Goal: Task Accomplishment & Management: Manage account settings

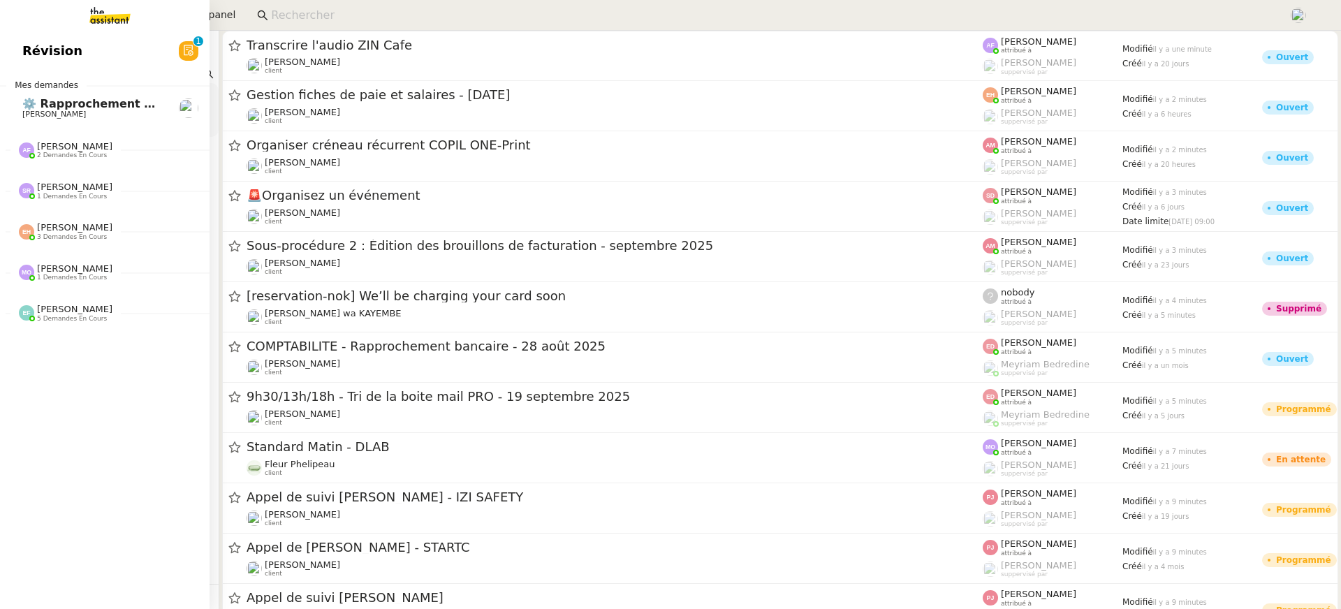
click at [17, 49] on link "Révision 0 1 2 3 4 5 6 7 8 9" at bounding box center [104, 51] width 209 height 32
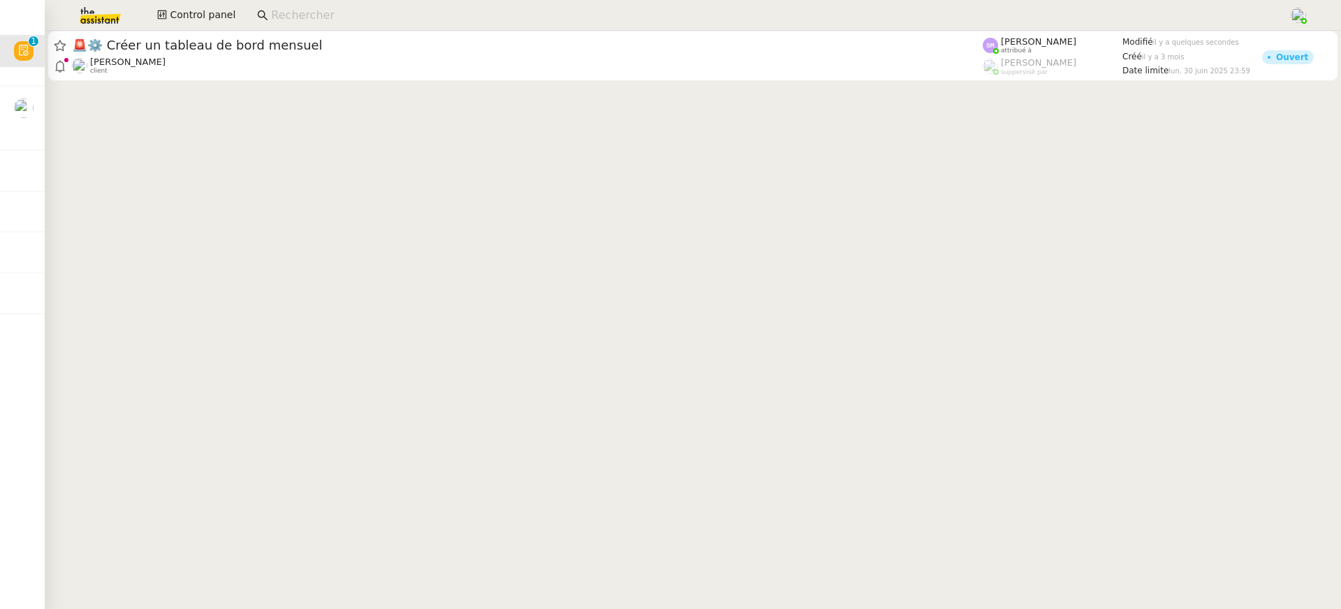
click at [484, 15] on input at bounding box center [772, 15] width 1003 height 19
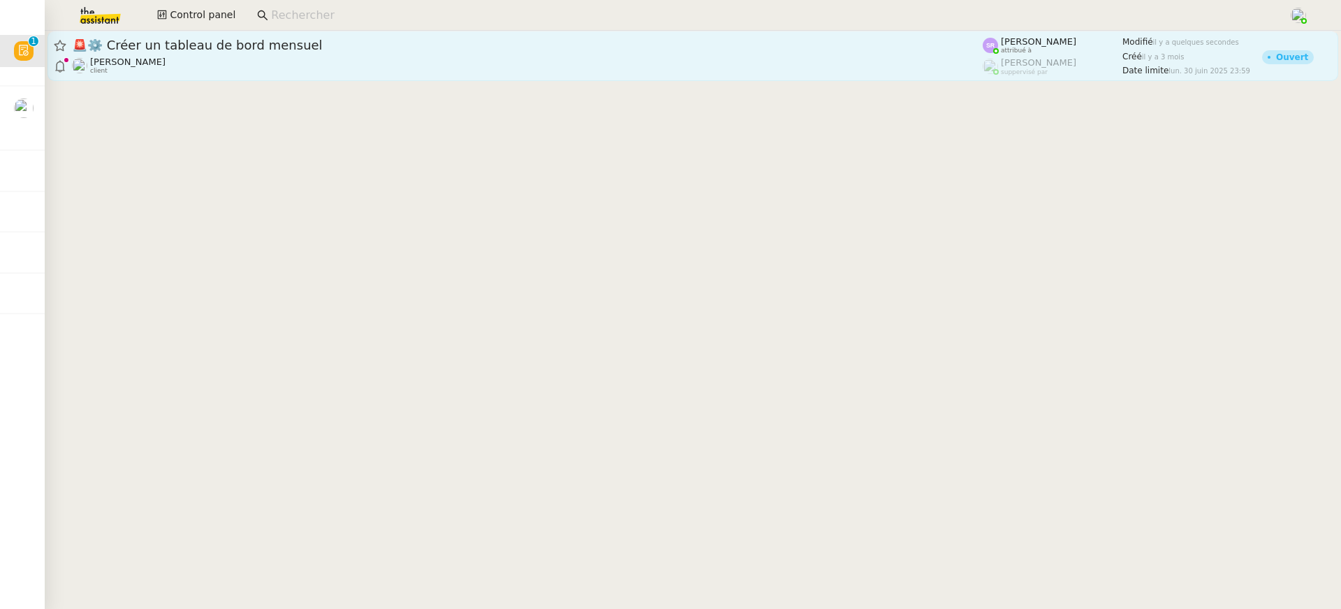
click at [485, 55] on div "🚨 ⚙️ Créer un tableau de bord mensuel [PERSON_NAME] client" at bounding box center [527, 56] width 910 height 38
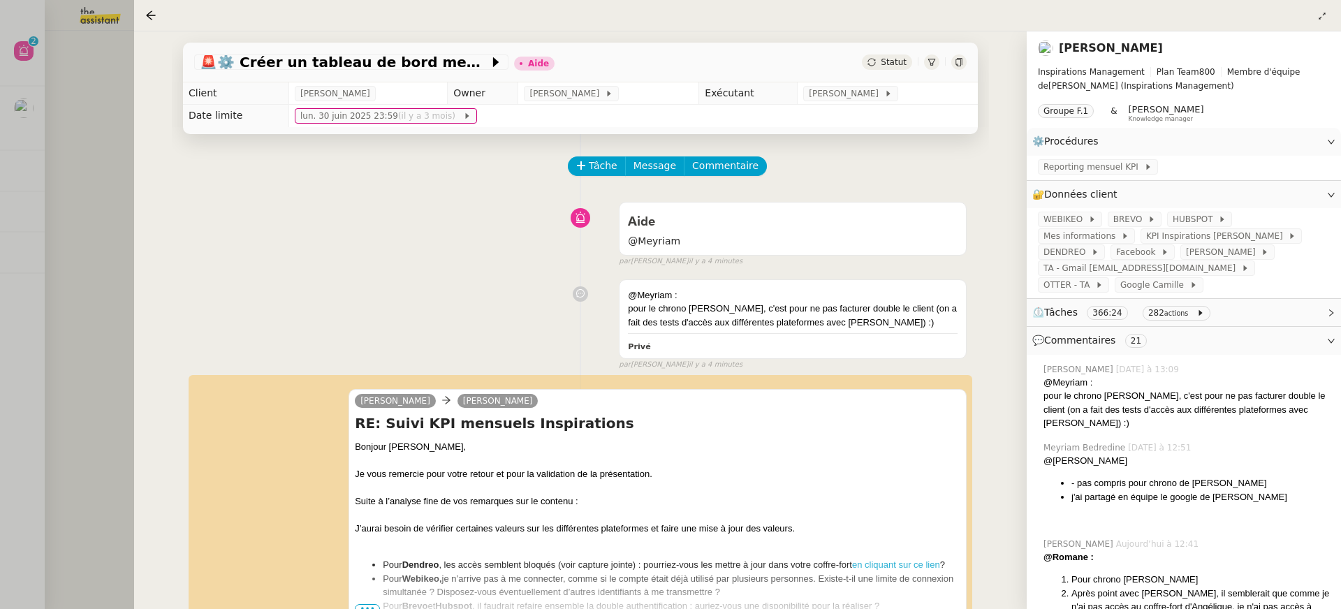
click at [48, 61] on div at bounding box center [670, 304] width 1341 height 609
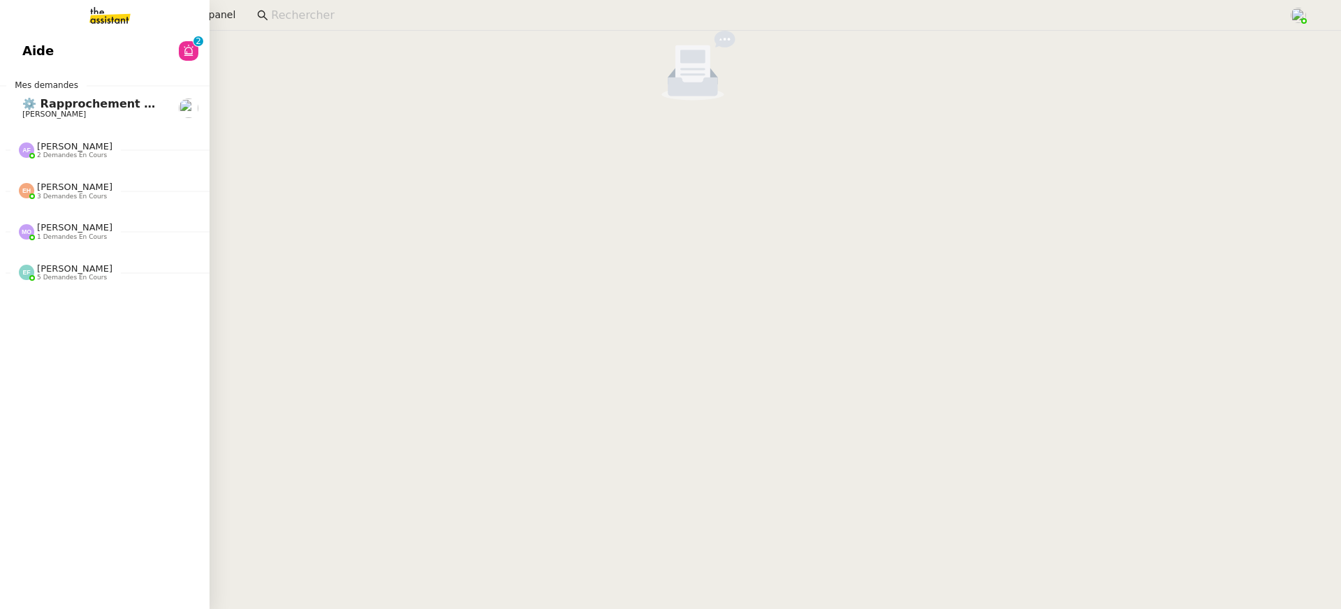
click at [9, 54] on link "Aide 0 1 2 3 4 5 6 7 8 9" at bounding box center [104, 51] width 209 height 32
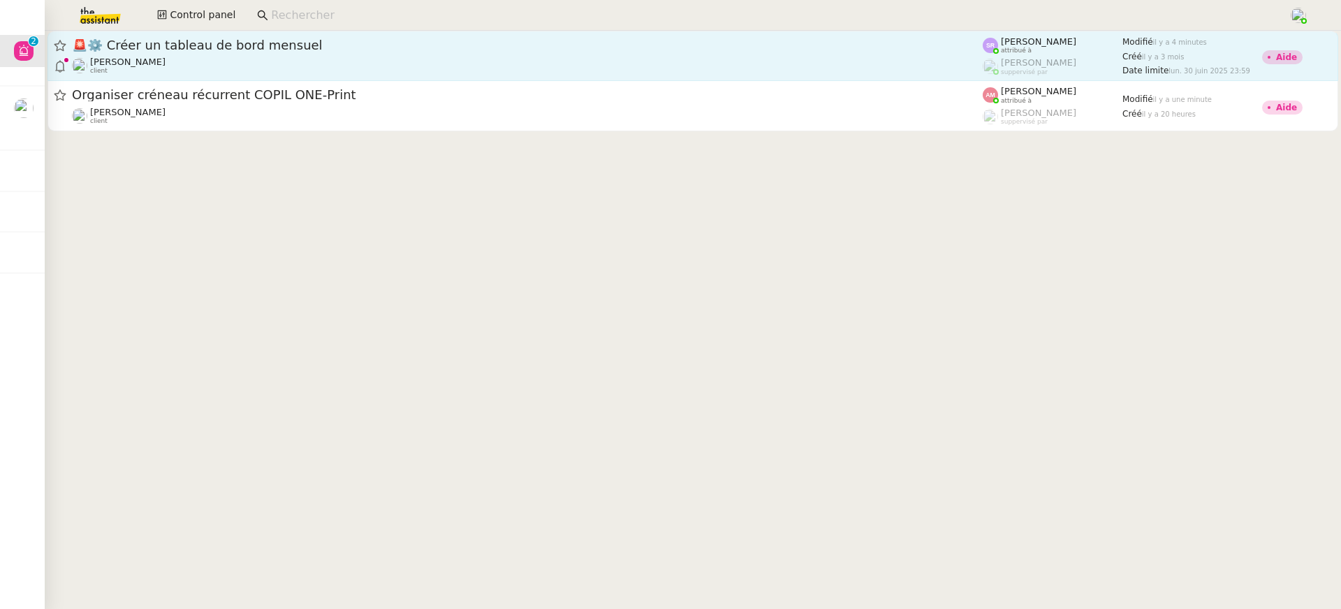
click at [714, 57] on div "[PERSON_NAME] client" at bounding box center [527, 66] width 910 height 18
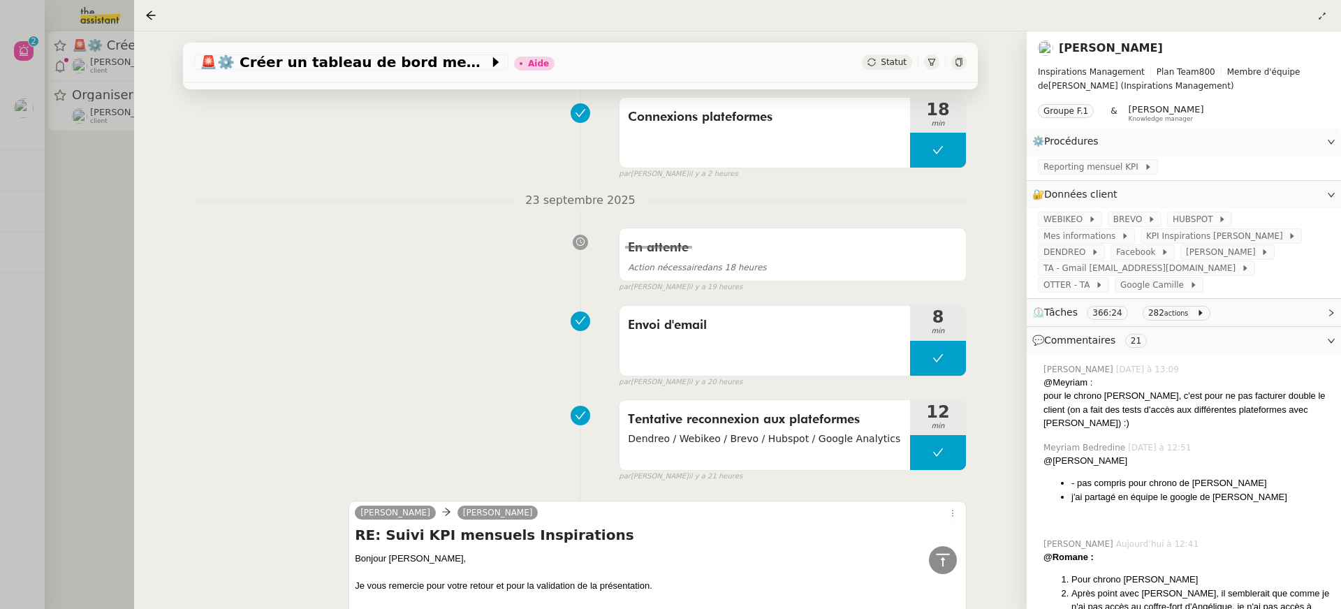
scroll to position [1264, 0]
click at [820, 431] on span "Dendreo / Webikeo / Brevo / Hubspot / Google Analytics" at bounding box center [765, 439] width 274 height 16
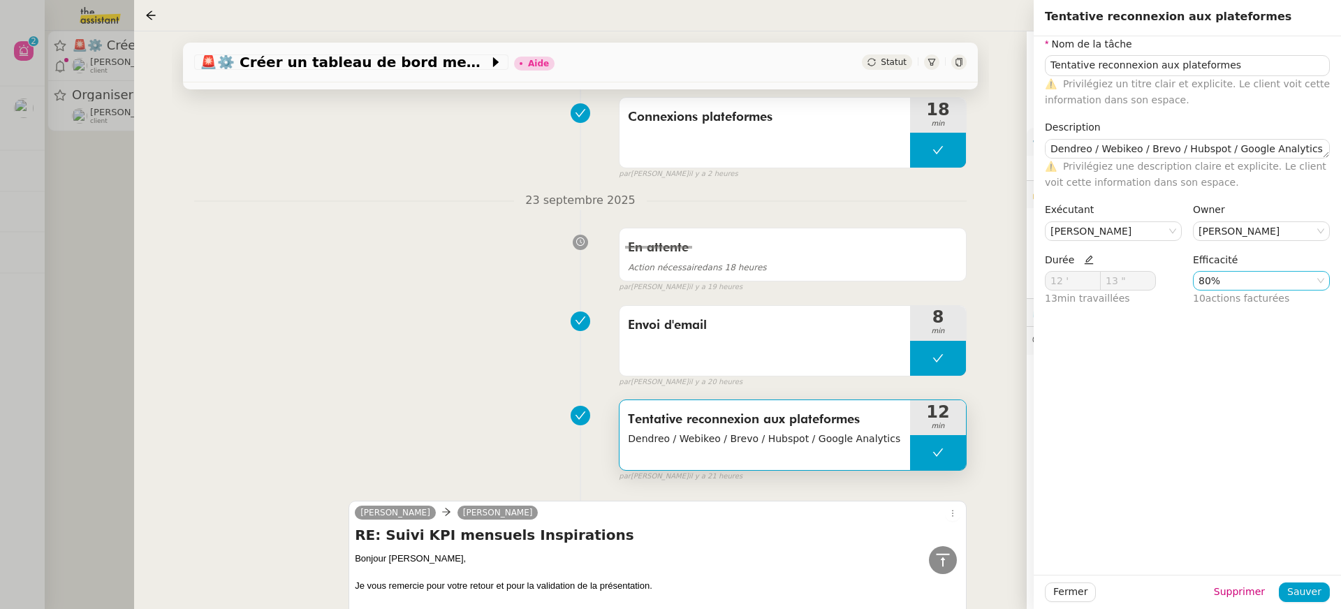
click at [1223, 279] on nz-select-item "80%" at bounding box center [1261, 281] width 126 height 18
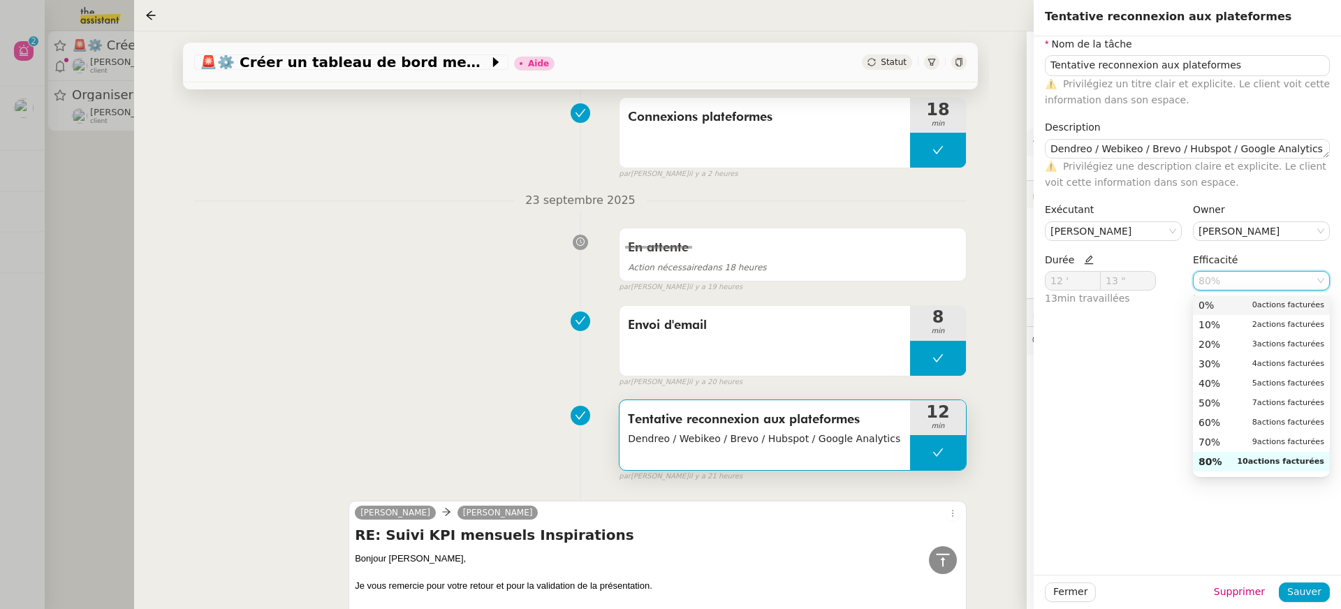
click at [1222, 308] on div "0% 0 actions facturées" at bounding box center [1261, 305] width 126 height 13
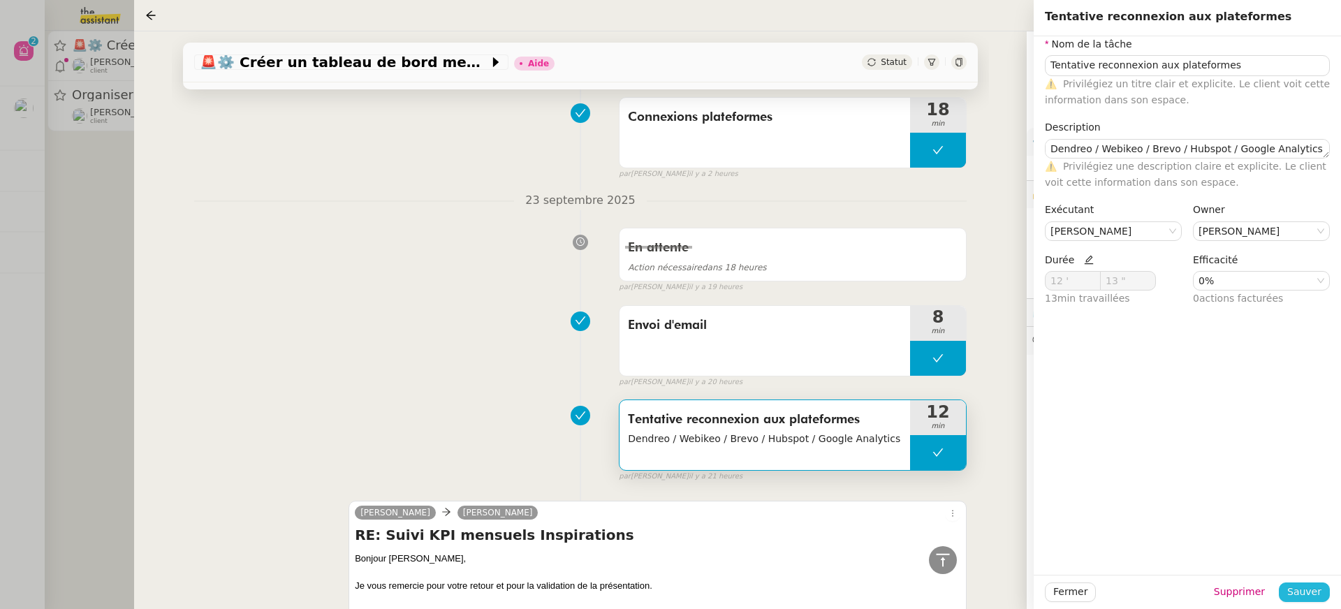
click at [1301, 587] on span "Sauver" at bounding box center [1304, 592] width 34 height 16
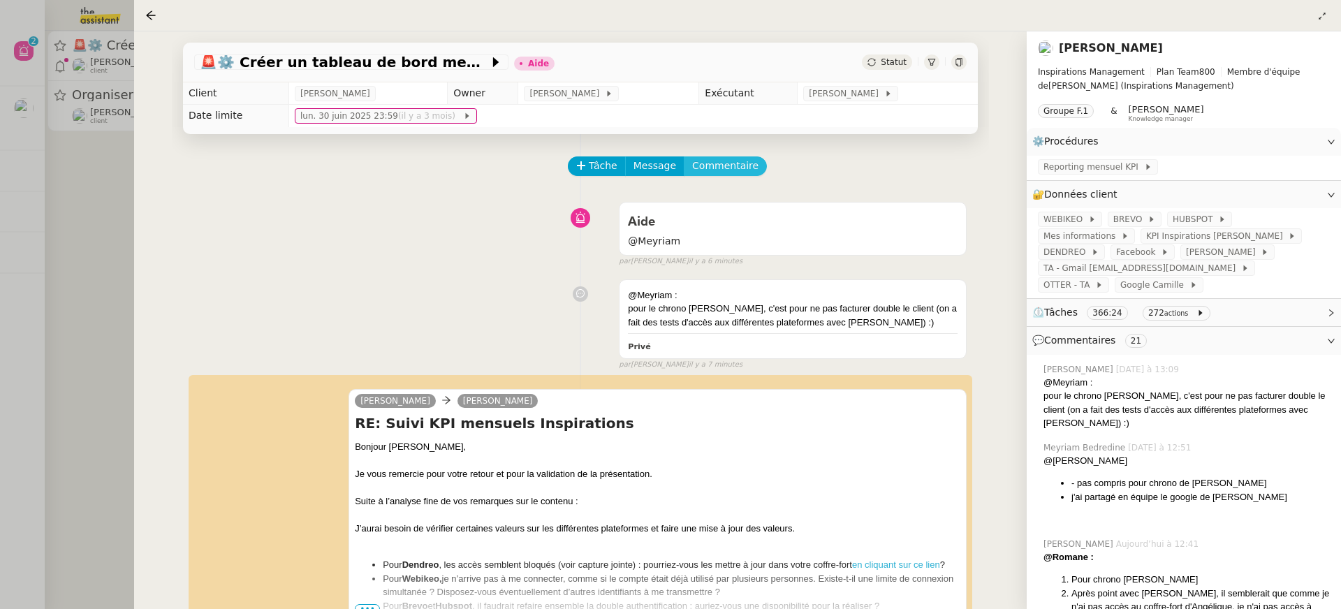
click at [732, 171] on span "Commentaire" at bounding box center [725, 166] width 66 height 16
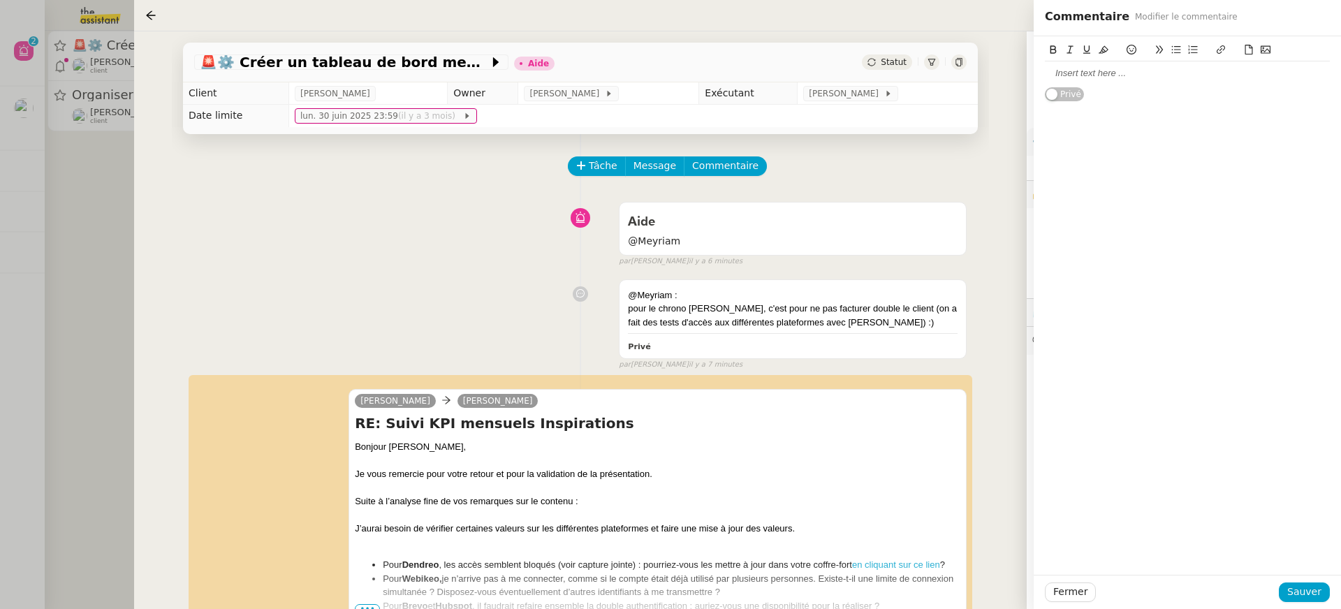
click at [1170, 78] on div at bounding box center [1187, 73] width 285 height 13
click at [1296, 594] on span "Sauver" at bounding box center [1304, 592] width 34 height 16
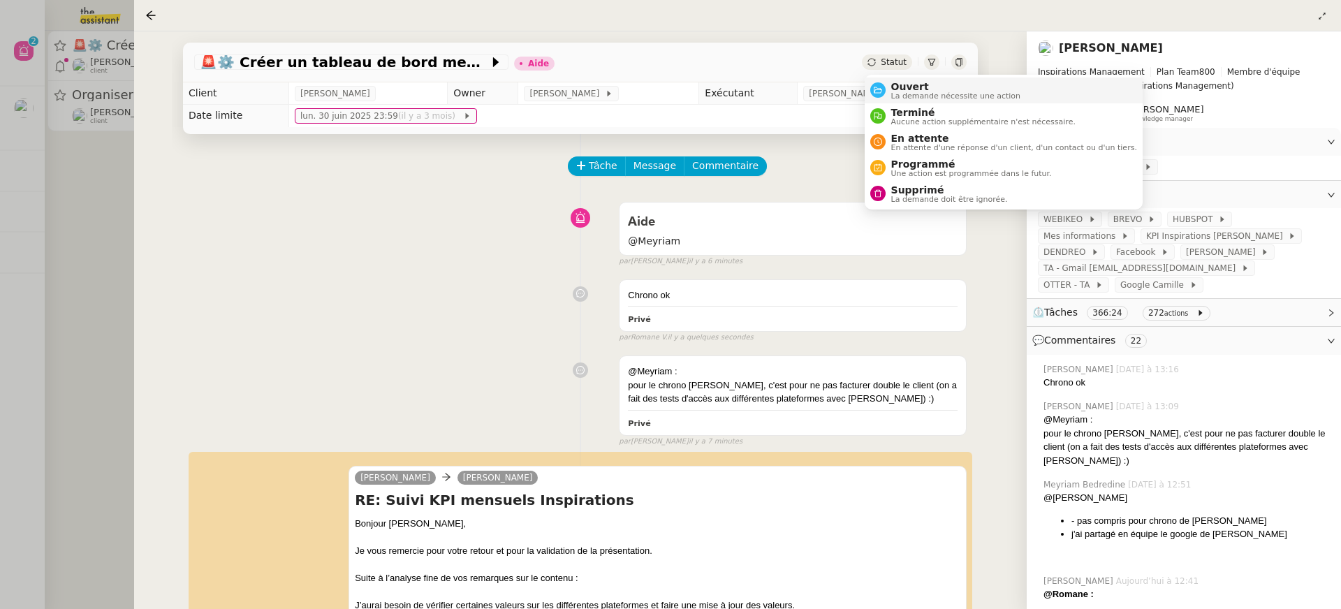
click at [919, 92] on span "La demande nécessite une action" at bounding box center [956, 96] width 130 height 8
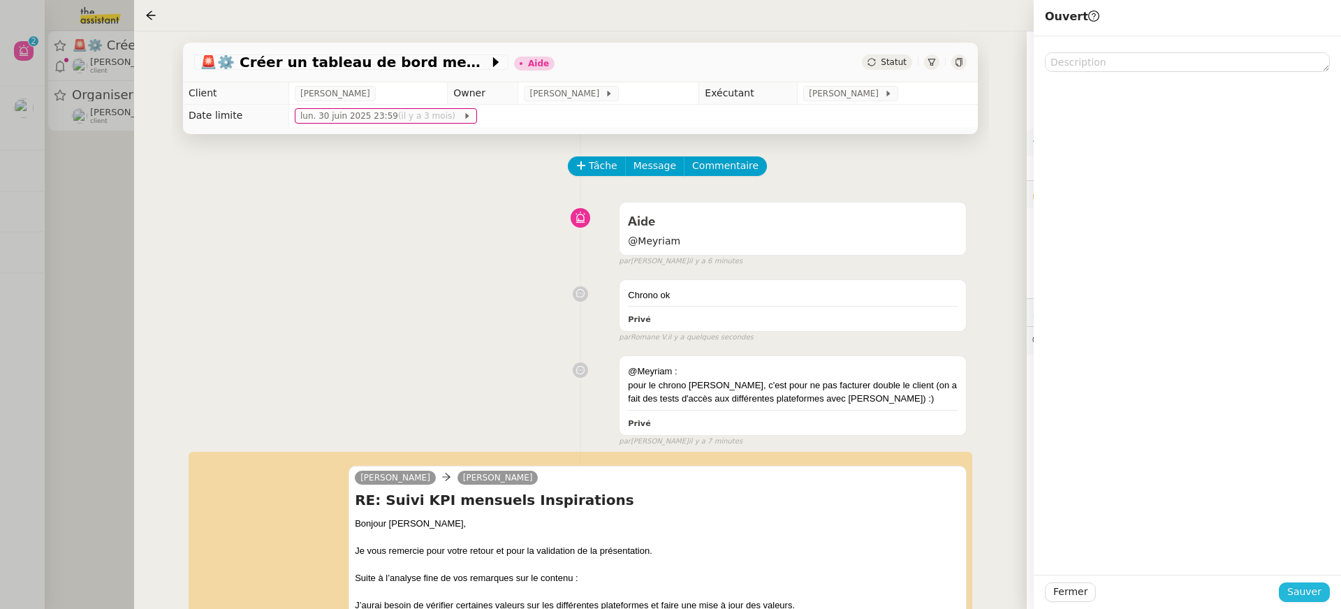
click at [1311, 593] on span "Sauver" at bounding box center [1304, 592] width 34 height 16
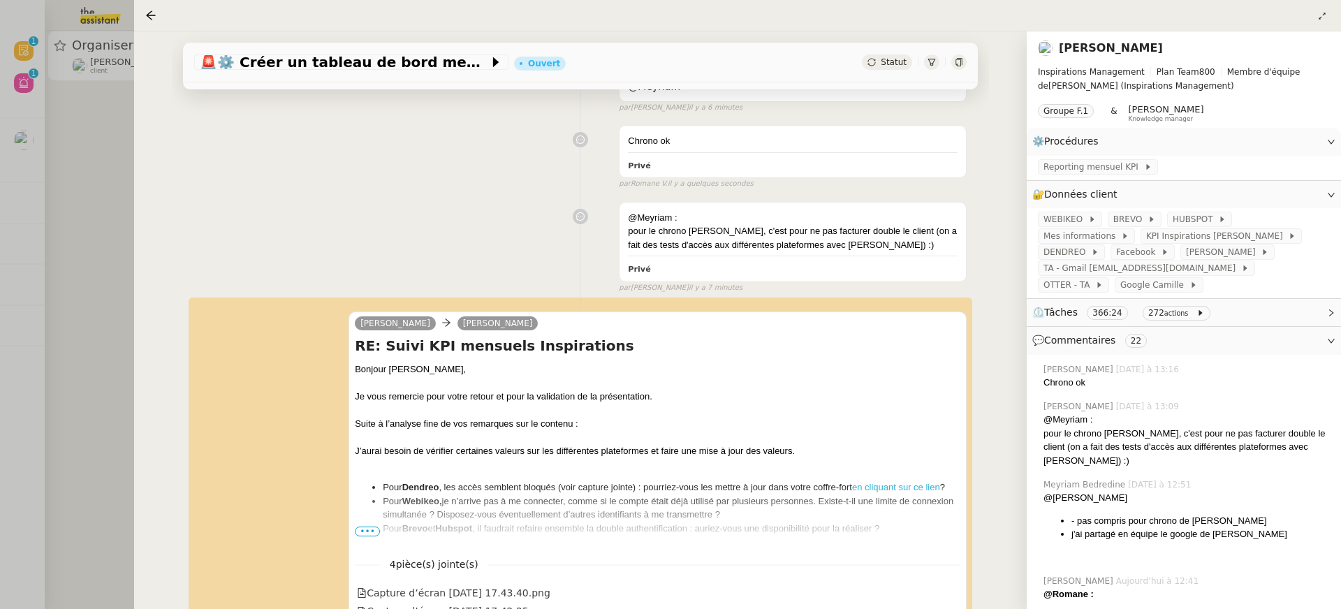
scroll to position [359, 0]
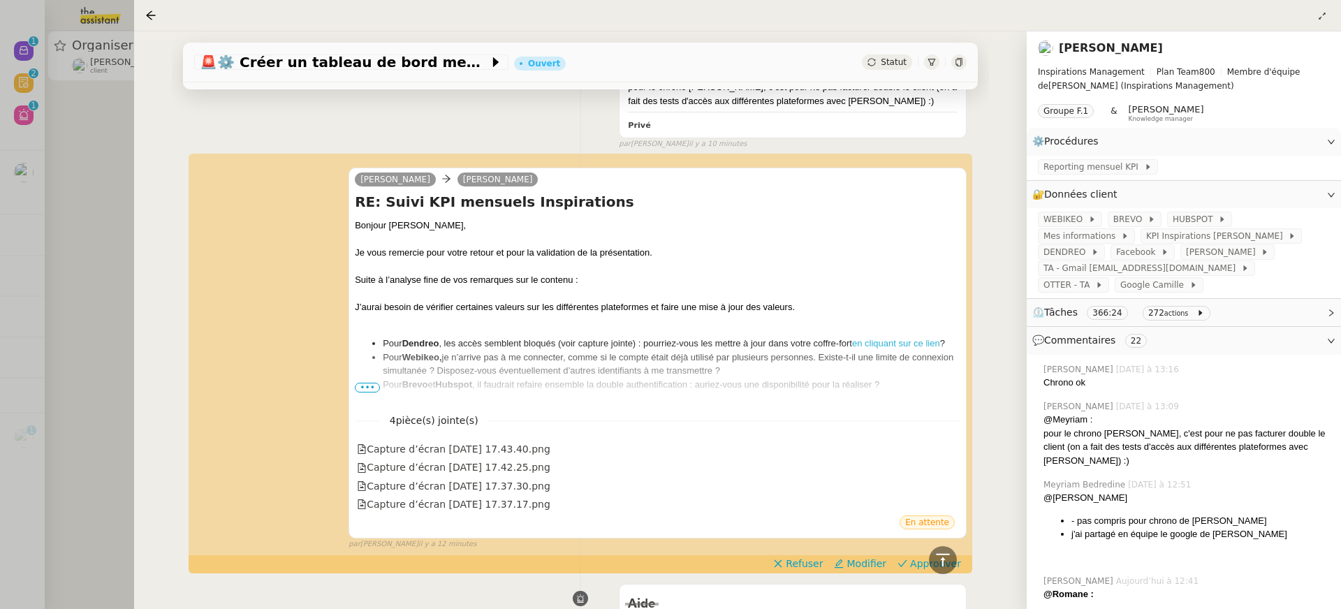
click at [86, 69] on div at bounding box center [670, 304] width 1341 height 609
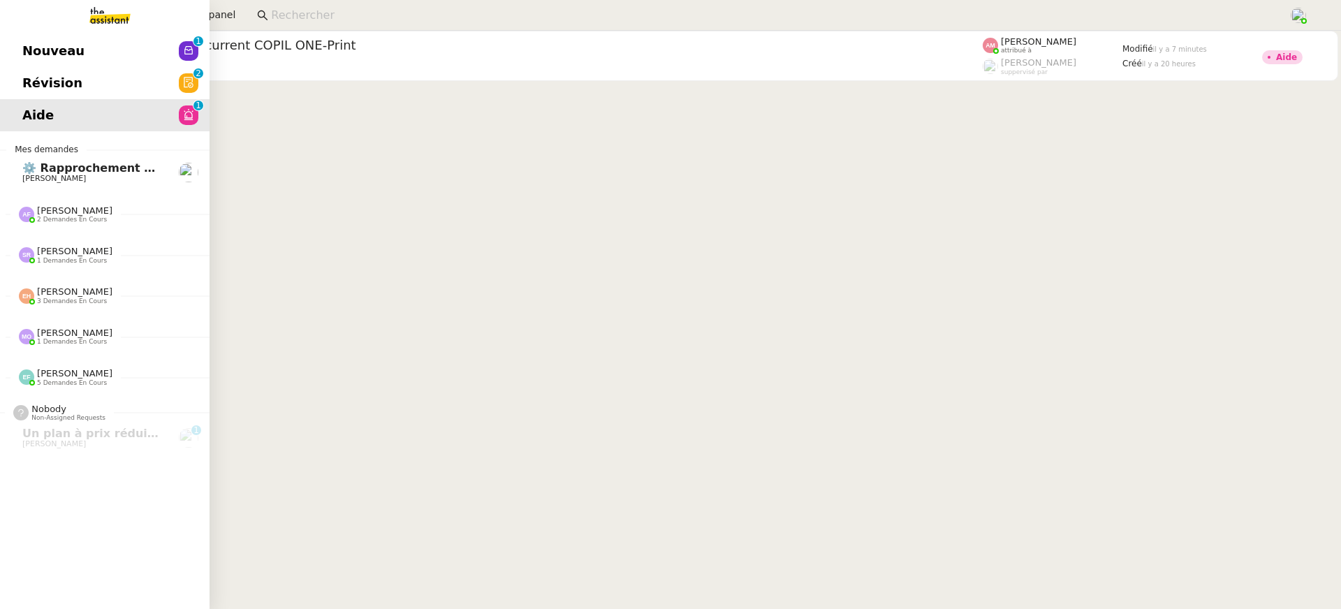
click at [44, 56] on span "Nouveau" at bounding box center [53, 50] width 62 height 21
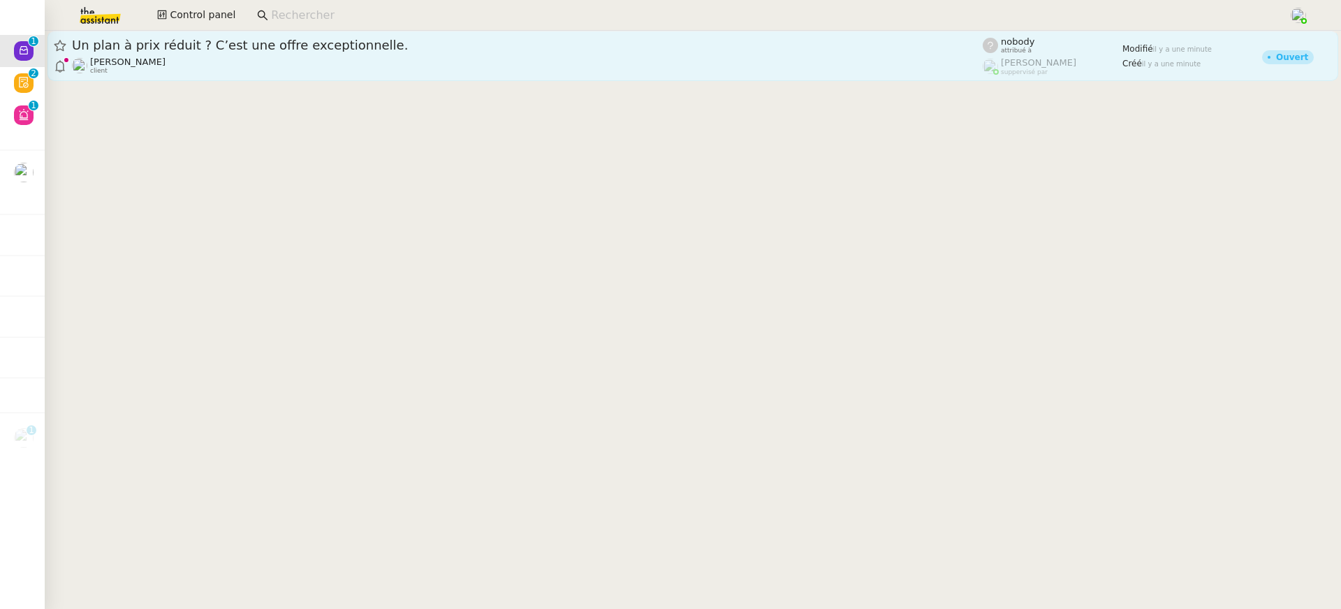
click at [279, 53] on div "Un plan à prix réduit ? C’est une offre exceptionnelle. [PERSON_NAME] client" at bounding box center [527, 56] width 910 height 38
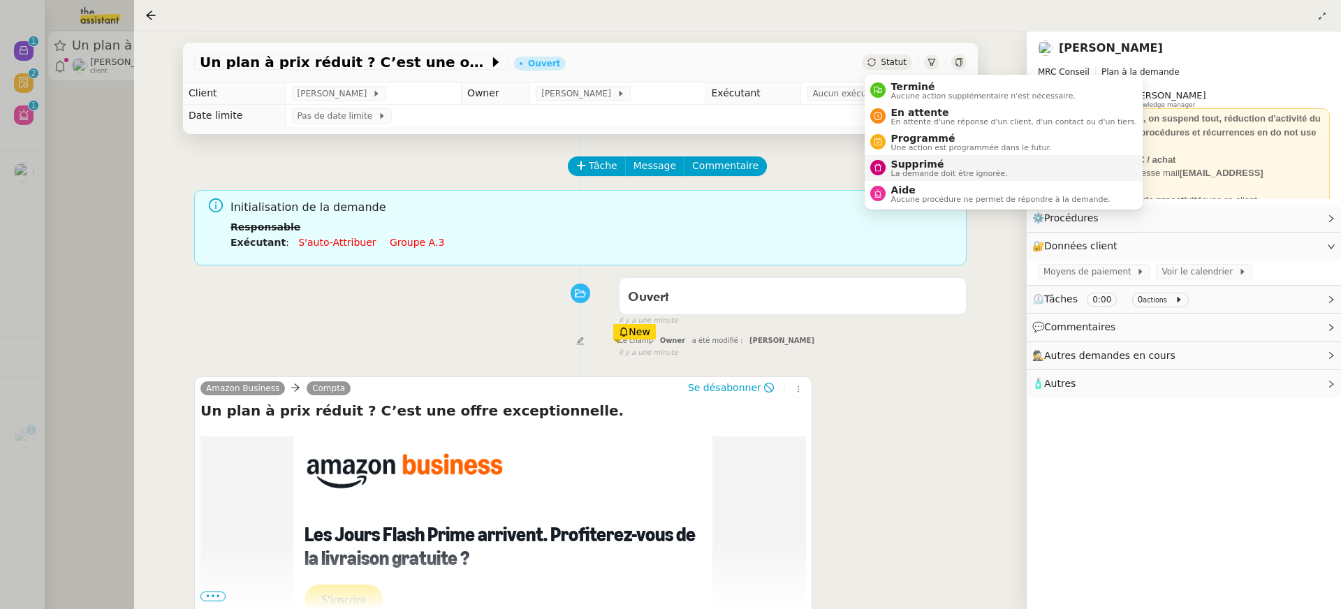
click at [937, 170] on span "La demande doit être ignorée." at bounding box center [949, 174] width 117 height 8
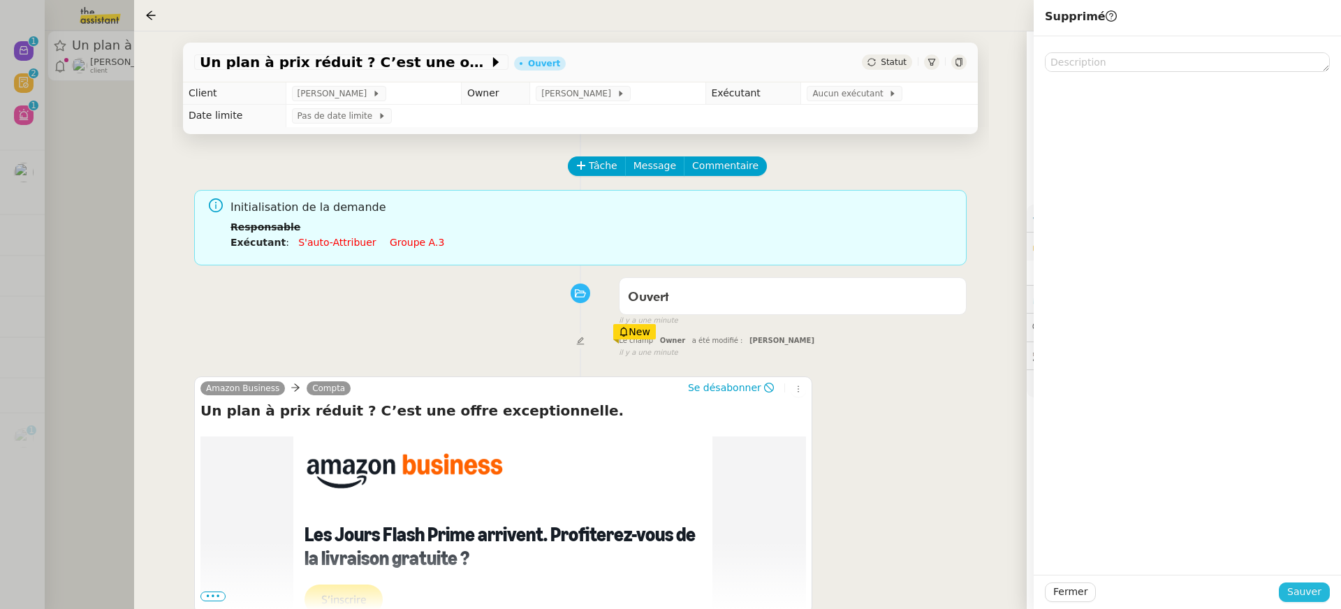
click at [1306, 593] on span "Sauver" at bounding box center [1304, 592] width 34 height 16
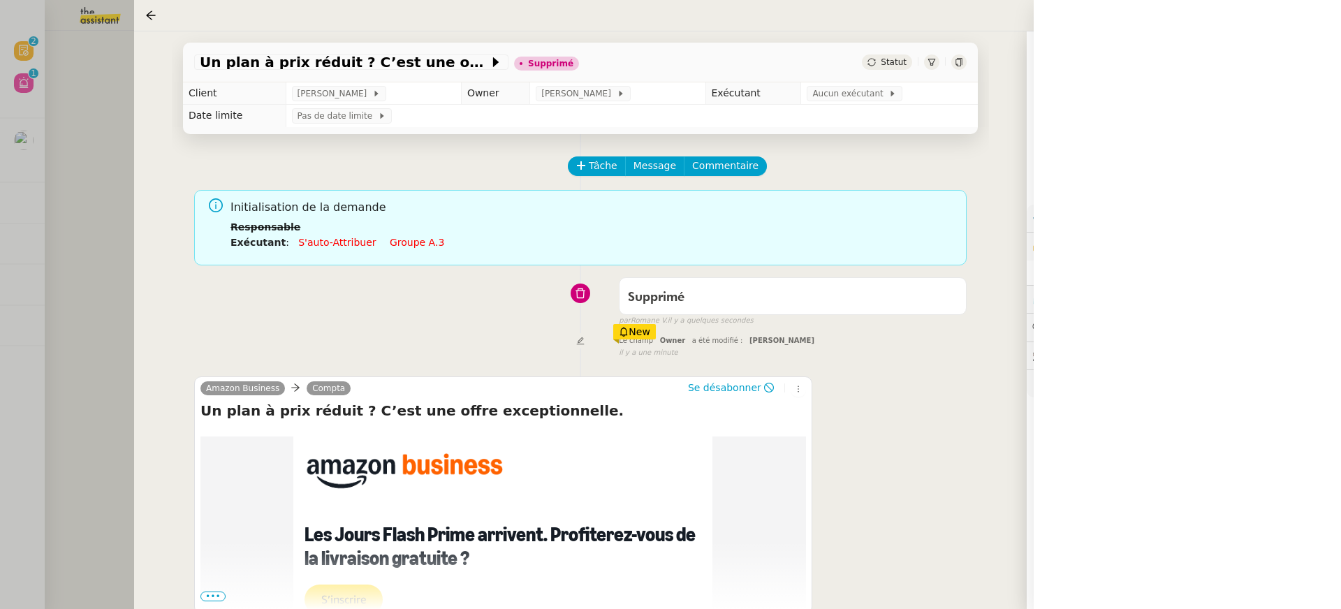
click at [118, 40] on div at bounding box center [670, 304] width 1341 height 609
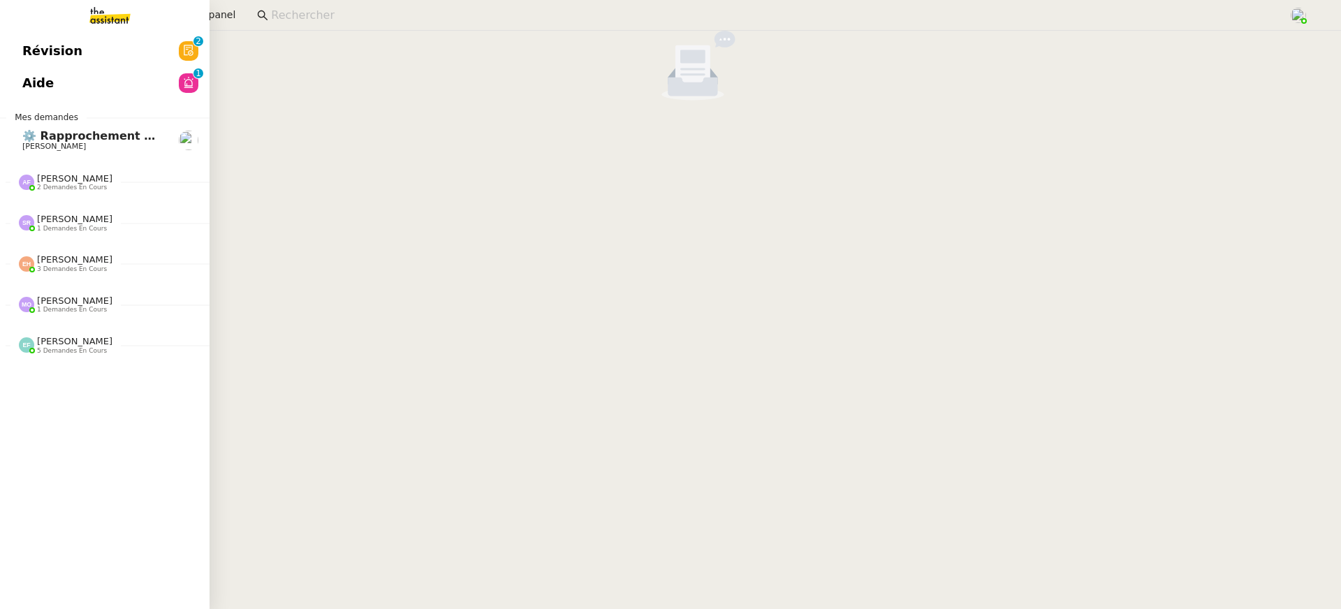
click at [20, 51] on link "Révision 0 1 2 3 4 5 6 7 8 9" at bounding box center [104, 51] width 209 height 32
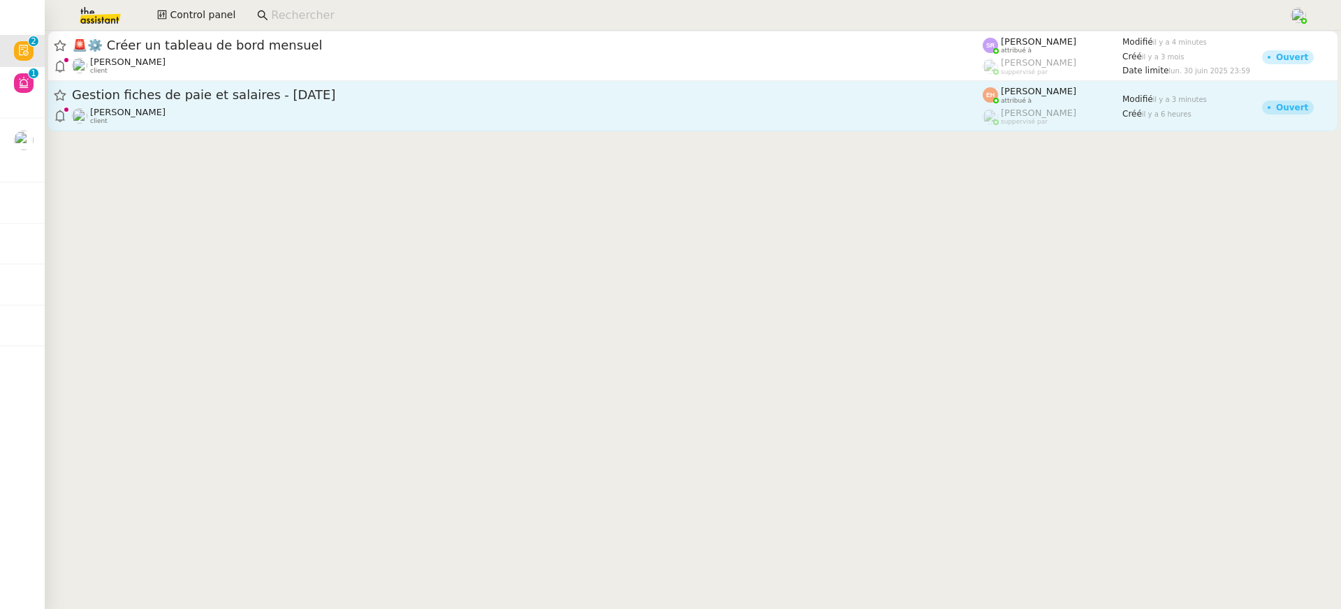
click at [1022, 87] on span "[PERSON_NAME]" at bounding box center [1038, 91] width 75 height 10
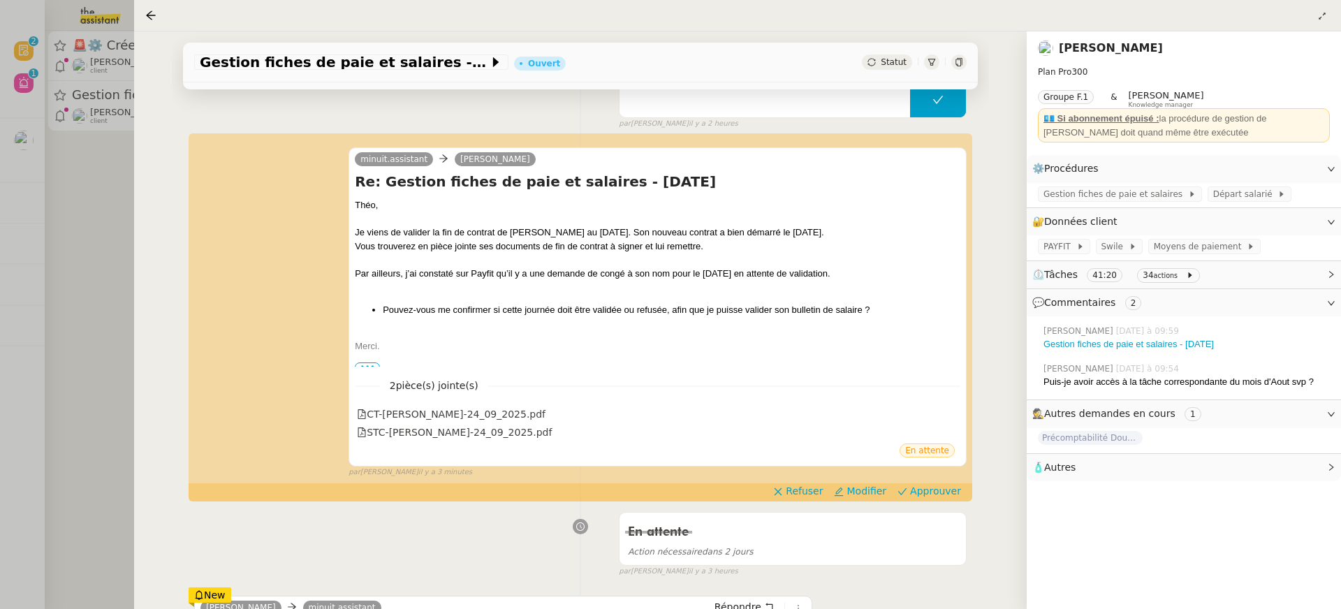
scroll to position [242, 0]
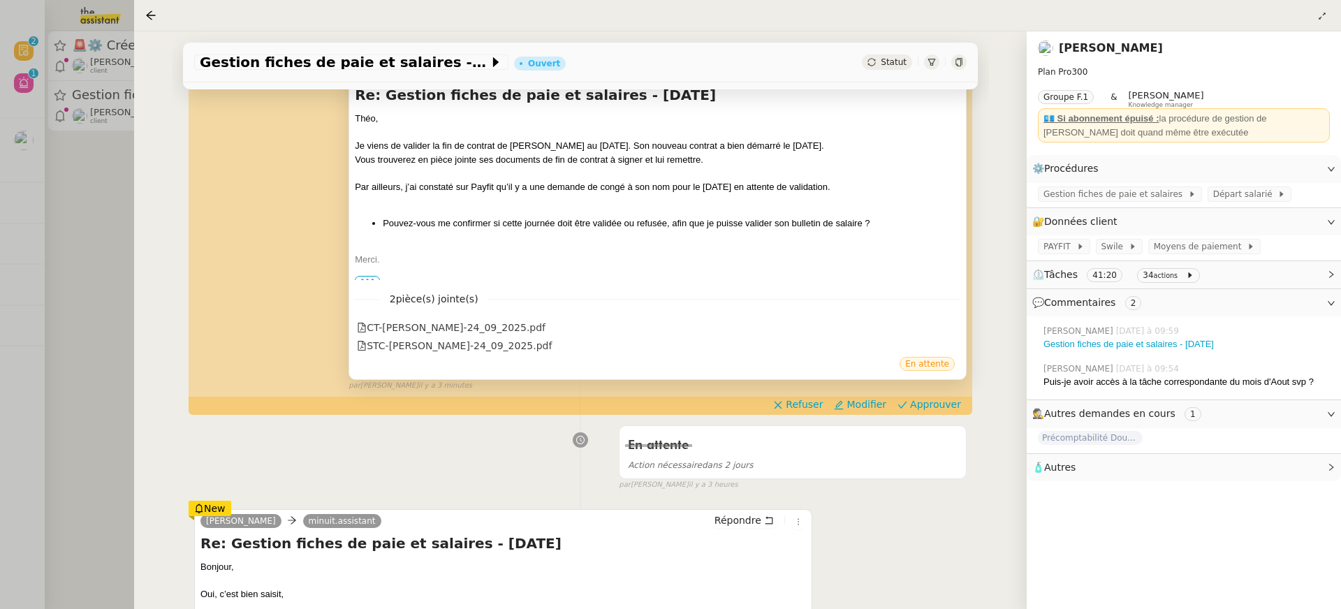
click at [367, 282] on div "2 pièce(s) jointe(s) CT-[PERSON_NAME]-24_09_2025.pdf STC-LEON-MORIVAL-24_09_202…" at bounding box center [657, 317] width 605 height 75
click at [364, 274] on div at bounding box center [657, 273] width 605 height 14
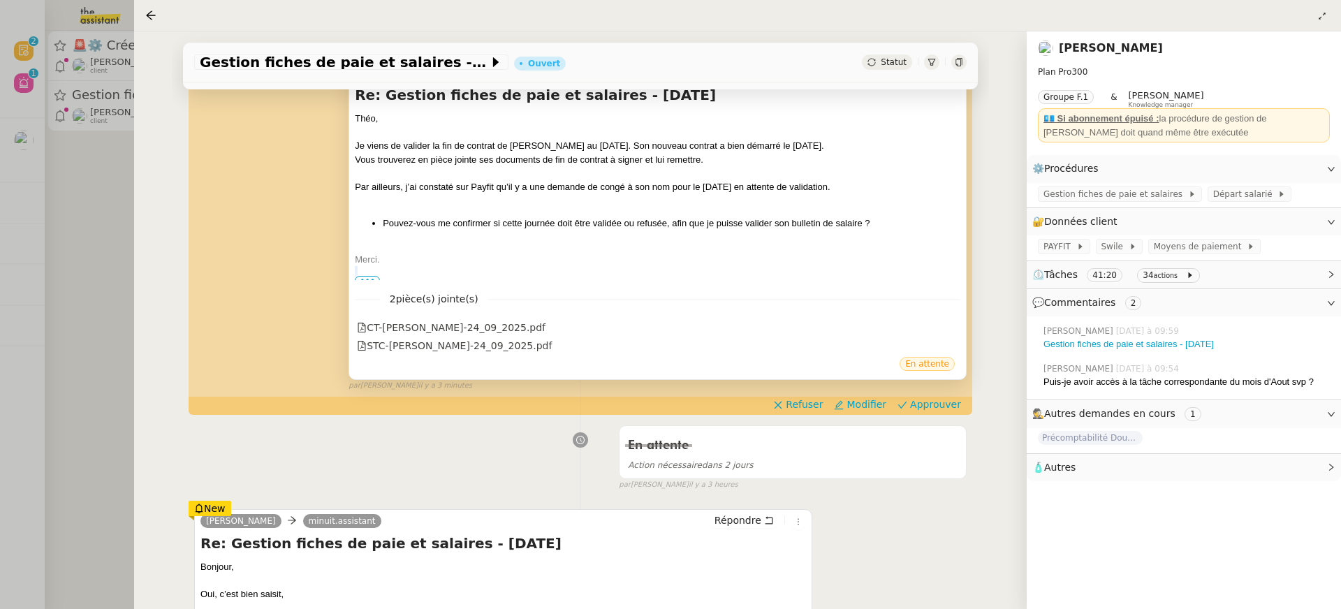
click at [364, 274] on div at bounding box center [657, 273] width 605 height 14
click at [373, 282] on div "2 pièce(s) jointe(s) CT-[PERSON_NAME]-24_09_2025.pdf STC-LEON-MORIVAL-24_09_202…" at bounding box center [657, 317] width 605 height 75
click at [365, 272] on div at bounding box center [657, 273] width 605 height 14
click at [366, 274] on div at bounding box center [657, 273] width 605 height 14
click at [366, 272] on div at bounding box center [657, 273] width 605 height 14
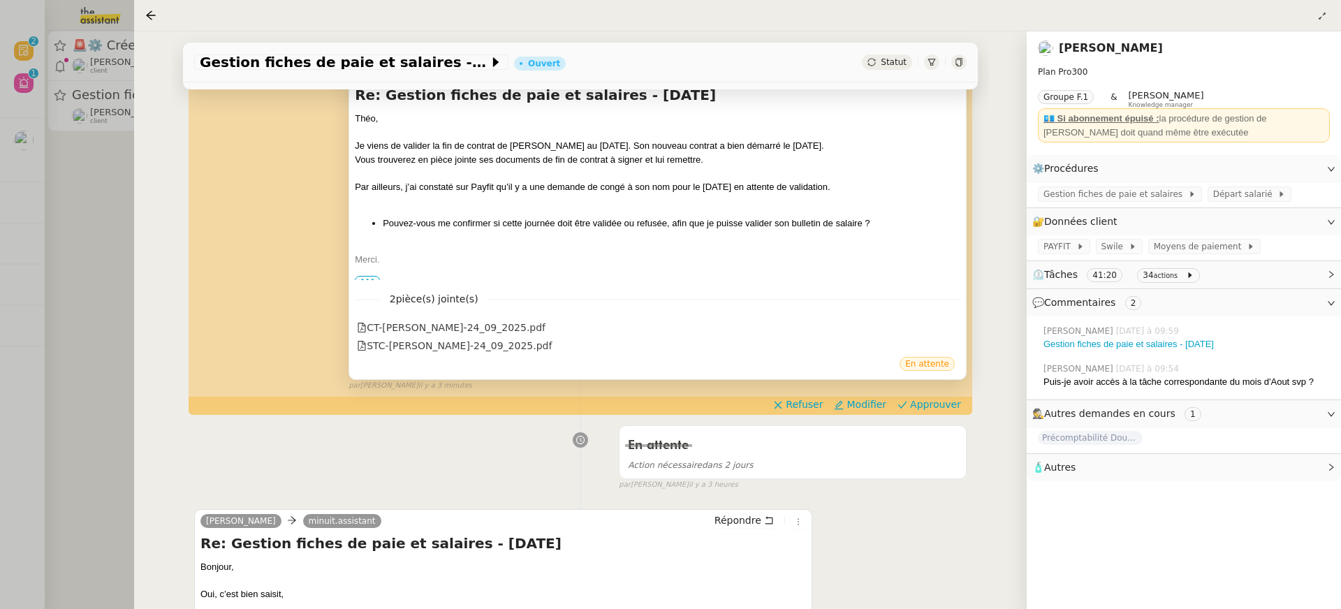
click at [369, 276] on span "•••" at bounding box center [367, 281] width 25 height 10
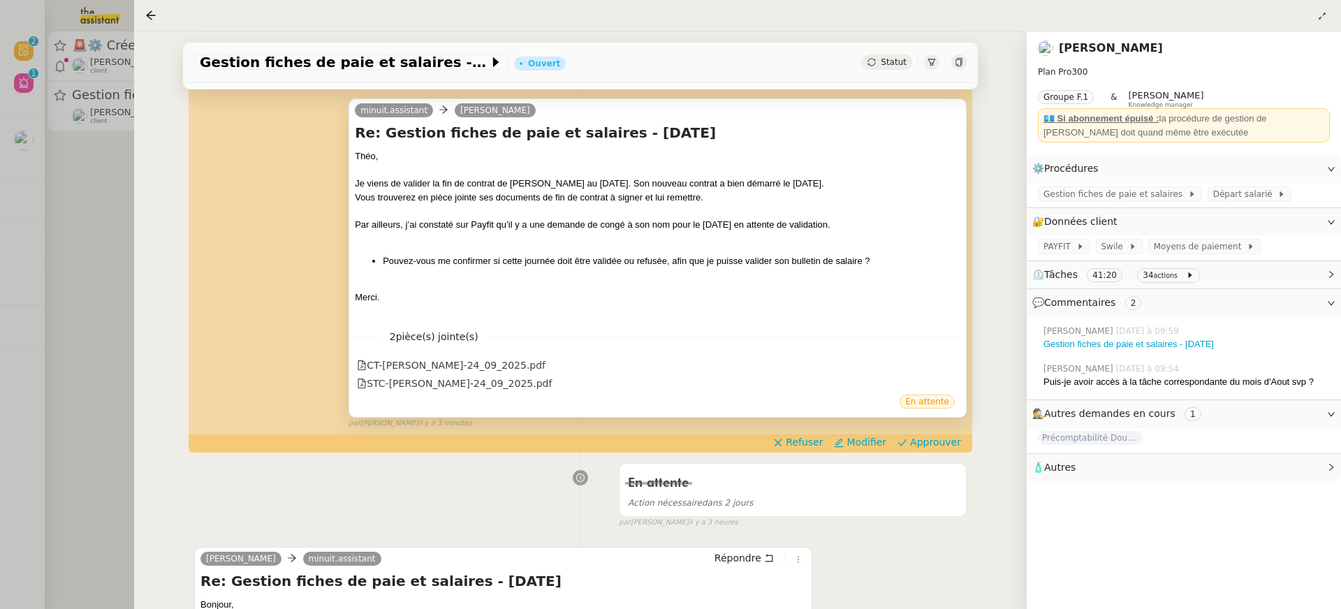
scroll to position [172, 0]
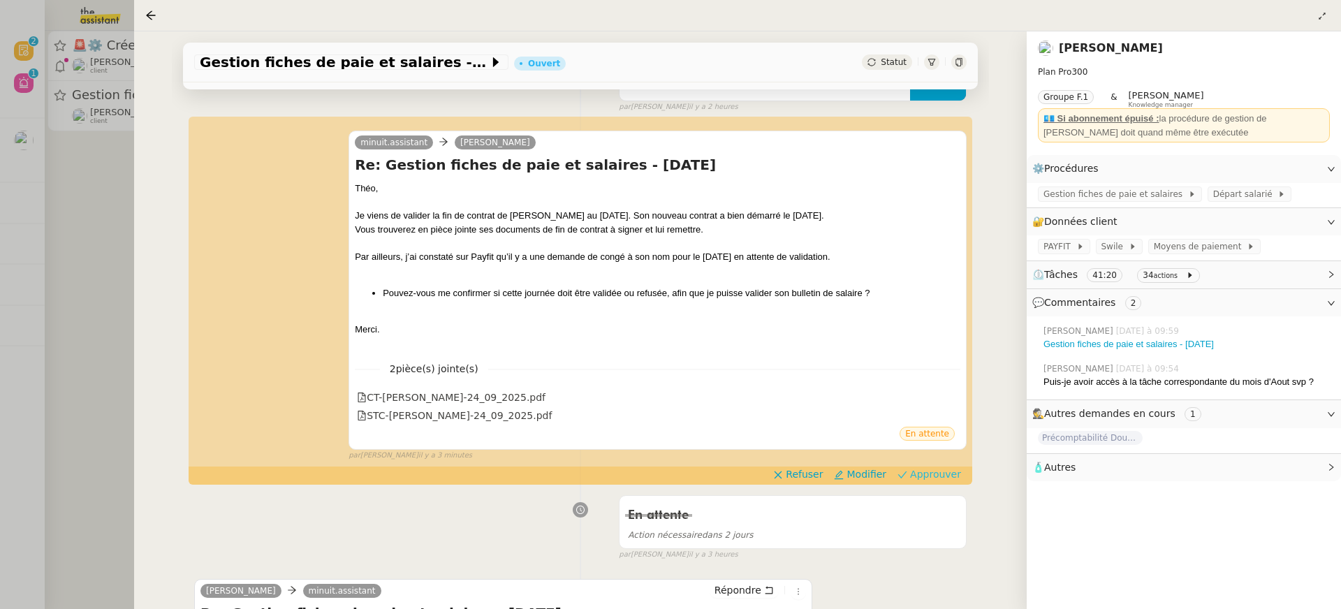
click at [934, 471] on span "Approuver" at bounding box center [935, 474] width 51 height 14
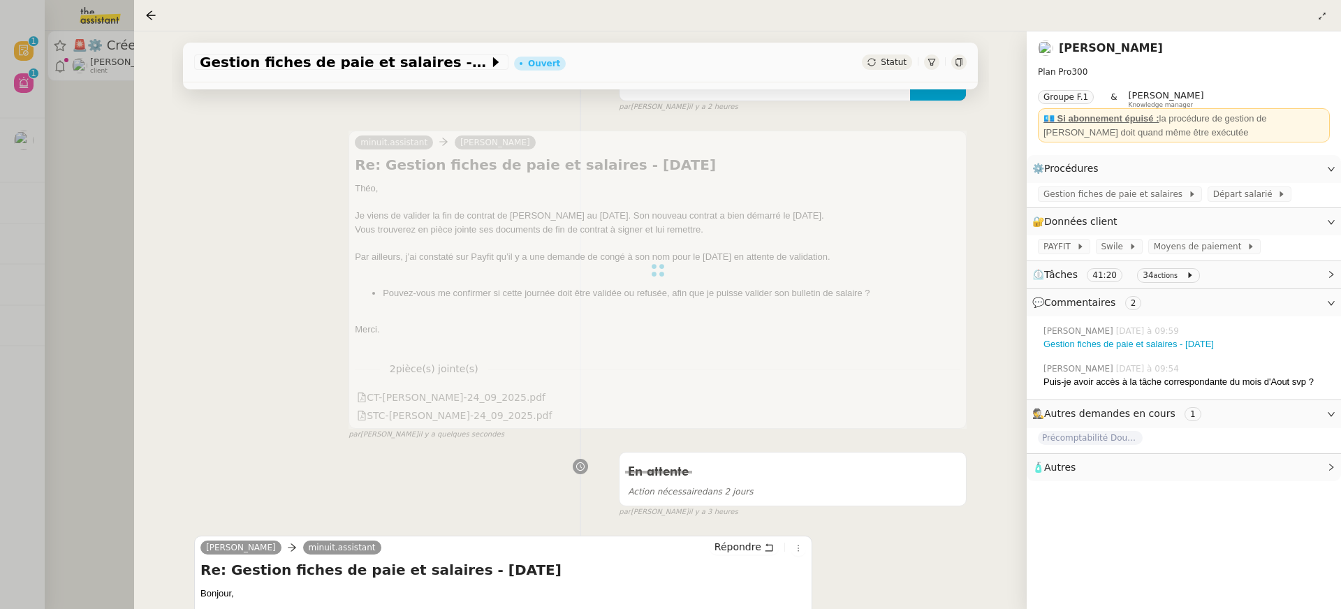
click at [103, 71] on div at bounding box center [670, 304] width 1341 height 609
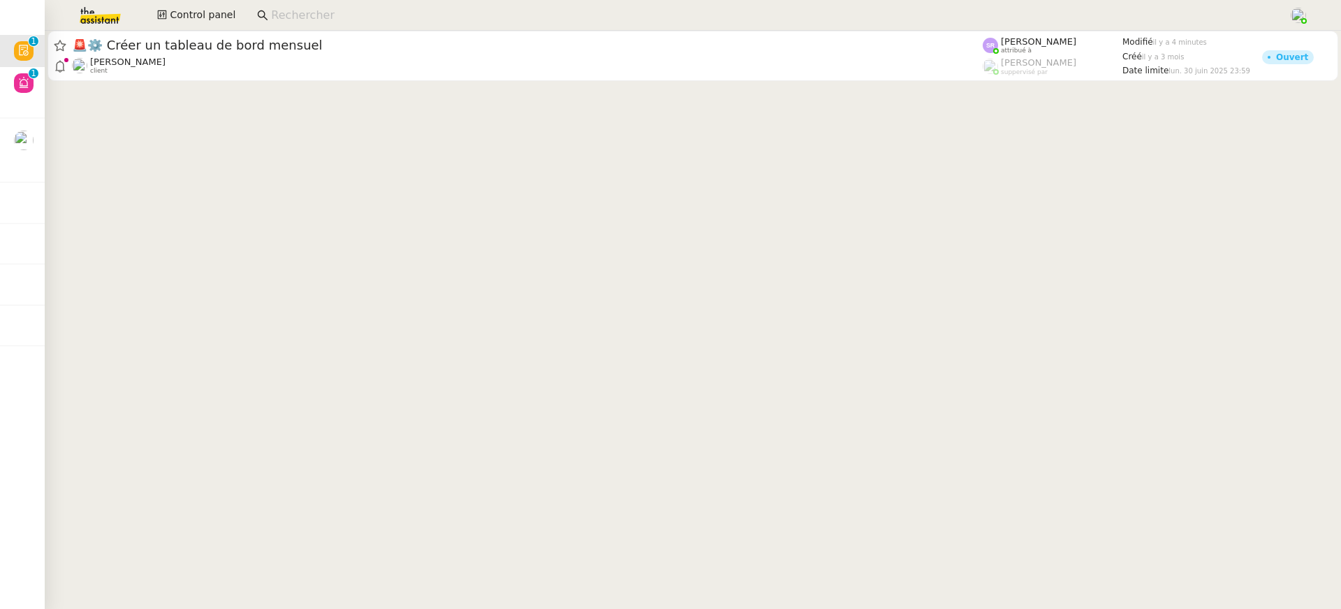
click at [223, 90] on cdk-virtual-scroll-viewport "🚨 ⚙️ Créer un tableau de bord mensuel [PERSON_NAME] client [PERSON_NAME] attrib…" at bounding box center [693, 320] width 1296 height 578
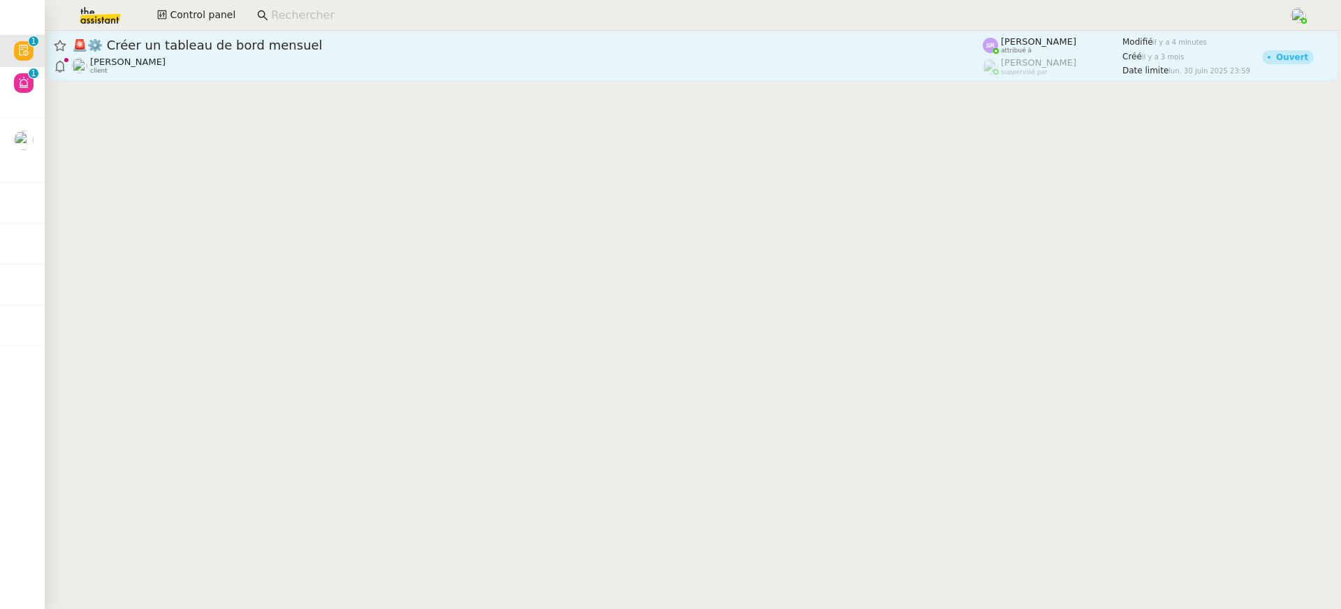
click at [223, 72] on div "[PERSON_NAME] client" at bounding box center [527, 66] width 910 height 18
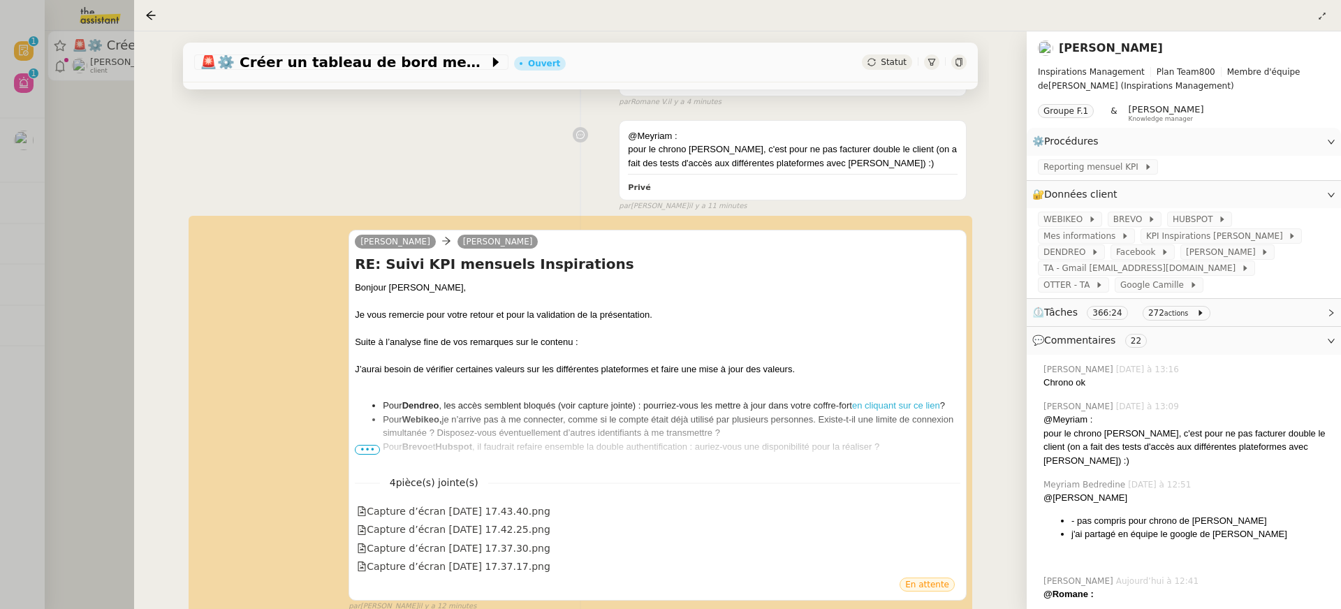
scroll to position [303, 0]
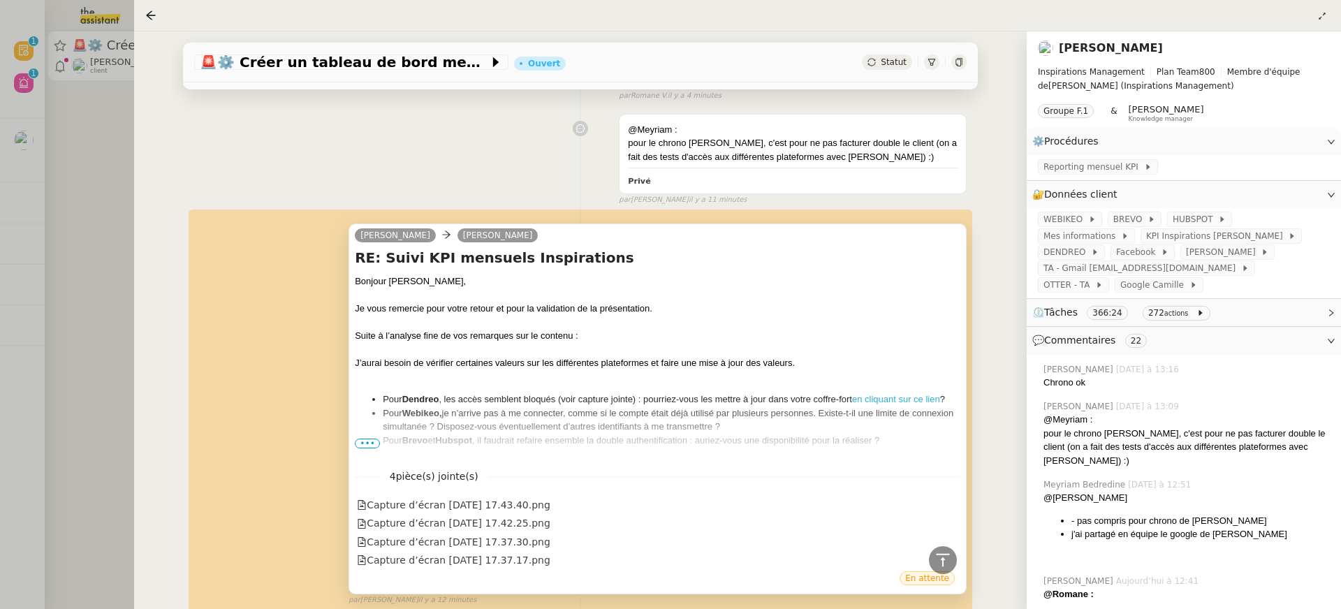
click at [362, 444] on span "•••" at bounding box center [367, 443] width 25 height 10
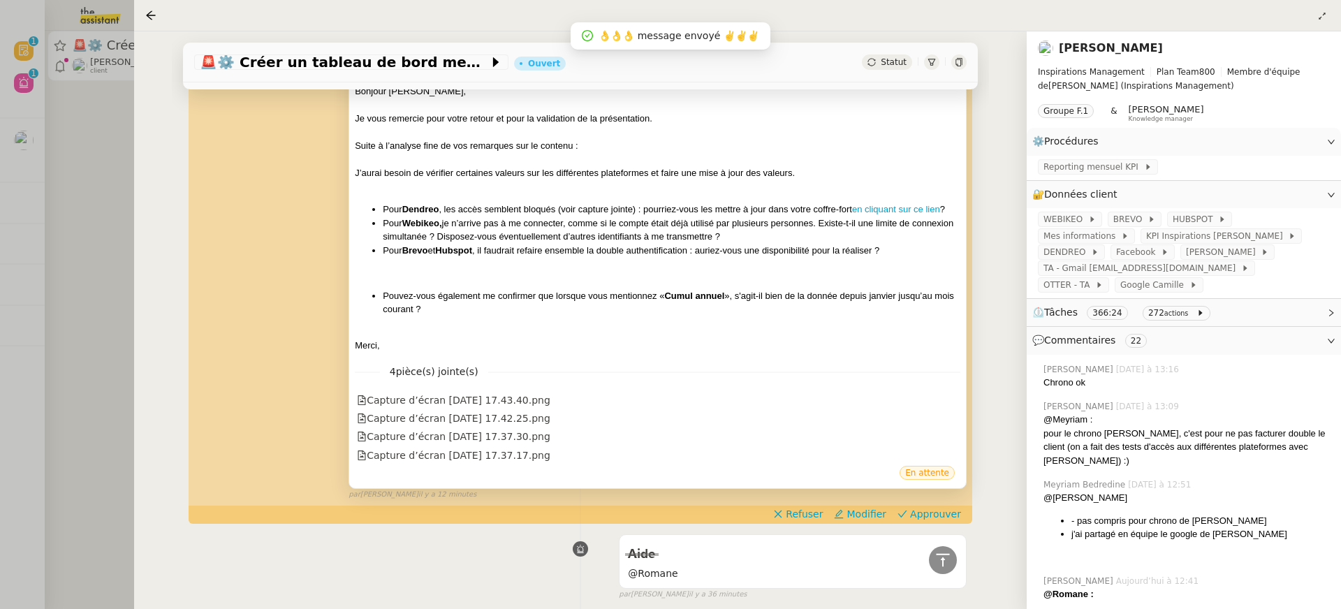
scroll to position [495, 0]
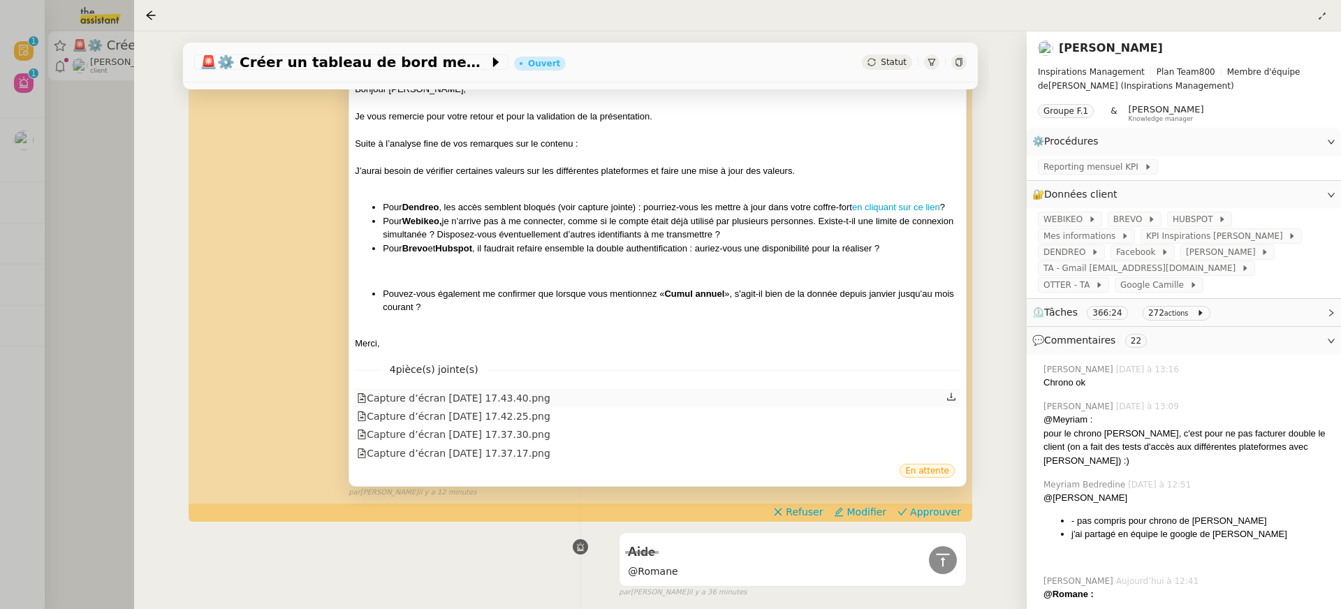
click at [509, 394] on div "Capture d’écran [DATE] 17.43.40.png" at bounding box center [453, 398] width 193 height 16
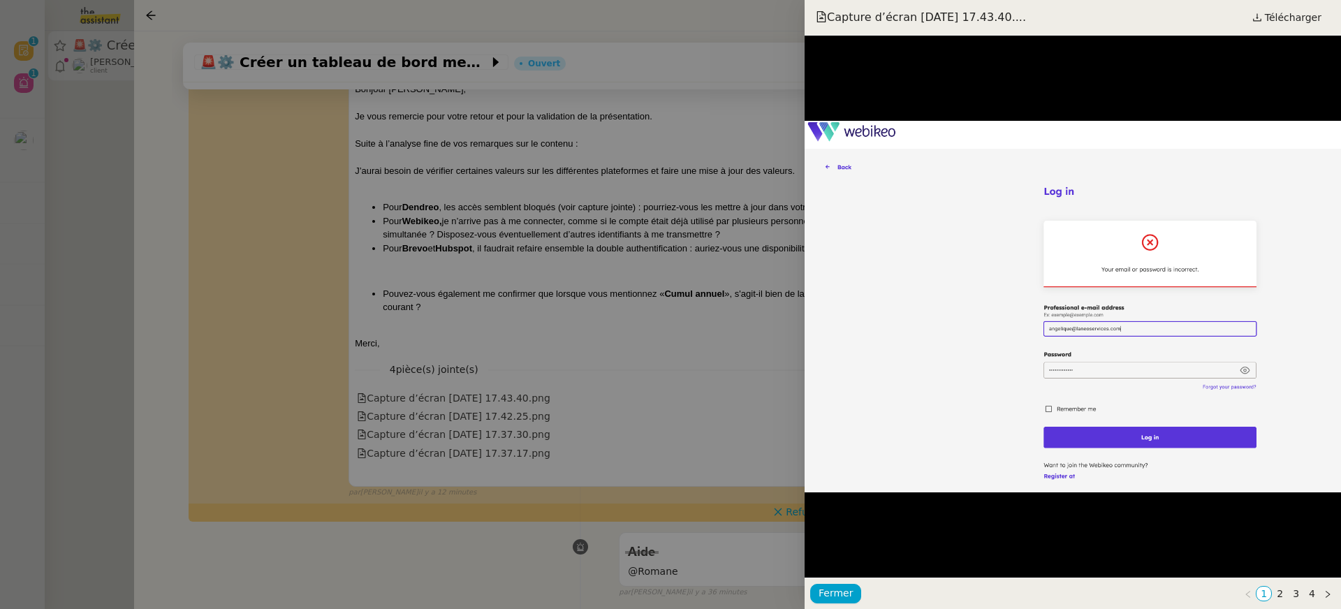
click at [587, 291] on div at bounding box center [670, 304] width 1341 height 609
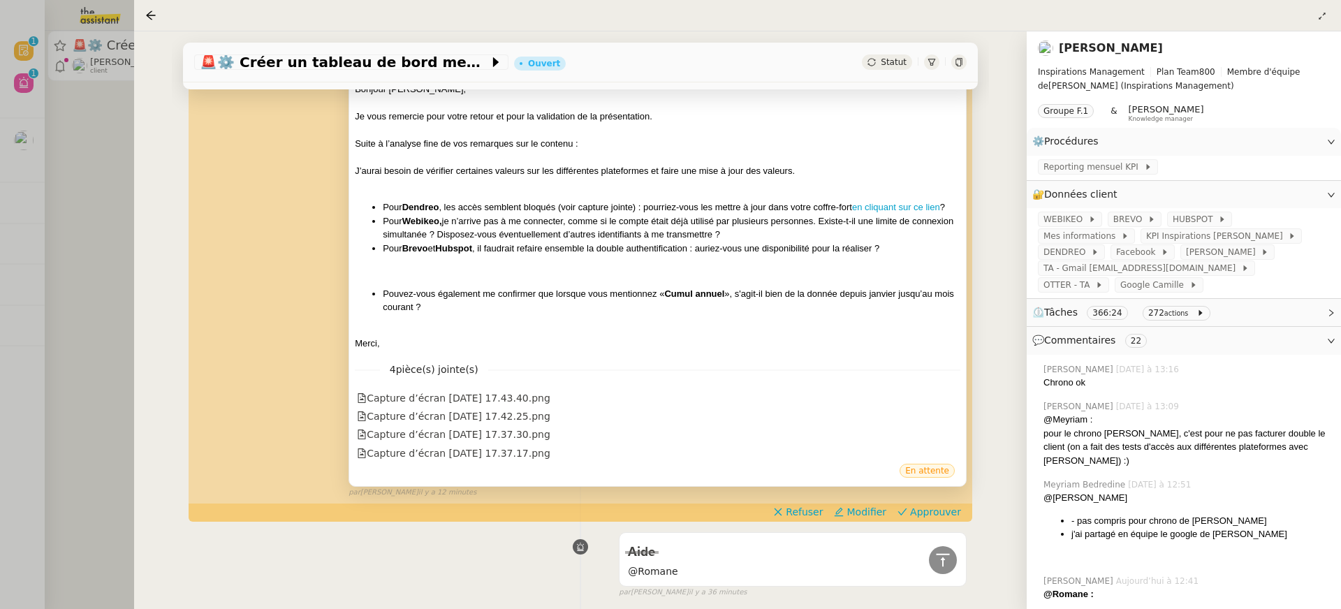
click at [601, 382] on div "4 pièce(s) jointe(s) Capture d’écran [DATE] 17.43.40.png Capture d’écran [DAT…" at bounding box center [657, 407] width 605 height 112
click at [601, 386] on div "4 pièce(s) jointe(s) Capture d’écran [DATE] 17.43.40.png Capture d’écran [DAT…" at bounding box center [657, 407] width 605 height 112
click at [550, 408] on div "Capture d’écran [DATE] 17.42.25.png" at bounding box center [453, 416] width 193 height 16
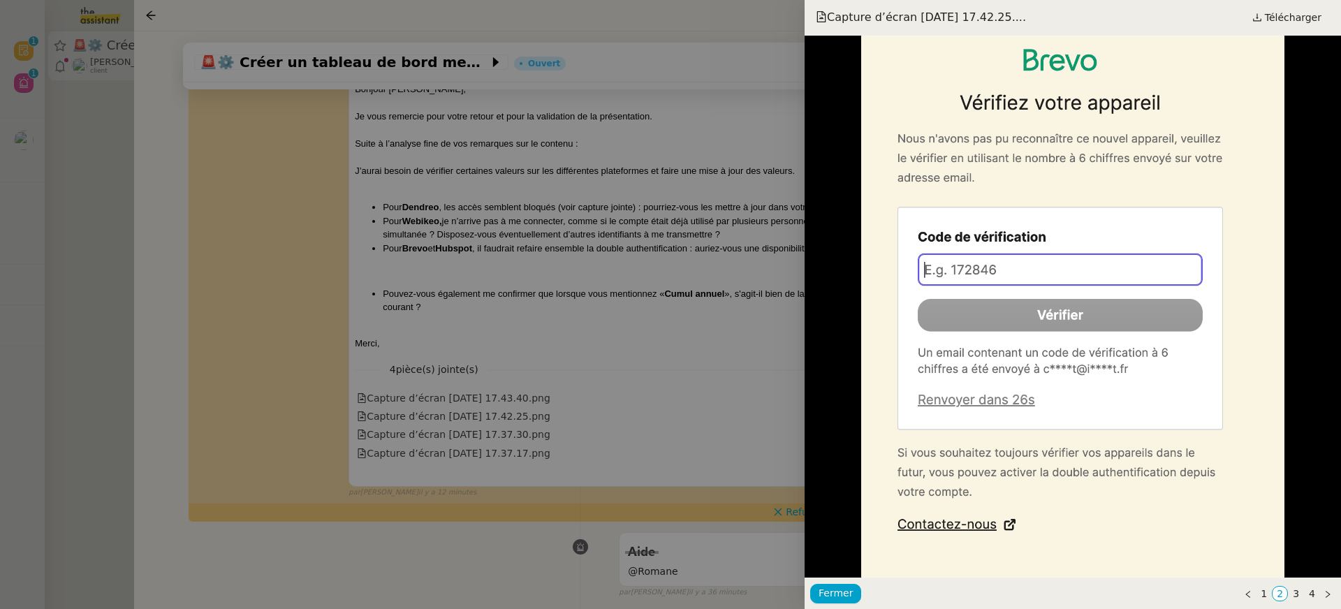
click at [563, 369] on div at bounding box center [670, 304] width 1341 height 609
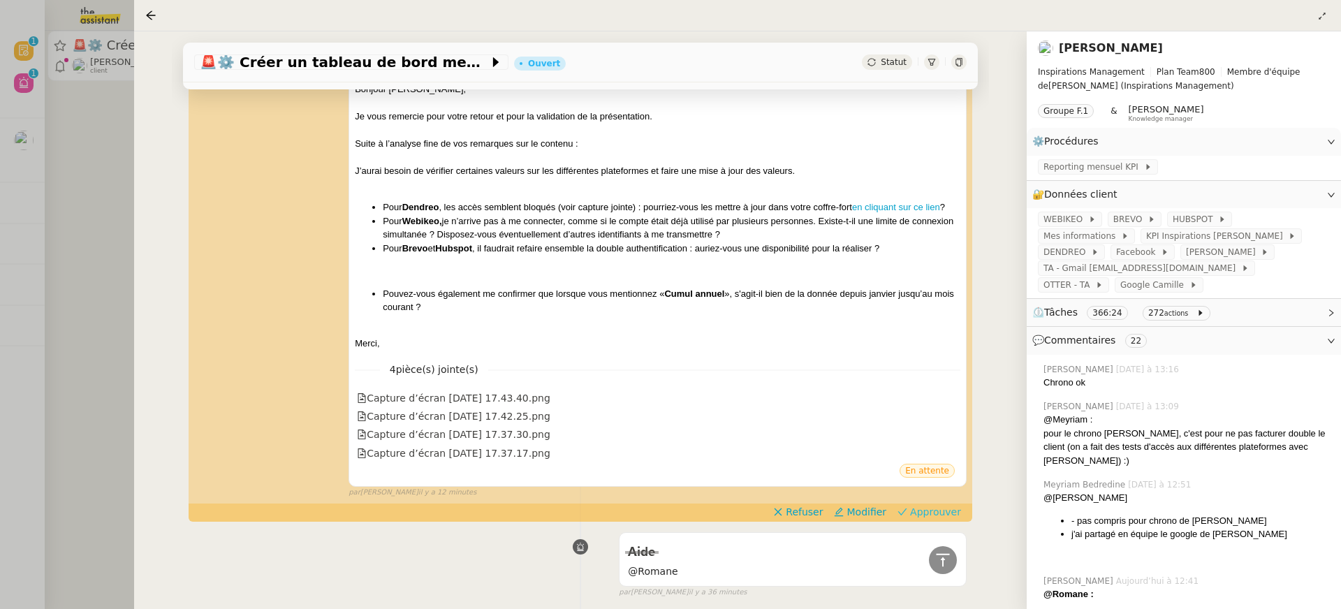
click at [940, 507] on span "Approuver" at bounding box center [935, 512] width 51 height 14
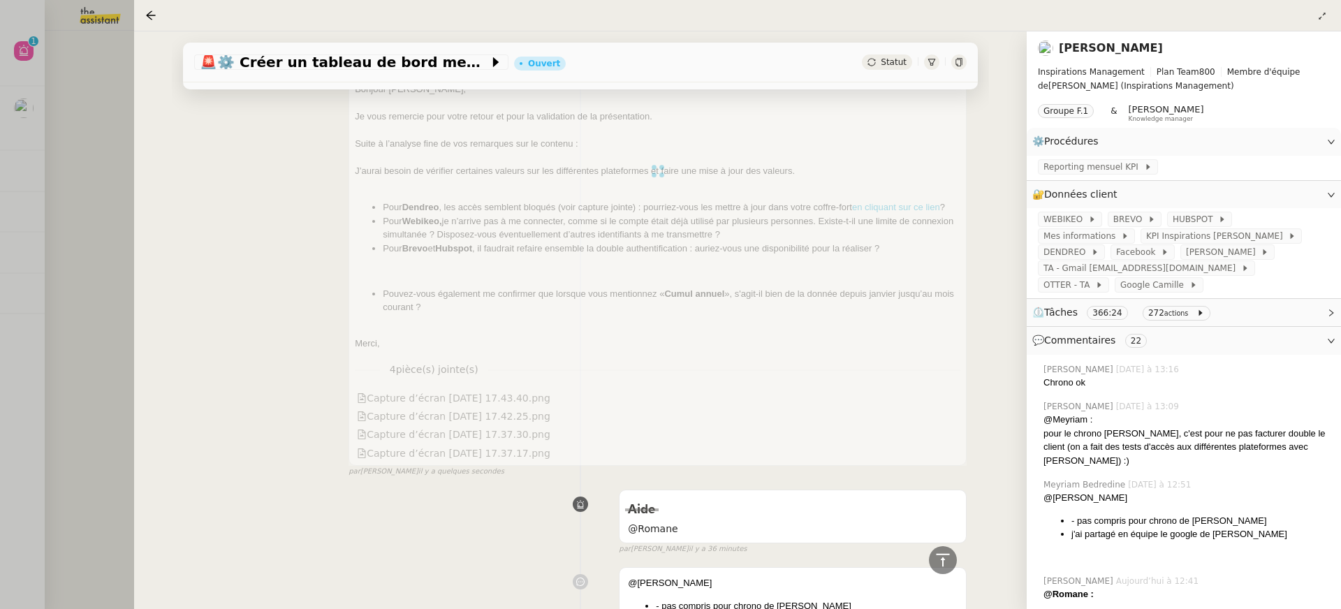
click at [110, 179] on div at bounding box center [670, 304] width 1341 height 609
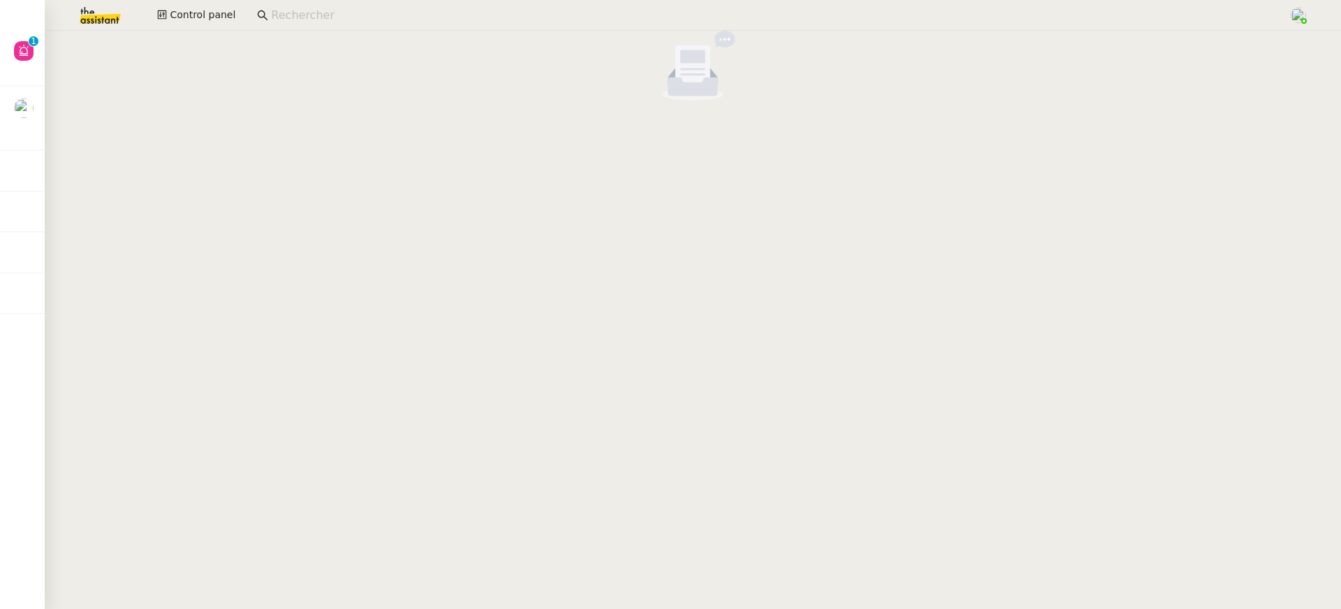
click at [213, 26] on div "Control panel" at bounding box center [670, 15] width 1271 height 31
click at [207, 20] on span "Control panel" at bounding box center [203, 15] width 66 height 16
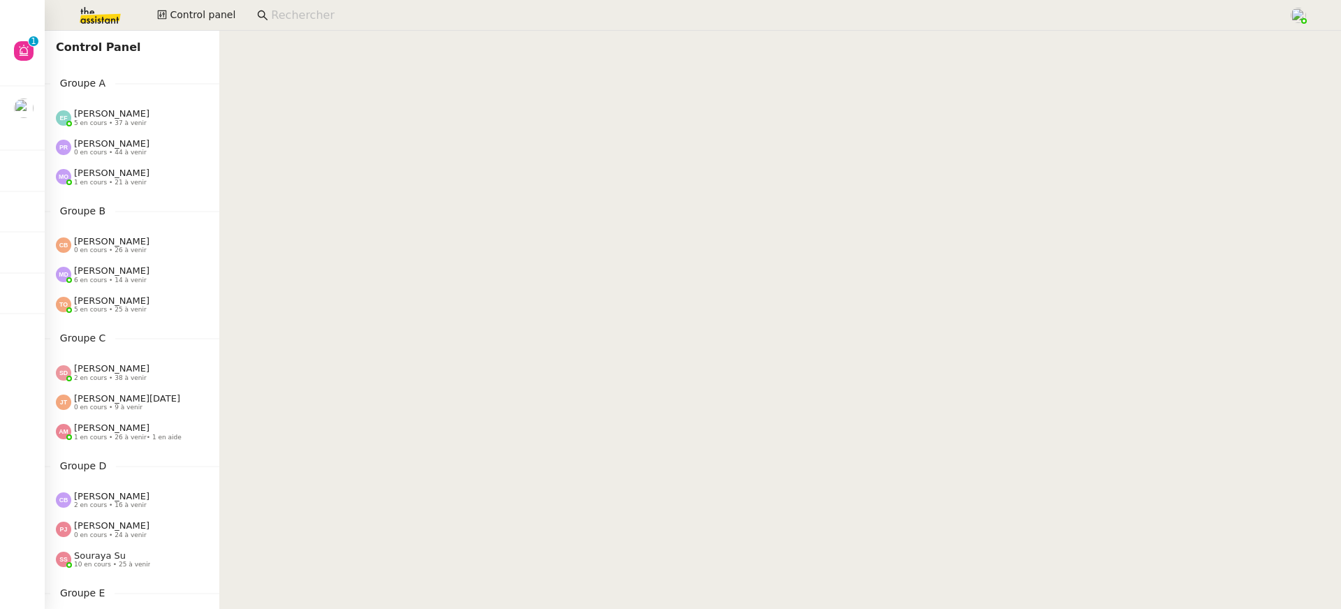
click at [111, 145] on span "[PERSON_NAME]" at bounding box center [111, 143] width 75 height 10
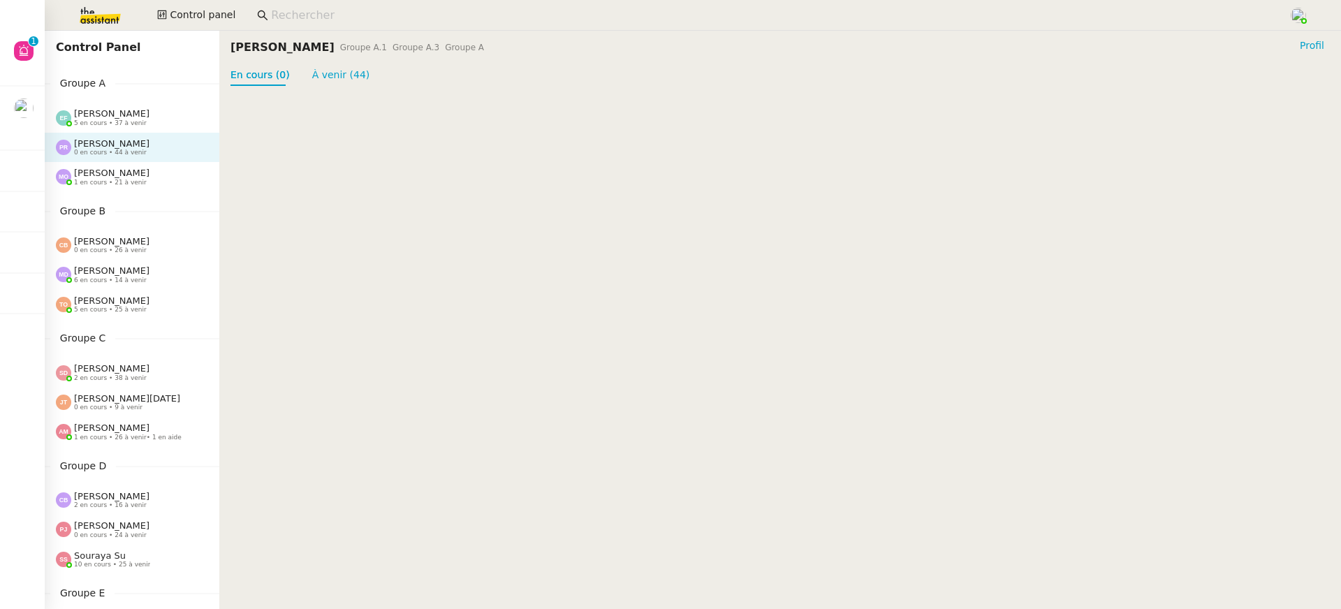
click at [117, 168] on span "[PERSON_NAME]" at bounding box center [111, 173] width 75 height 10
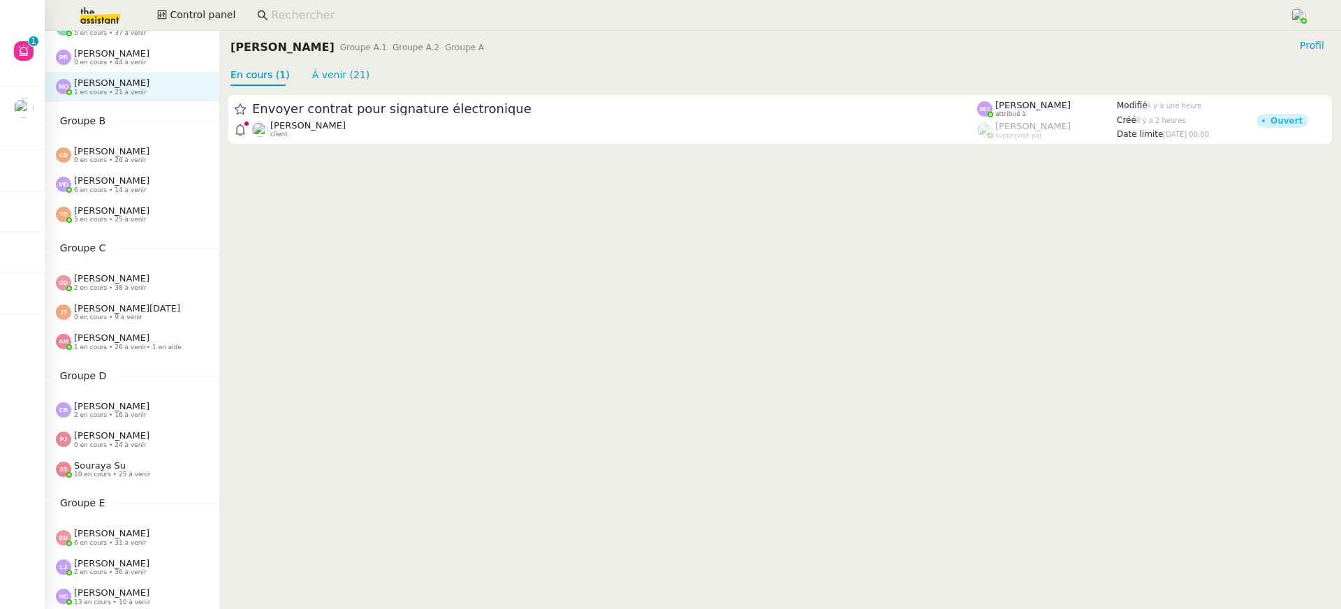
scroll to position [313, 0]
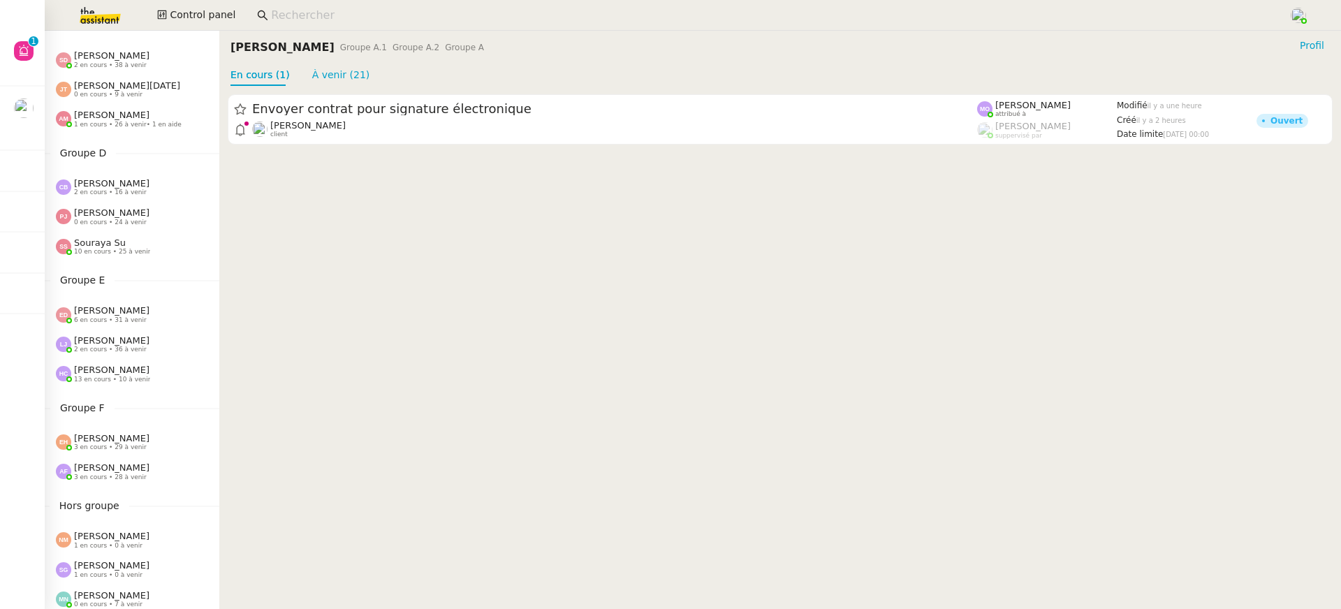
click at [120, 181] on span "[PERSON_NAME]" at bounding box center [111, 183] width 75 height 10
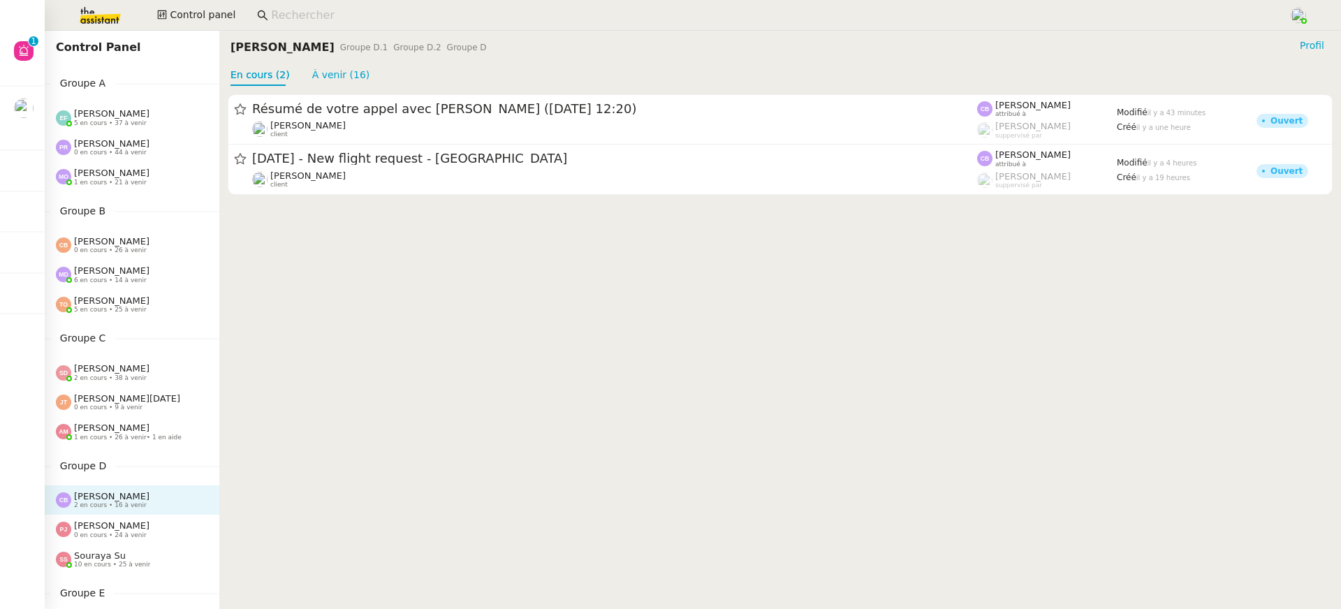
click at [120, 168] on span "[PERSON_NAME]" at bounding box center [111, 173] width 75 height 10
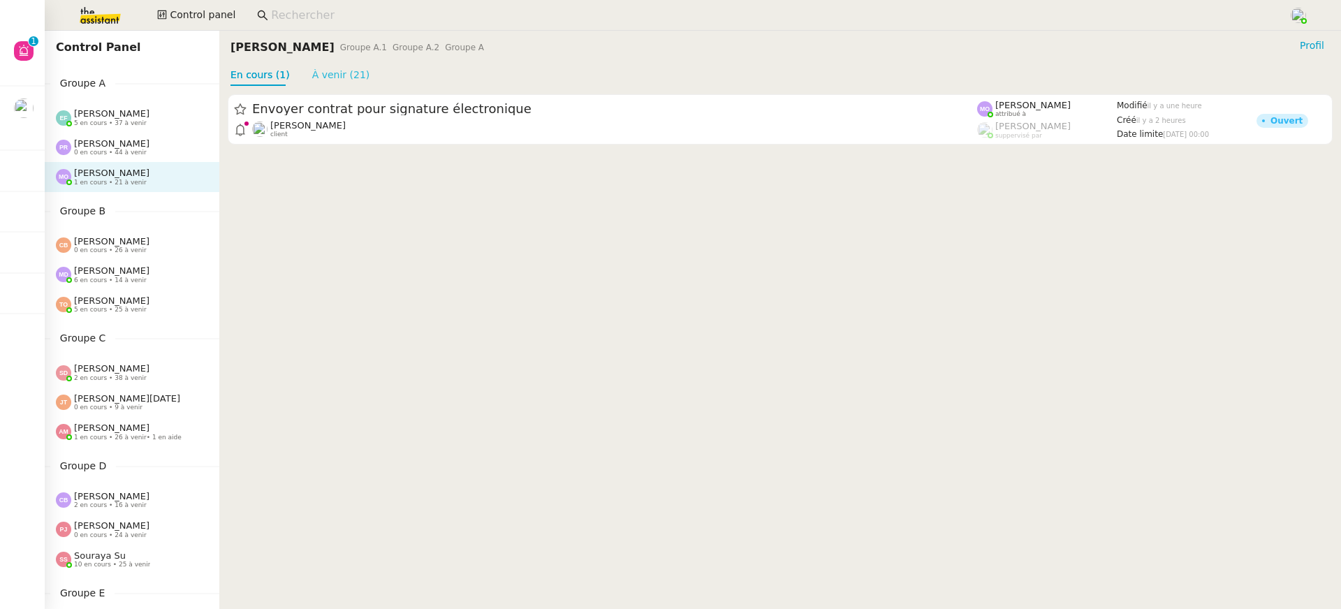
click at [332, 69] on link "À venir (21)" at bounding box center [341, 74] width 58 height 11
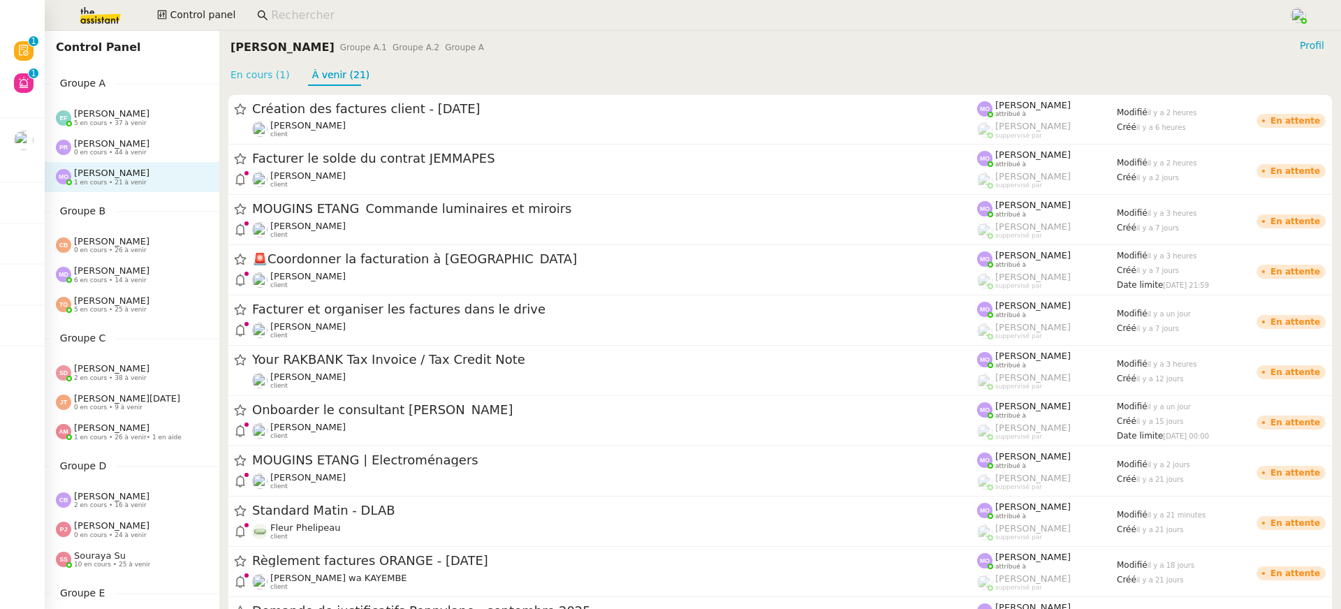
click at [269, 72] on link "En cours (1)" at bounding box center [259, 74] width 59 height 11
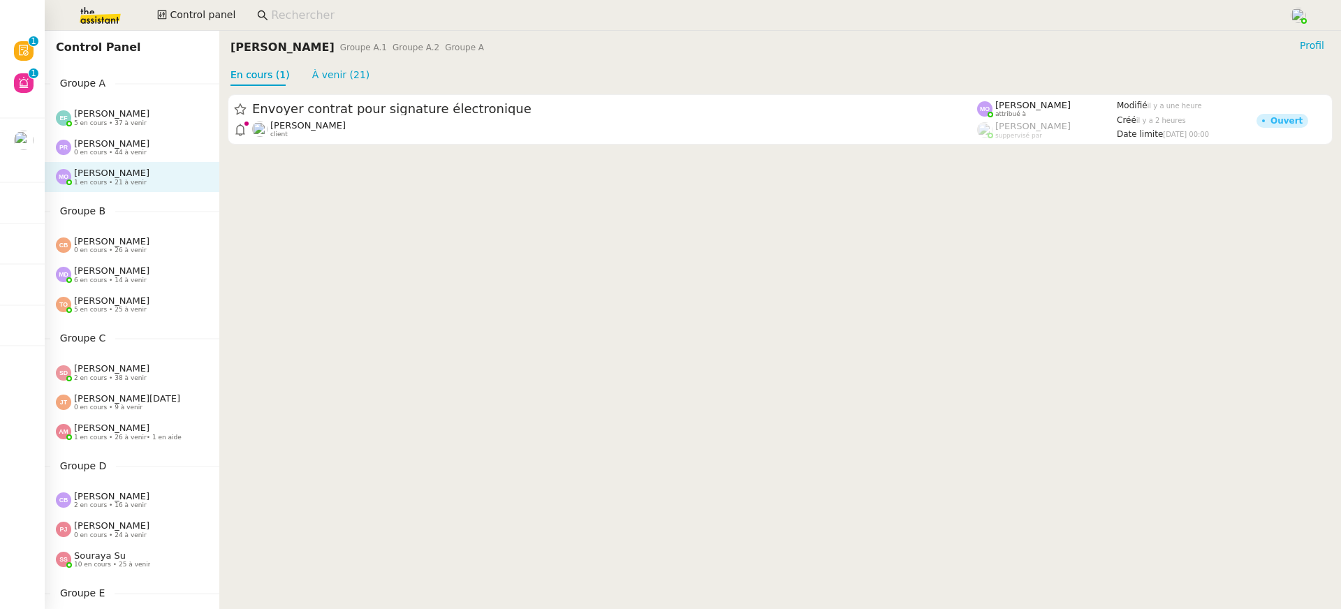
click at [143, 136] on div "[PERSON_NAME] 0 en cours • 44 à venir" at bounding box center [132, 147] width 175 height 29
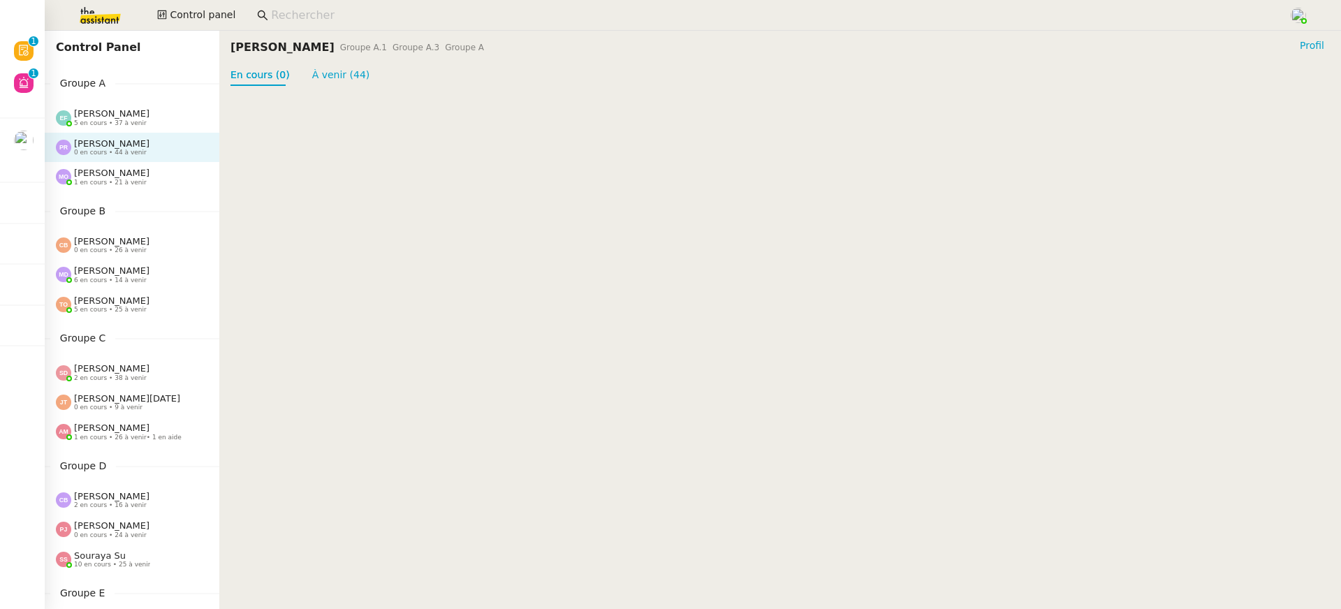
click at [136, 122] on span "5 en cours • 37 à venir" at bounding box center [110, 123] width 73 height 8
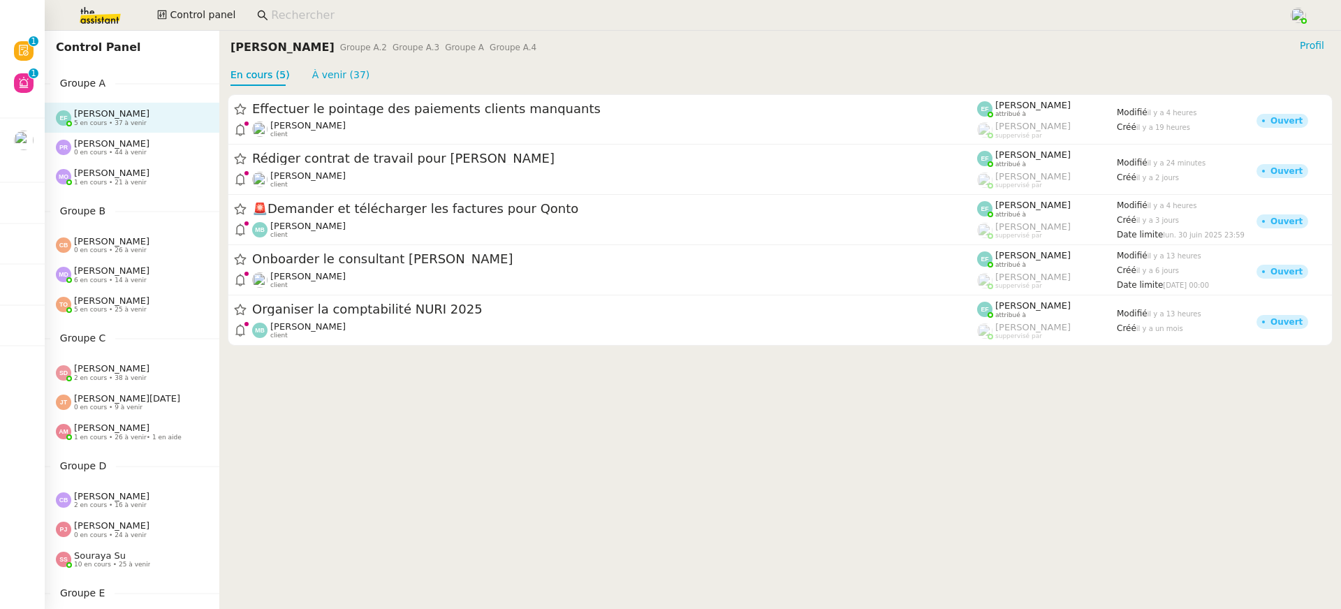
click at [78, 134] on div "[PERSON_NAME] 0 en cours • 44 à venir" at bounding box center [132, 147] width 175 height 29
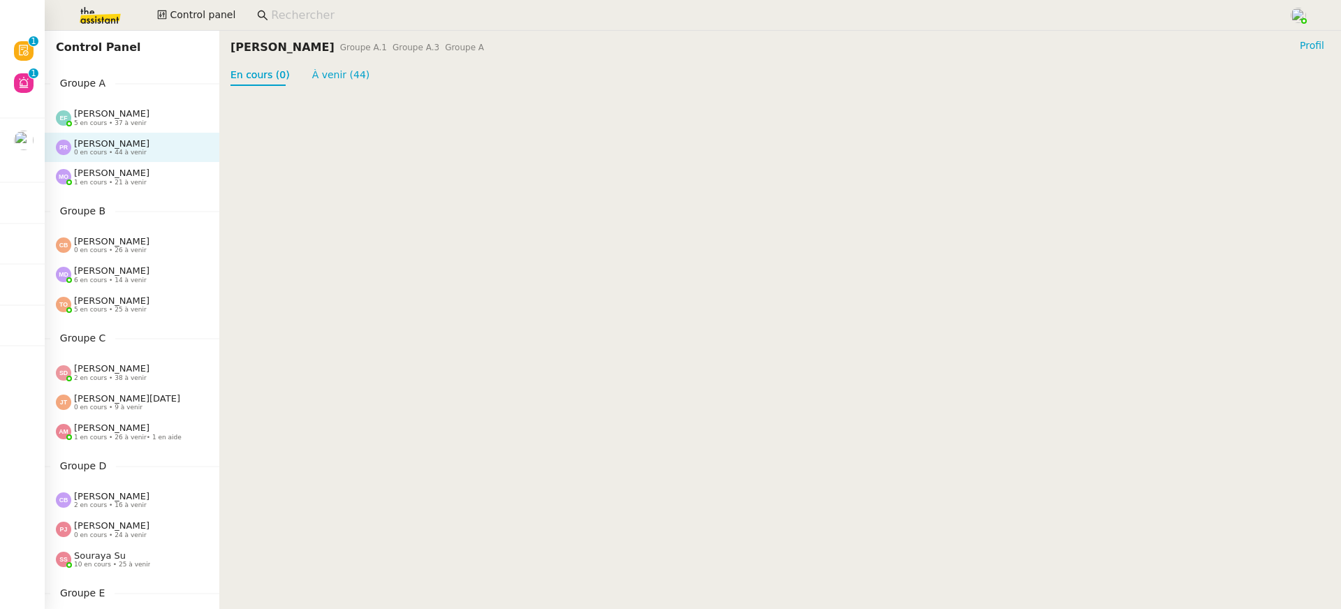
click at [147, 193] on div "Control Panel Groupe A [PERSON_NAME] 5 en cours • 37 à venir [PERSON_NAME] 0 en…" at bounding box center [132, 320] width 175 height 578
click at [142, 189] on div "[PERSON_NAME] 1 en cours • 21 à venir" at bounding box center [132, 176] width 175 height 29
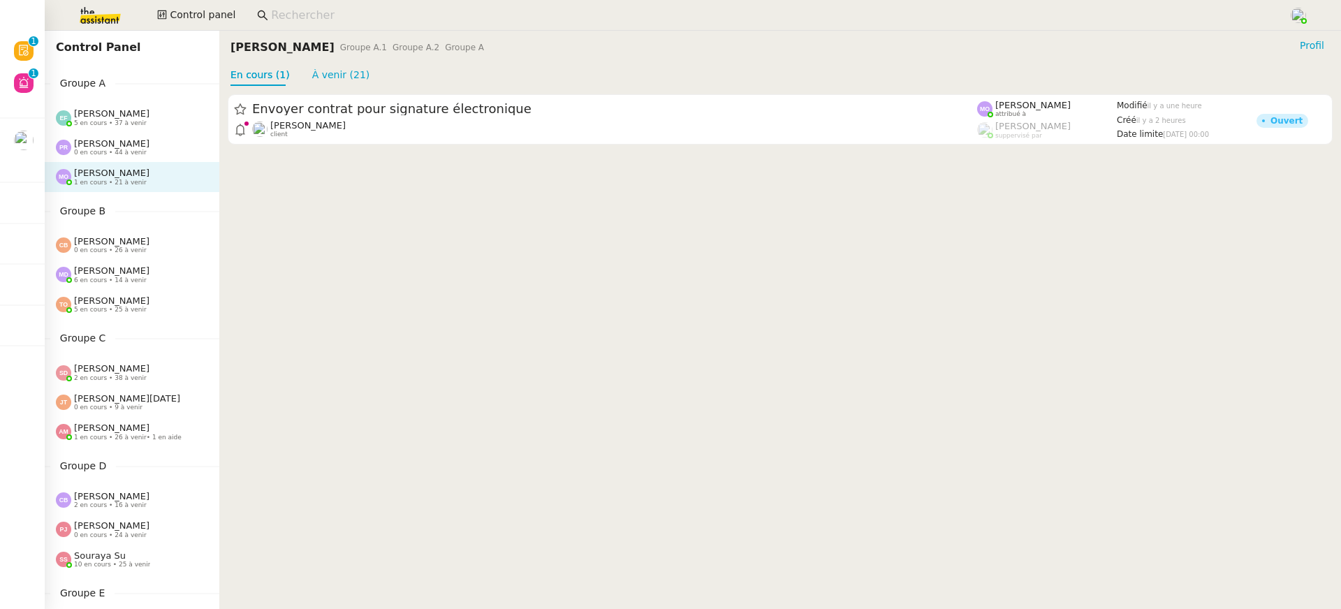
click at [144, 164] on div "[PERSON_NAME] 1 en cours • 21 à venir" at bounding box center [132, 176] width 175 height 29
click at [144, 125] on div "[PERSON_NAME] 5 en cours • 37 à venir" at bounding box center [111, 117] width 75 height 18
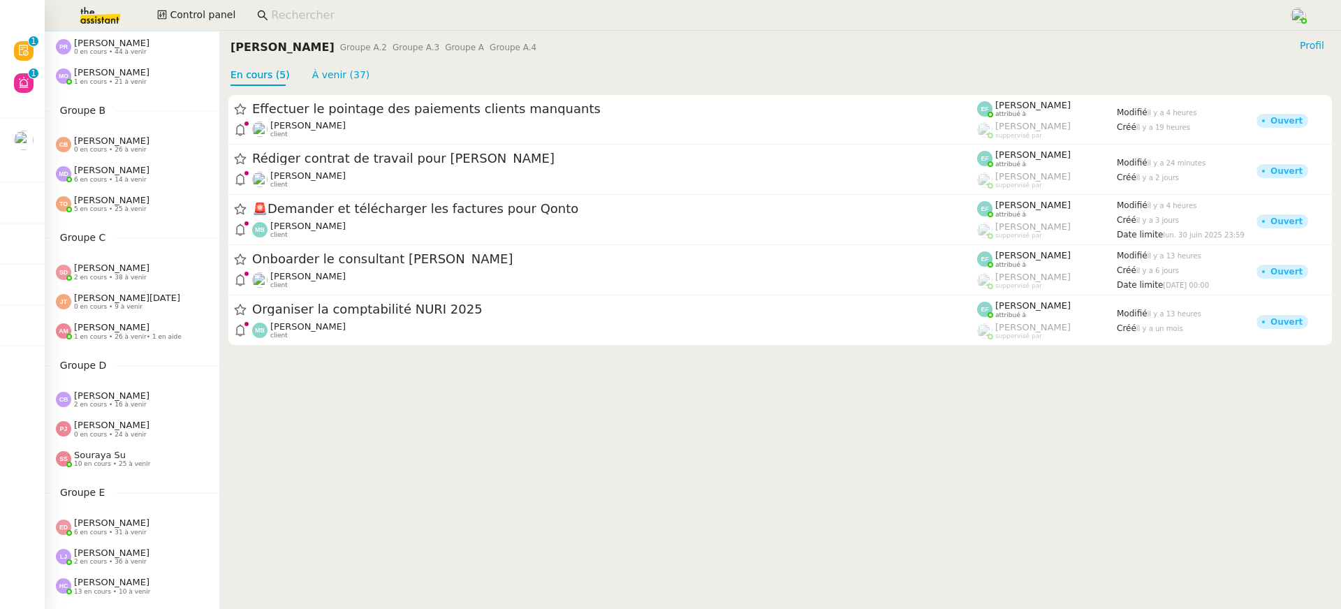
scroll to position [101, 0]
click at [154, 153] on div "[PERSON_NAME] 0 en cours • 26 à venir" at bounding box center [132, 143] width 175 height 29
click at [157, 345] on div "[PERSON_NAME] 1 en cours • 26 à venir • 1 en aide" at bounding box center [132, 330] width 175 height 29
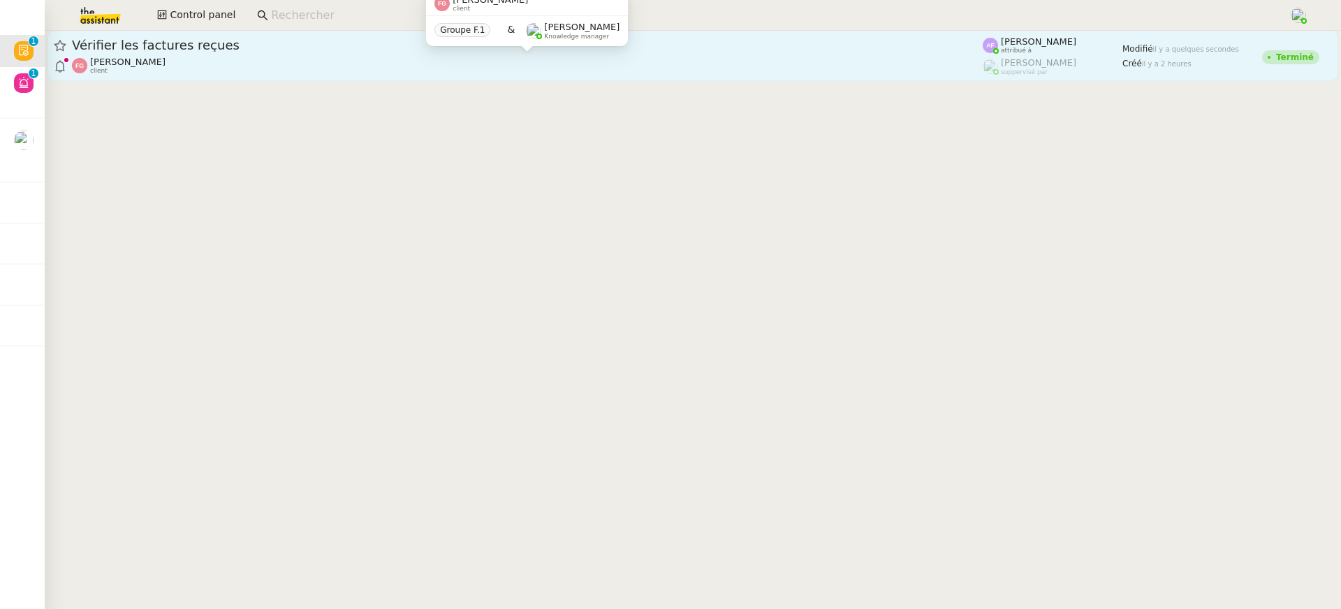
click at [839, 59] on div "[PERSON_NAME] client" at bounding box center [527, 66] width 910 height 18
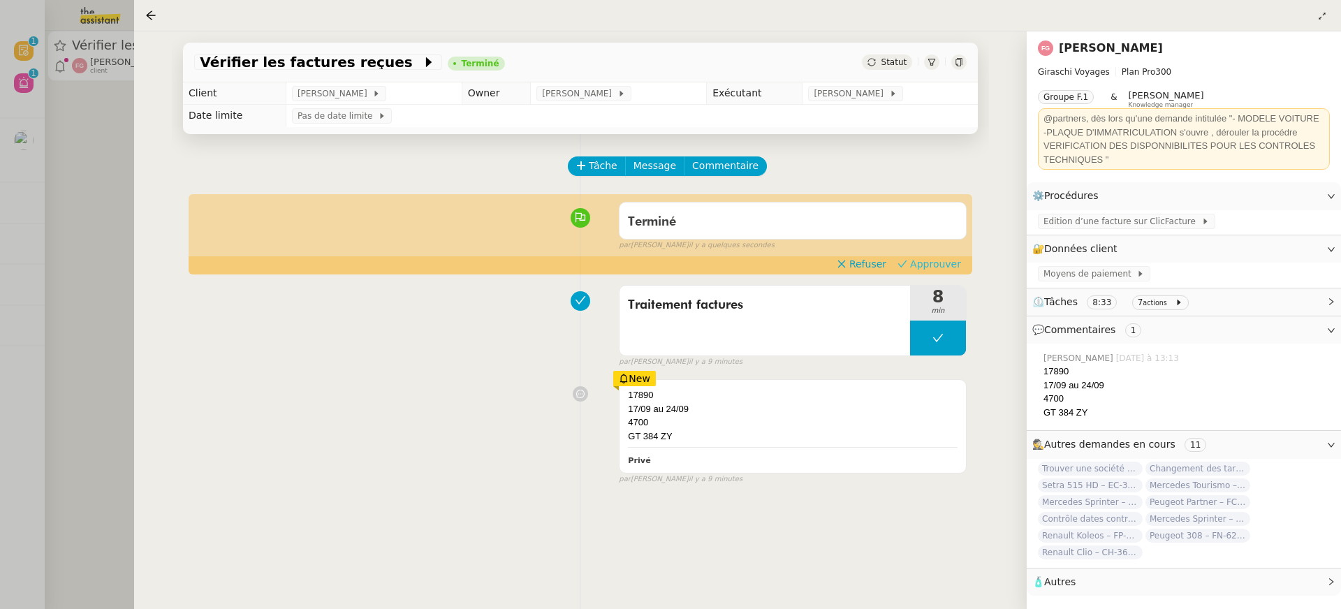
click at [957, 267] on span "Approuver" at bounding box center [935, 264] width 51 height 14
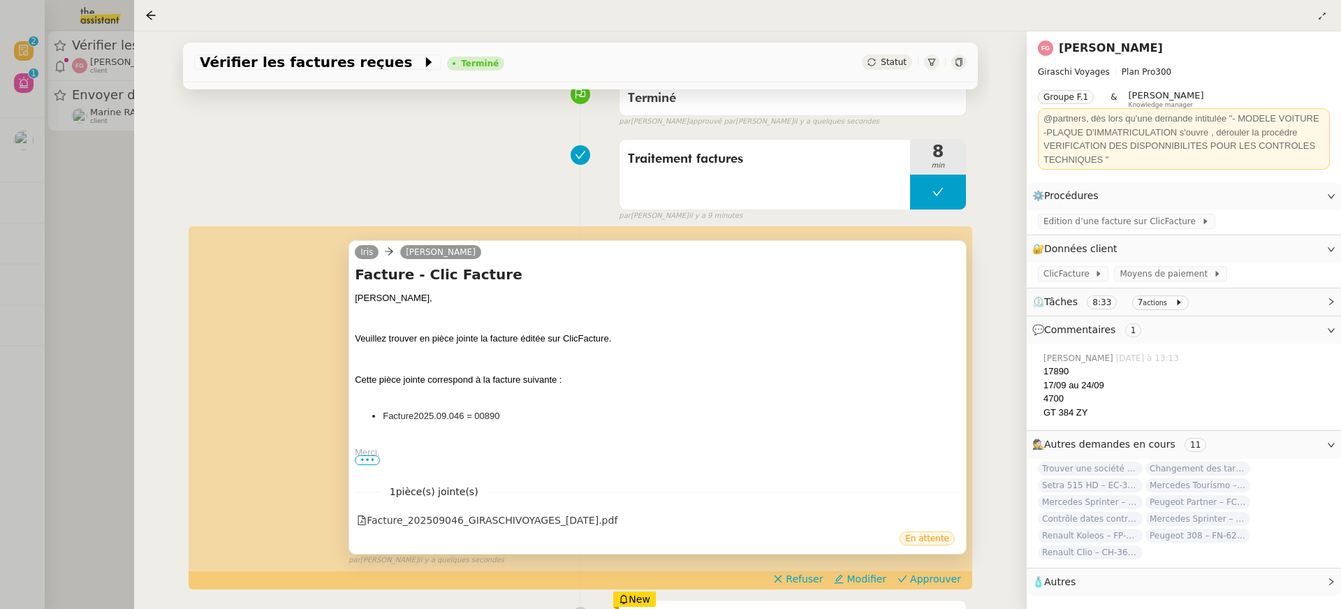
scroll to position [152, 0]
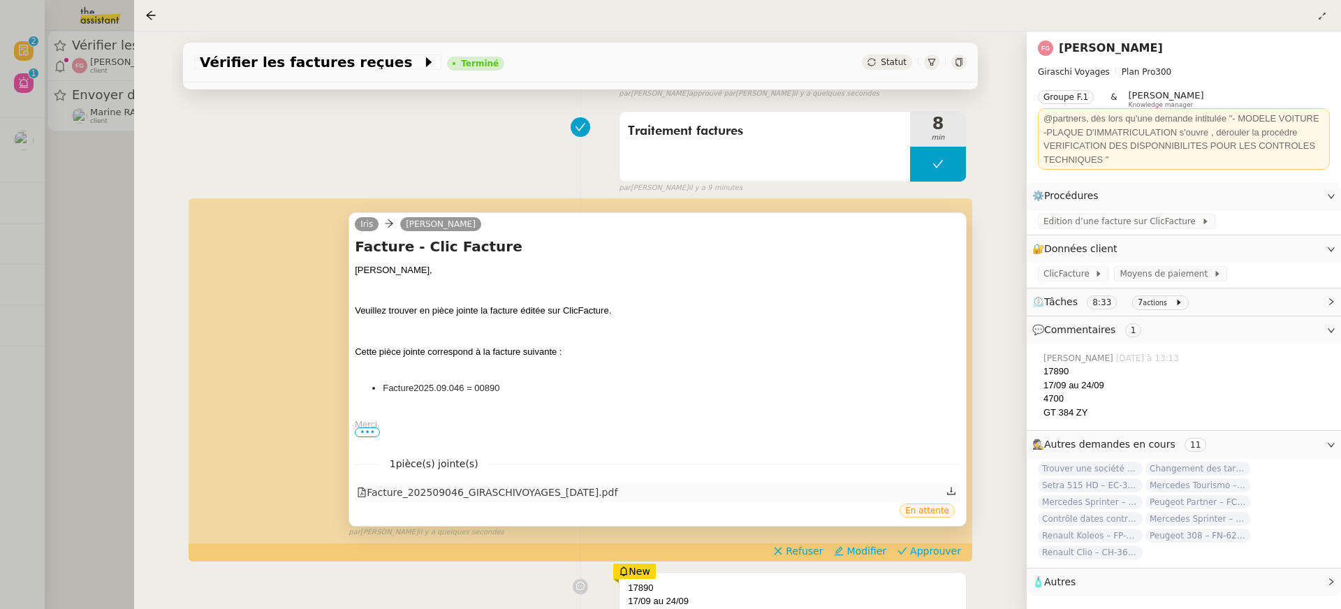
click at [521, 493] on div "Facture_202509046_GIRASCHIVOYAGES_[DATE].pdf" at bounding box center [487, 493] width 260 height 16
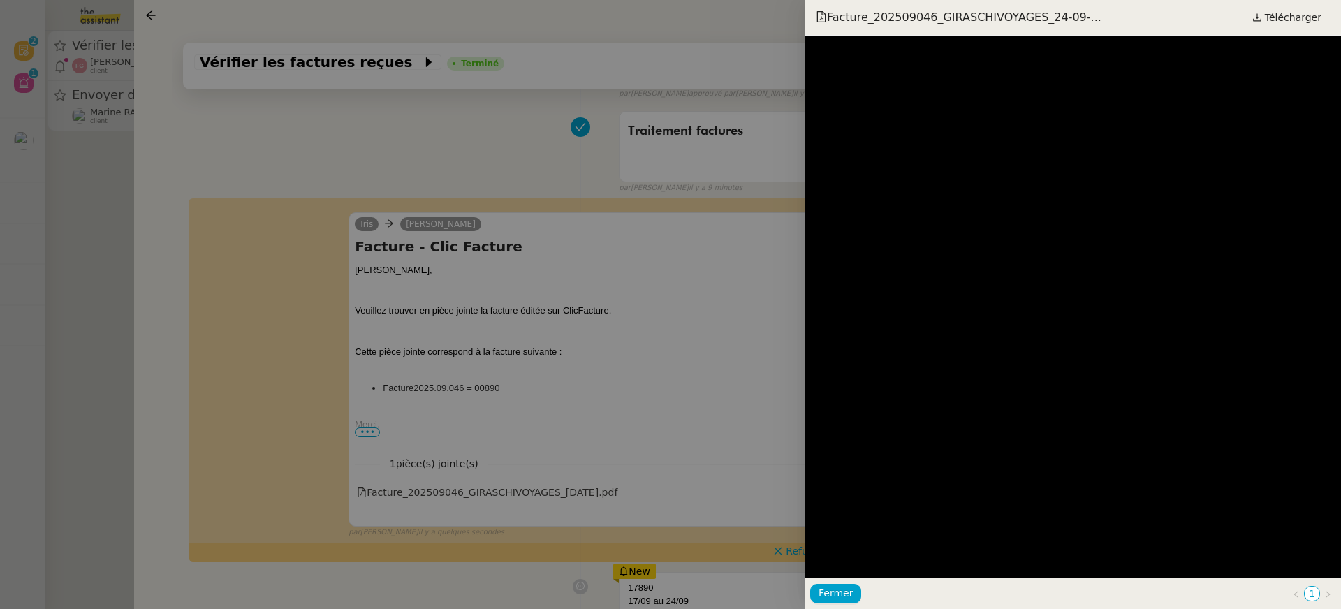
click at [485, 279] on div at bounding box center [670, 304] width 1341 height 609
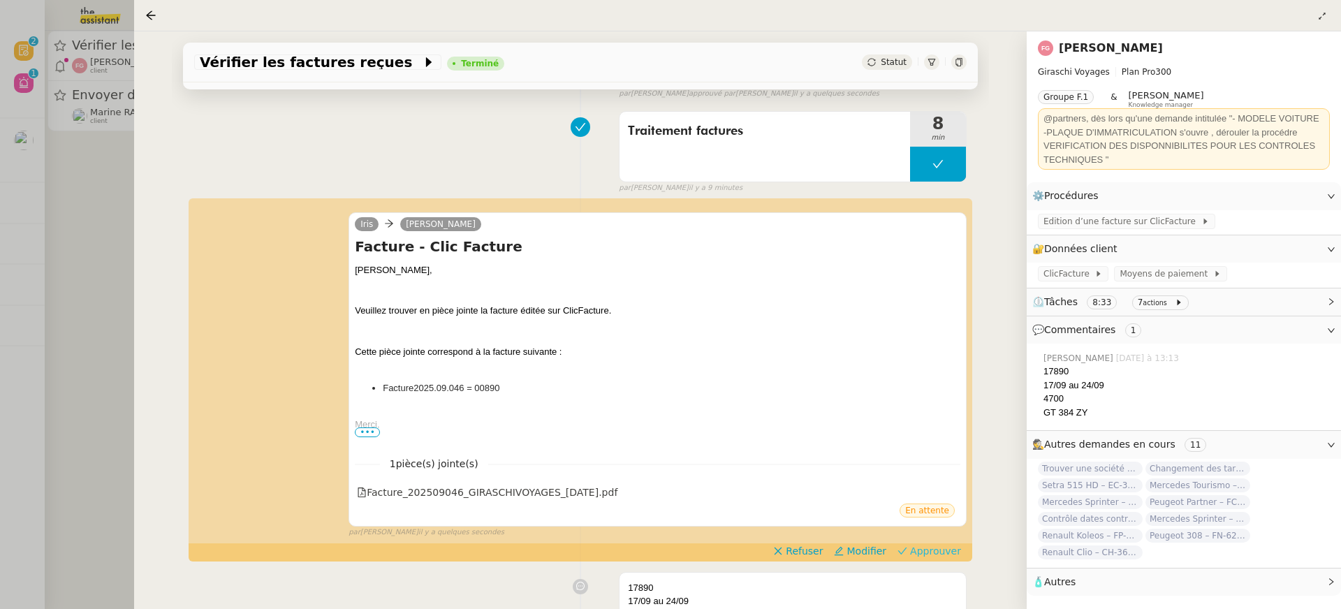
click at [944, 557] on button "Approuver" at bounding box center [929, 550] width 75 height 15
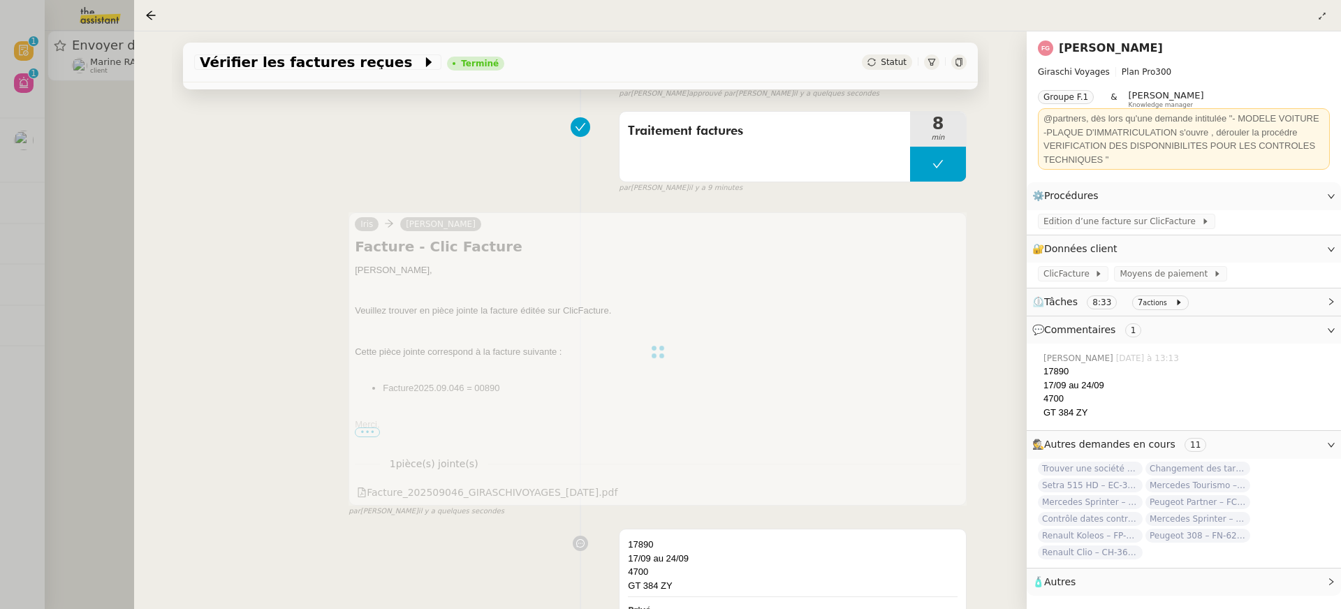
click at [18, 95] on div at bounding box center [670, 304] width 1341 height 609
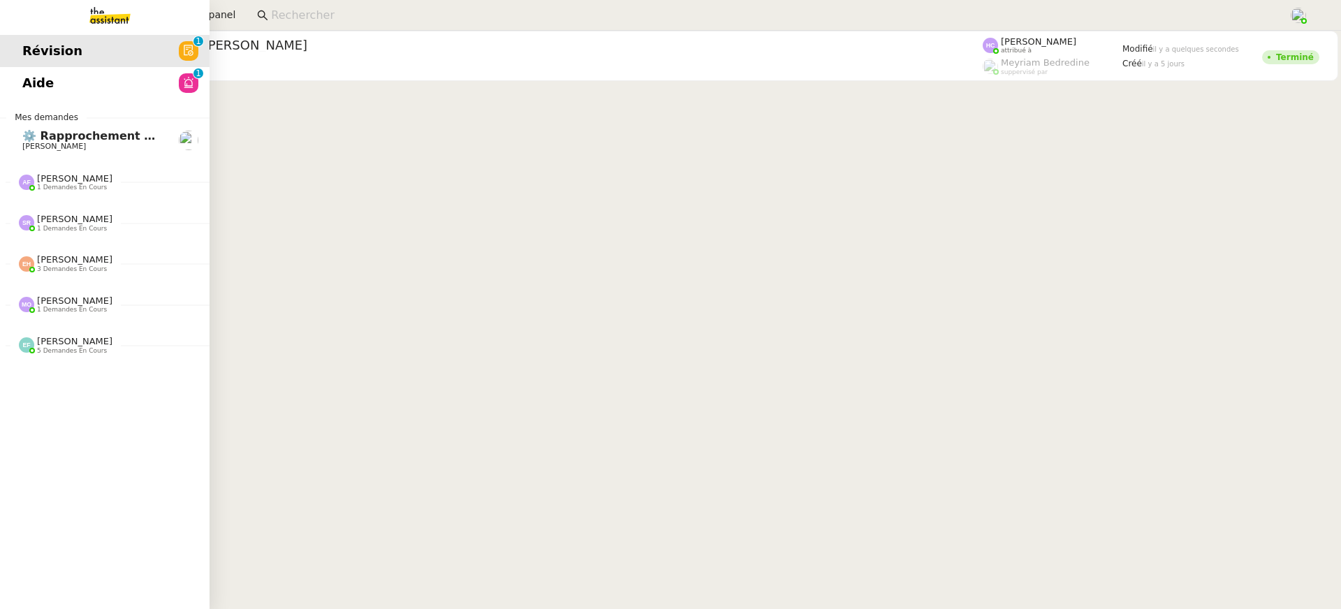
click at [29, 85] on link "Aide 0 1 2 3 4 5 6 7 8 9" at bounding box center [104, 83] width 209 height 32
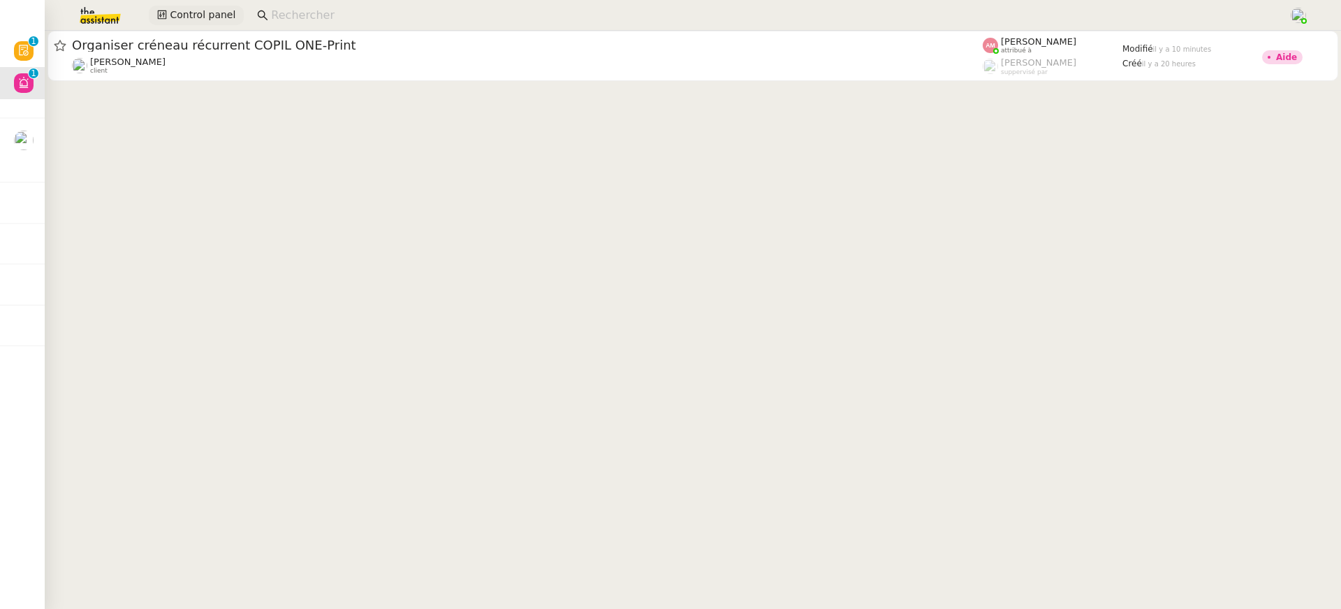
click at [223, 12] on span "Control panel" at bounding box center [203, 15] width 66 height 16
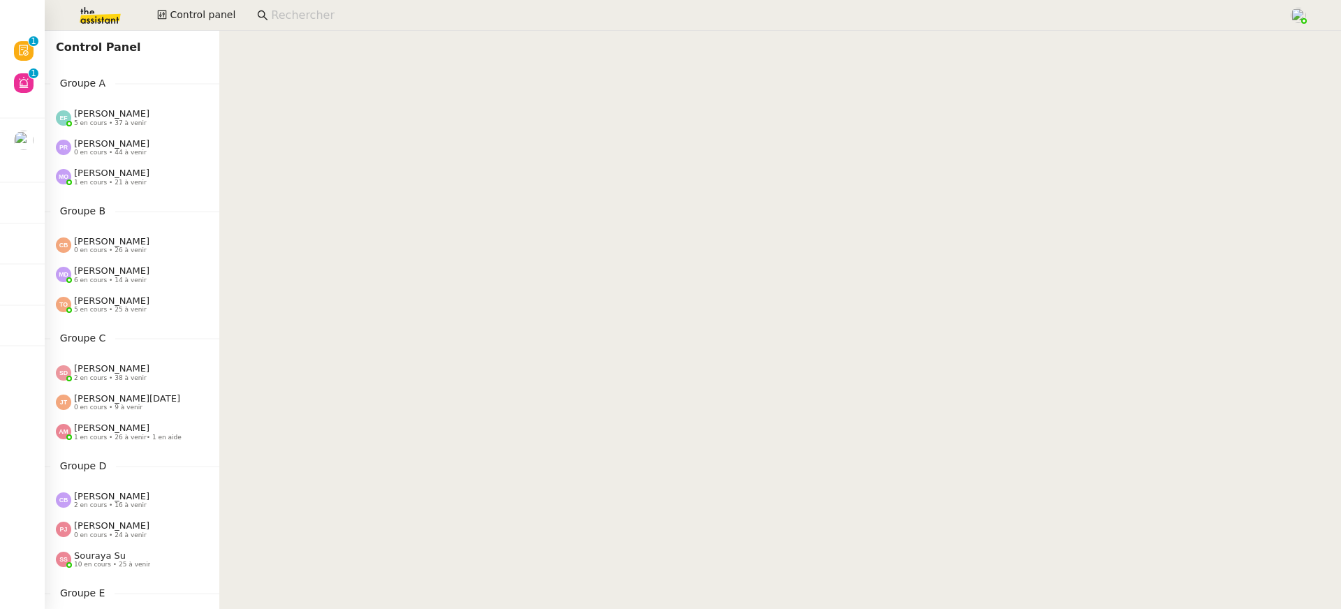
click at [124, 221] on div "Groupe B [PERSON_NAME] 0 en cours • 26 à venir [PERSON_NAME] 6 en cours • 14 à …" at bounding box center [132, 261] width 175 height 117
click at [124, 172] on span "[PERSON_NAME]" at bounding box center [111, 173] width 75 height 10
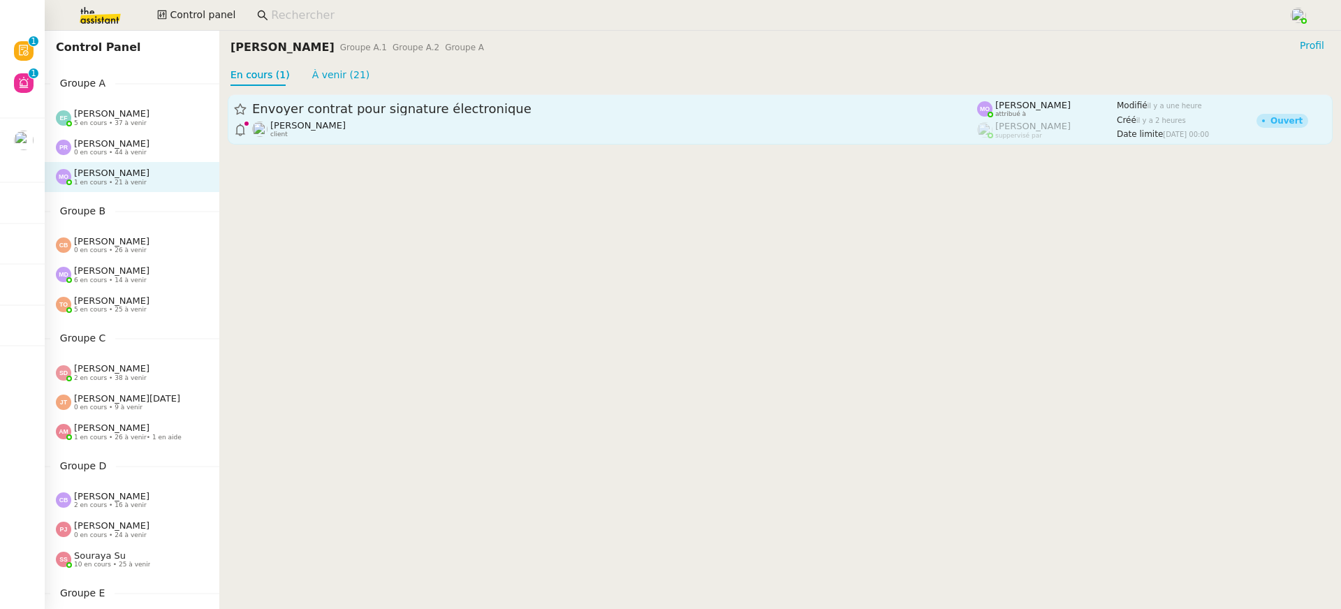
click at [434, 118] on div "Envoyer contrat pour signature électronique [PERSON_NAME] client" at bounding box center [614, 120] width 725 height 38
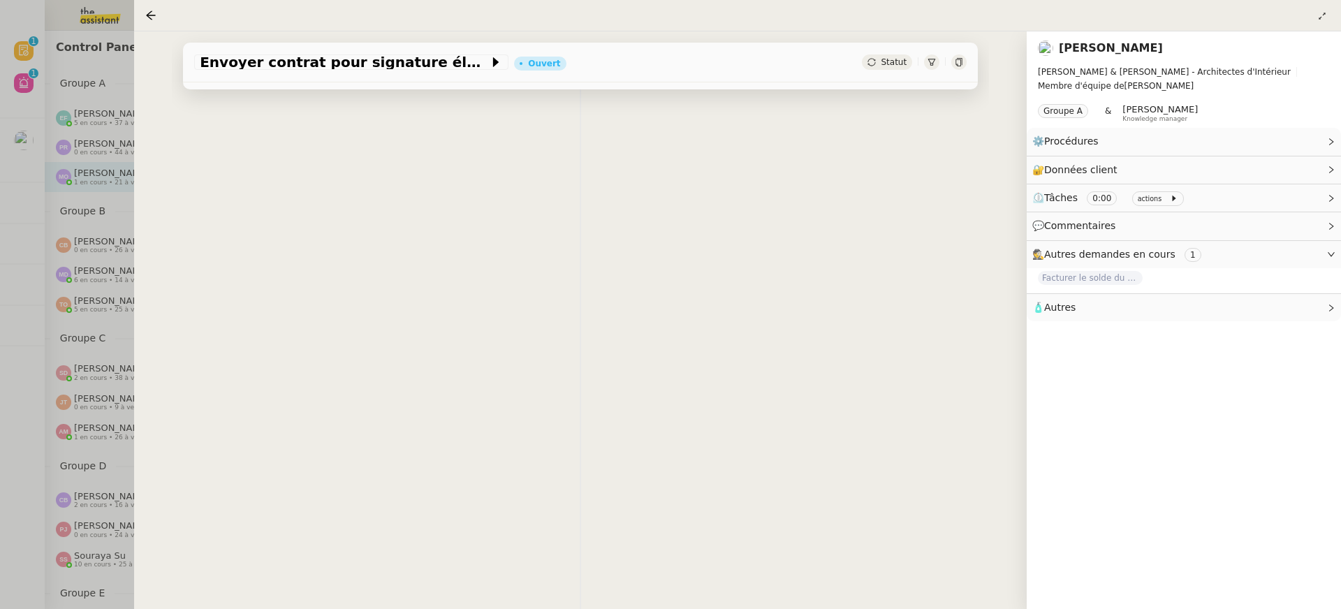
scroll to position [82, 0]
click at [154, 181] on div "Envoyer contrat pour signature électronique Ouvert Statut Client [PERSON_NAME] …" at bounding box center [580, 319] width 892 height 577
click at [86, 181] on div at bounding box center [670, 304] width 1341 height 609
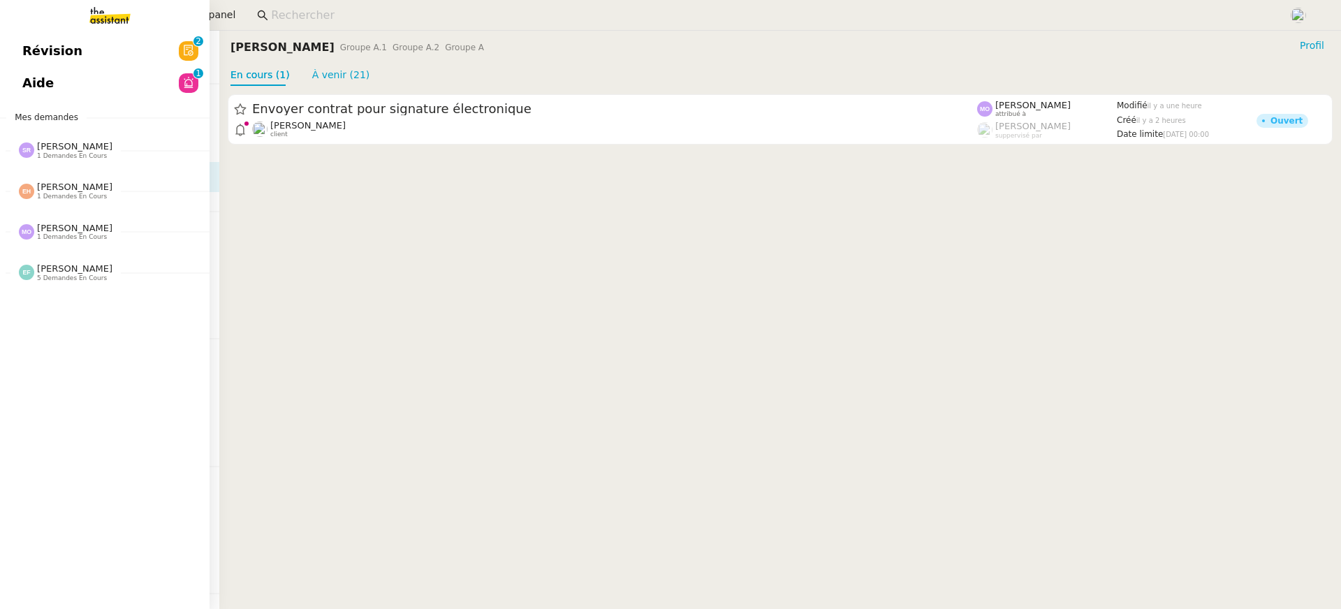
click at [45, 66] on link "Révision 0 1 2 3 4 5 6 7 8 9" at bounding box center [104, 51] width 209 height 32
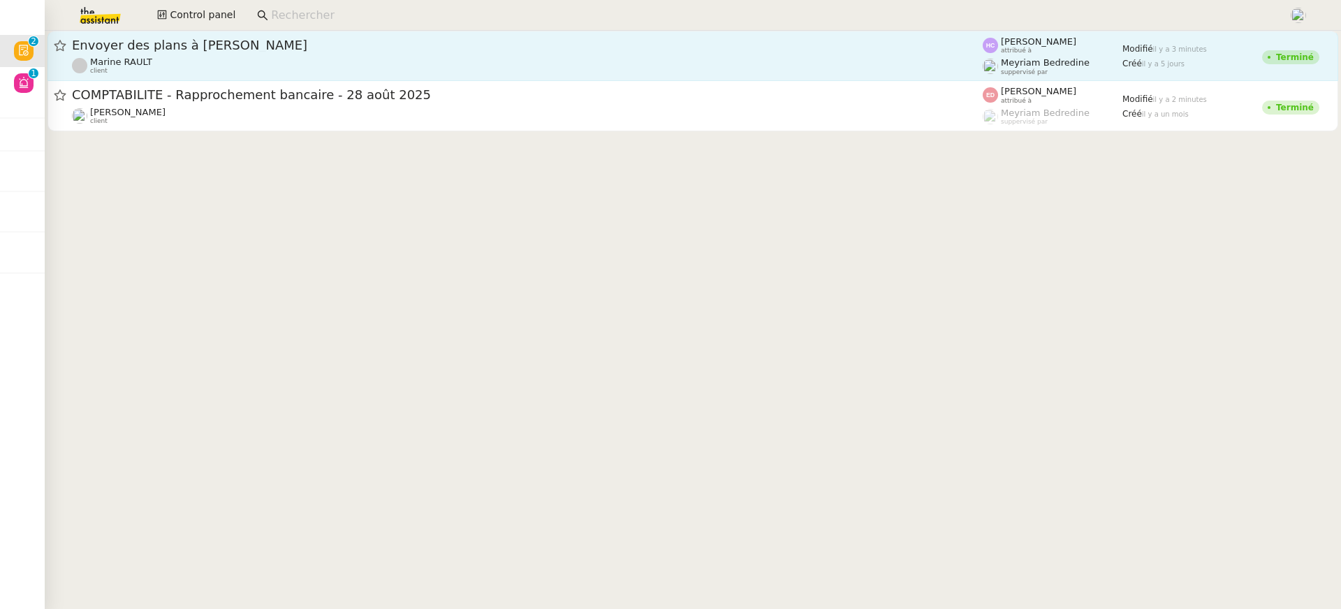
click at [1045, 70] on span "suppervisé par" at bounding box center [1024, 72] width 47 height 8
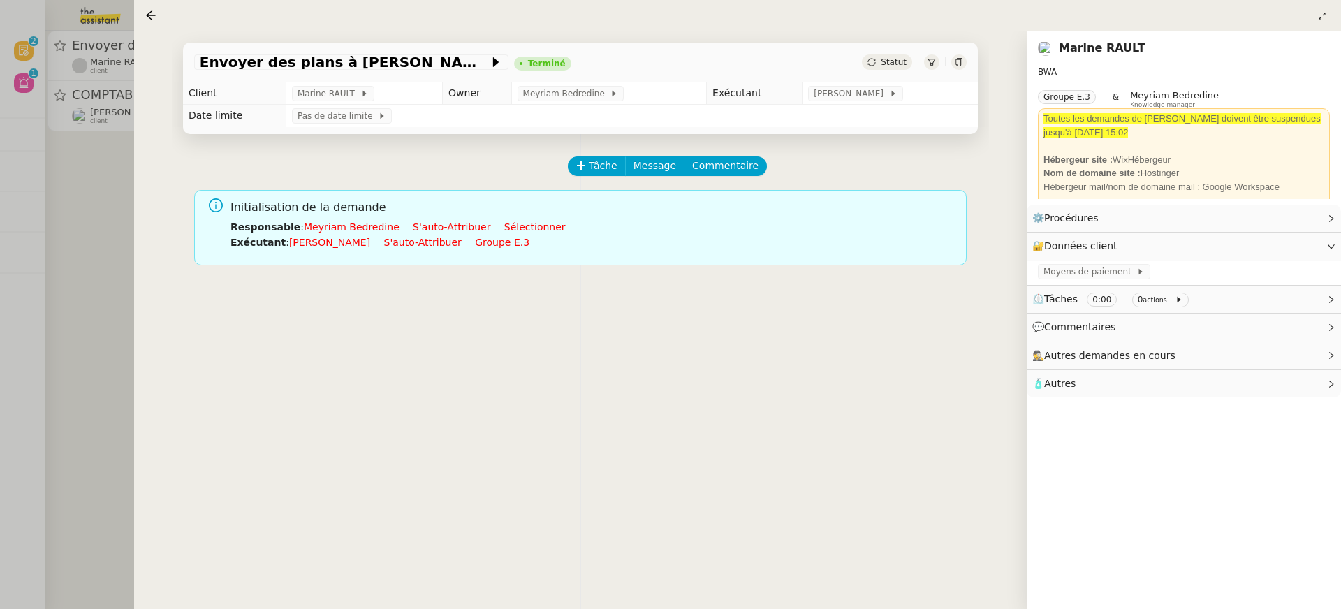
scroll to position [179, 0]
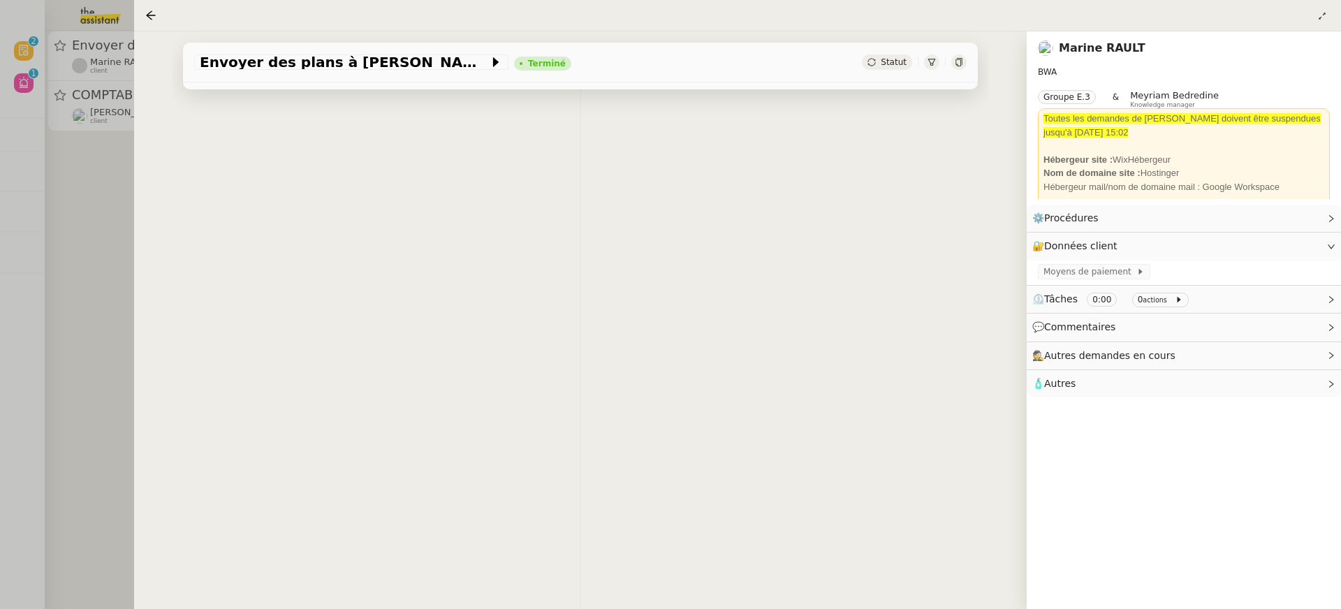
click at [108, 43] on div at bounding box center [670, 304] width 1341 height 609
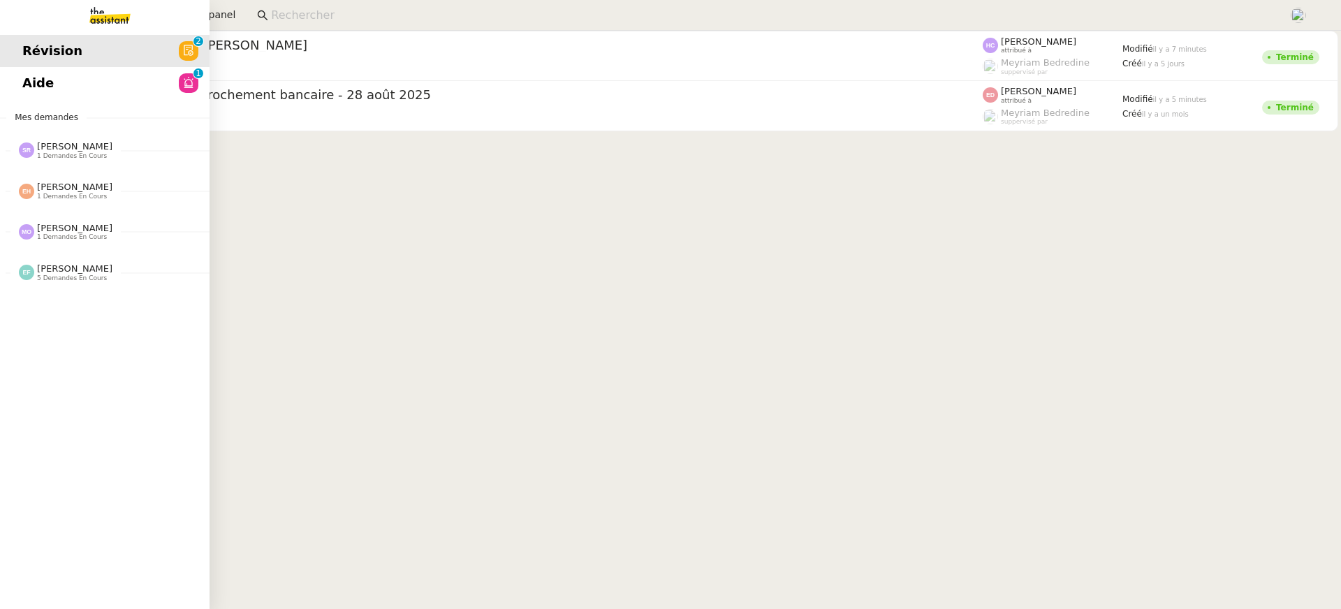
click at [29, 59] on span "Révision" at bounding box center [52, 50] width 60 height 21
click at [36, 79] on span "Aide" at bounding box center [37, 83] width 31 height 21
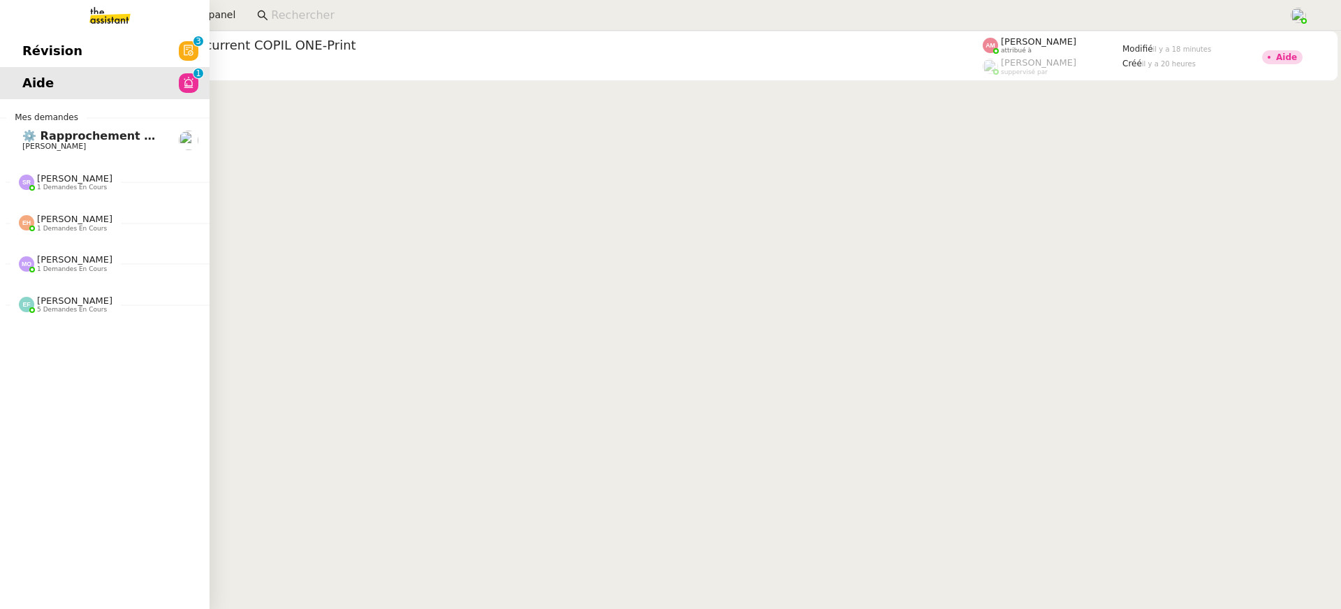
click at [41, 45] on link "Révision 0 1 2 3 4 5 6 7 8 9" at bounding box center [104, 51] width 209 height 32
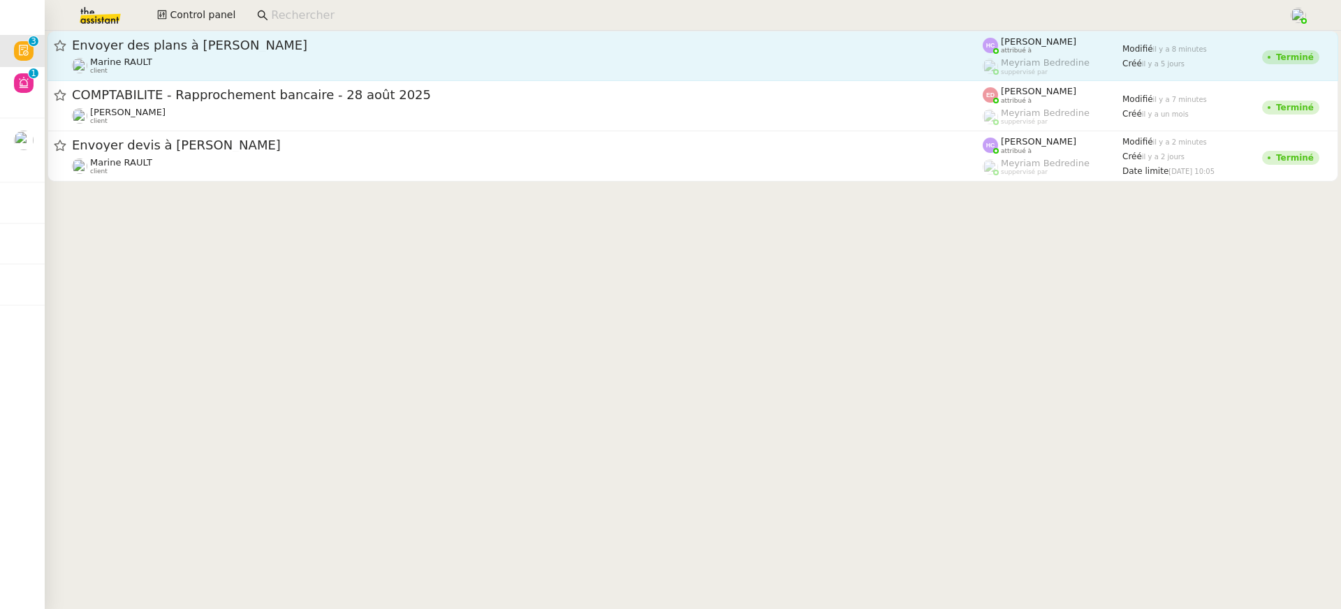
click at [771, 68] on div "Marine RAULT client" at bounding box center [527, 66] width 910 height 18
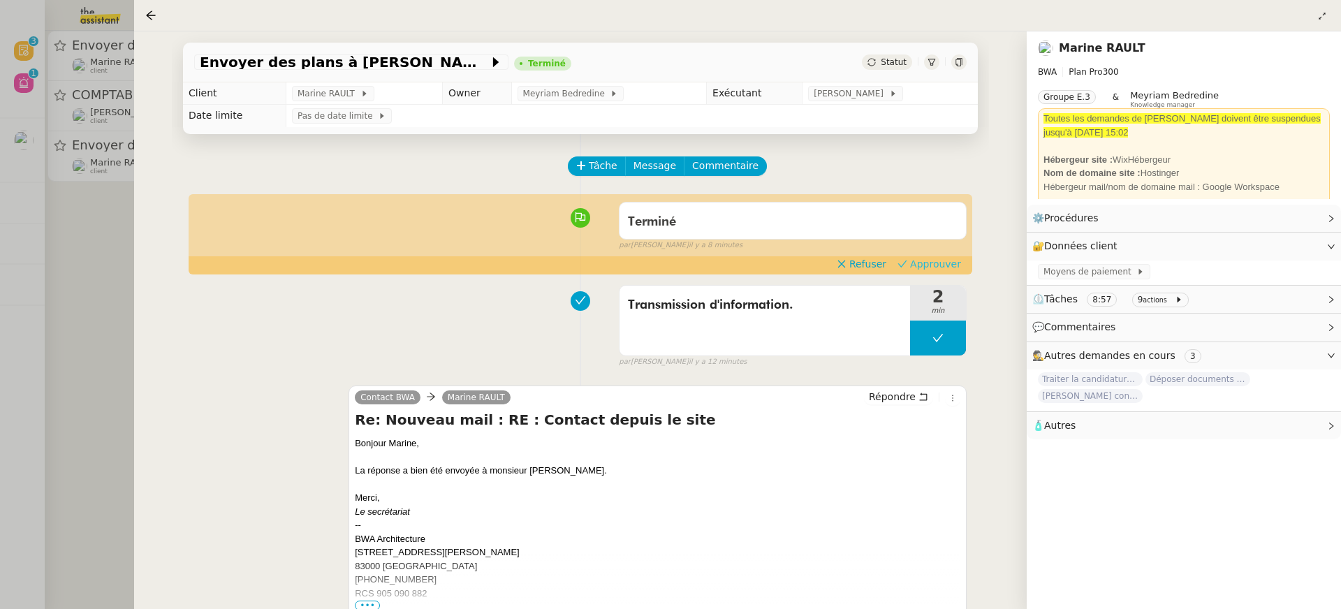
click at [942, 267] on span "Approuver" at bounding box center [935, 264] width 51 height 14
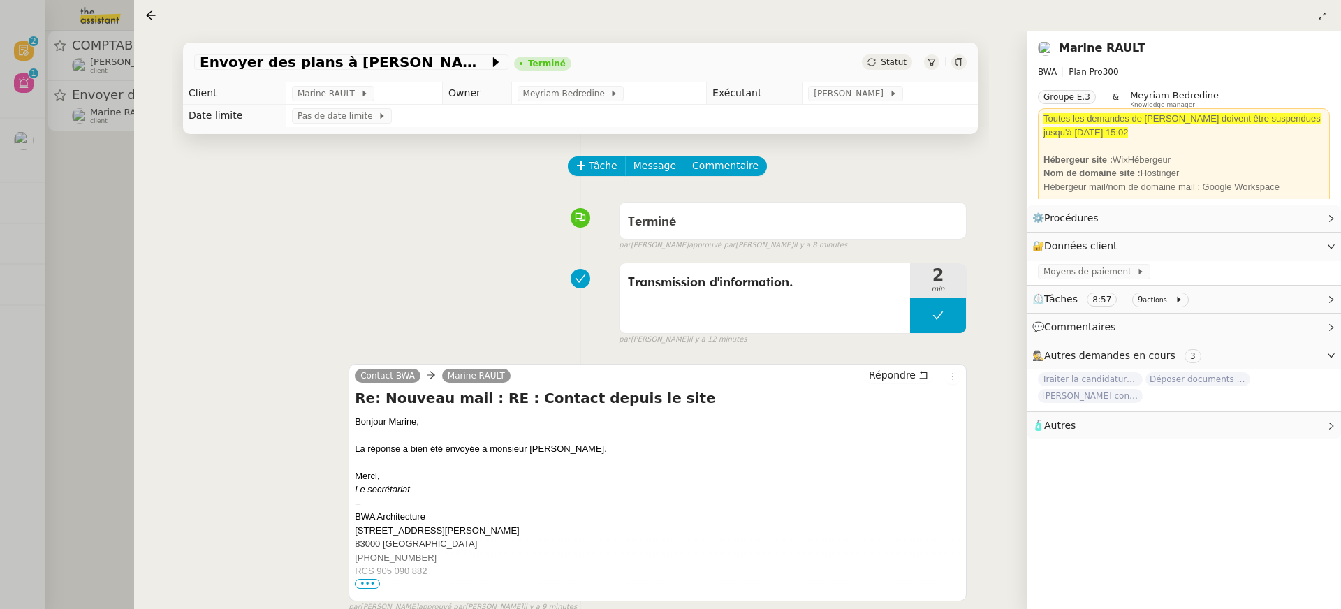
click at [154, 113] on div "Envoyer des plans à [PERSON_NAME] Statut Client Marine RAULT Owner Meyriam Bedr…" at bounding box center [580, 319] width 892 height 577
click at [90, 84] on div at bounding box center [670, 304] width 1341 height 609
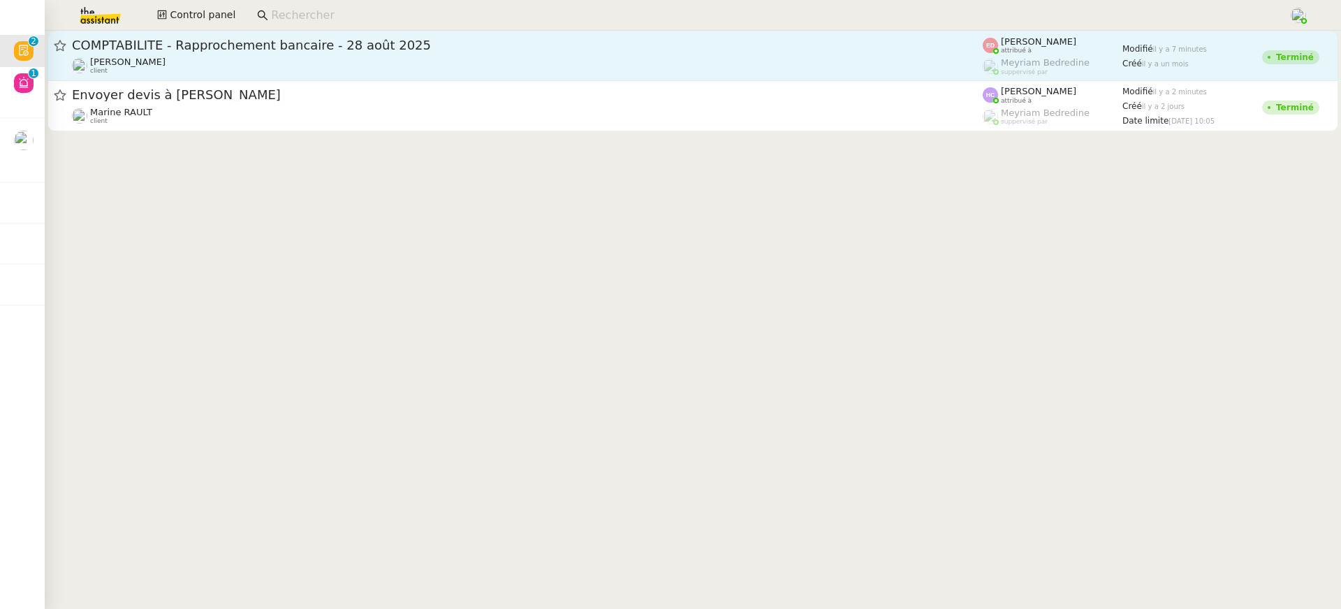
click at [624, 75] on link "COMPTABILITE - Rapprochement bancaire - [DATE] [PERSON_NAME] client [PERSON_NAM…" at bounding box center [692, 56] width 1290 height 50
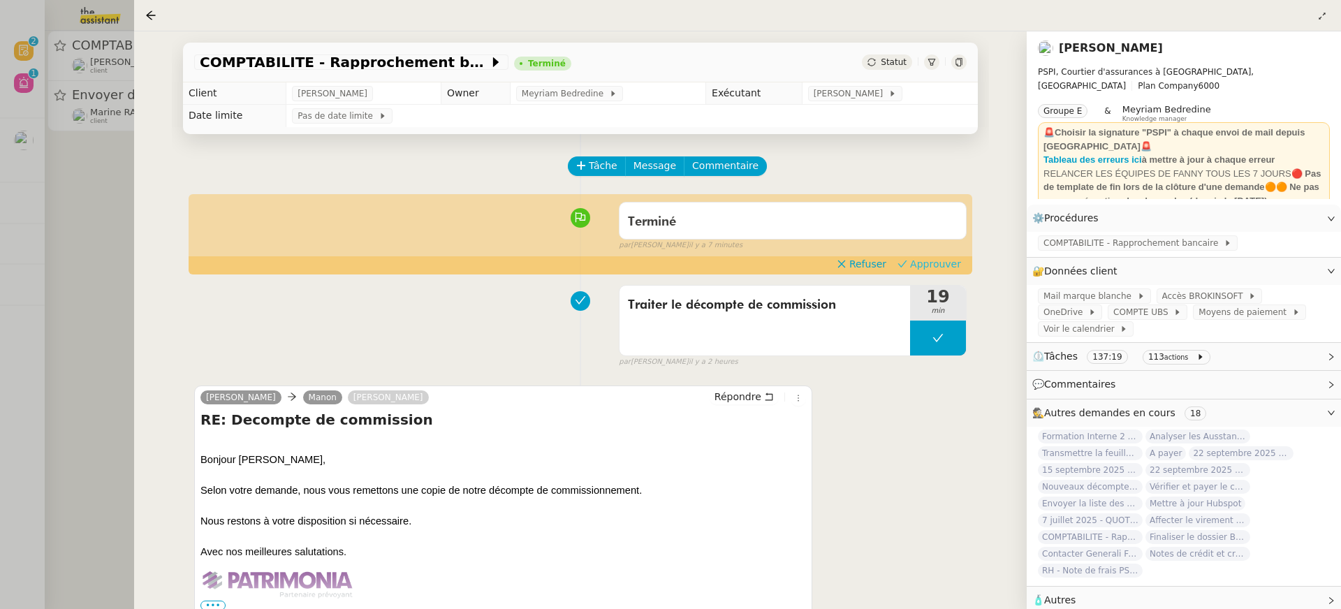
click at [934, 263] on span "Approuver" at bounding box center [935, 264] width 51 height 14
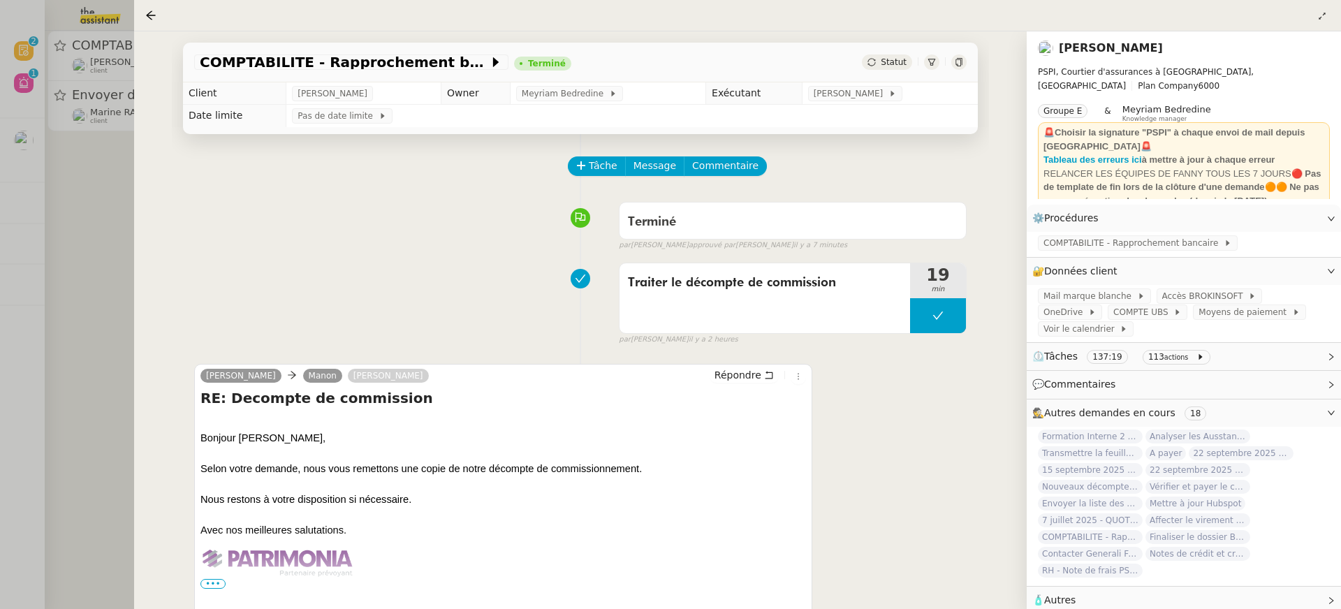
click at [25, 89] on div at bounding box center [670, 304] width 1341 height 609
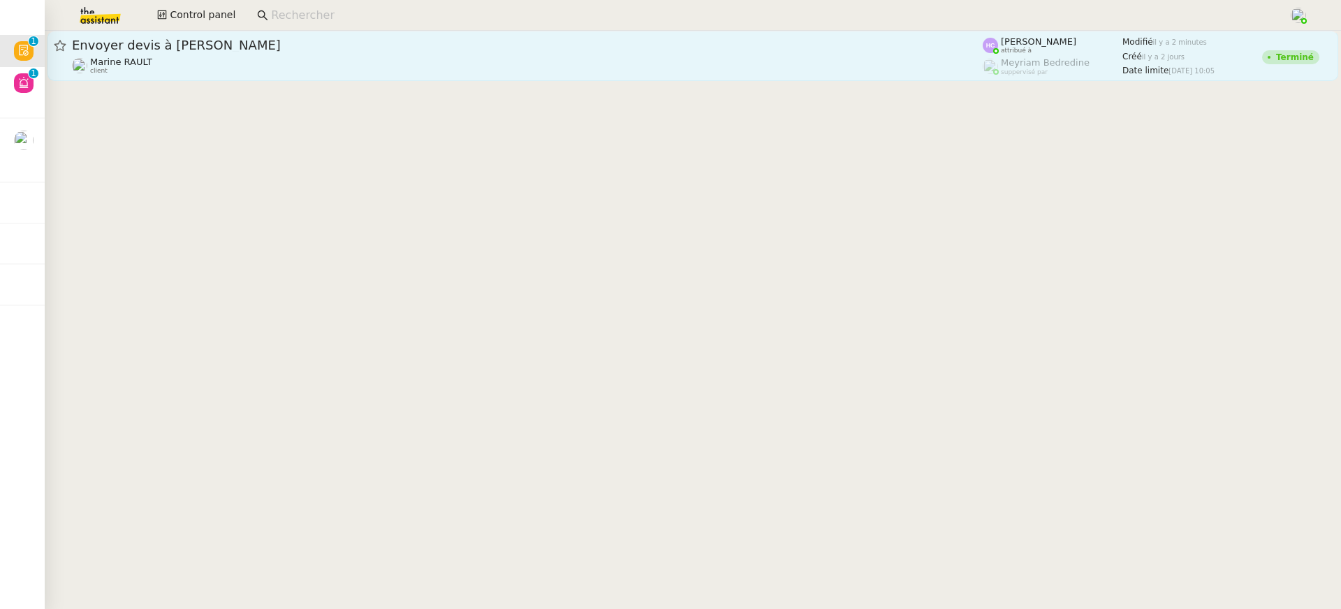
click at [249, 80] on link "Envoyer devis à [PERSON_NAME] [PERSON_NAME] client [PERSON_NAME] attribué à [PE…" at bounding box center [692, 56] width 1290 height 50
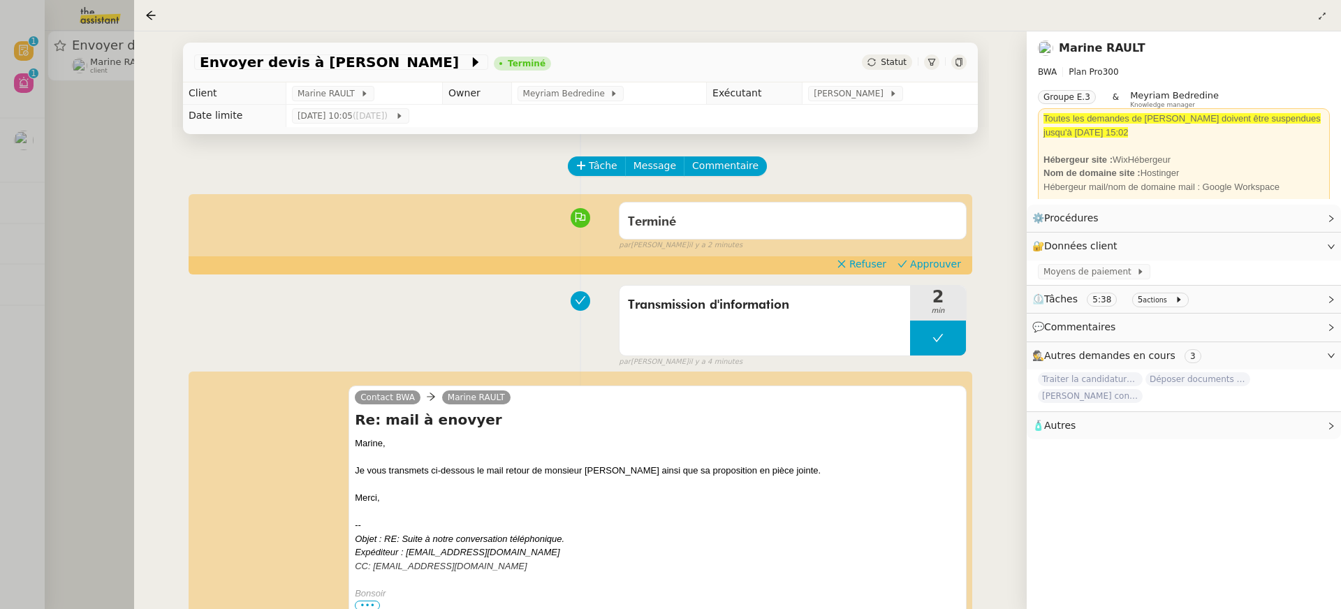
click at [67, 193] on div at bounding box center [670, 304] width 1341 height 609
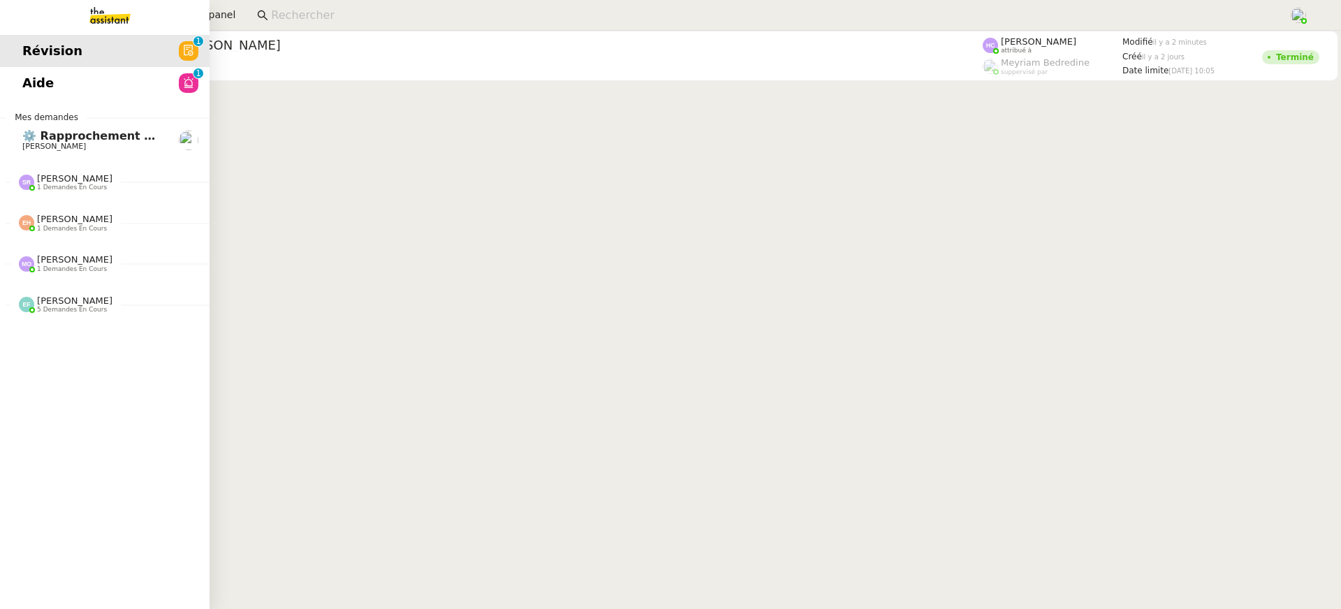
click at [29, 77] on link "Aide 0 1 2 3 4 5 6 7 8 9" at bounding box center [104, 83] width 209 height 32
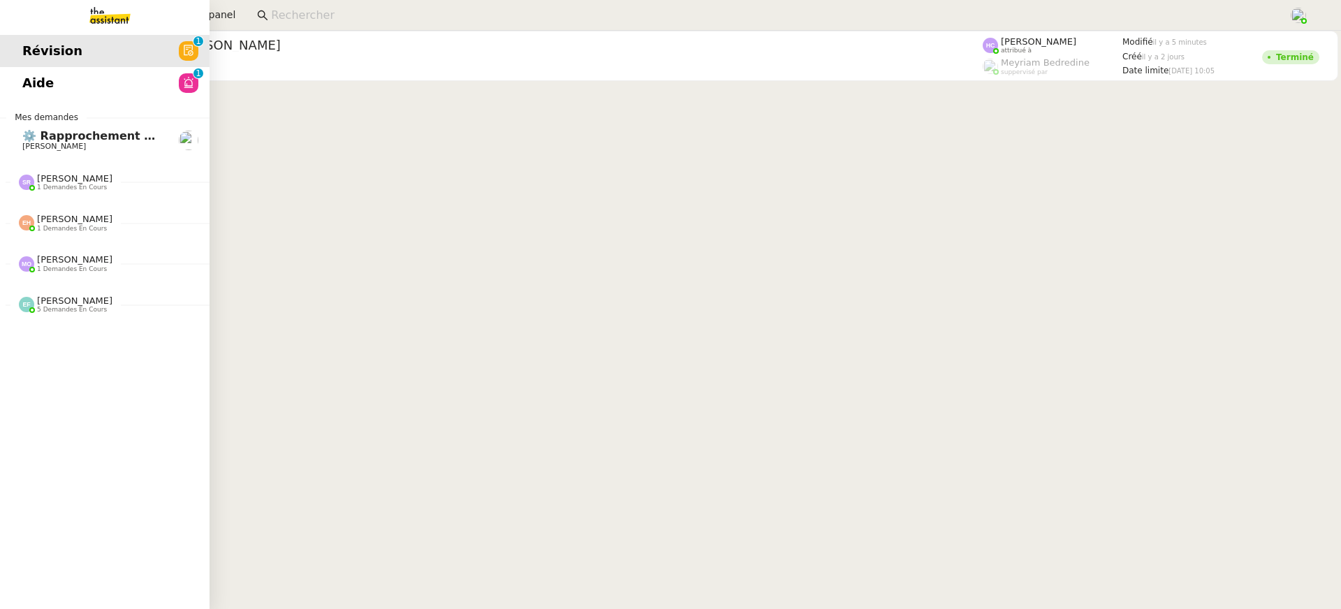
click at [75, 52] on link "Révision 0 1 2 3 4 5 6 7 8 9" at bounding box center [104, 51] width 209 height 32
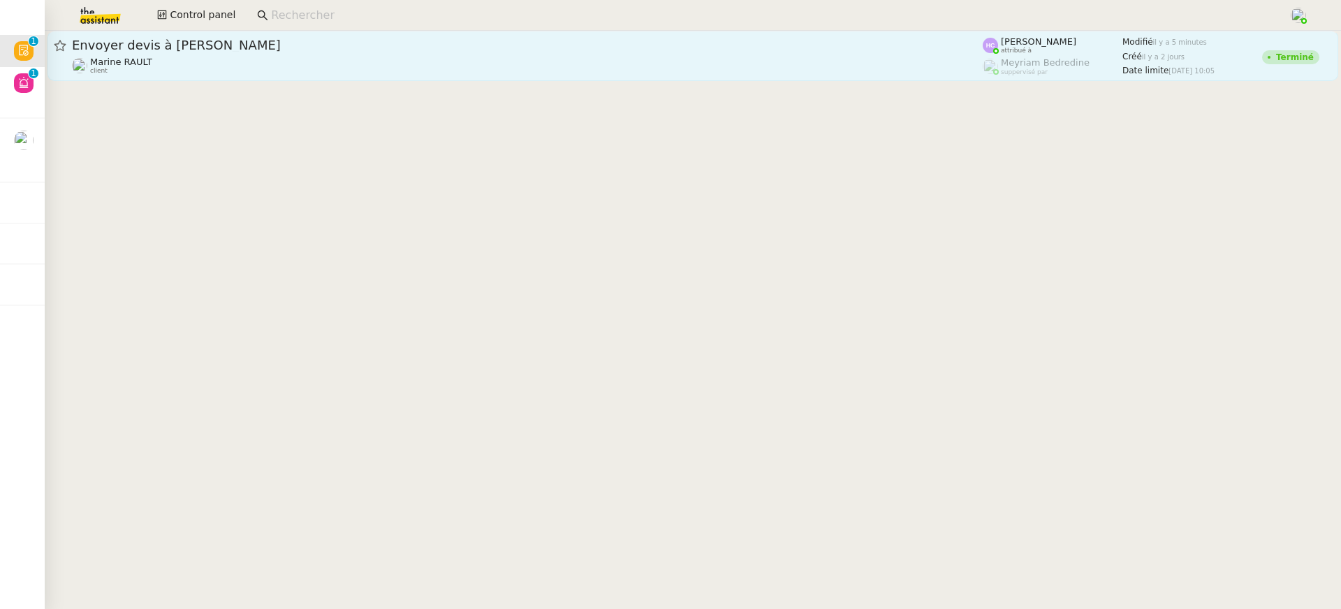
click at [487, 48] on span "Envoyer devis à [PERSON_NAME]" at bounding box center [527, 45] width 910 height 13
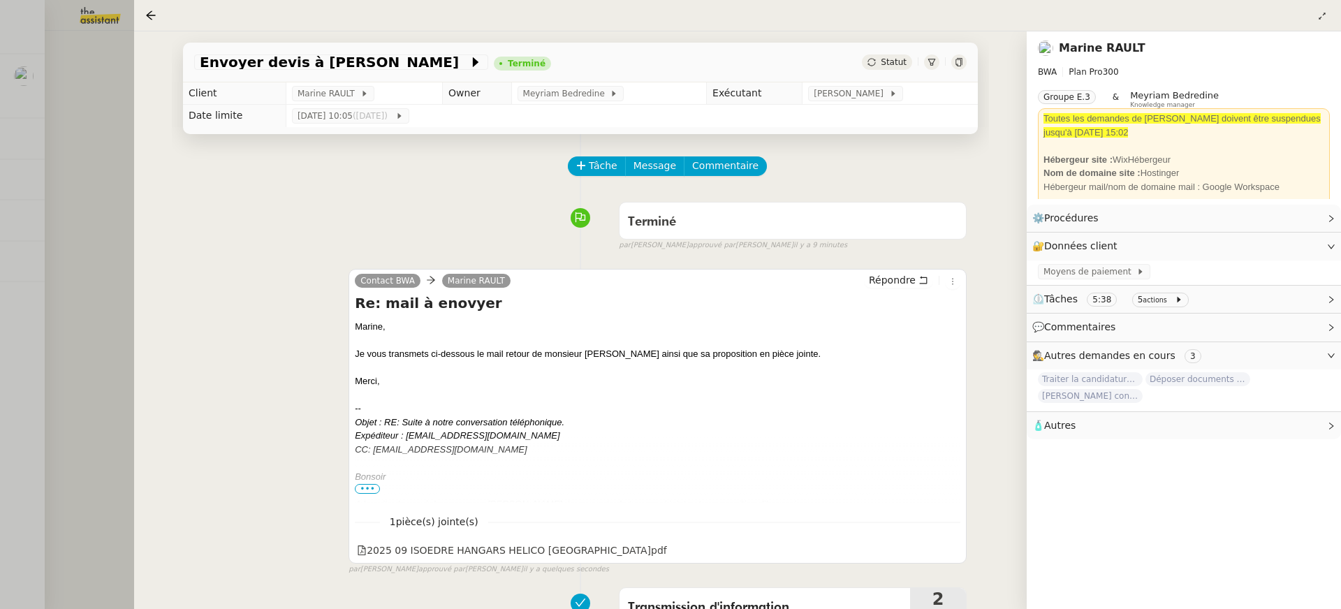
click at [90, 74] on div at bounding box center [670, 304] width 1341 height 609
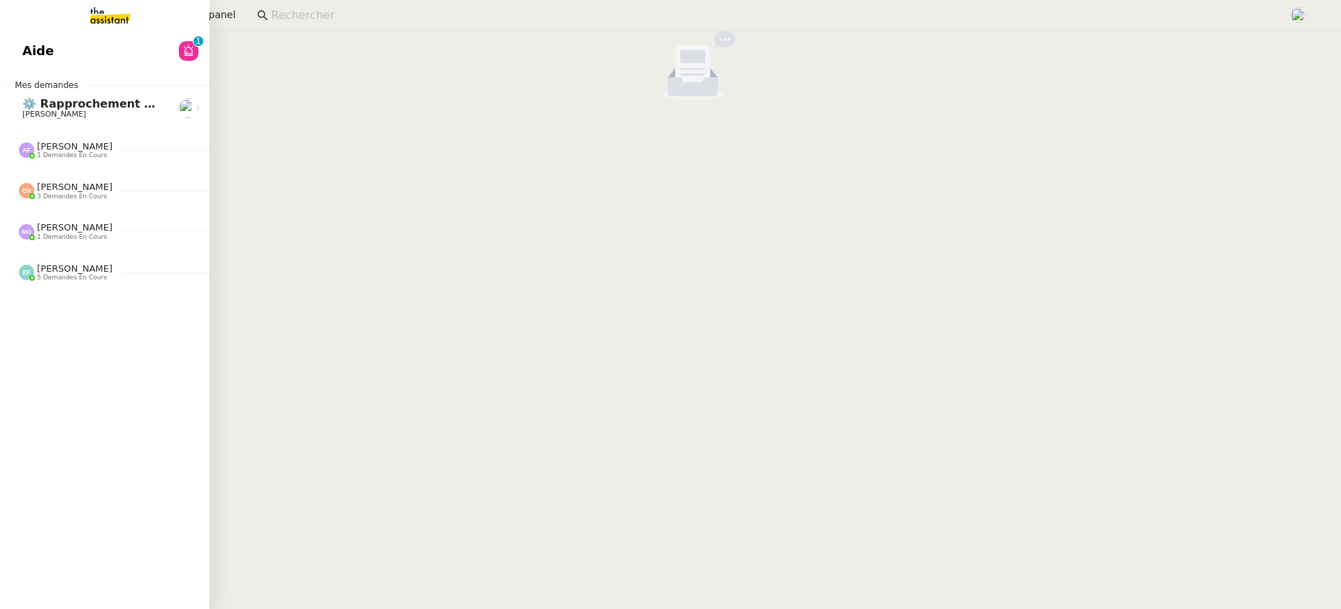
click at [36, 43] on span "Aide" at bounding box center [37, 50] width 31 height 21
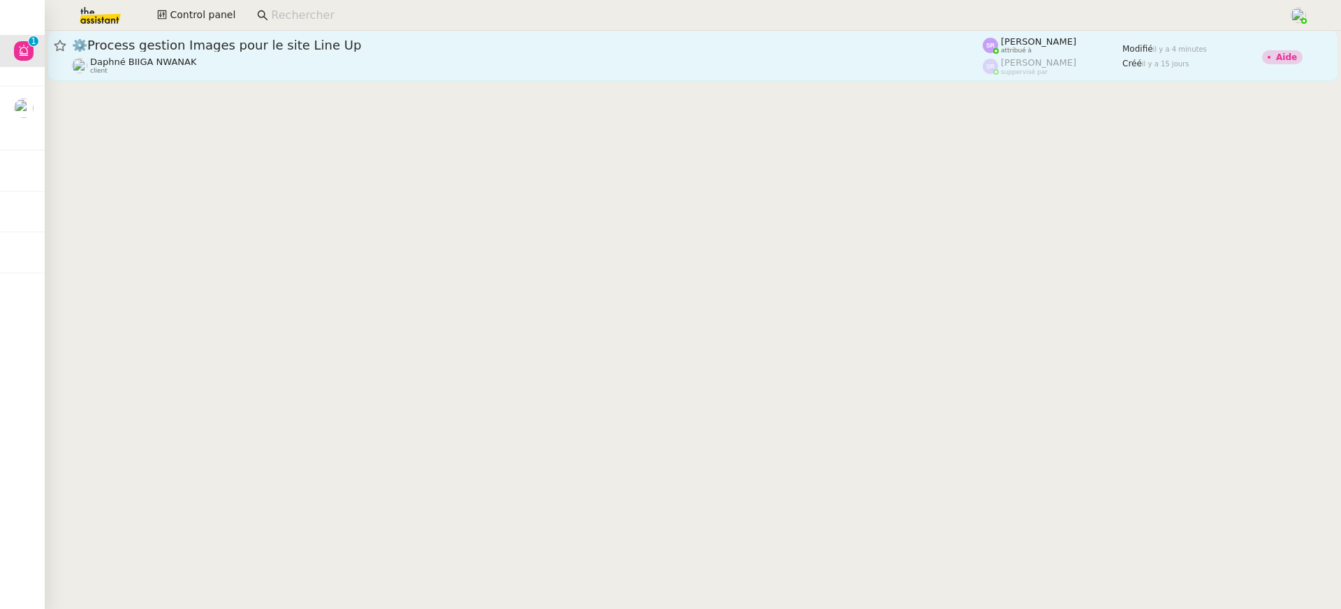
click at [540, 45] on span "⚙️Process gestion Images pour le site Line Up" at bounding box center [527, 45] width 910 height 13
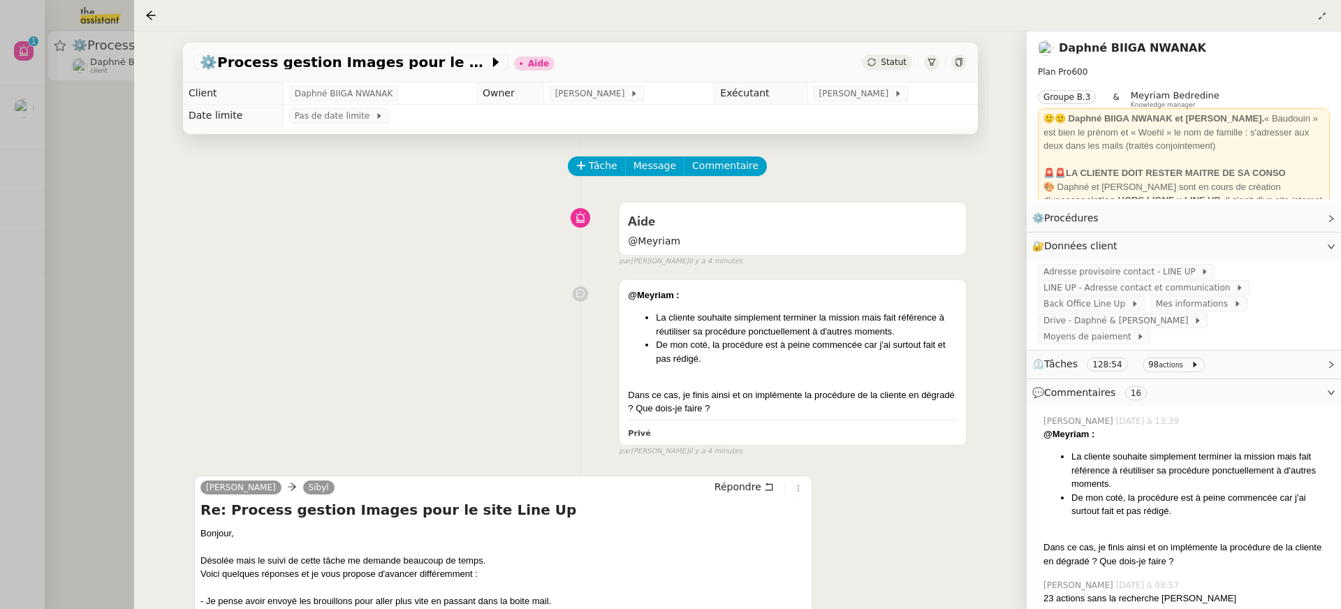
click at [22, 207] on div at bounding box center [670, 304] width 1341 height 609
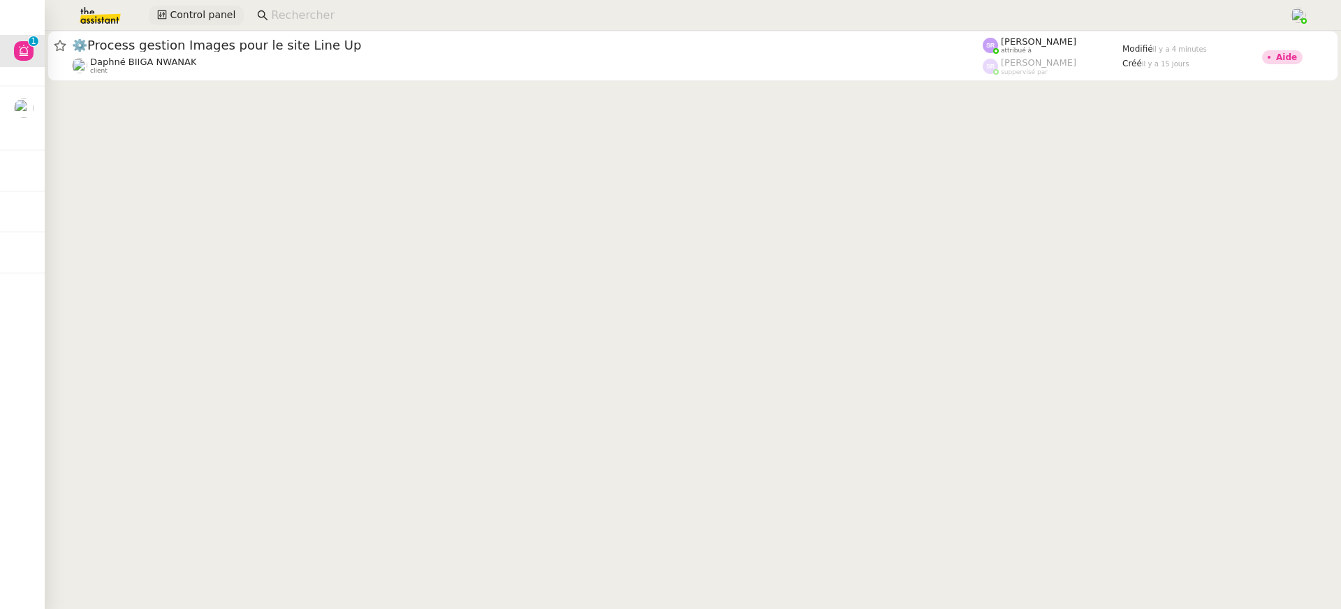
click at [216, 17] on span "Control panel" at bounding box center [203, 15] width 66 height 16
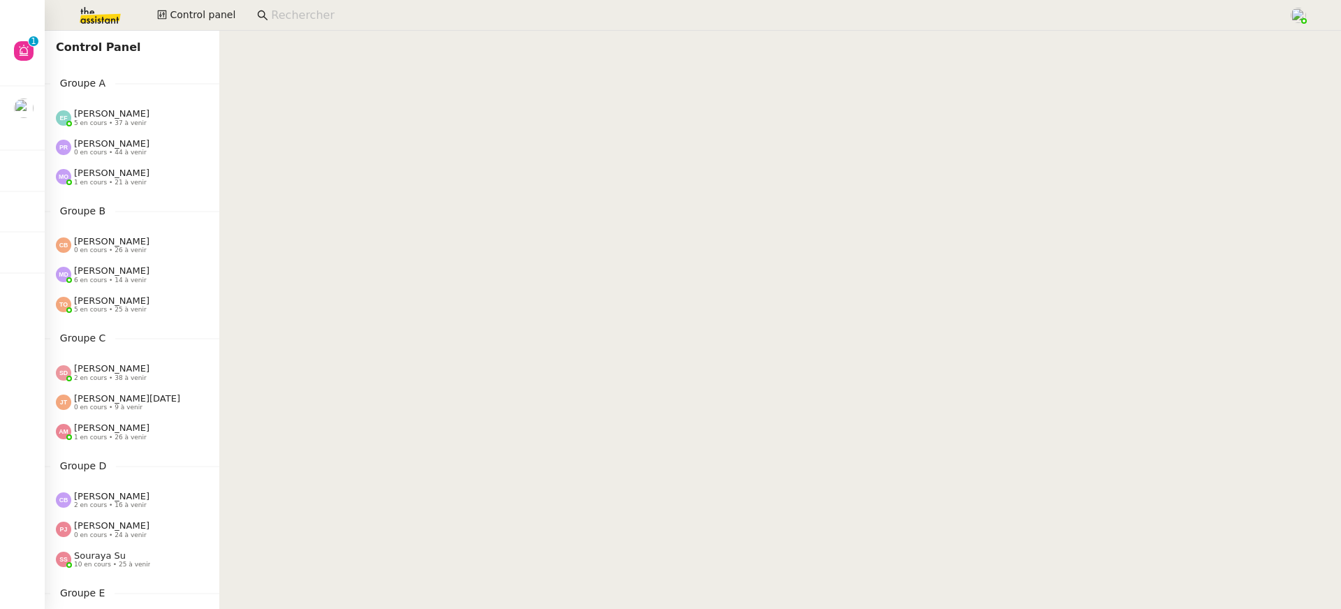
click at [153, 179] on div "[PERSON_NAME] 1 en cours • 21 à venir" at bounding box center [137, 177] width 163 height 18
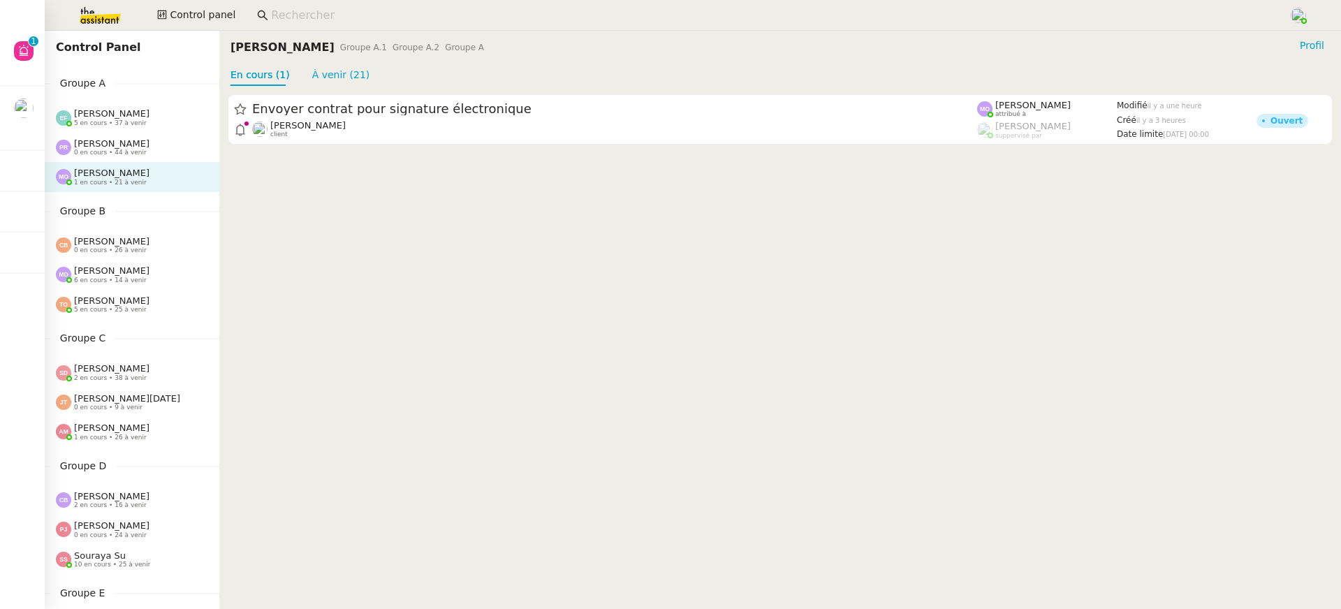
click at [140, 131] on div "[PERSON_NAME] 5 en cours • 37 à venir" at bounding box center [132, 117] width 175 height 29
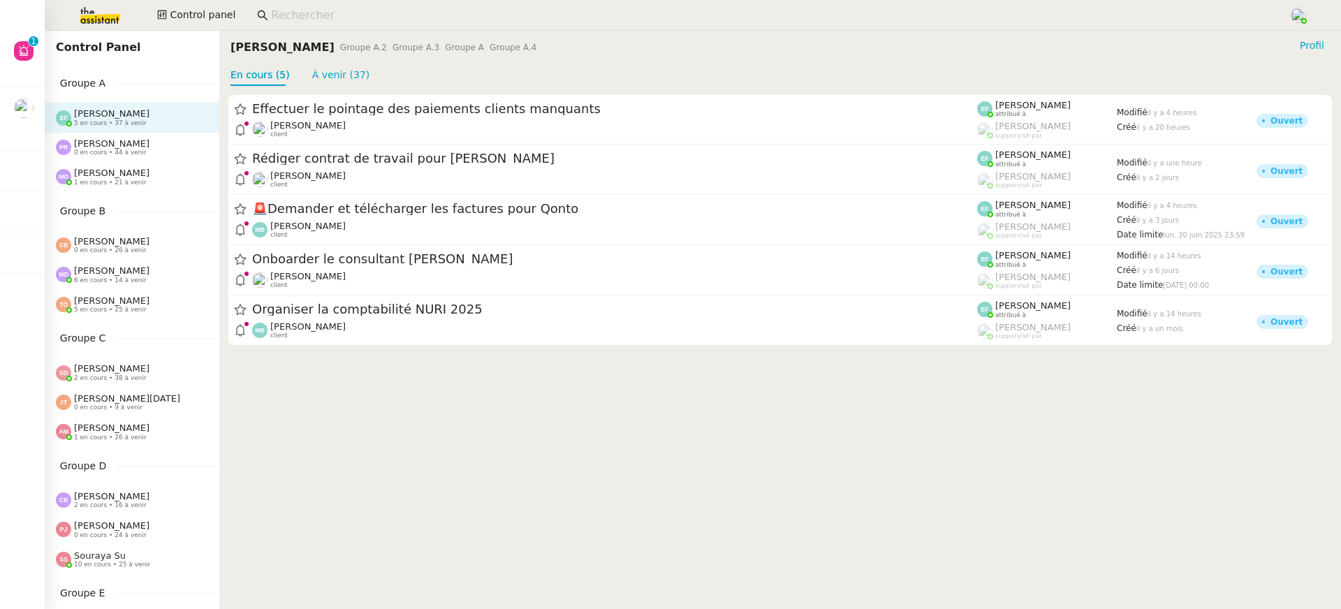
click at [138, 158] on div "[PERSON_NAME] 0 en cours • 44 à venir" at bounding box center [132, 147] width 175 height 29
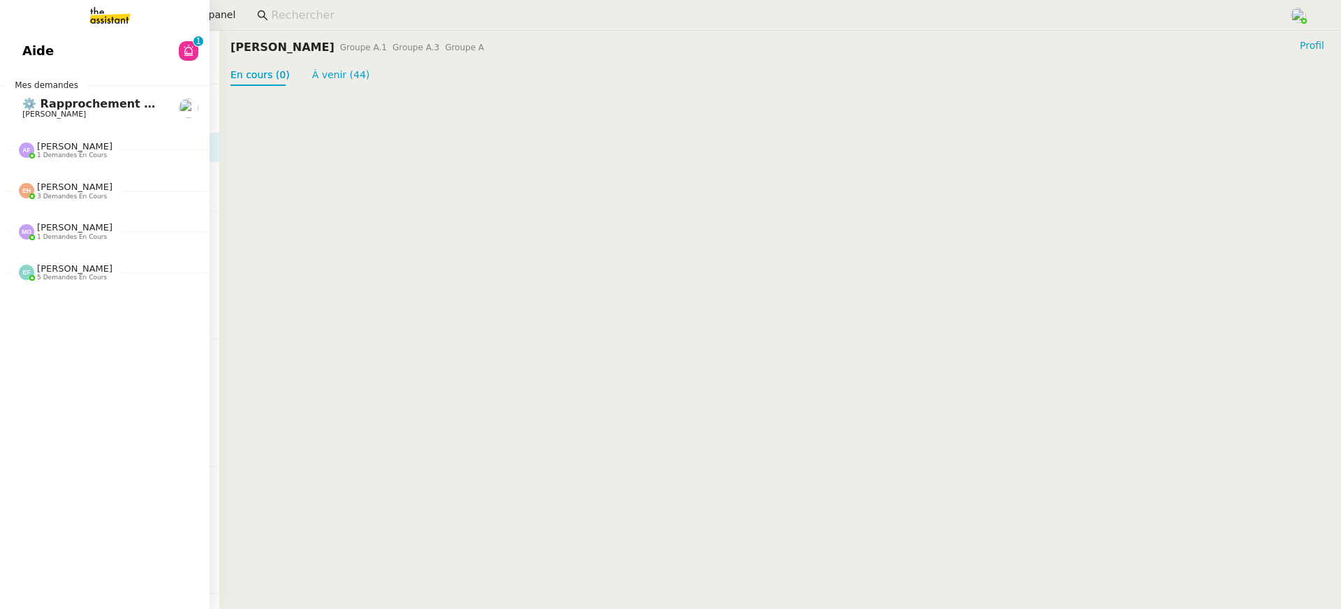
click at [47, 74] on div "Aide 0 1 2 3 4 5 6 7 8 9 Mes demandes ⚙️ Rapprochement bancaire [PERSON_NAME] […" at bounding box center [104, 320] width 209 height 578
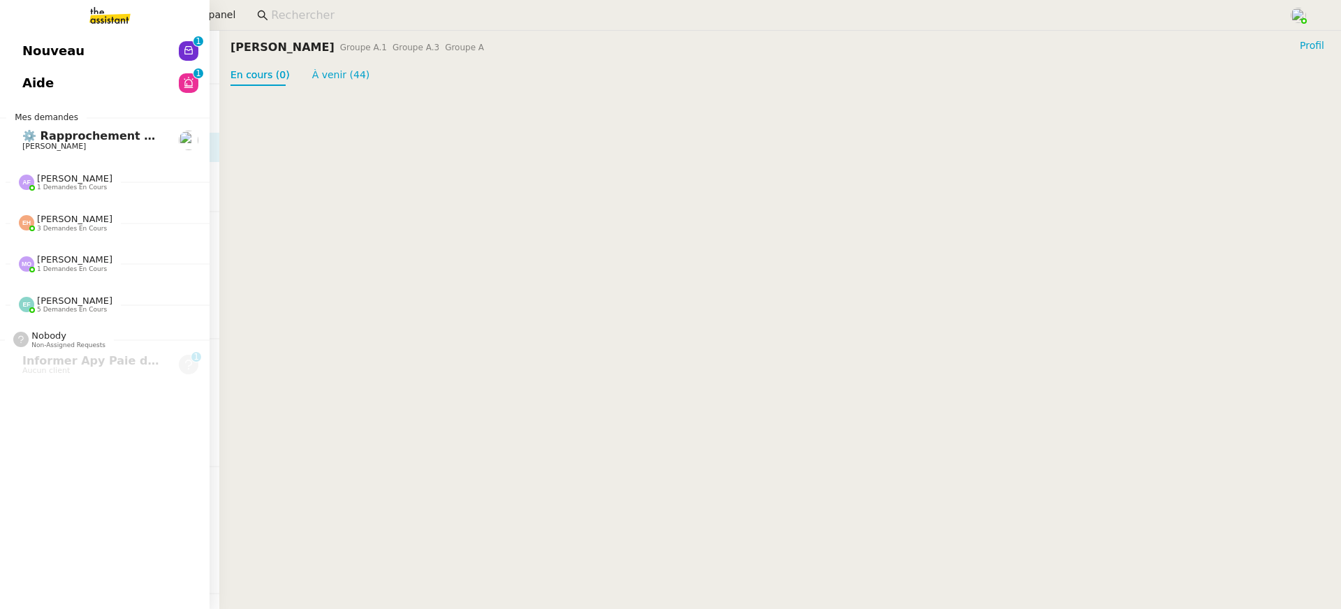
click at [47, 69] on link "Aide 0 1 2 3 4 5 6 7 8 9" at bounding box center [104, 83] width 209 height 32
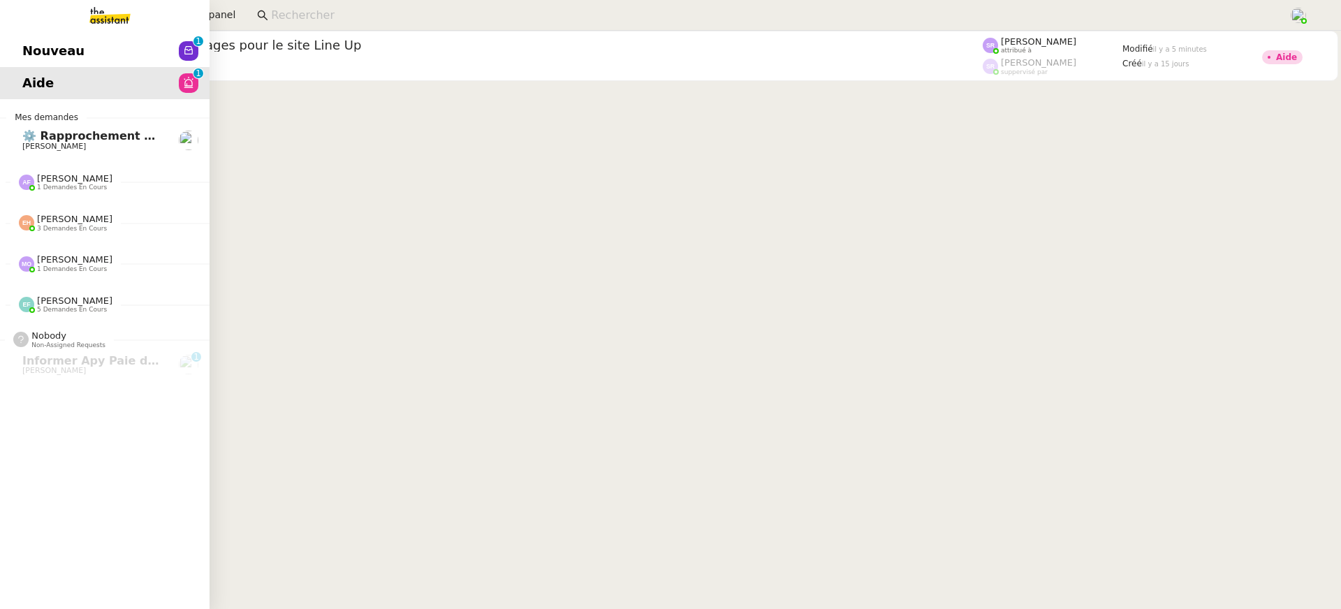
click at [48, 59] on span "Nouveau" at bounding box center [53, 50] width 62 height 21
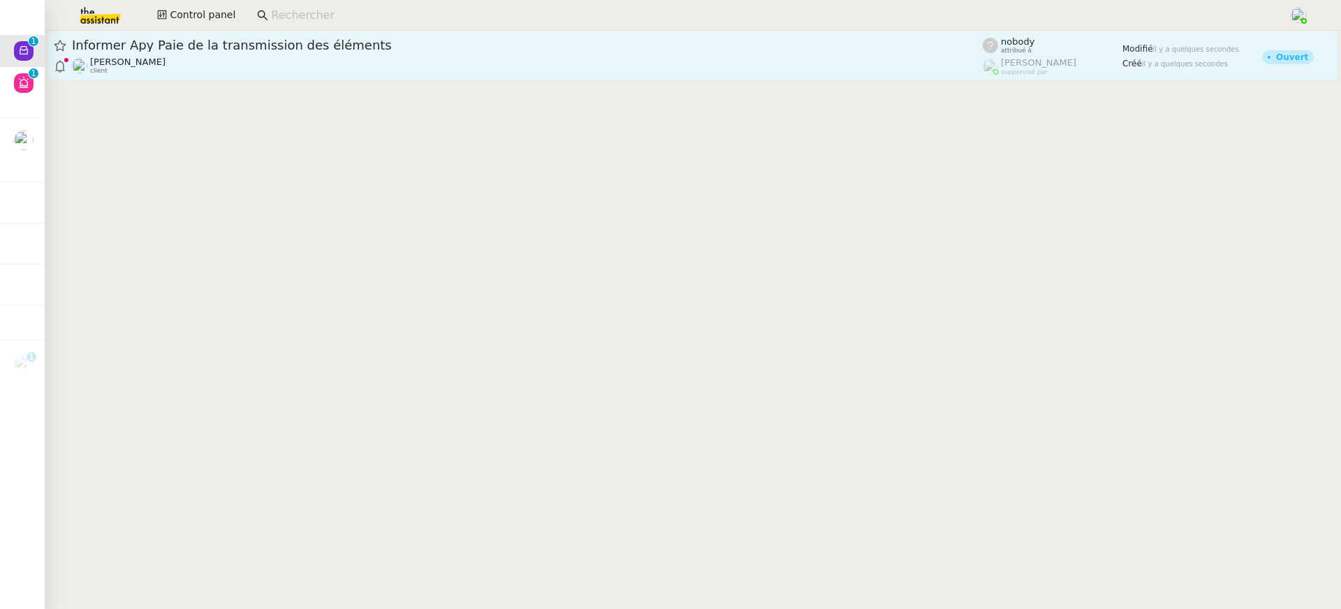
click at [656, 77] on link "Informer Apy Paie de la transmission des éléments [PERSON_NAME] MAS client nobo…" at bounding box center [692, 56] width 1290 height 50
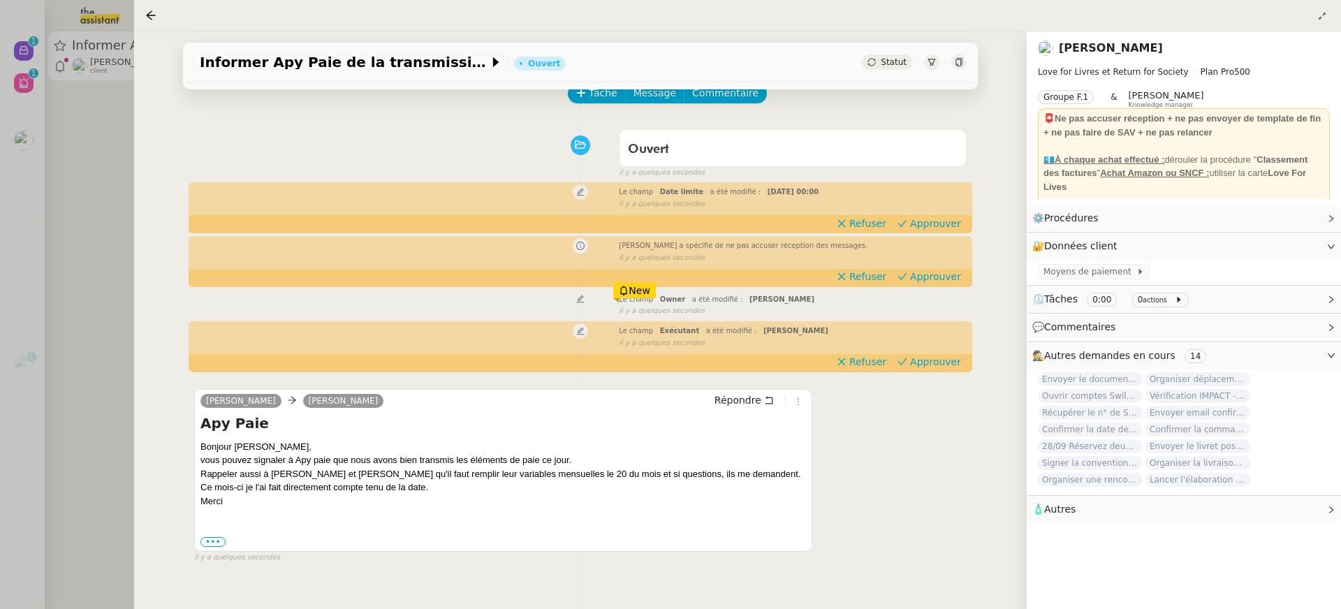
scroll to position [75, 0]
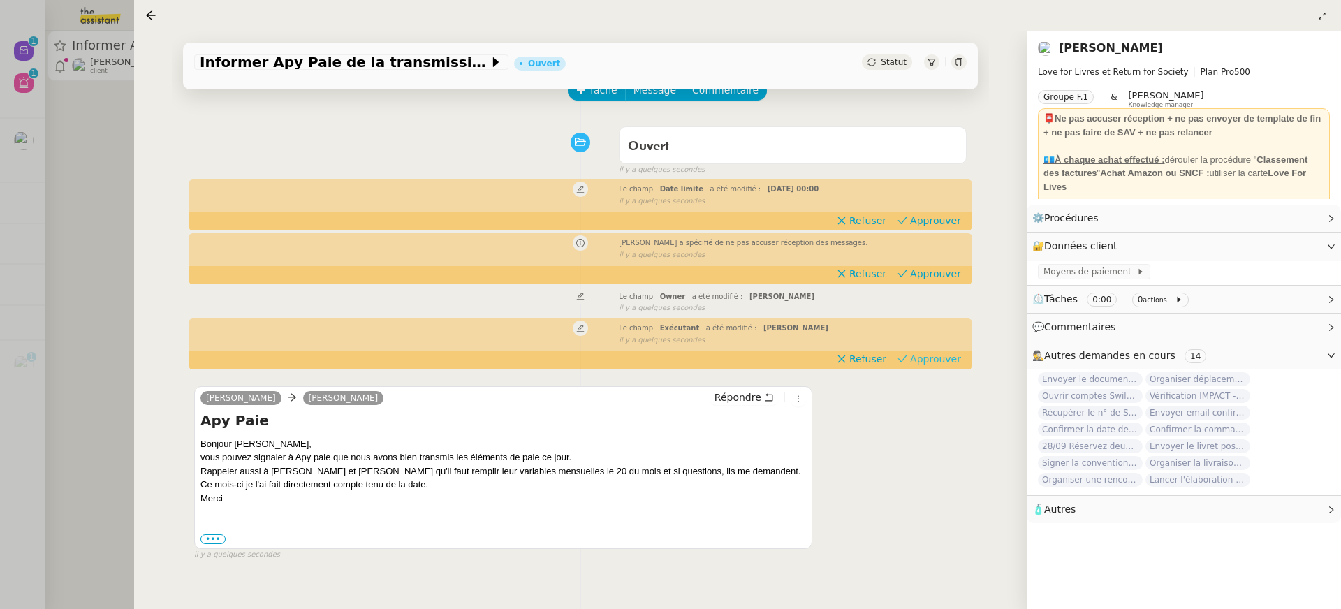
click at [929, 362] on span "Approuver" at bounding box center [935, 359] width 51 height 14
click at [928, 276] on span "Approuver" at bounding box center [935, 274] width 51 height 14
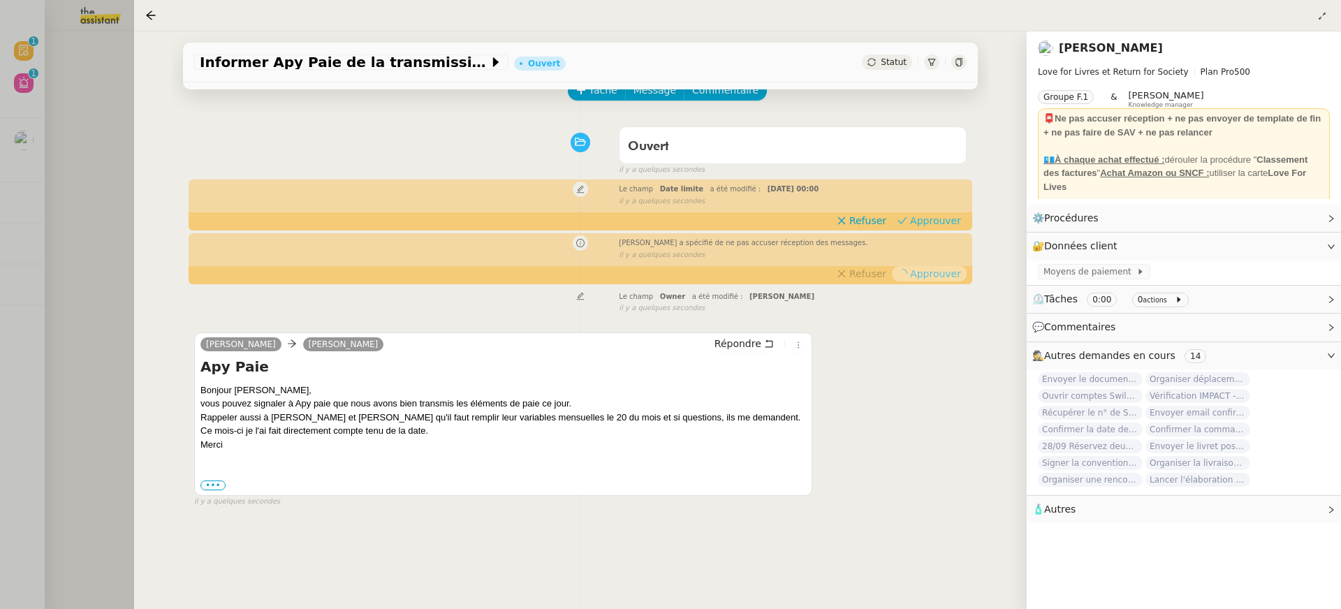
click at [929, 219] on span "Approuver" at bounding box center [935, 221] width 51 height 14
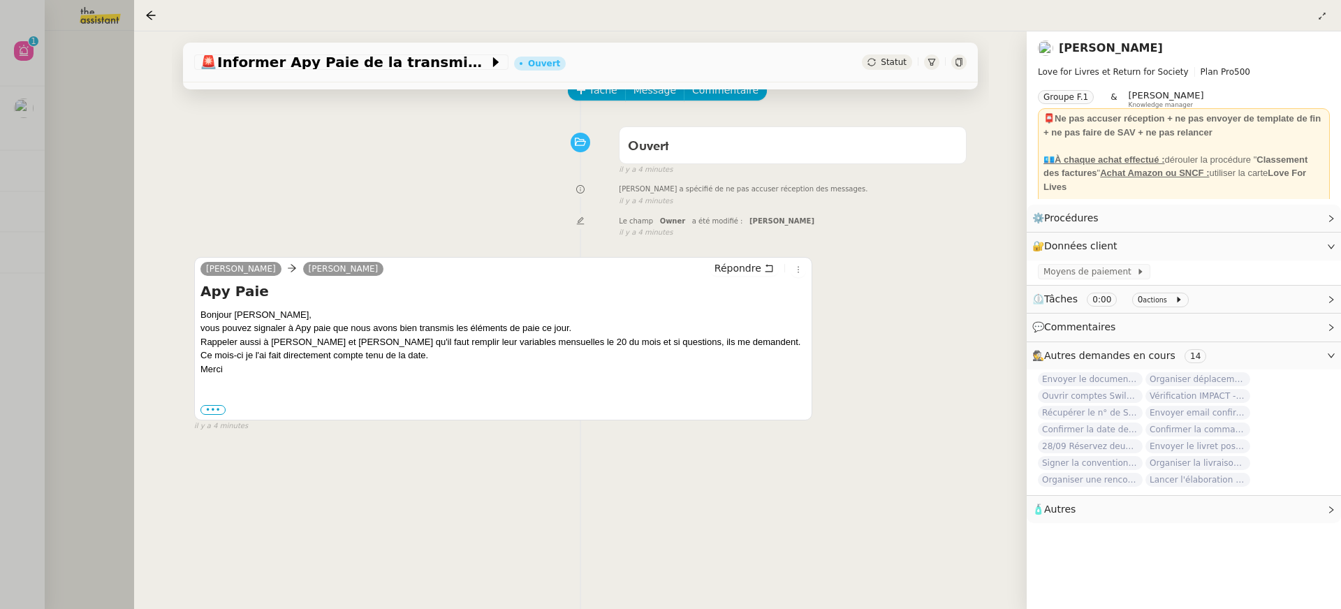
click at [57, 73] on div at bounding box center [670, 304] width 1341 height 609
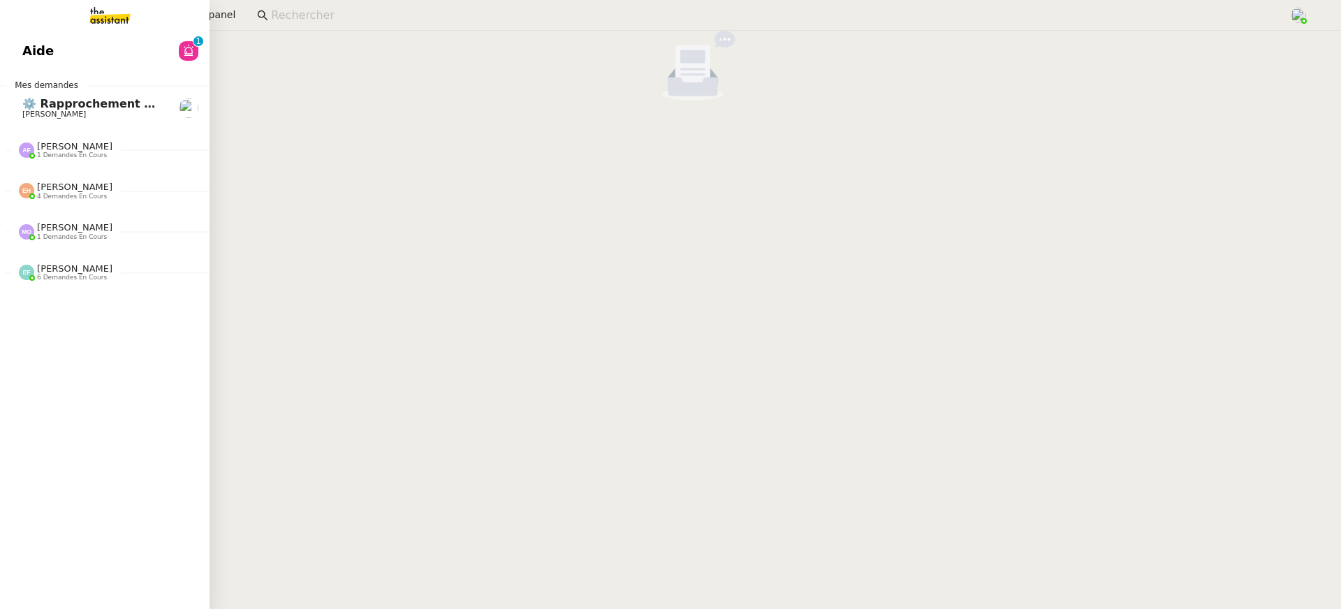
click at [32, 54] on link "Aide 0 1 2 3 4 5 6 7 8 9" at bounding box center [104, 51] width 209 height 32
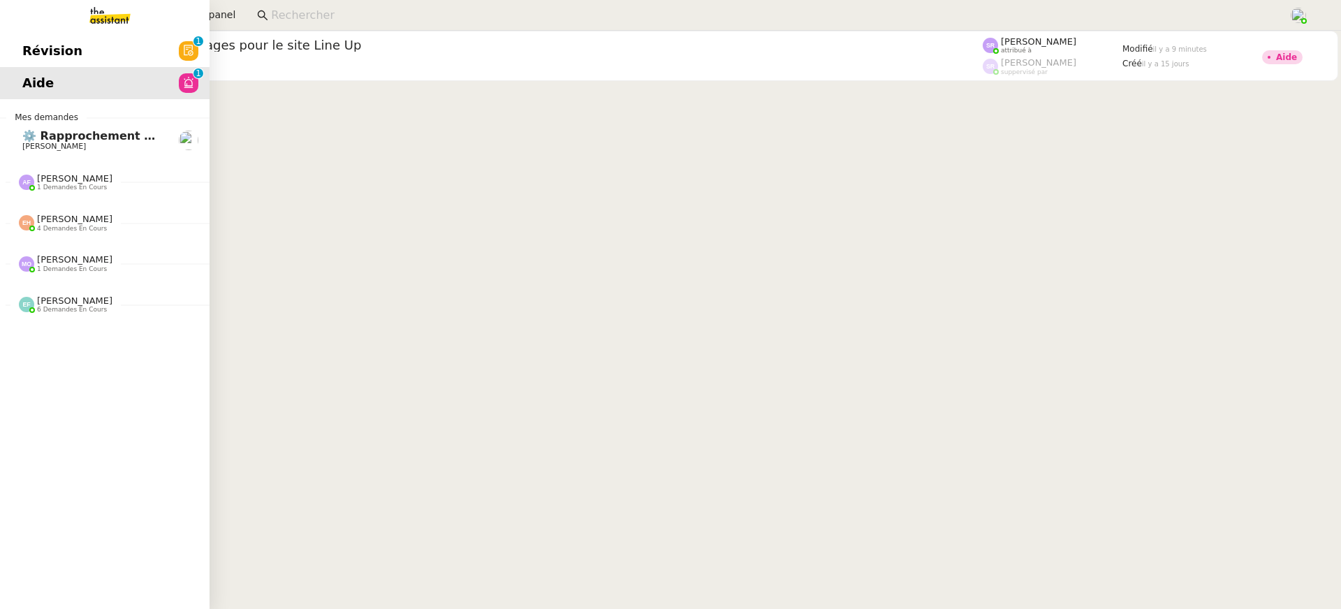
click at [38, 45] on span "Révision" at bounding box center [52, 50] width 60 height 21
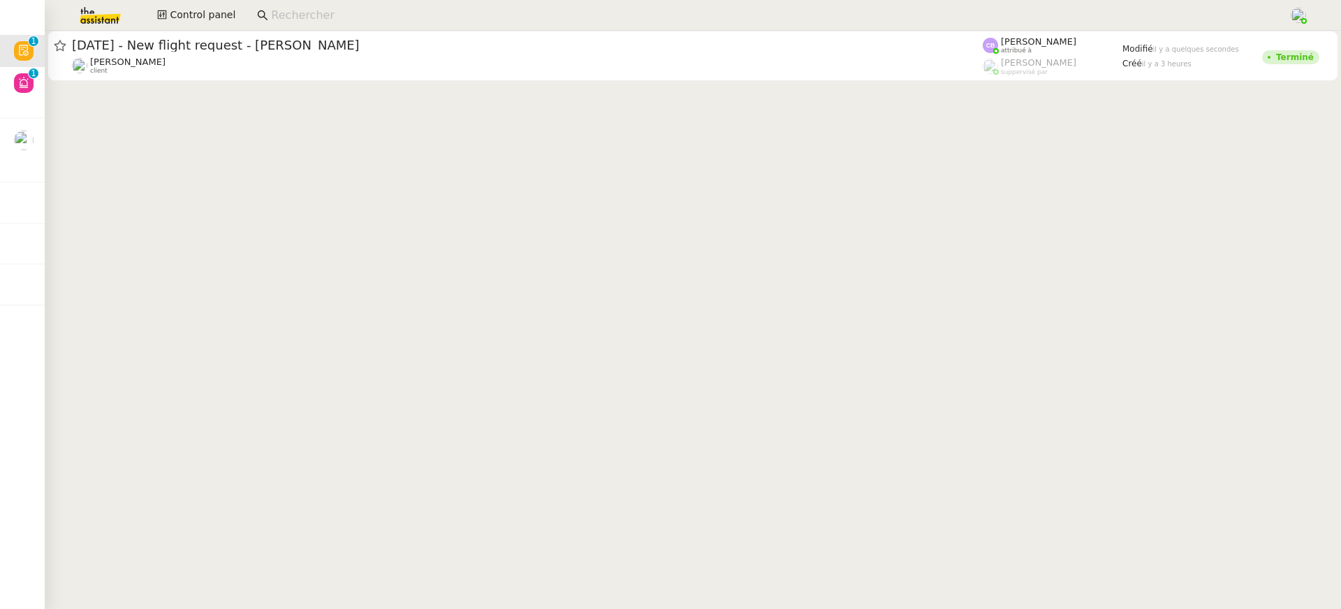
click at [758, 107] on cdk-virtual-scroll-viewport "[DATE] - New flight request - [PERSON_NAME] [PERSON_NAME] client [PERSON_NAME] …" at bounding box center [693, 320] width 1296 height 578
click at [739, 89] on cdk-virtual-scroll-viewport "[DATE] - New flight request - [PERSON_NAME] [PERSON_NAME] client [PERSON_NAME] …" at bounding box center [693, 320] width 1296 height 578
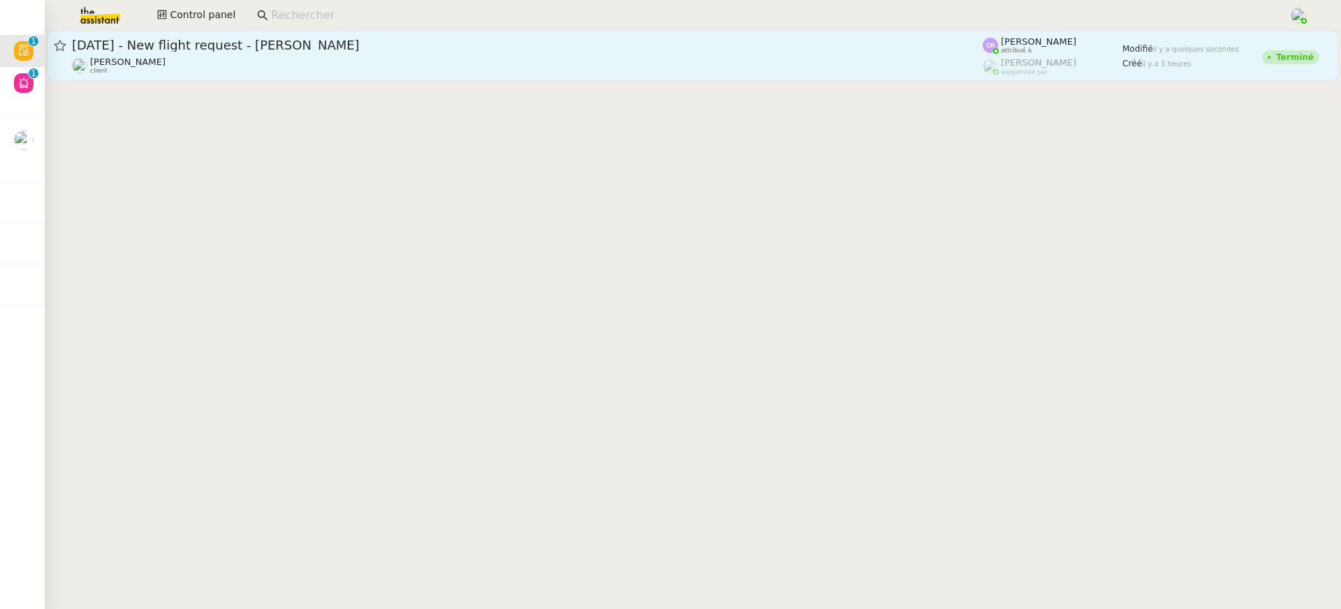
click at [738, 77] on link "[DATE] - New flight request - [PERSON_NAME] [PERSON_NAME] client [PERSON_NAME] …" at bounding box center [692, 56] width 1290 height 50
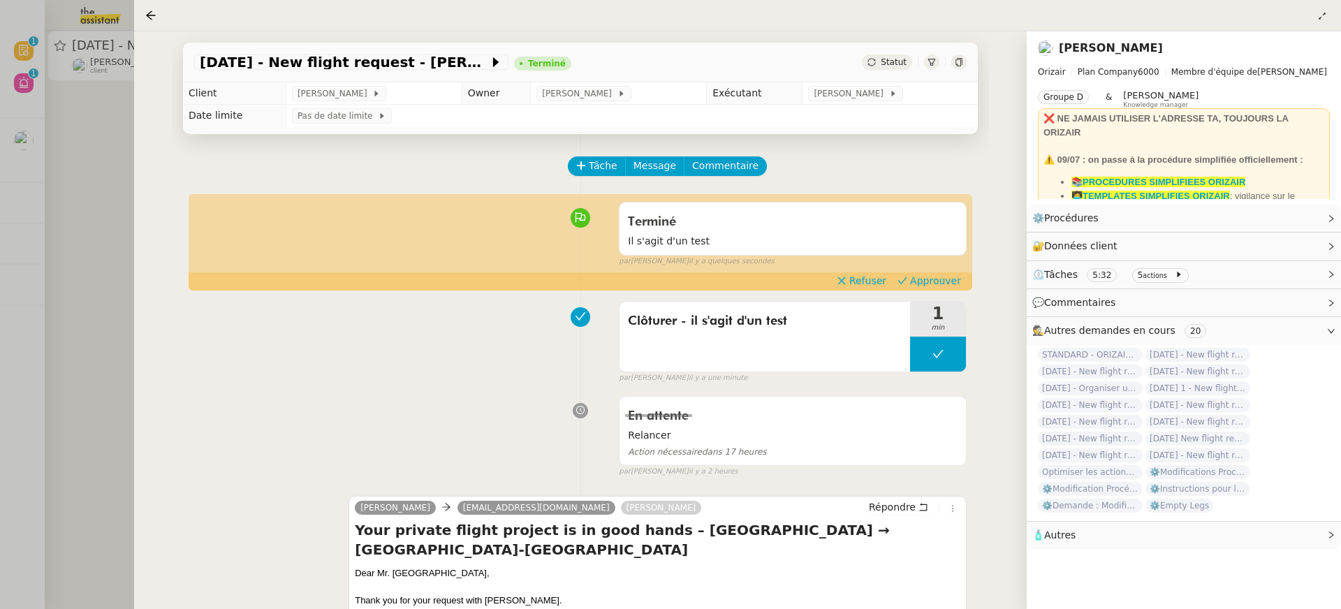
scroll to position [71, 0]
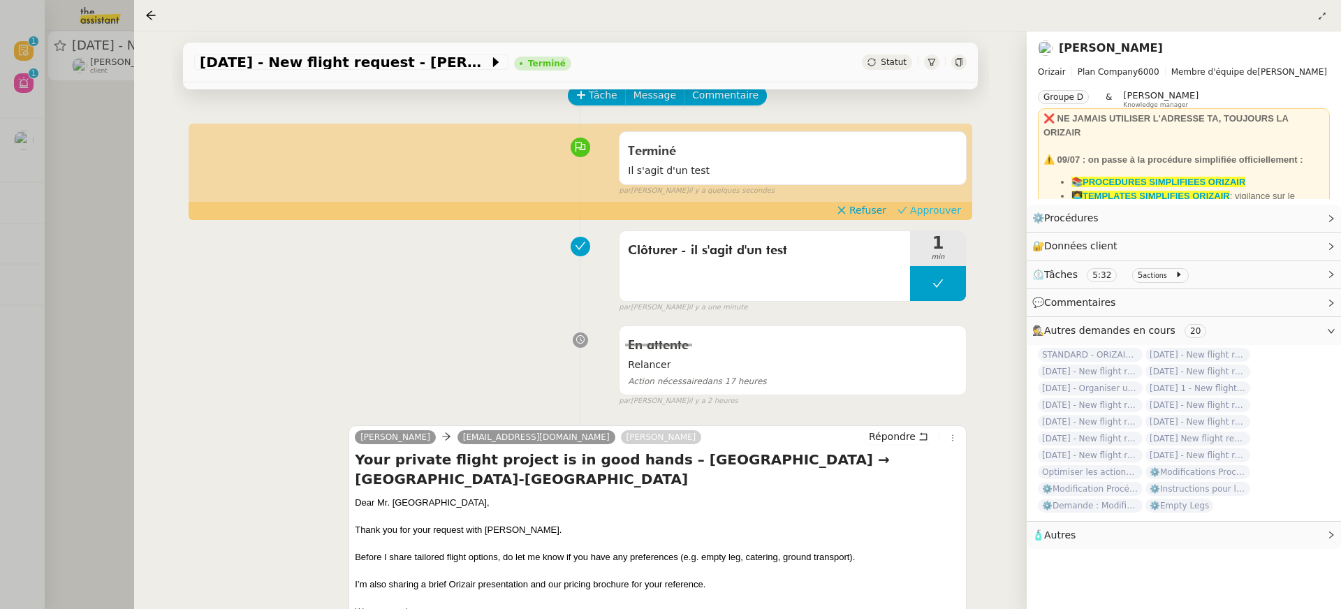
click at [957, 209] on span "Approuver" at bounding box center [935, 210] width 51 height 14
click at [103, 117] on div at bounding box center [670, 304] width 1341 height 609
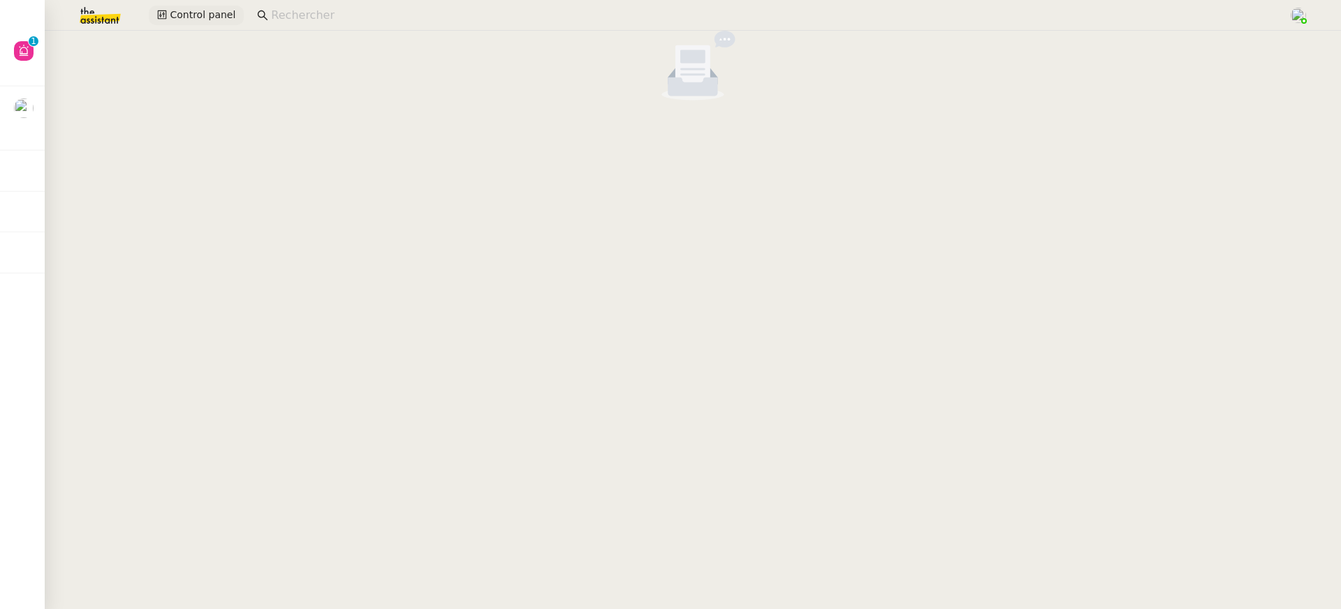
click at [186, 20] on span "Control panel" at bounding box center [203, 15] width 66 height 16
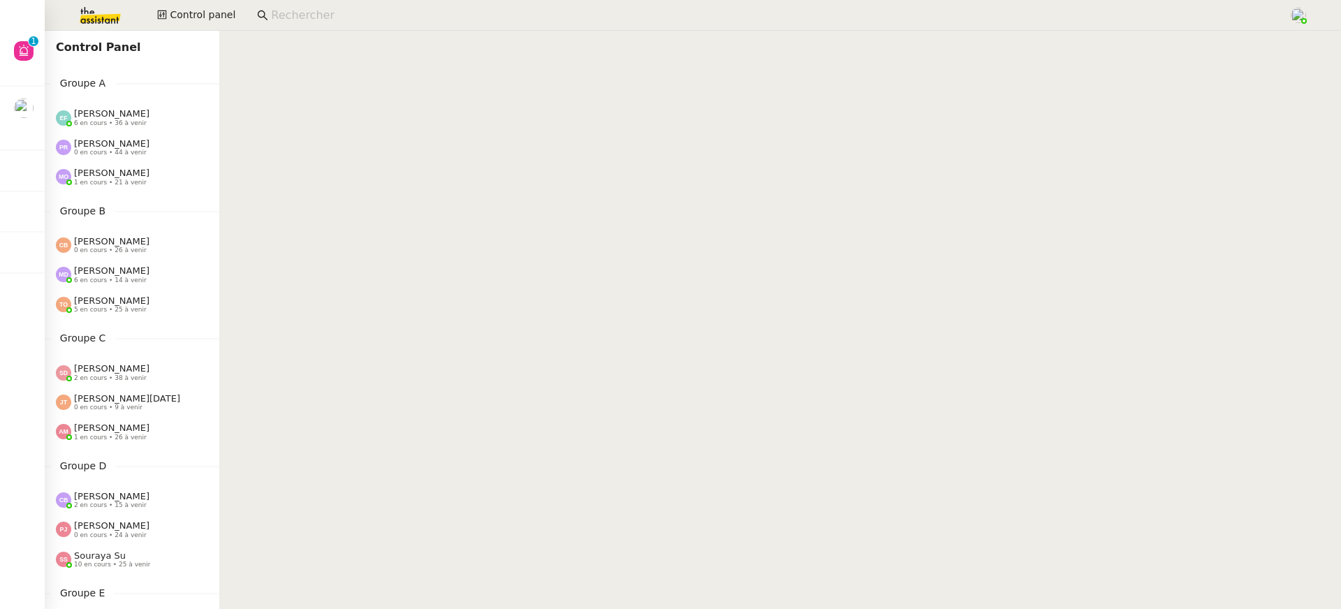
click at [164, 136] on div "[PERSON_NAME] 0 en cours • 44 à venir" at bounding box center [132, 147] width 175 height 29
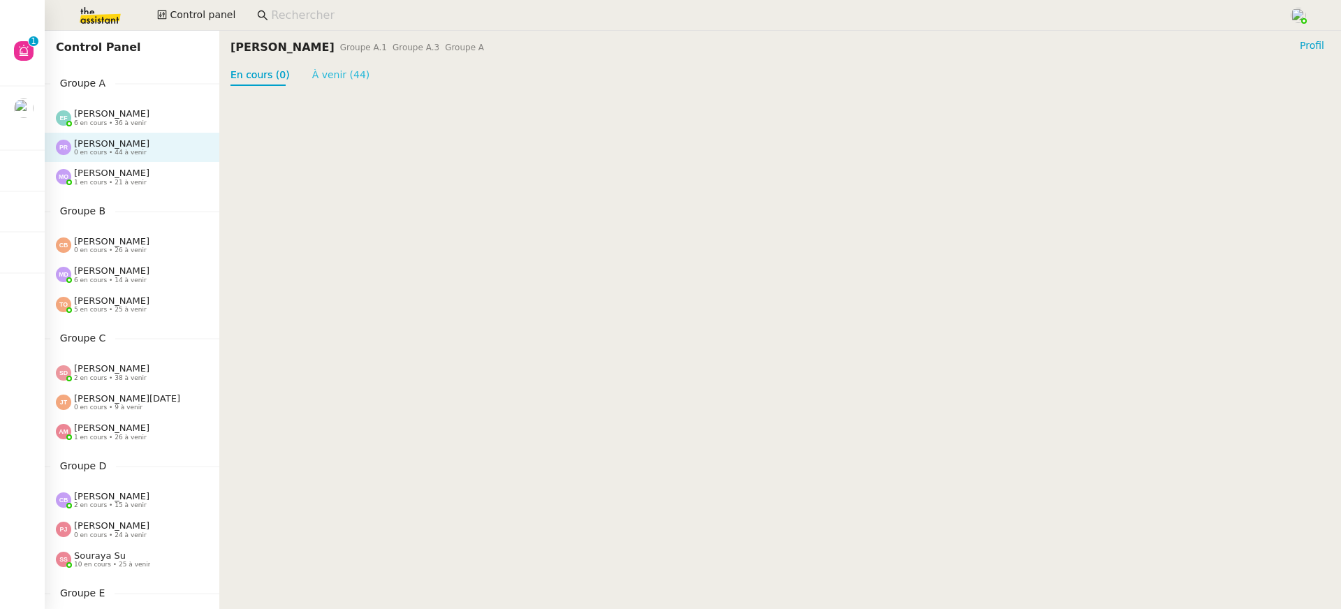
click at [315, 69] on link "À venir (44)" at bounding box center [341, 74] width 58 height 11
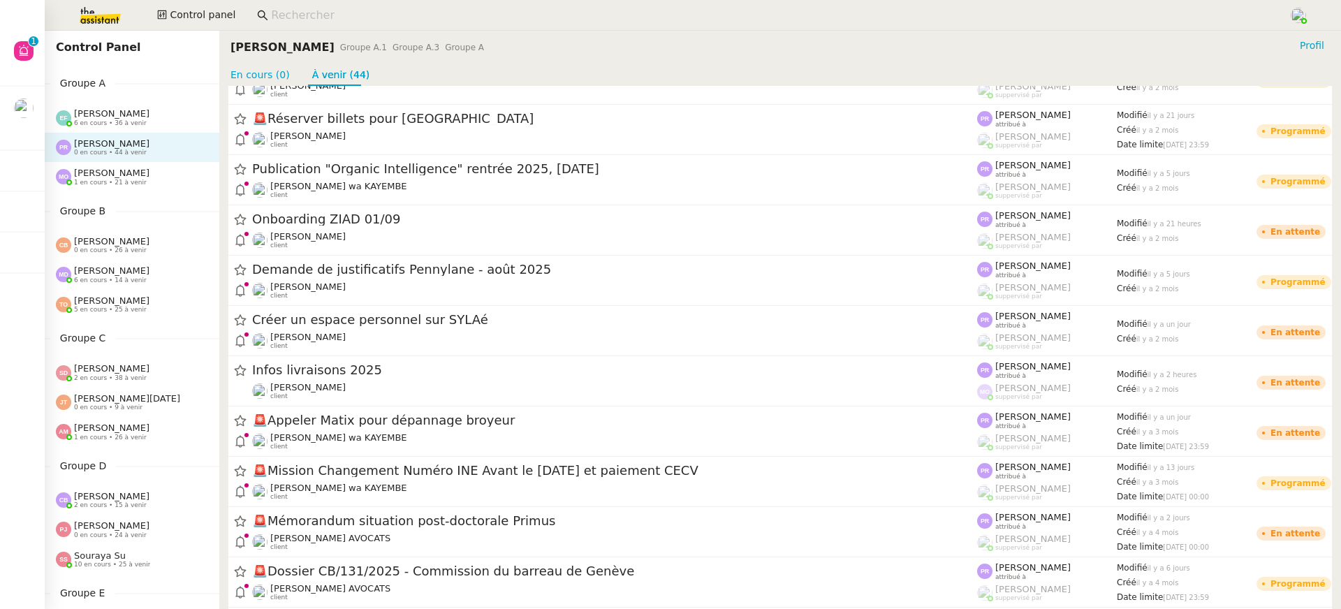
scroll to position [1123, 0]
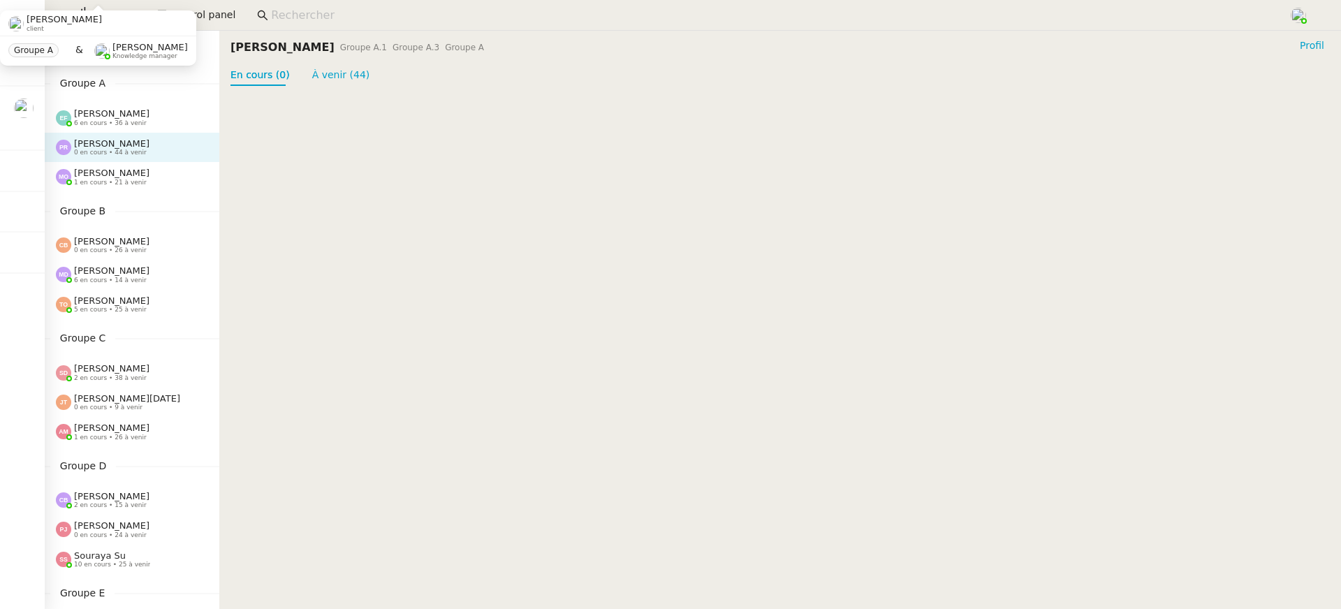
click at [352, 53] on div "Groupe A.1 Groupe A.3 Groupe A" at bounding box center [412, 47] width 144 height 14
click at [352, 64] on nz-page-header "[PERSON_NAME] Groupe A.1 Groupe A.3 Groupe A Profil En cours (0) À venir (44)" at bounding box center [779, 58] width 1121 height 55
click at [352, 69] on link "À venir (44)" at bounding box center [341, 74] width 58 height 11
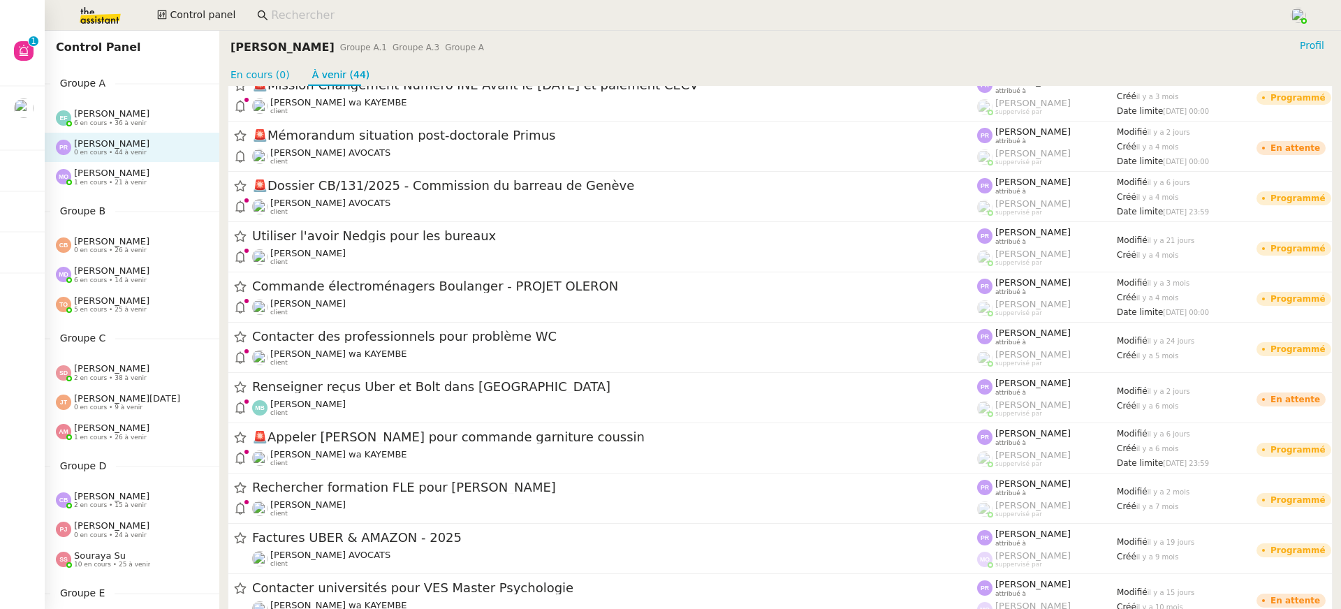
scroll to position [1812, 0]
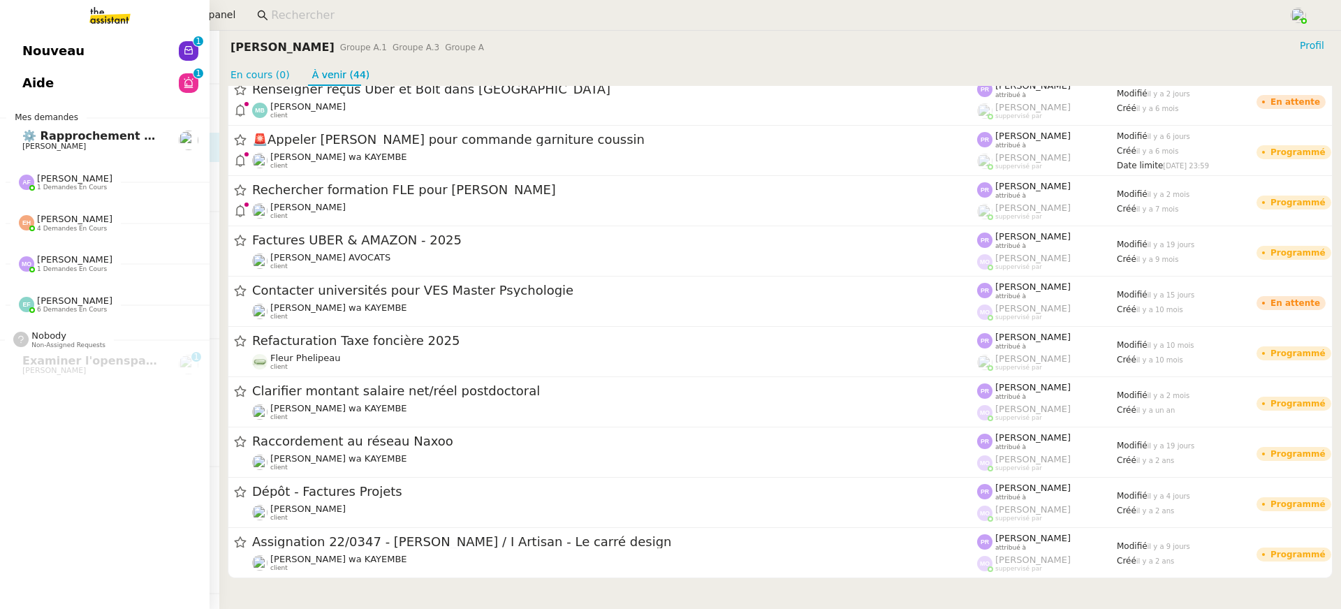
click at [20, 94] on link "Aide 0 1 2 3 4 5 6 7 8 9" at bounding box center [104, 83] width 209 height 32
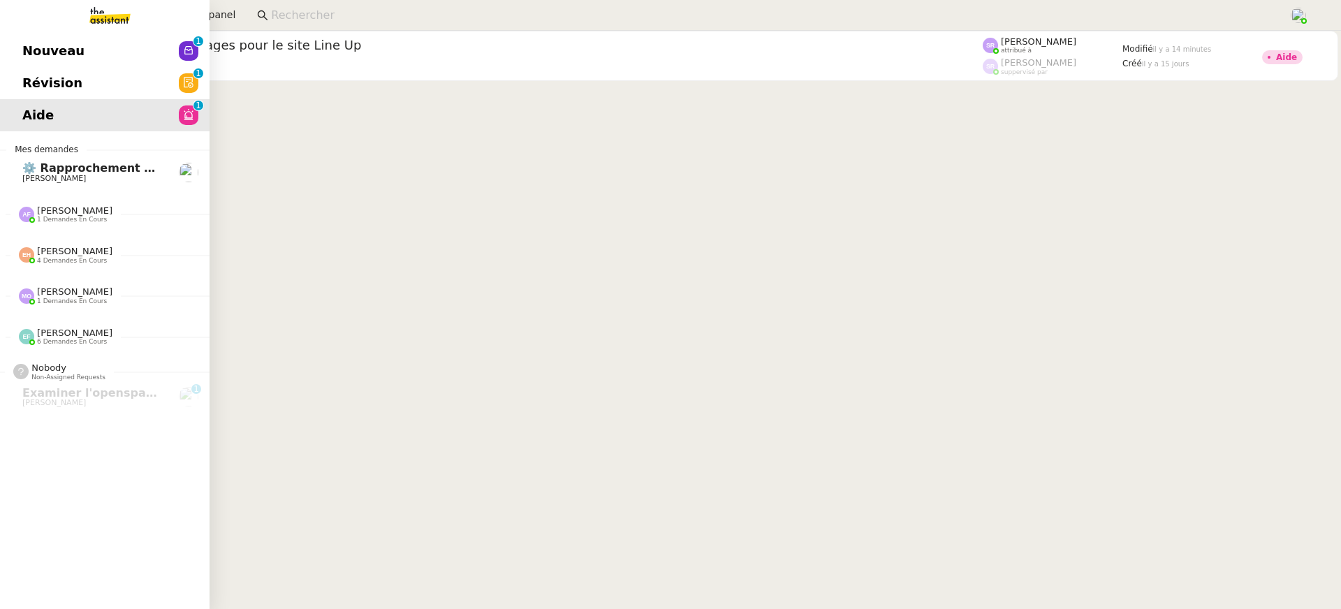
click at [40, 57] on span "Nouveau" at bounding box center [53, 50] width 62 height 21
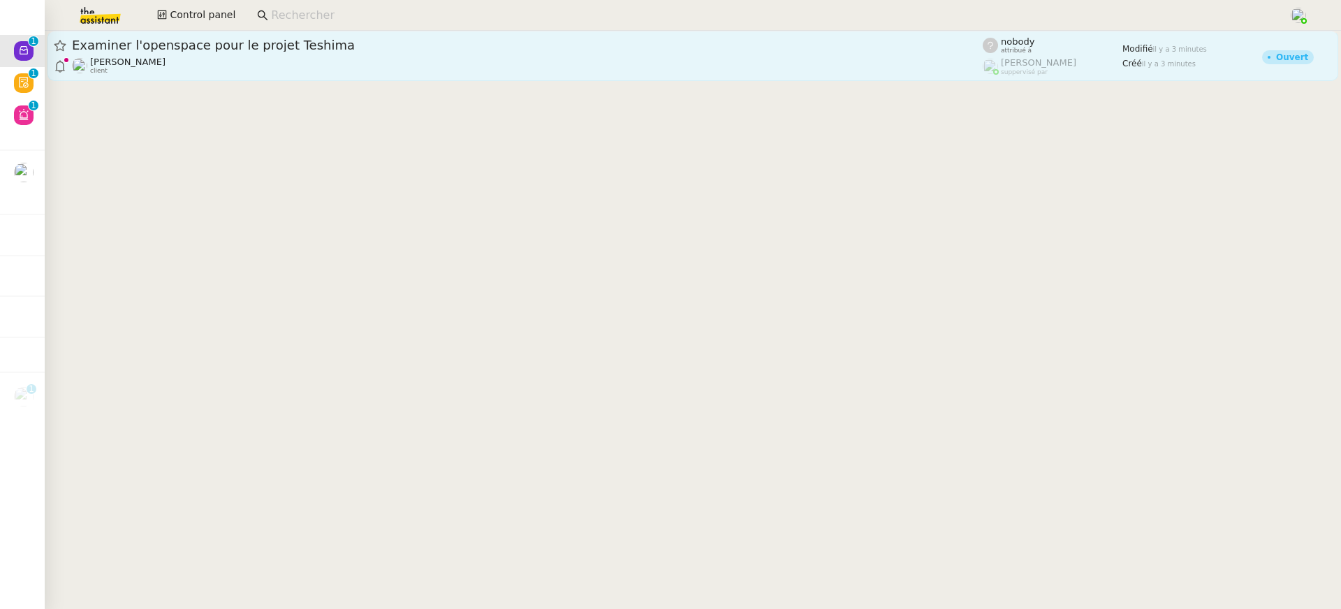
click at [505, 52] on div "Examiner l'openspace pour le projet Teshima" at bounding box center [527, 45] width 910 height 17
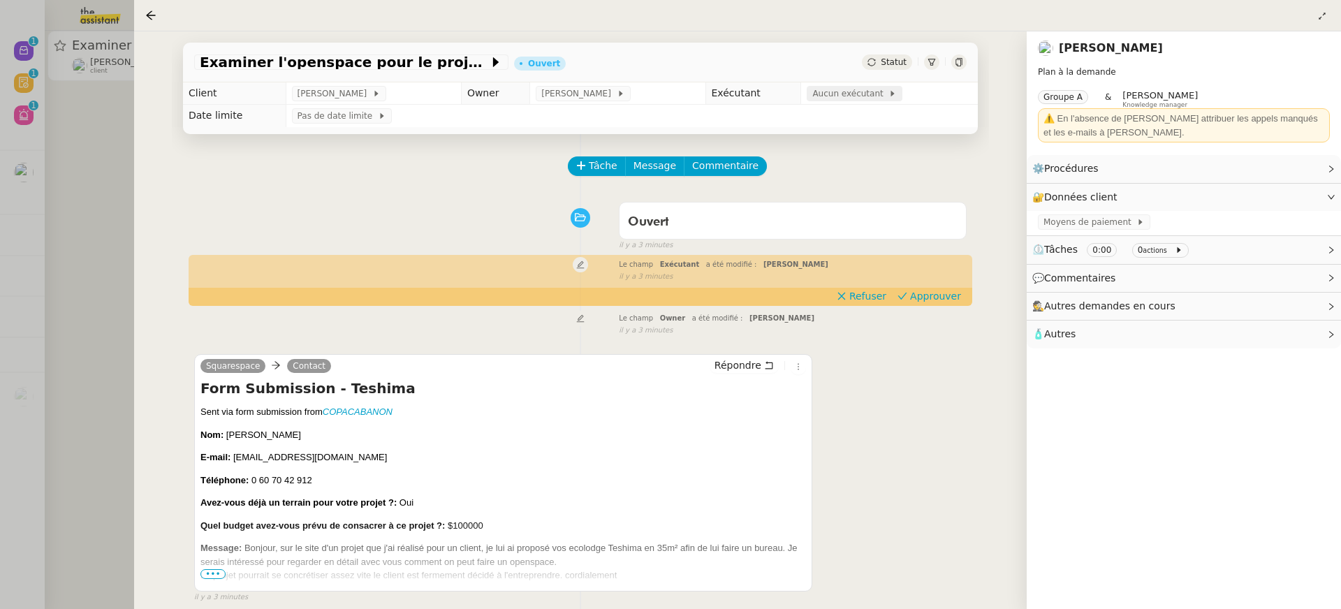
click at [871, 96] on span "Aucun exécutant" at bounding box center [850, 94] width 76 height 14
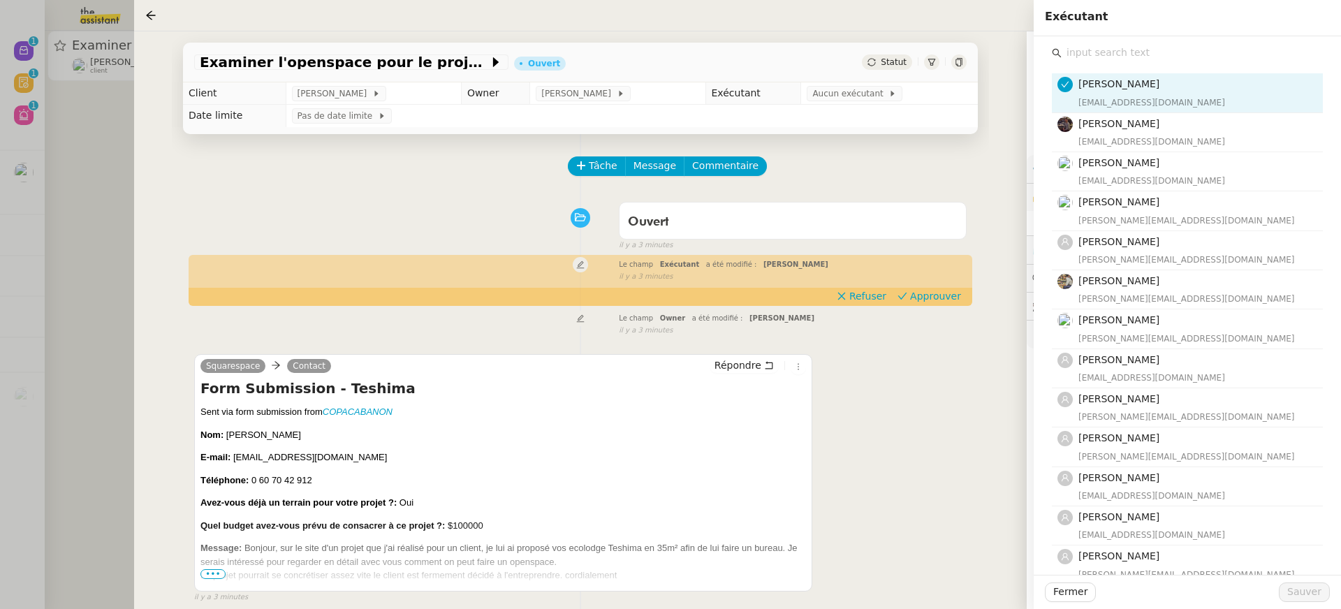
click at [1063, 56] on input "text" at bounding box center [1191, 52] width 261 height 19
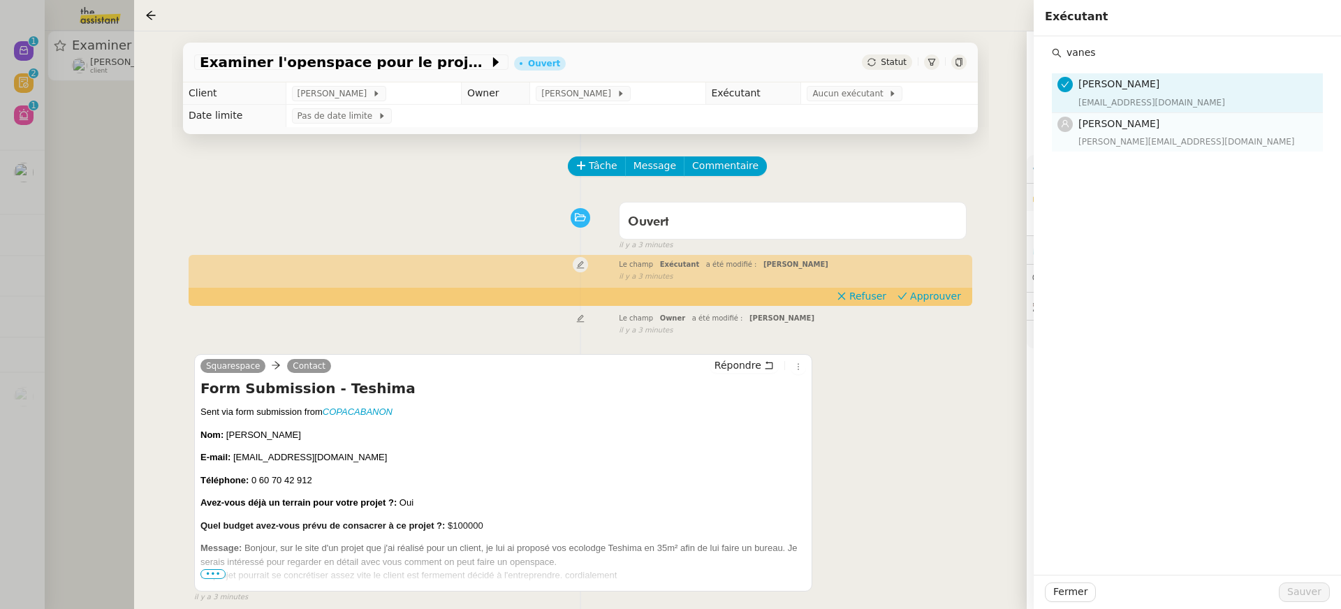
type input "vanes"
click at [1074, 145] on nz-list-item-meta "[PERSON_NAME] [PERSON_NAME][EMAIL_ADDRESS][DOMAIN_NAME]" at bounding box center [1185, 132] width 257 height 33
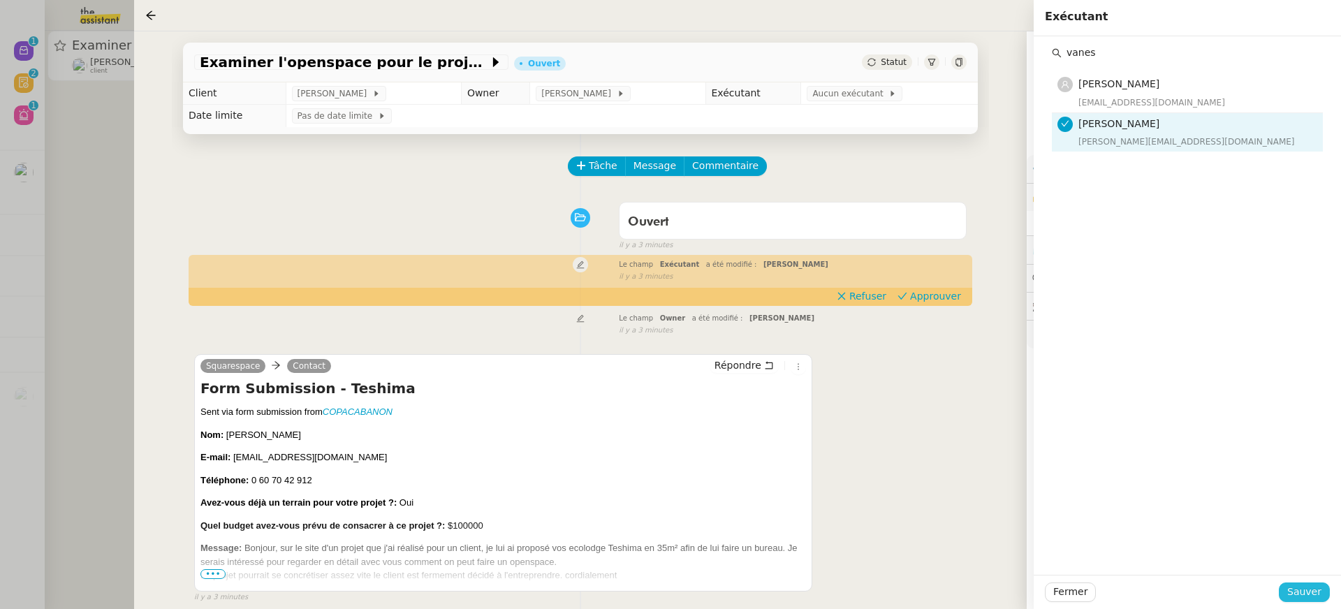
click at [1315, 594] on span "Sauver" at bounding box center [1304, 592] width 34 height 16
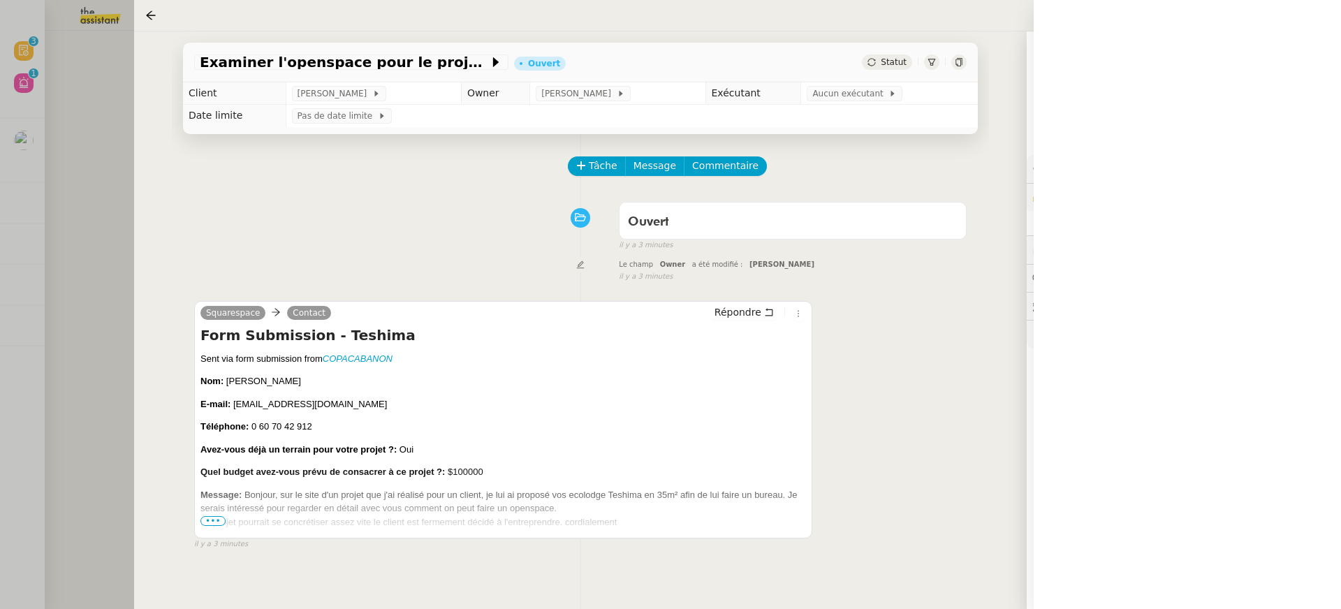
click at [127, 23] on div at bounding box center [670, 304] width 1341 height 609
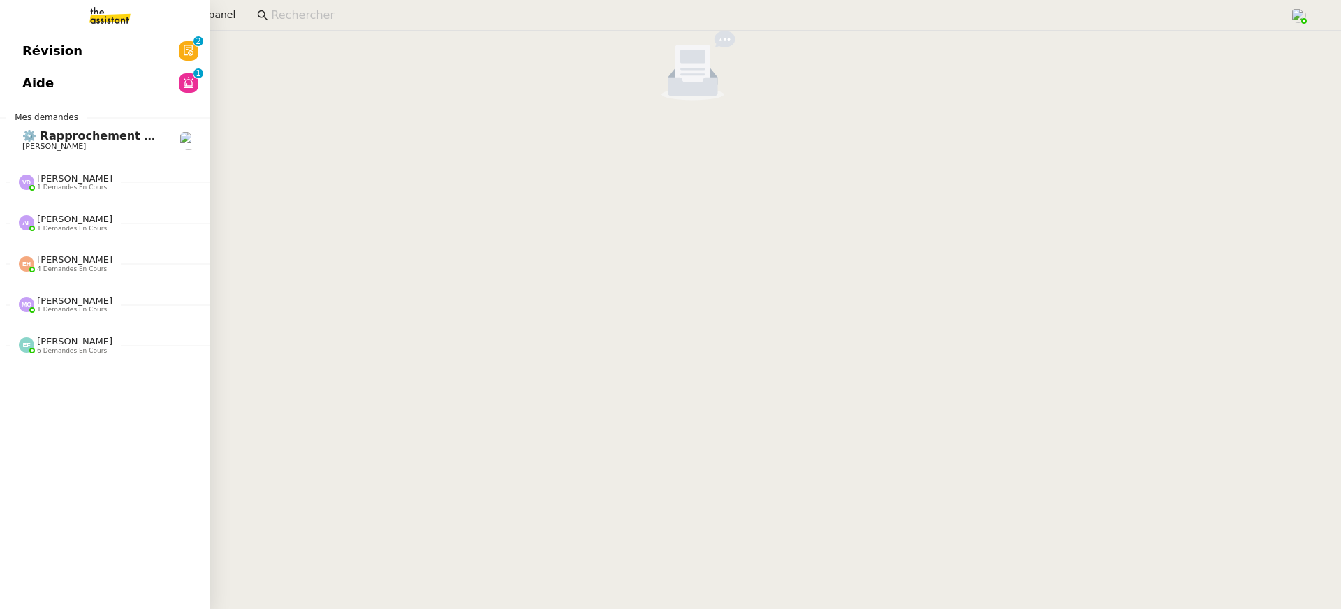
click at [14, 54] on link "Révision 0 1 2 3 4 5 6 7 8 9" at bounding box center [104, 51] width 209 height 32
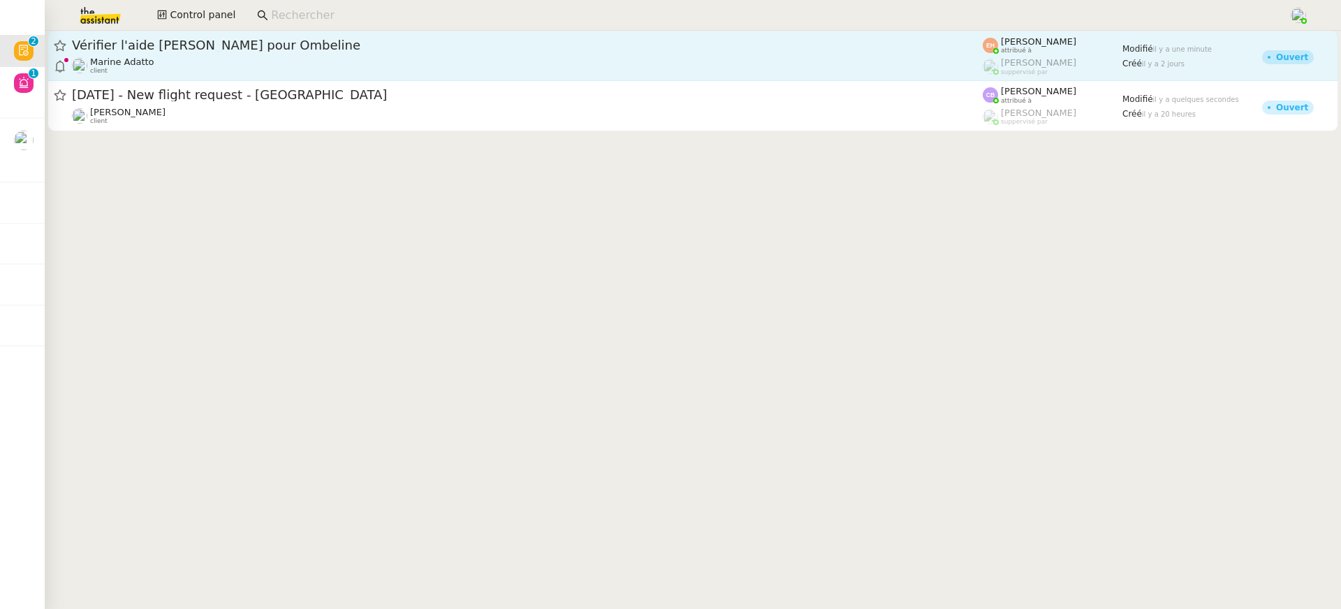
click at [700, 59] on div "Marine Adatto client" at bounding box center [527, 66] width 910 height 18
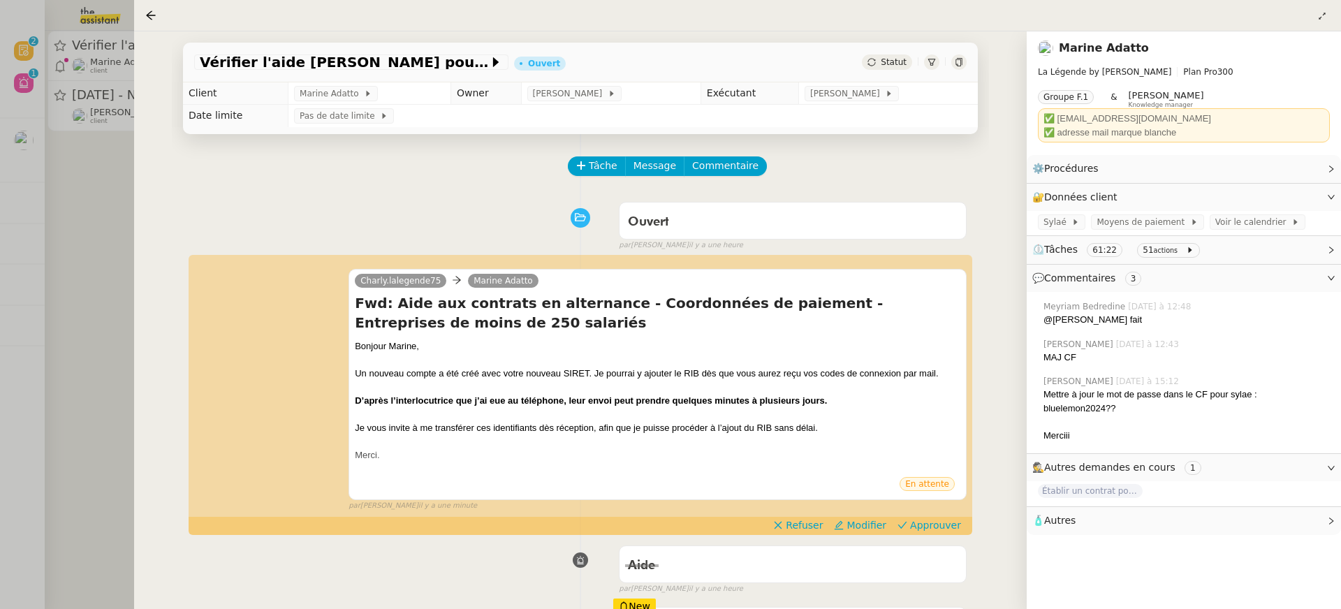
scroll to position [148, 0]
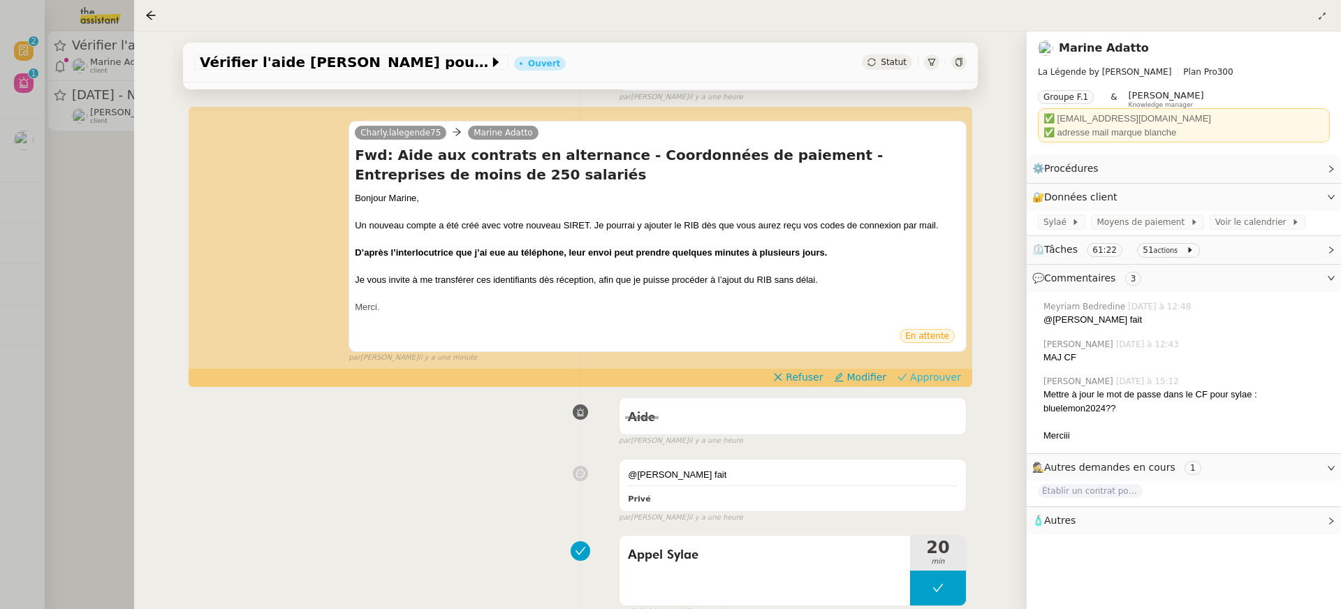
click at [942, 377] on span "Approuver" at bounding box center [935, 377] width 51 height 14
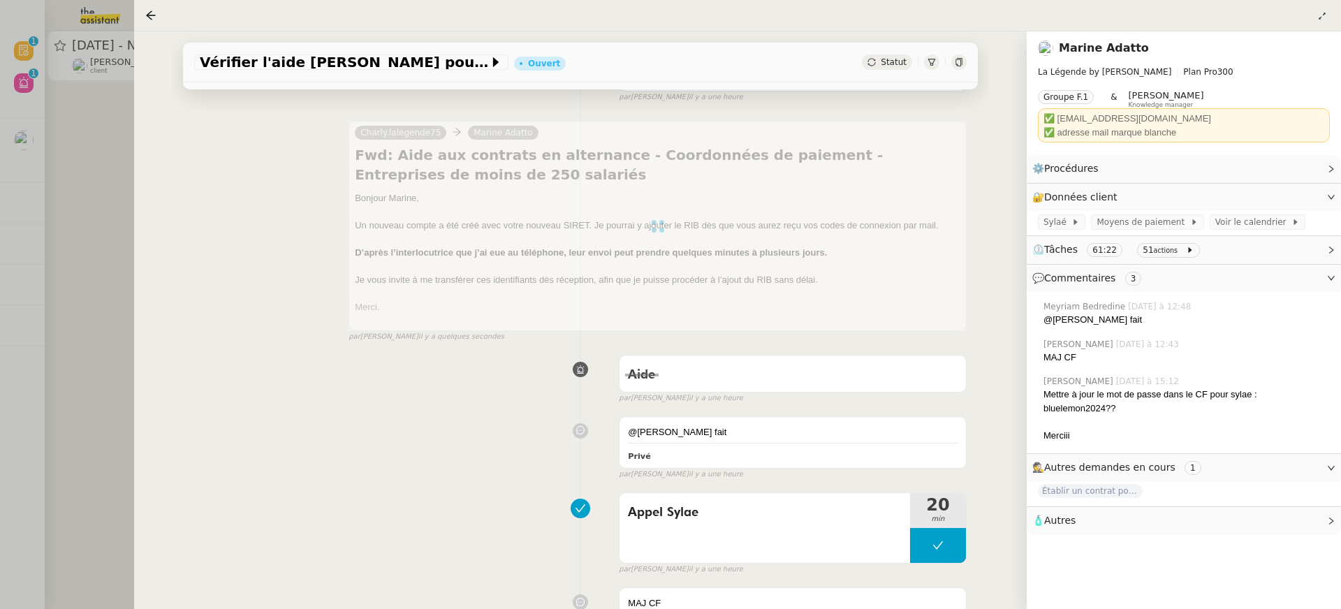
click at [54, 83] on div at bounding box center [670, 304] width 1341 height 609
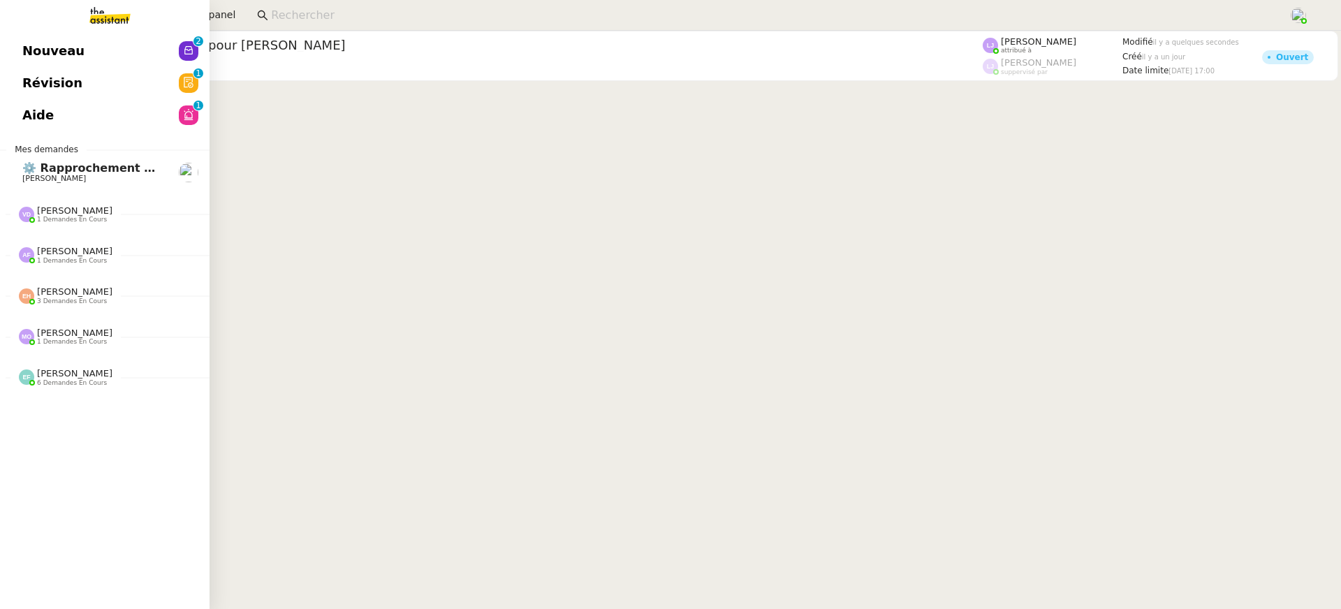
click at [42, 52] on span "Nouveau" at bounding box center [53, 50] width 62 height 21
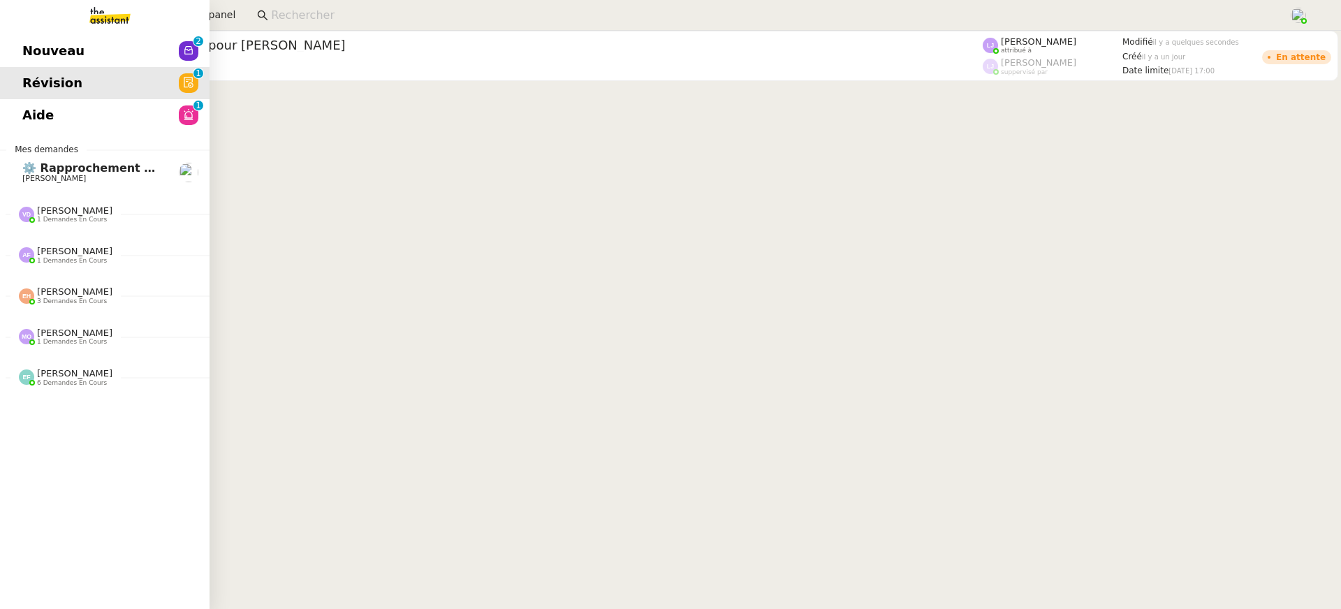
click at [50, 100] on link "Aide 0 1 2 3 4 5 6 7 8 9" at bounding box center [104, 115] width 209 height 32
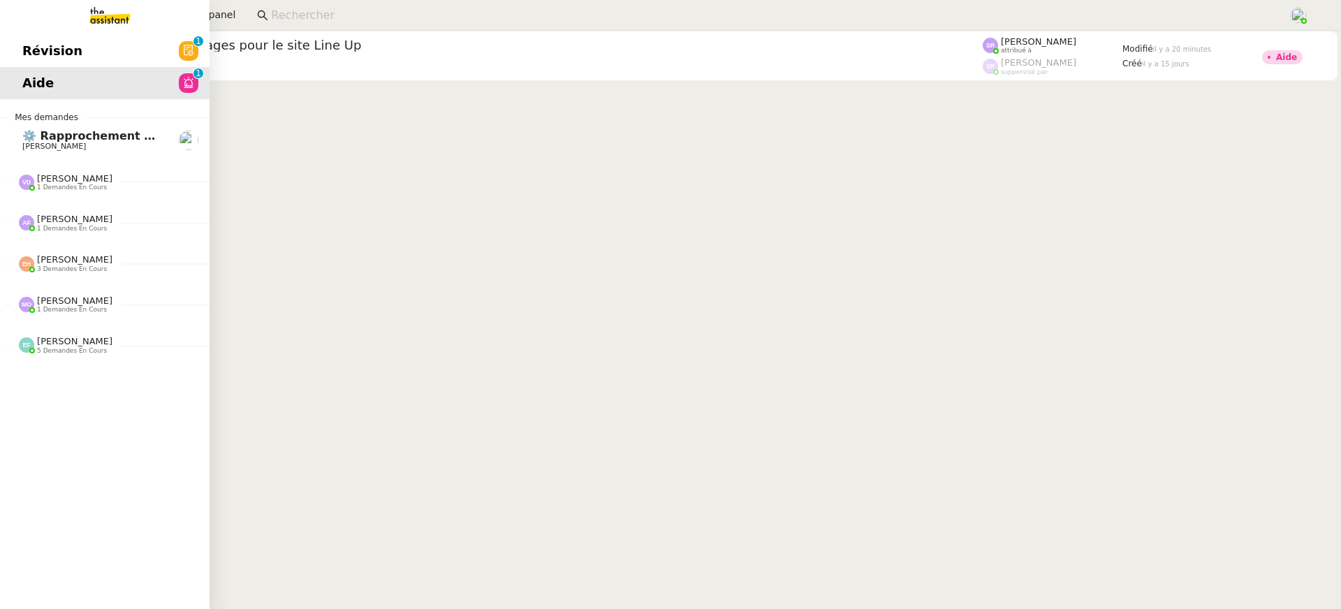
click at [99, 54] on link "Révision 0 1 2 3 4 5 6 7 8 9" at bounding box center [104, 51] width 209 height 32
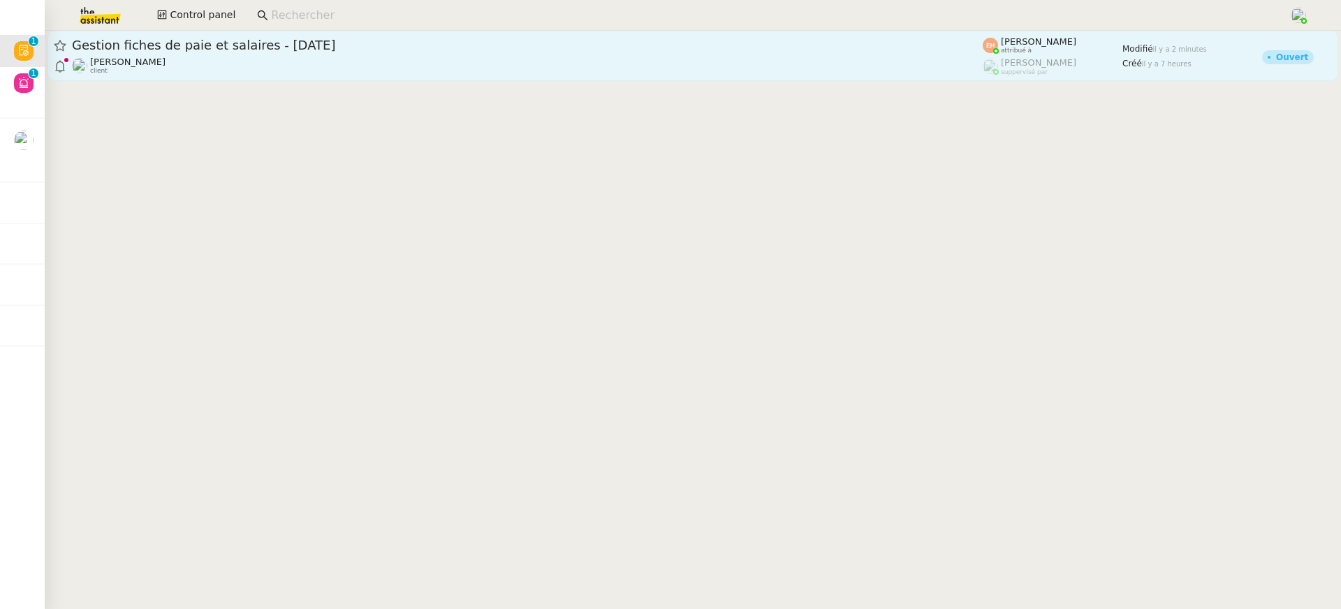
click at [559, 40] on span "Gestion fiches de paie et salaires - [DATE]" at bounding box center [527, 45] width 910 height 13
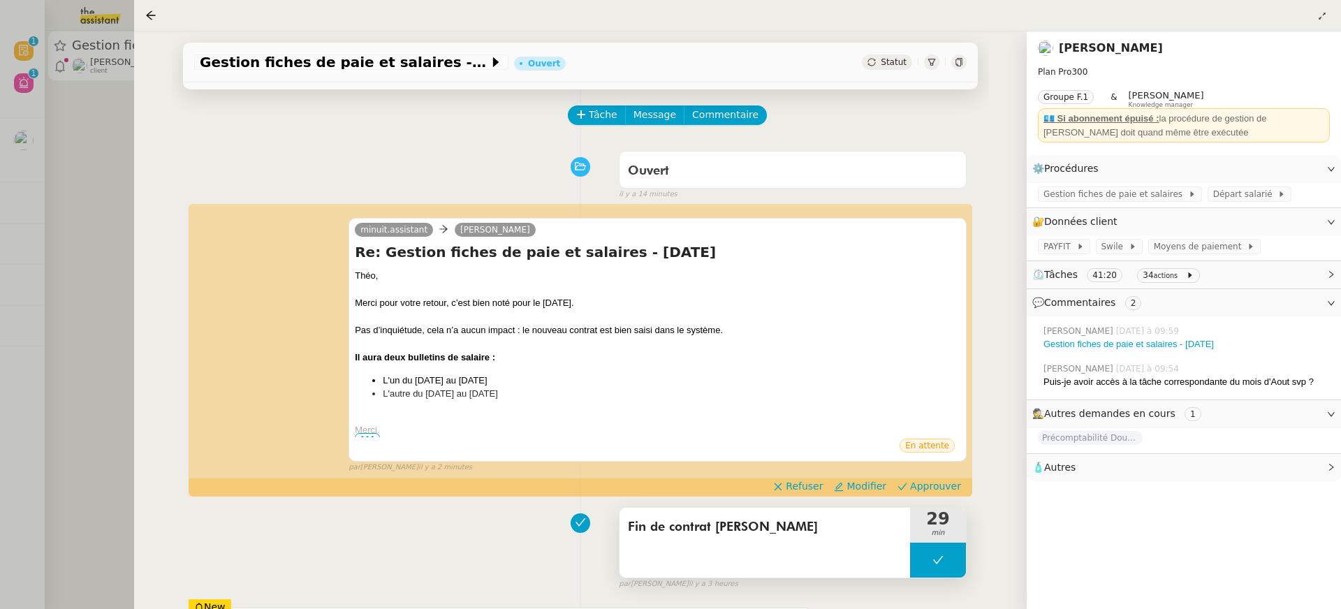
scroll to position [53, 0]
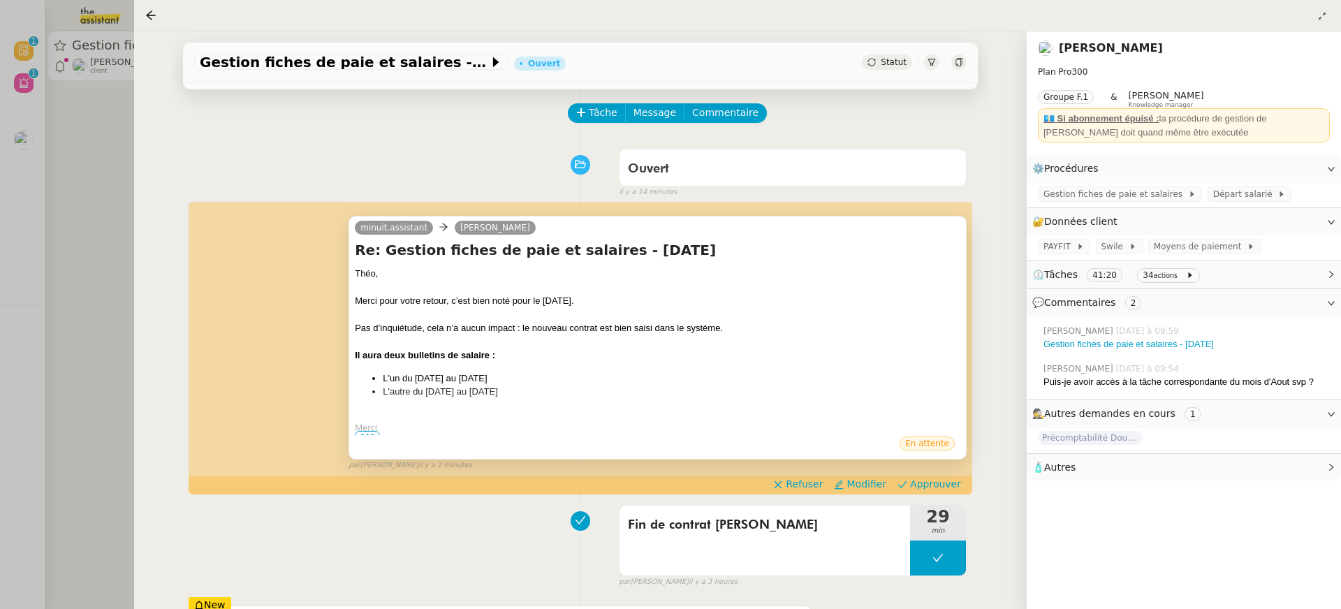
click at [364, 433] on span "•••" at bounding box center [367, 436] width 25 height 10
click at [957, 484] on span "Approuver" at bounding box center [935, 484] width 51 height 14
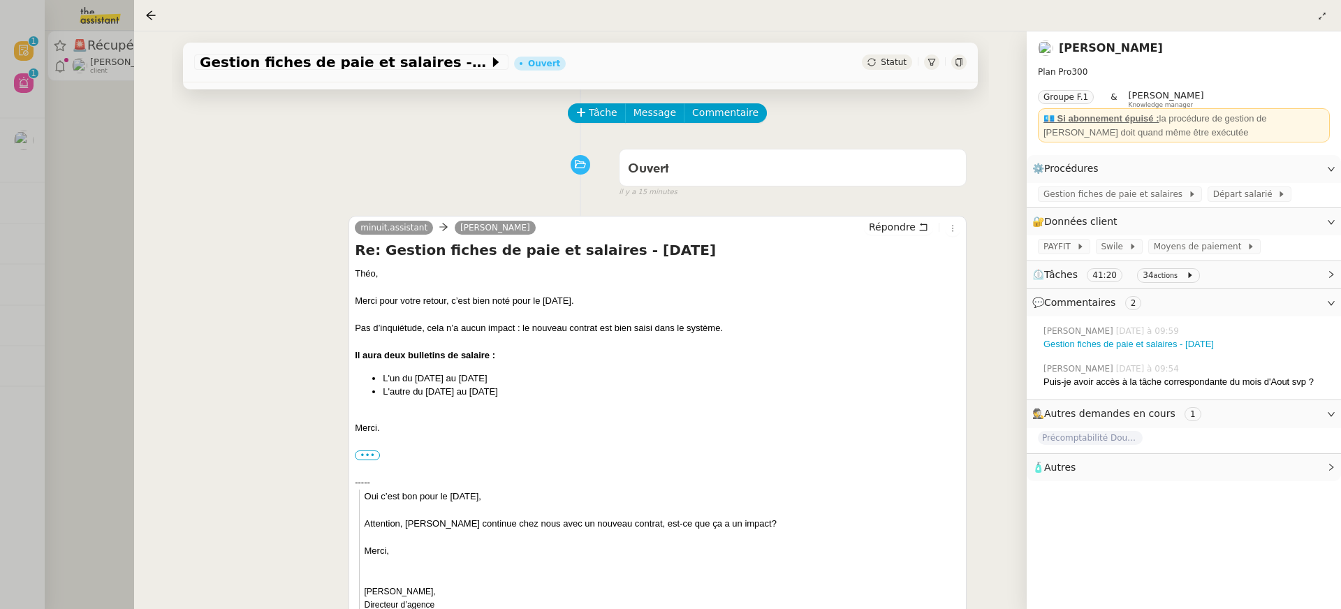
click at [13, 193] on div at bounding box center [670, 304] width 1341 height 609
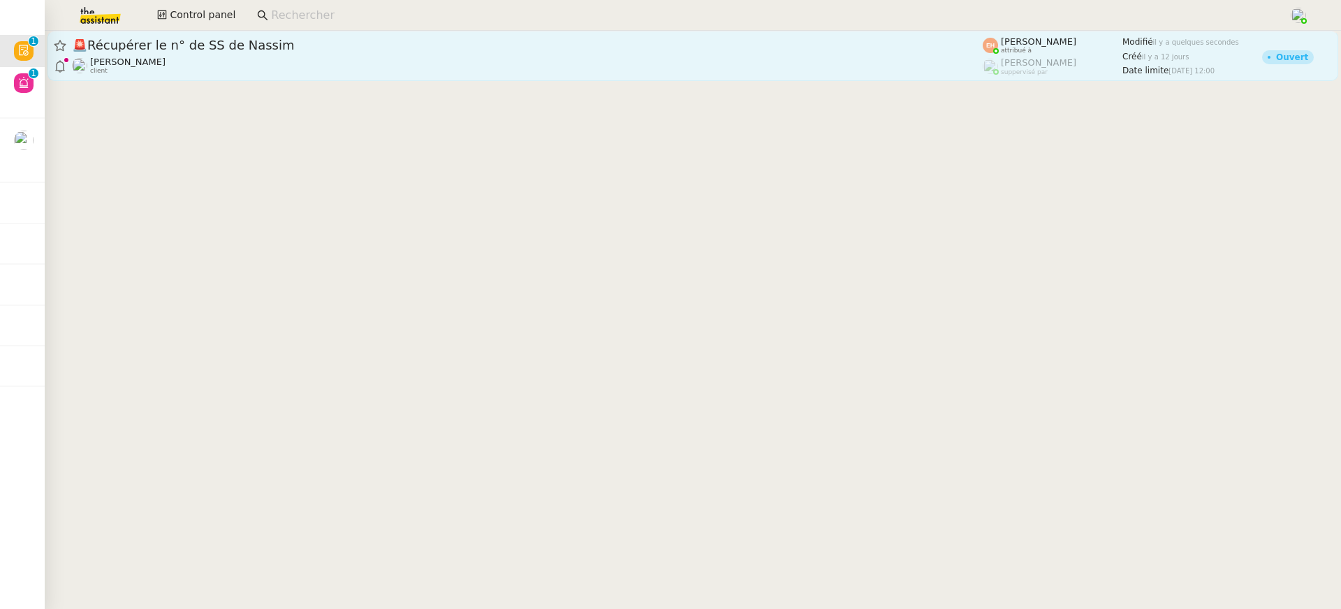
click at [186, 50] on span "🚨 Récupérer le n° de SS de Nassim" at bounding box center [527, 45] width 910 height 13
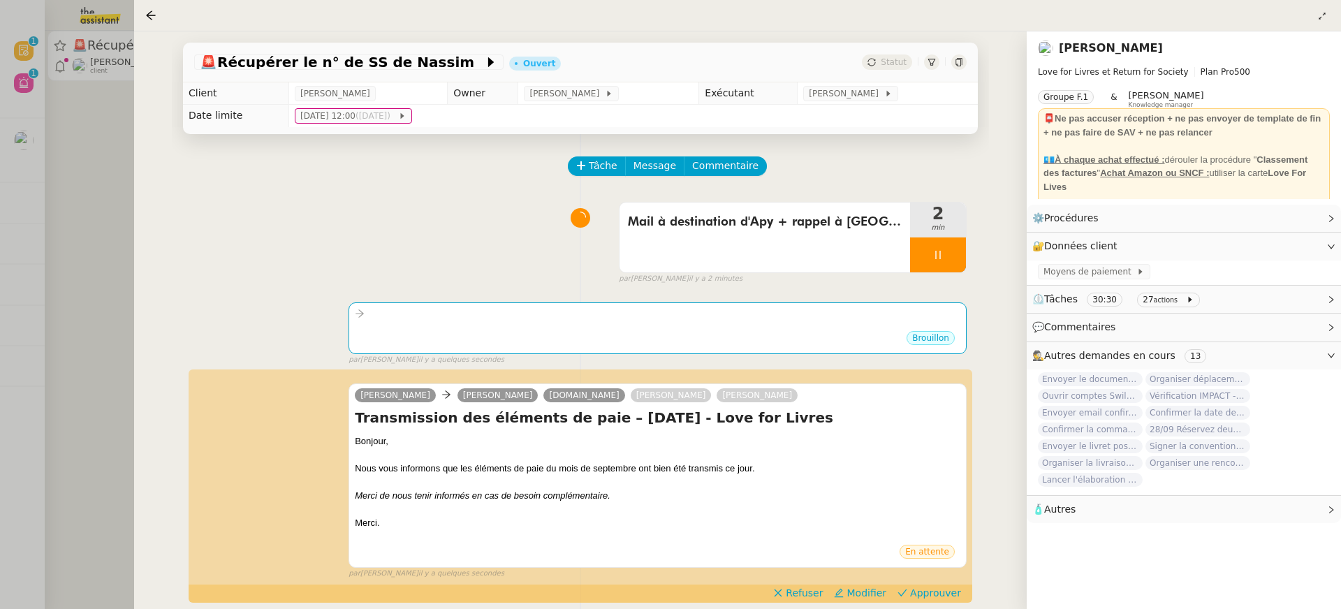
scroll to position [170, 0]
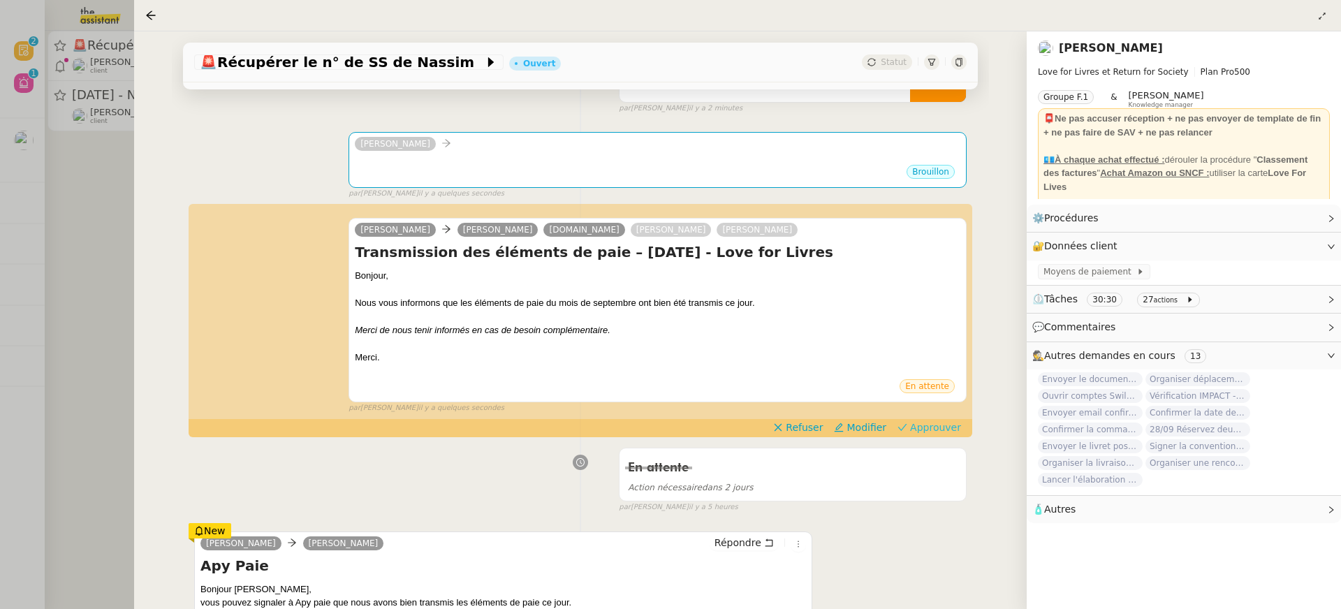
click at [954, 424] on span "Approuver" at bounding box center [935, 427] width 51 height 14
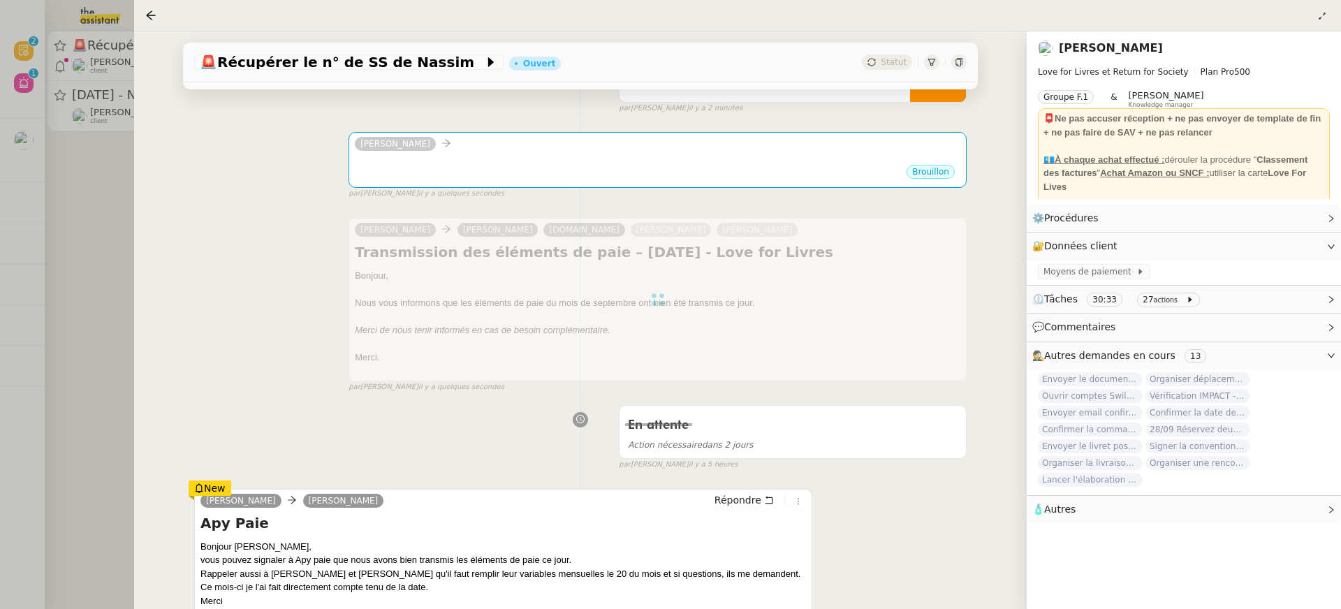
click at [73, 78] on div at bounding box center [670, 304] width 1341 height 609
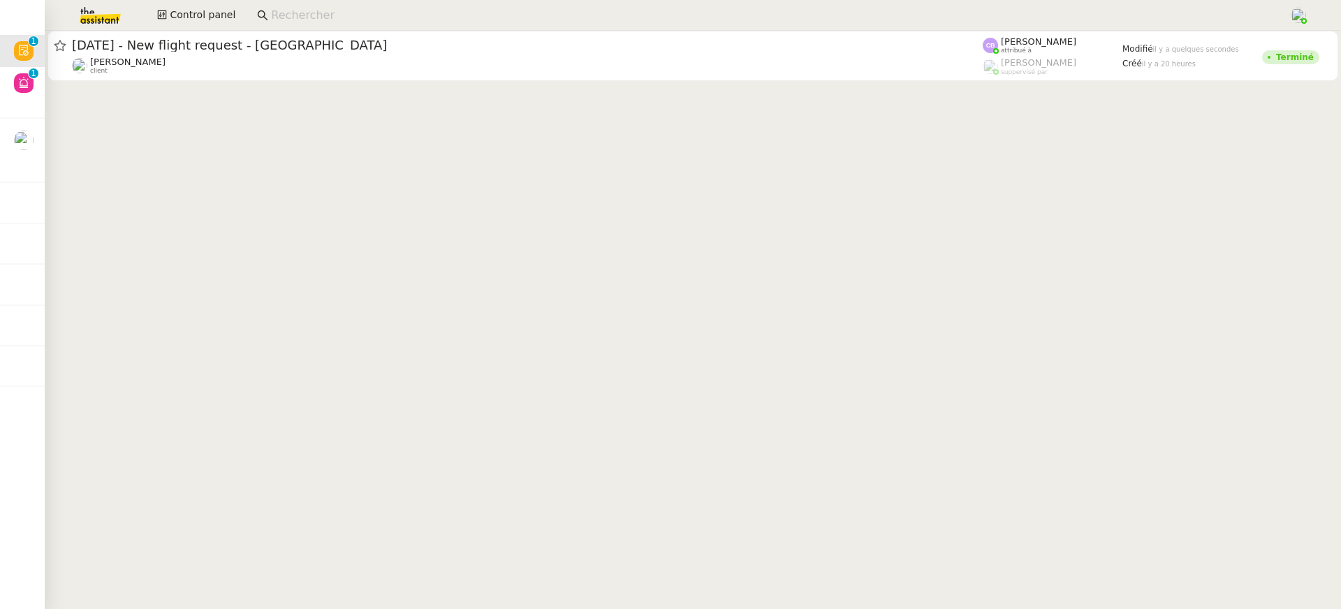
click at [173, 26] on div "Control panel" at bounding box center [670, 15] width 1271 height 31
click at [170, 15] on span "Control panel" at bounding box center [203, 15] width 66 height 16
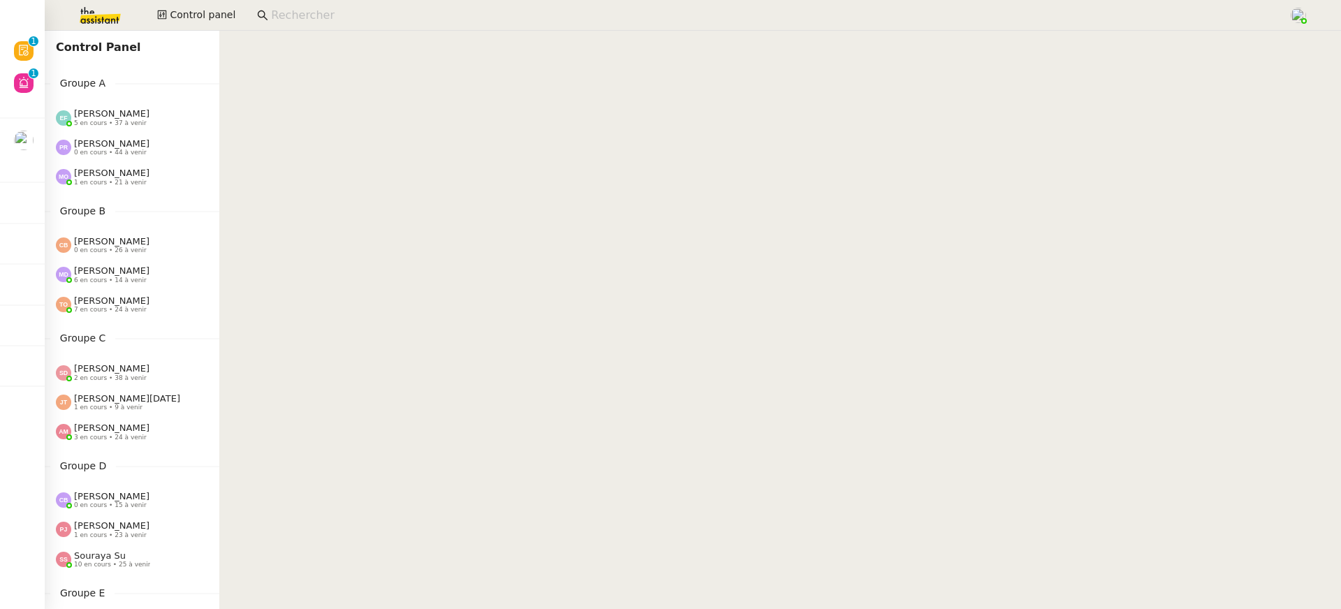
click at [104, 113] on span "[PERSON_NAME]" at bounding box center [111, 113] width 75 height 10
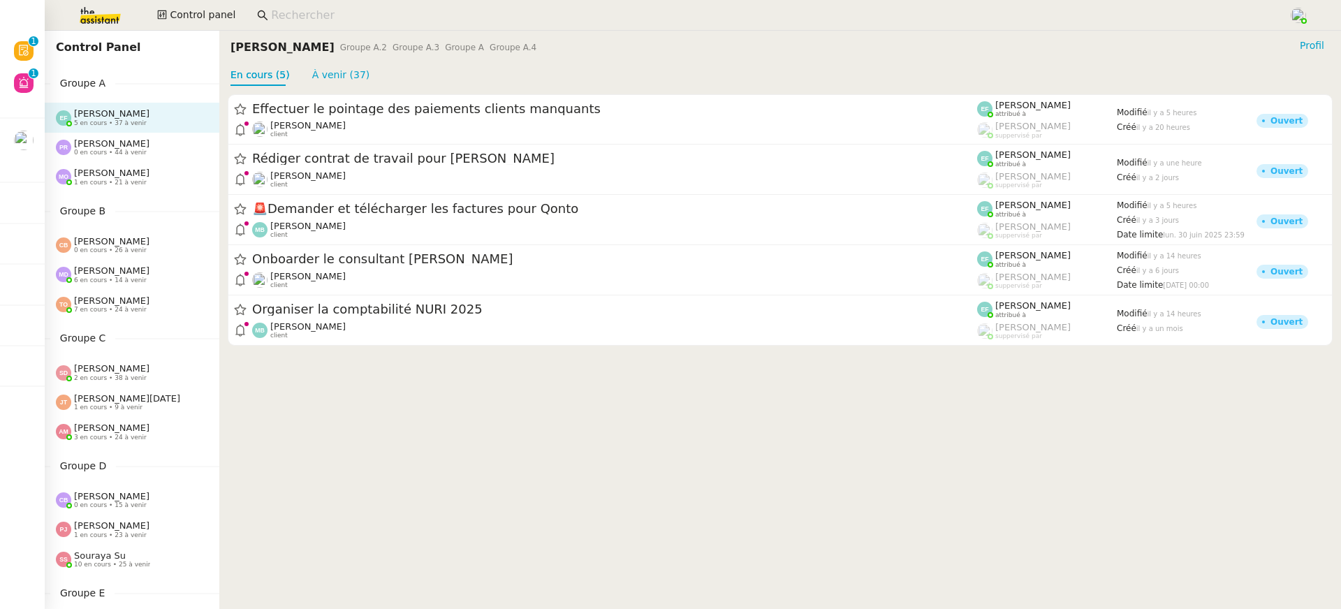
click at [102, 175] on span "[PERSON_NAME]" at bounding box center [111, 173] width 75 height 10
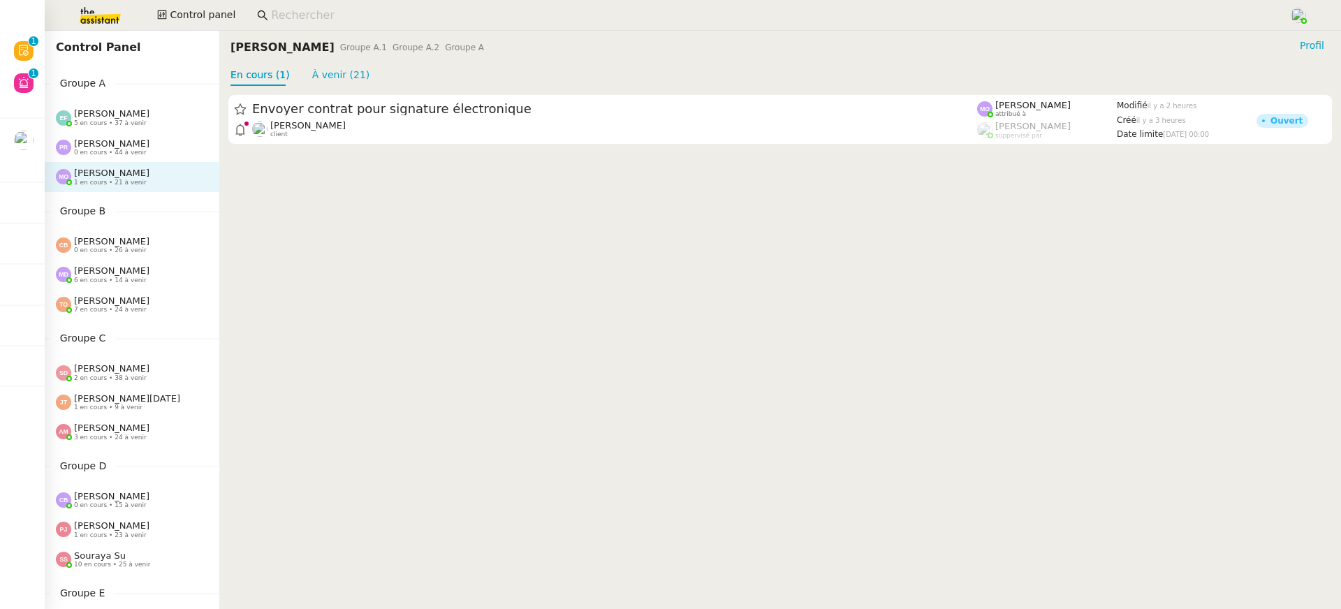
click at [119, 103] on div "[PERSON_NAME] 5 en cours • 37 à venir" at bounding box center [132, 117] width 175 height 29
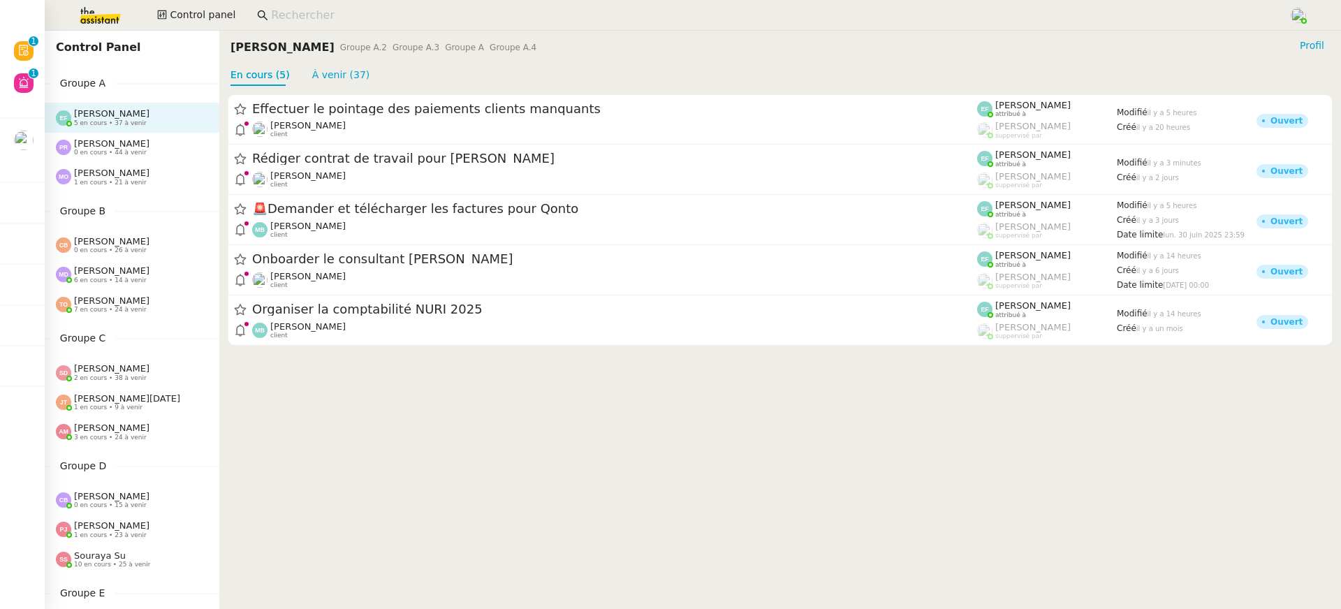
click at [94, 27] on img at bounding box center [89, 15] width 108 height 31
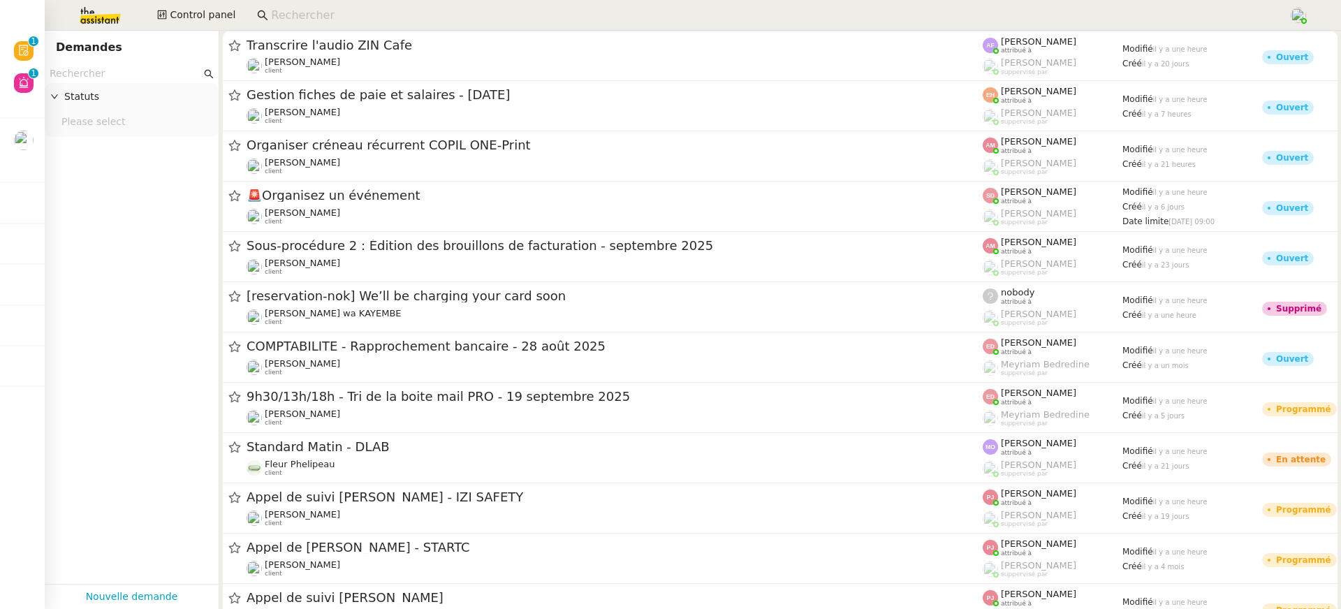
click at [103, 78] on input "text" at bounding box center [126, 74] width 152 height 16
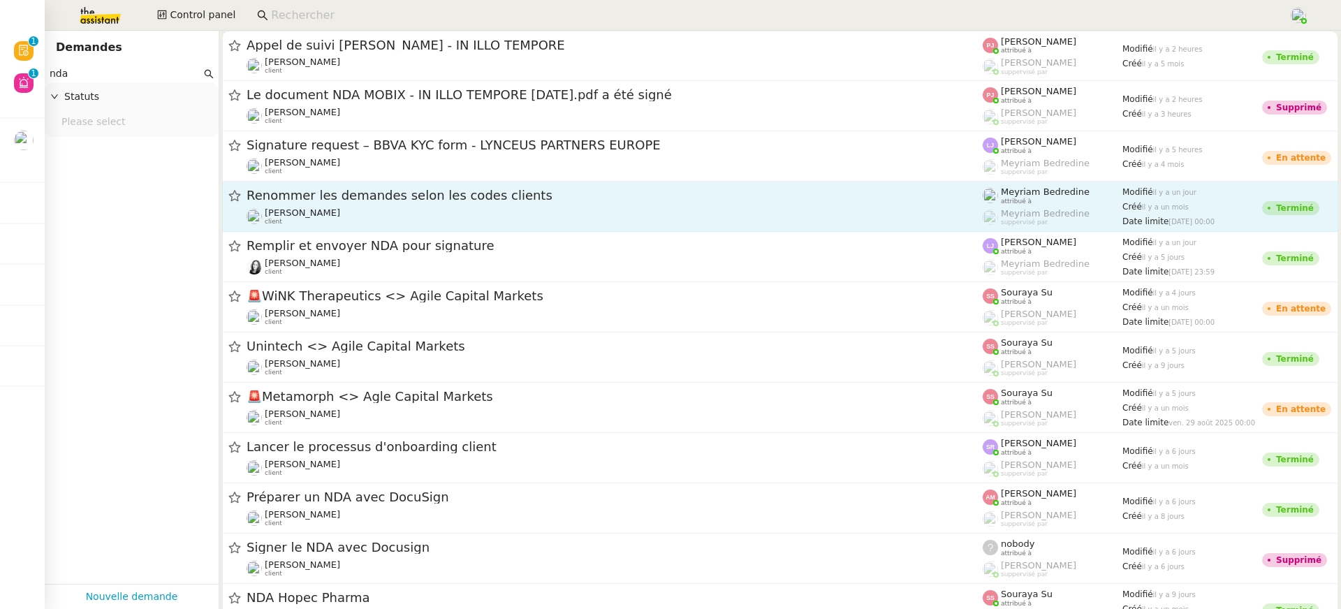
type input "nda"
click at [362, 193] on span "Renommer les demandes selon les codes clients" at bounding box center [614, 195] width 736 height 13
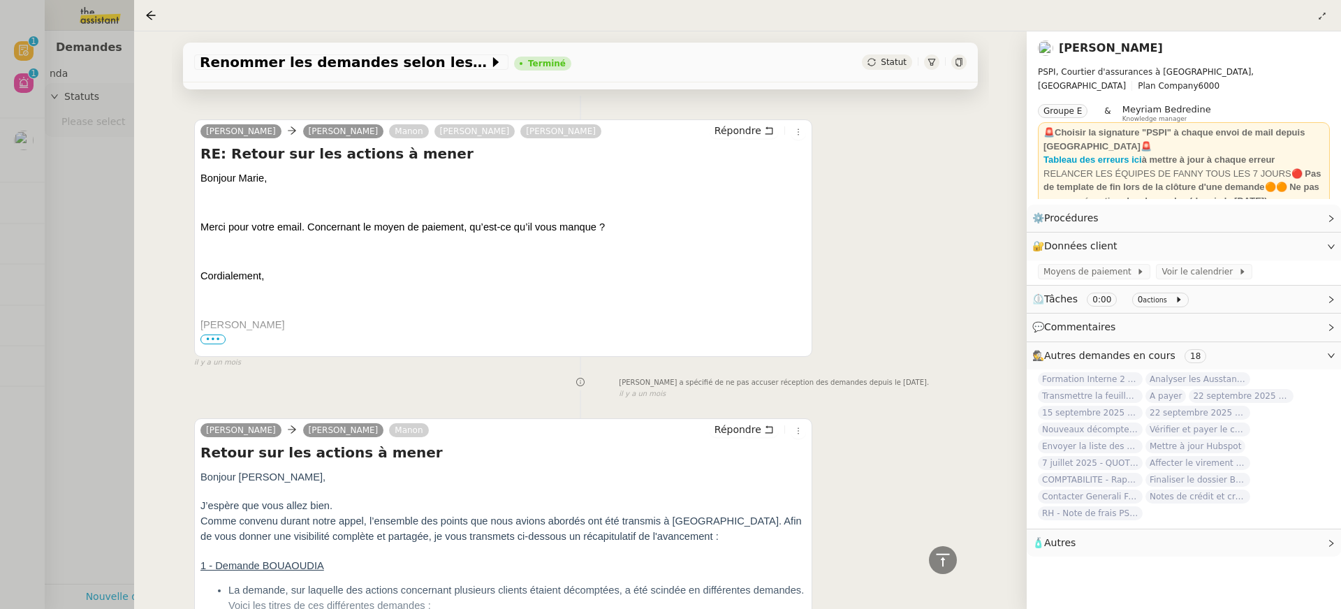
scroll to position [3806, 0]
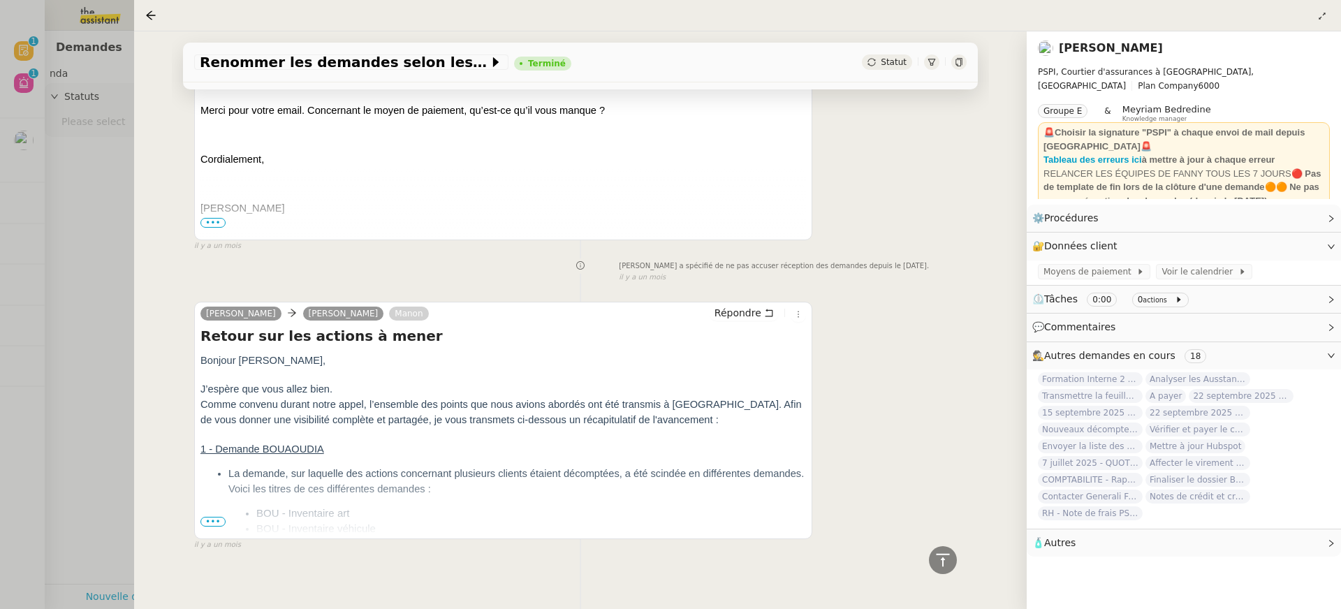
click at [122, 325] on div at bounding box center [670, 304] width 1341 height 609
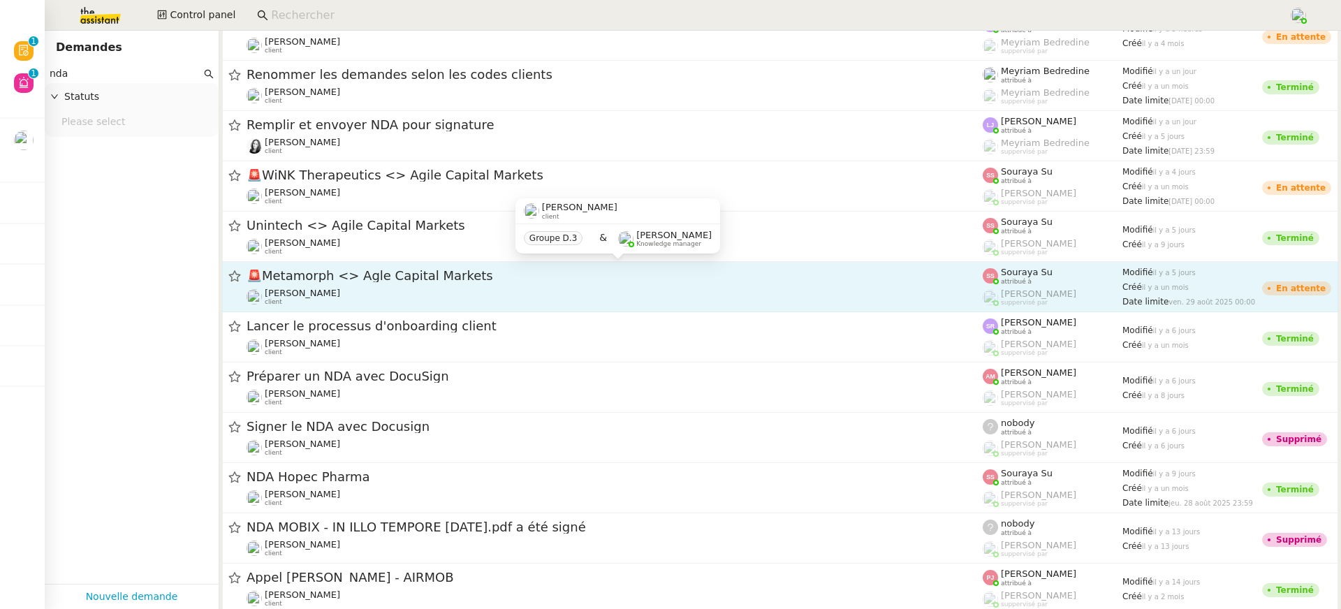
scroll to position [117, 0]
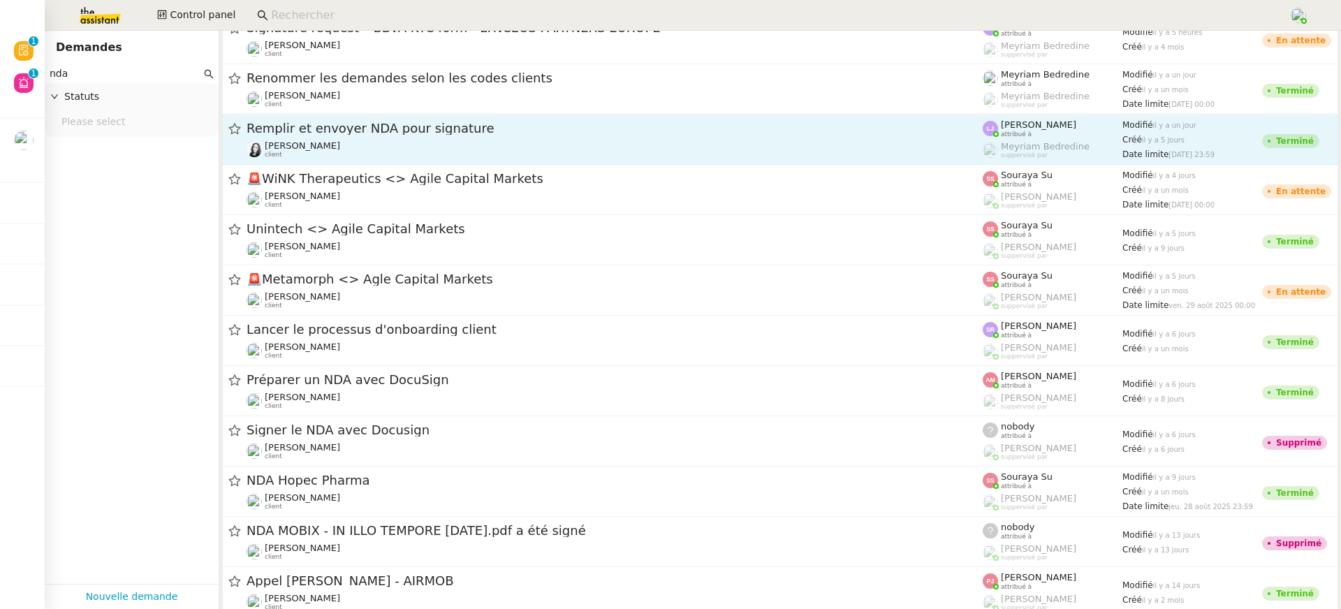
click at [593, 136] on div "Remplir et envoyer NDA pour signature" at bounding box center [614, 128] width 736 height 17
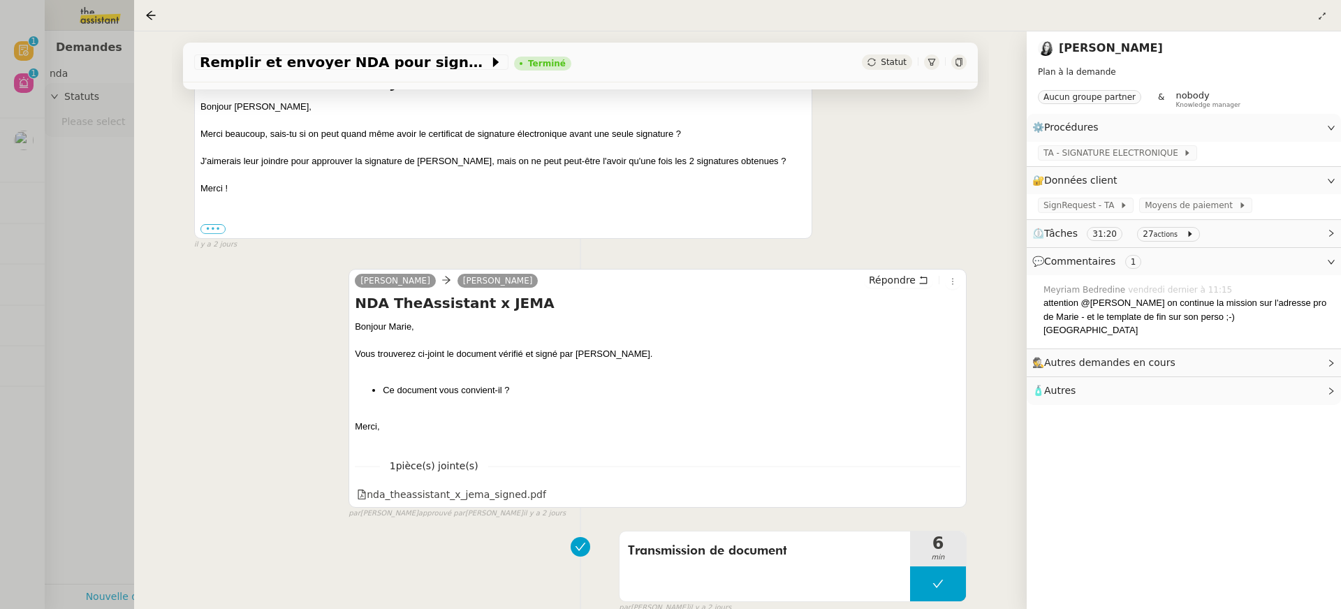
scroll to position [2079, 0]
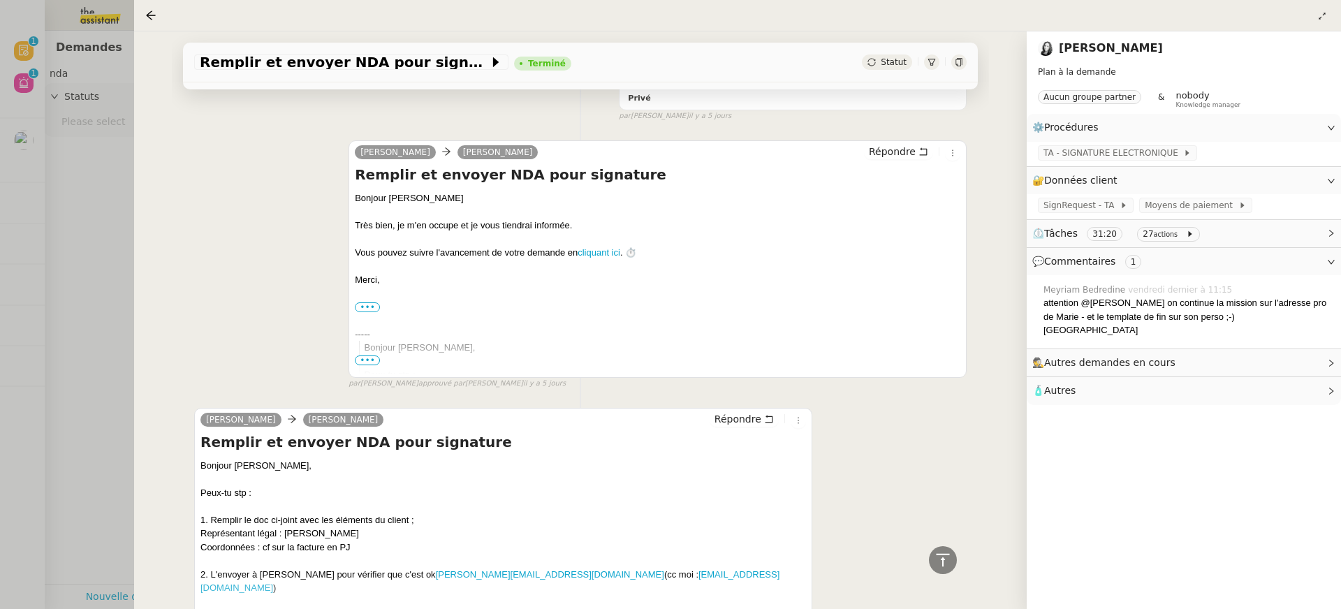
scroll to position [3194, 0]
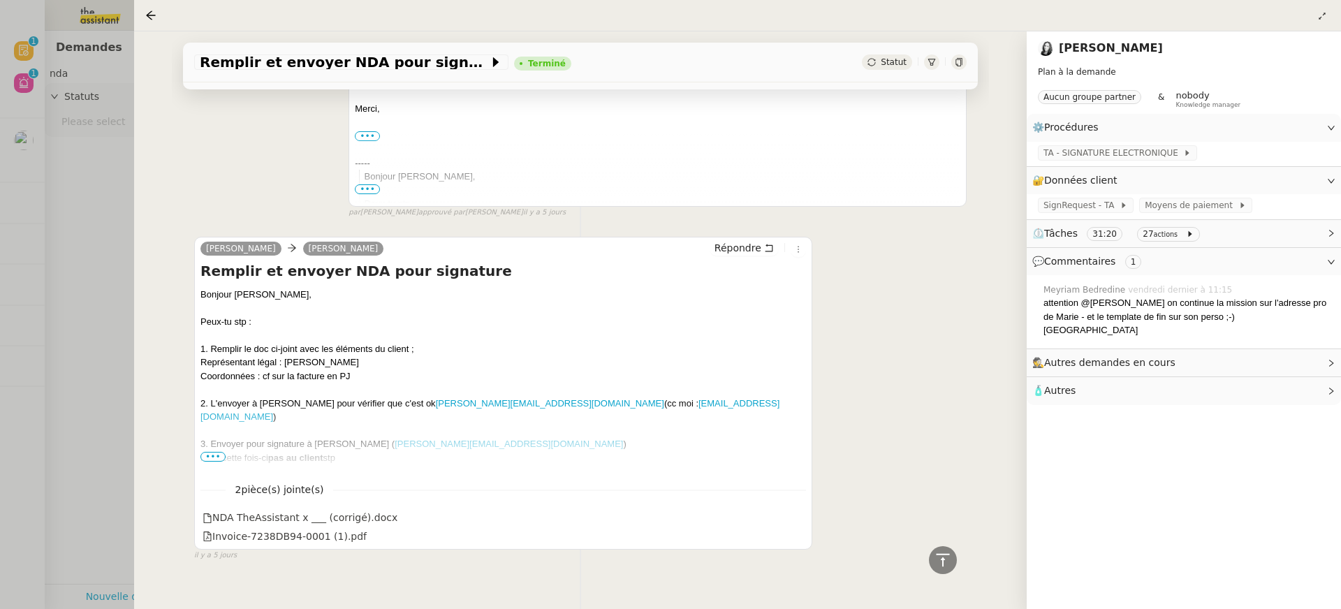
click at [223, 464] on div at bounding box center [502, 471] width 605 height 14
click at [216, 452] on span "•••" at bounding box center [212, 457] width 25 height 10
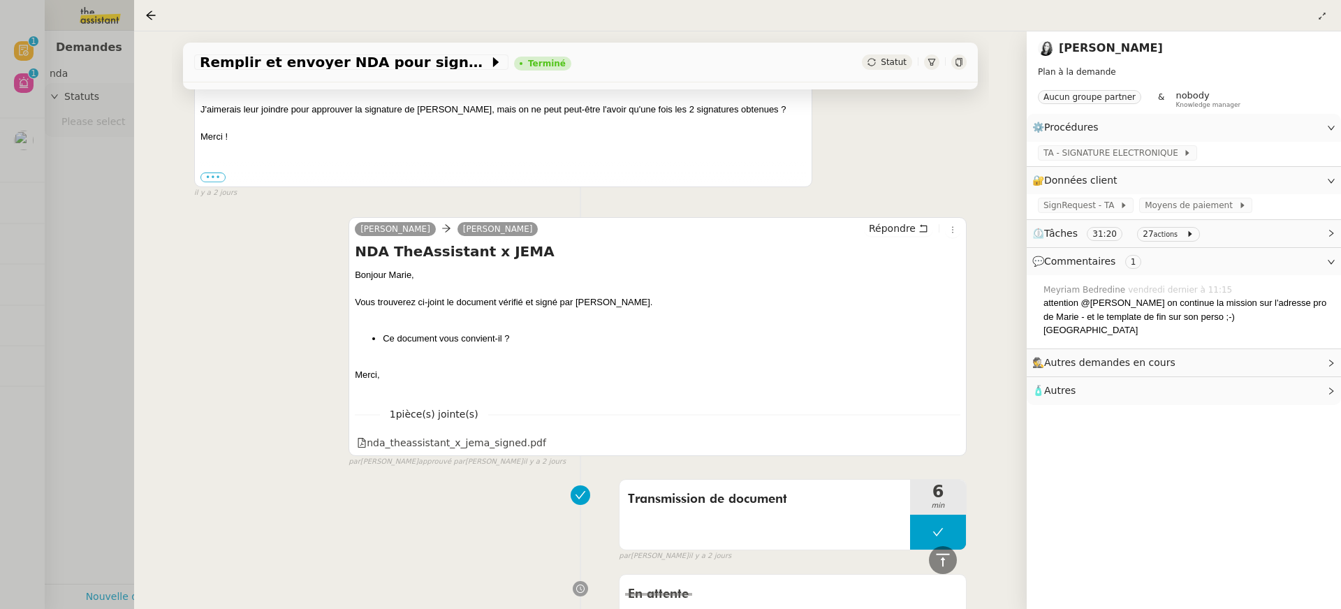
scroll to position [1347, 0]
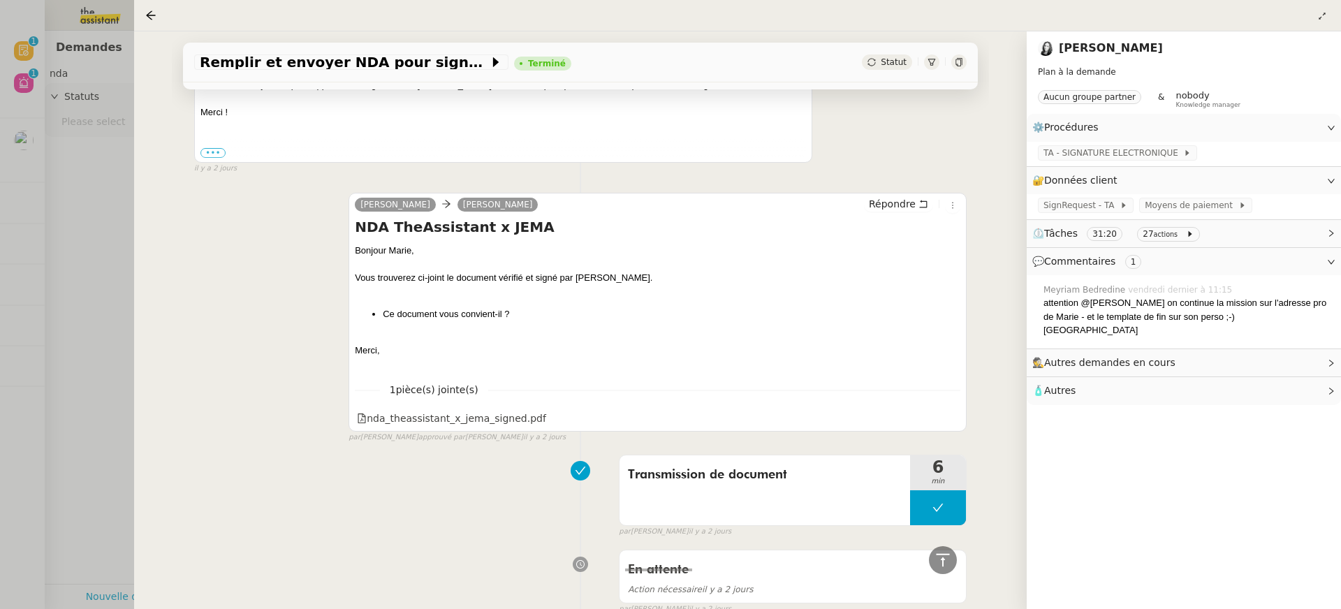
click at [961, 71] on div "Remplir et envoyer NDA pour signature Terminé Statut" at bounding box center [580, 63] width 795 height 40
click at [957, 64] on icon at bounding box center [958, 62] width 6 height 8
click at [6, 155] on div at bounding box center [670, 304] width 1341 height 609
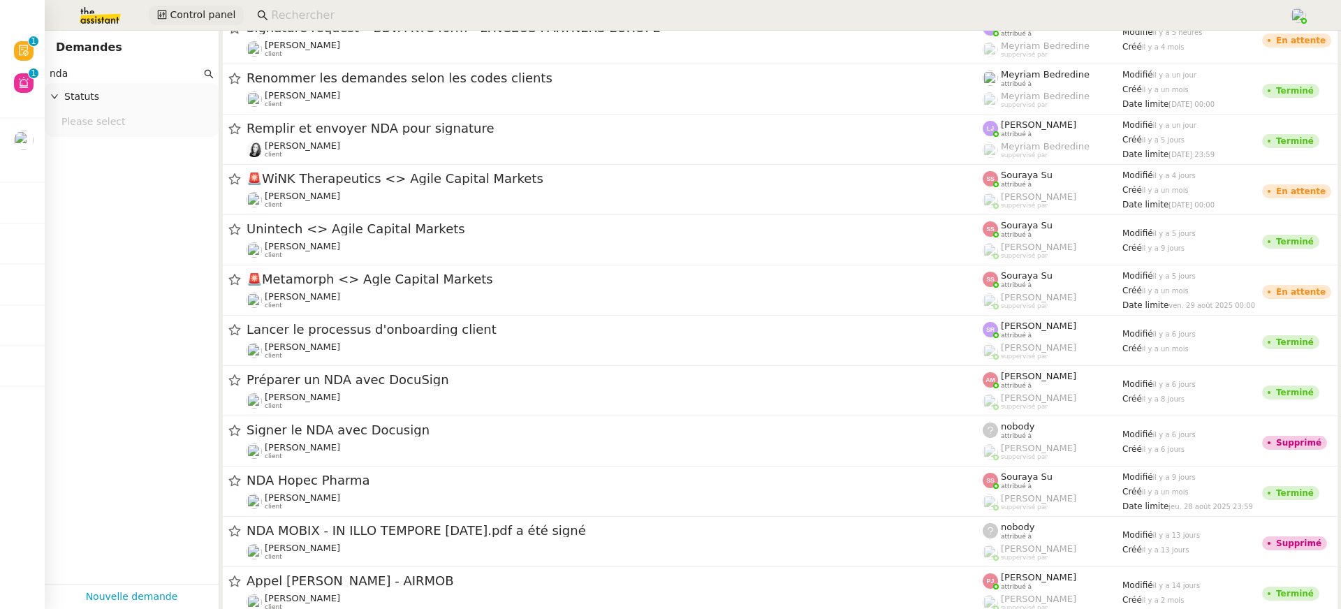
click at [228, 6] on button "Control panel" at bounding box center [196, 16] width 95 height 20
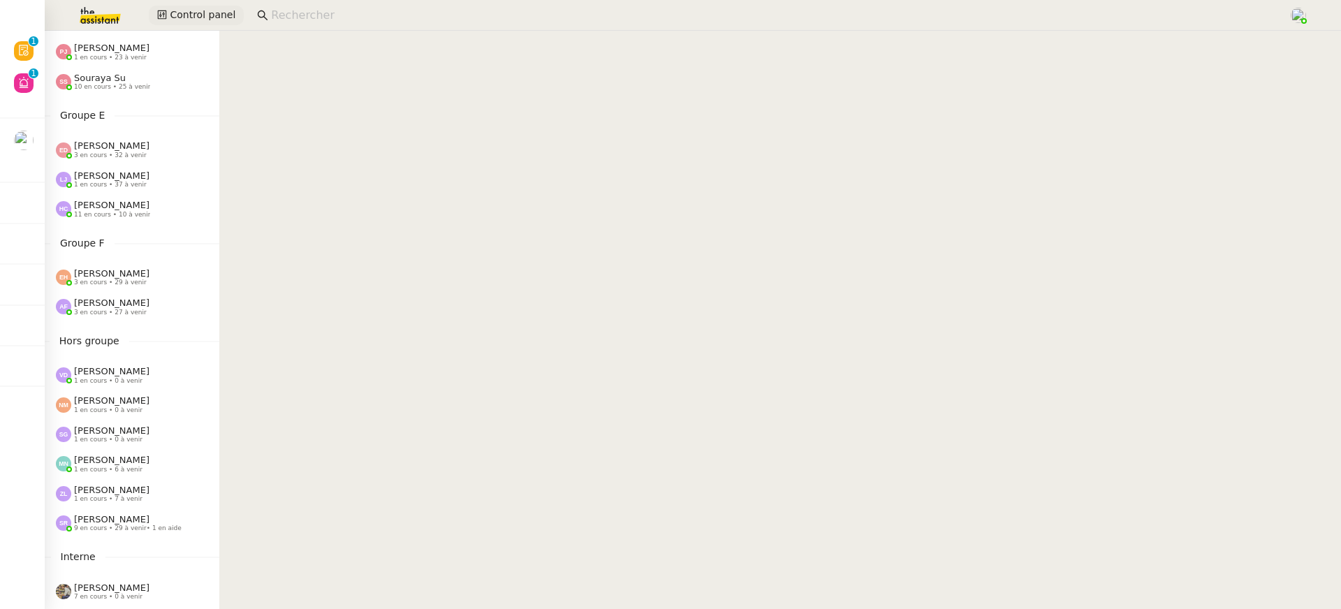
scroll to position [563, 0]
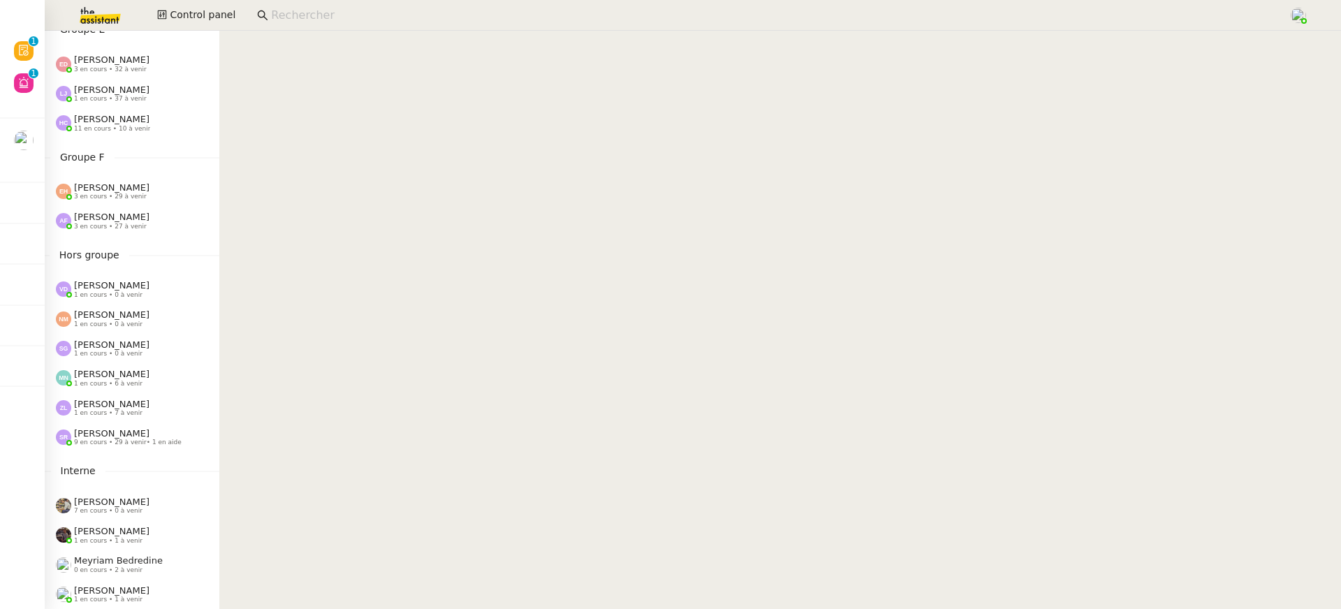
click at [145, 165] on div "Groupe F Esther Hillenbrand 3 en cours • 29 à venir Anna Florent 3 en cours • 2…" at bounding box center [132, 192] width 175 height 87
click at [153, 405] on div "Zoé Lachambre 1 en cours • 7 à venir" at bounding box center [137, 408] width 163 height 18
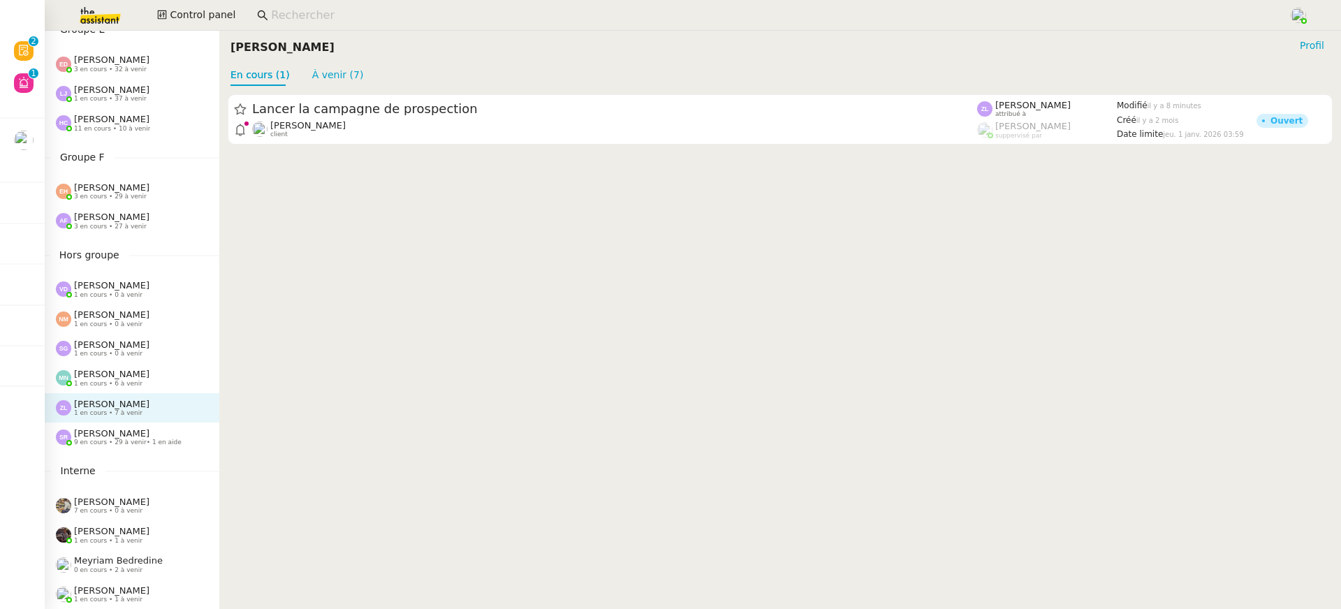
click at [153, 422] on div "Stéphanie Rakotosalama 9 en cours • 29 à venir • 1 en aide" at bounding box center [132, 436] width 175 height 29
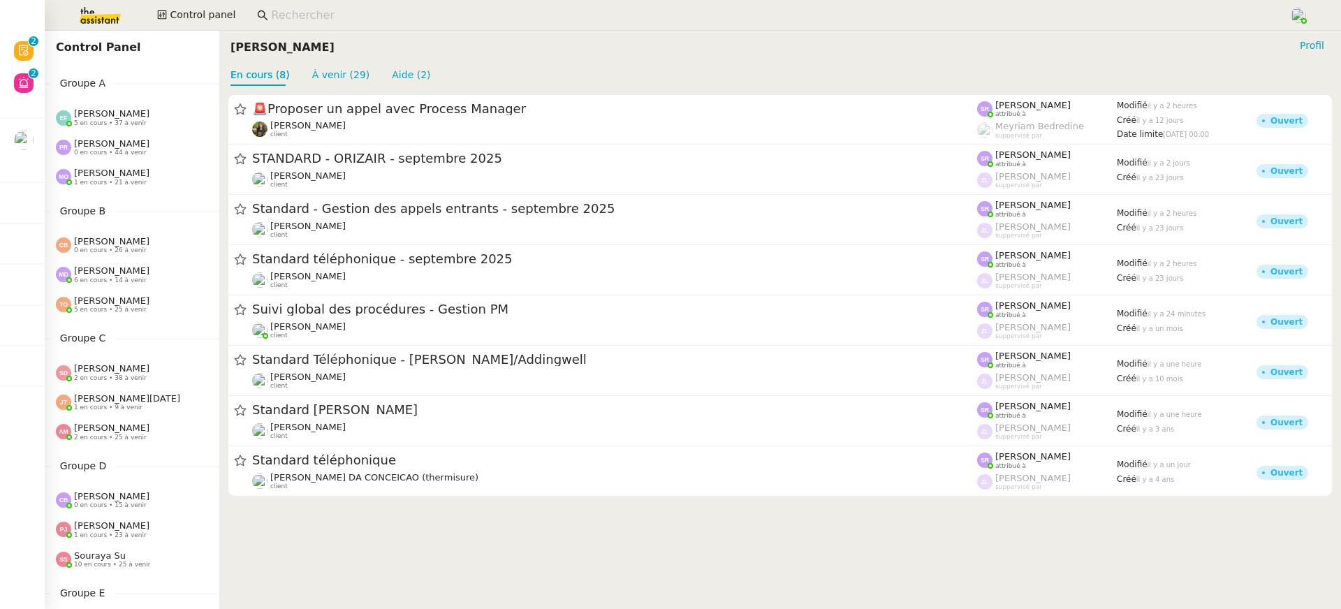
click at [93, 157] on div "[PERSON_NAME] 0 en cours • 44 à venir" at bounding box center [132, 147] width 175 height 29
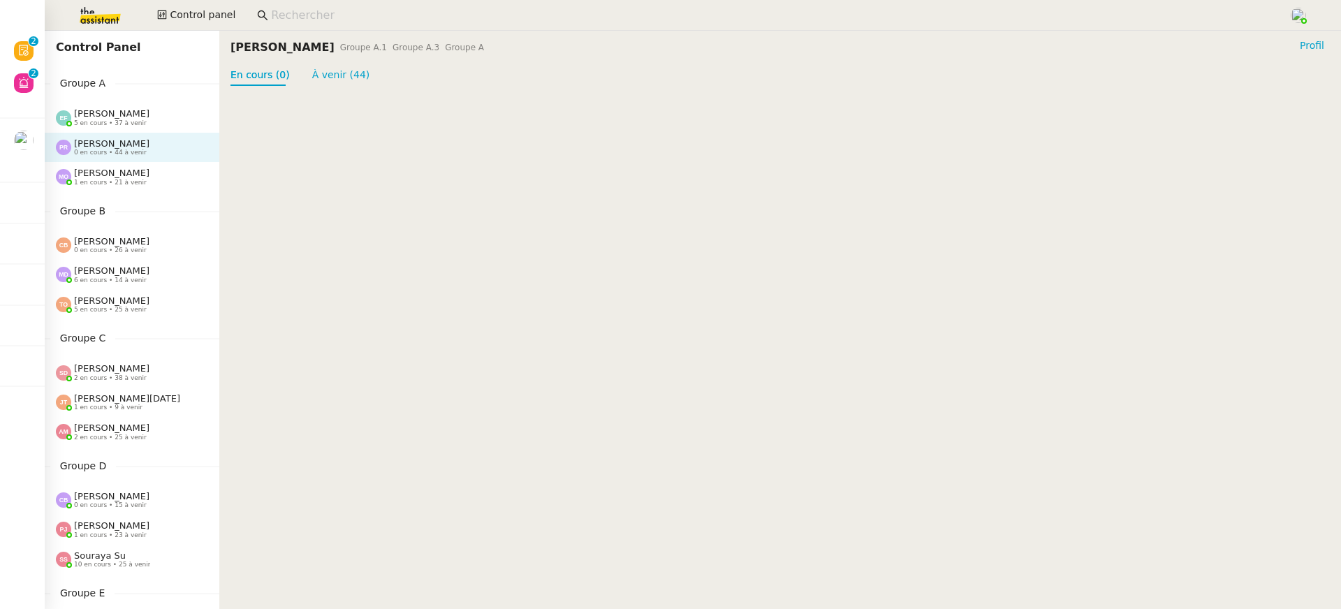
click at [100, 104] on div "[PERSON_NAME] 5 en cours • 37 à venir" at bounding box center [132, 117] width 175 height 29
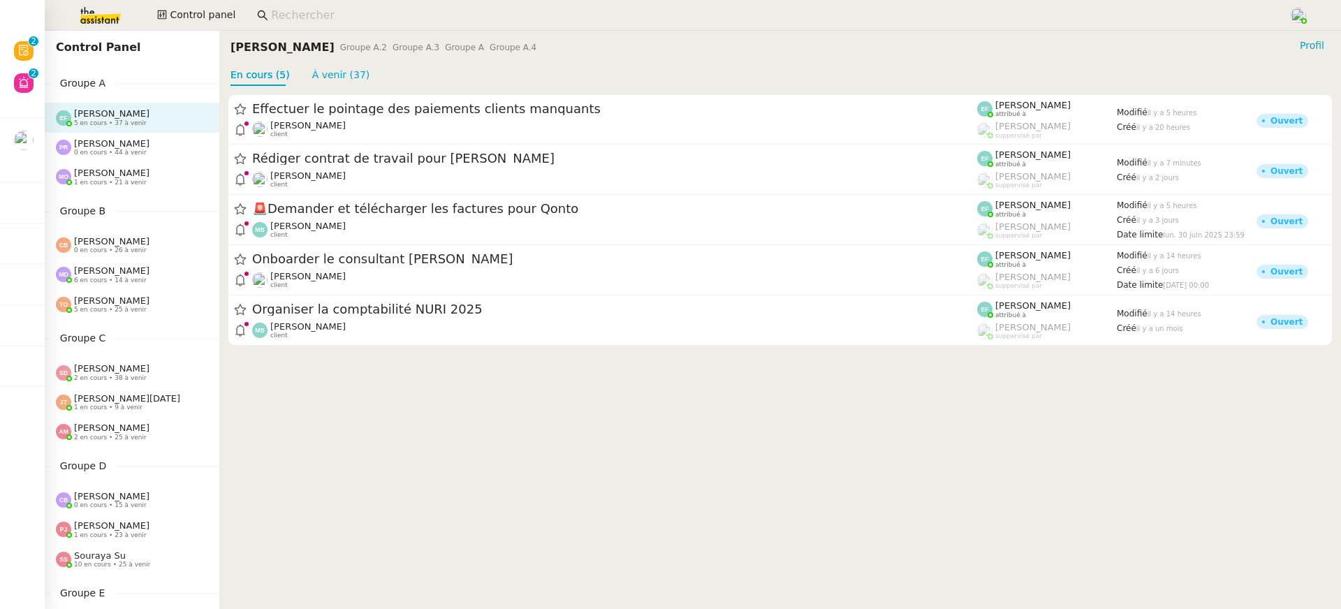
click at [110, 222] on div "Groupe B [PERSON_NAME] 0 en cours • 26 à venir [PERSON_NAME] 6 en cours • 14 à …" at bounding box center [132, 261] width 175 height 117
click at [110, 181] on span "1 en cours • 21 à venir" at bounding box center [110, 183] width 73 height 8
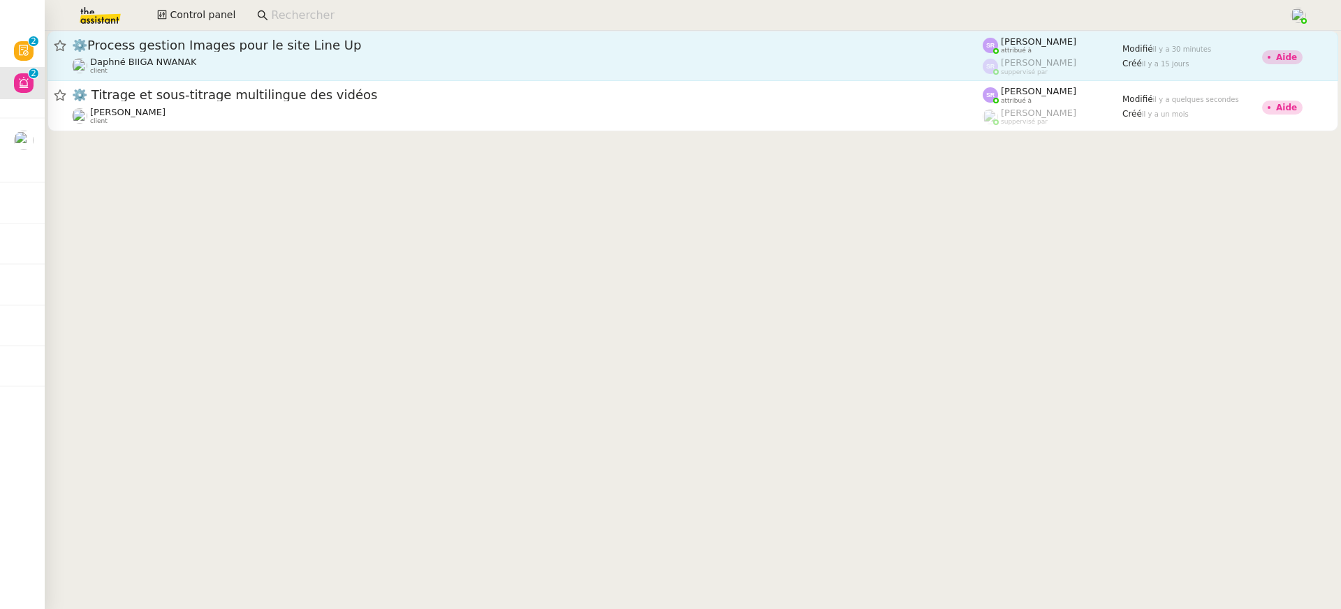
click at [699, 57] on div "Daphné BIIGA NWANAK client" at bounding box center [527, 66] width 910 height 18
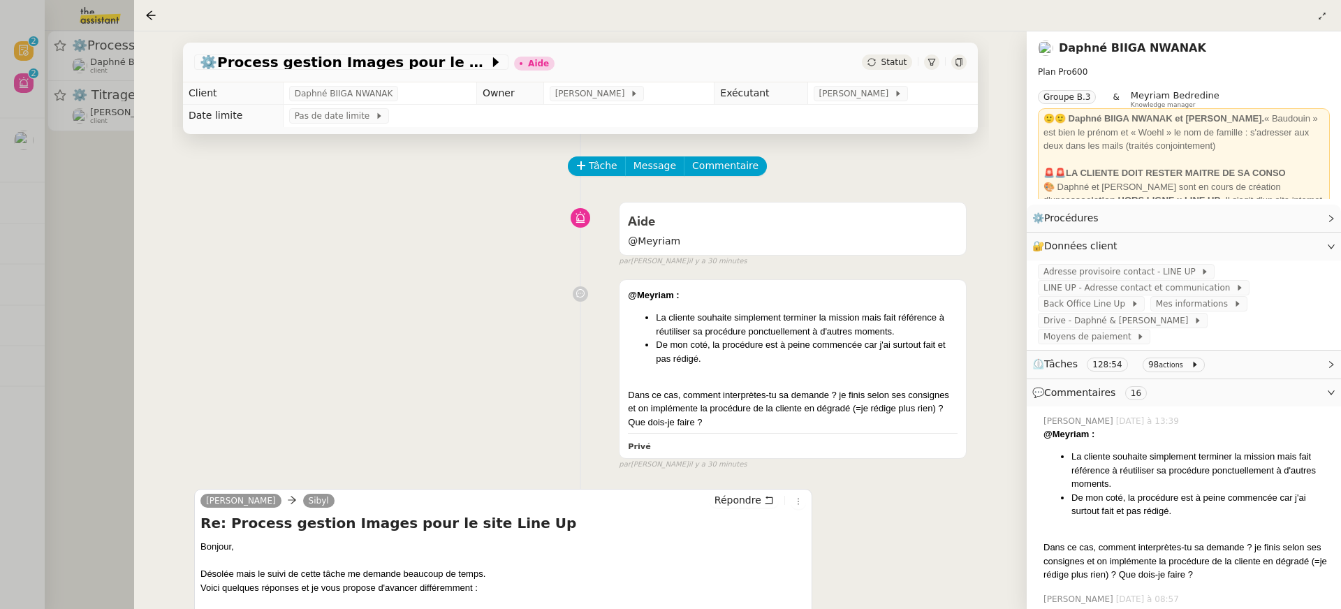
click at [121, 232] on div at bounding box center [670, 304] width 1341 height 609
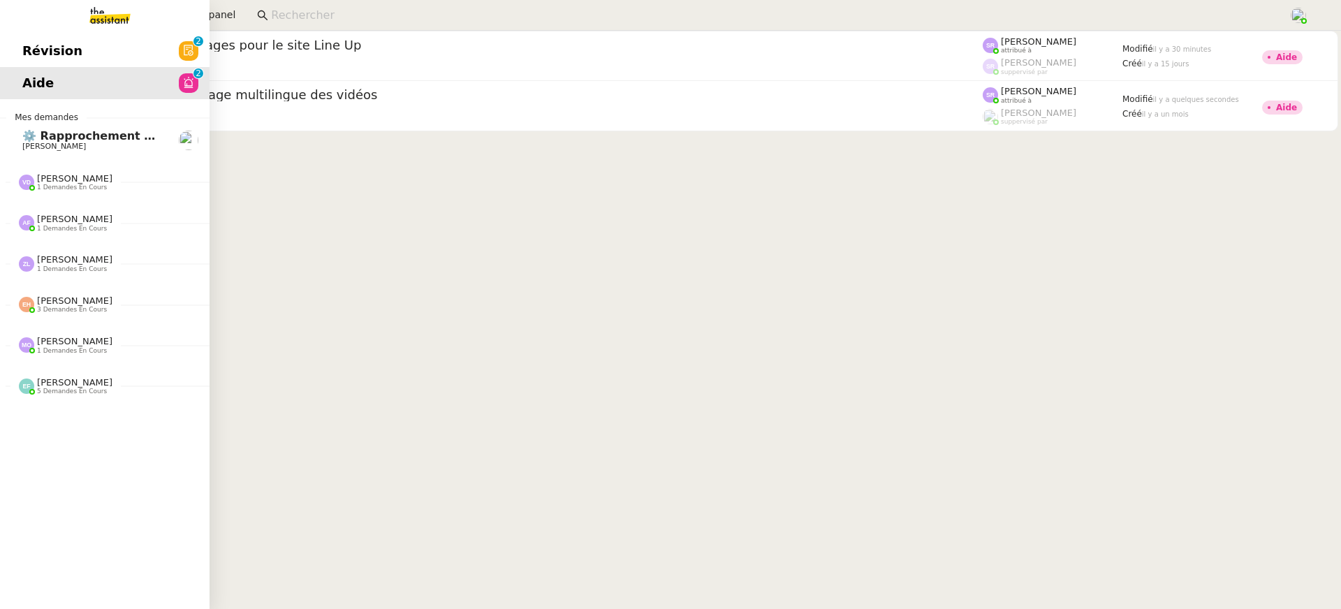
click at [32, 45] on span "Révision" at bounding box center [52, 50] width 60 height 21
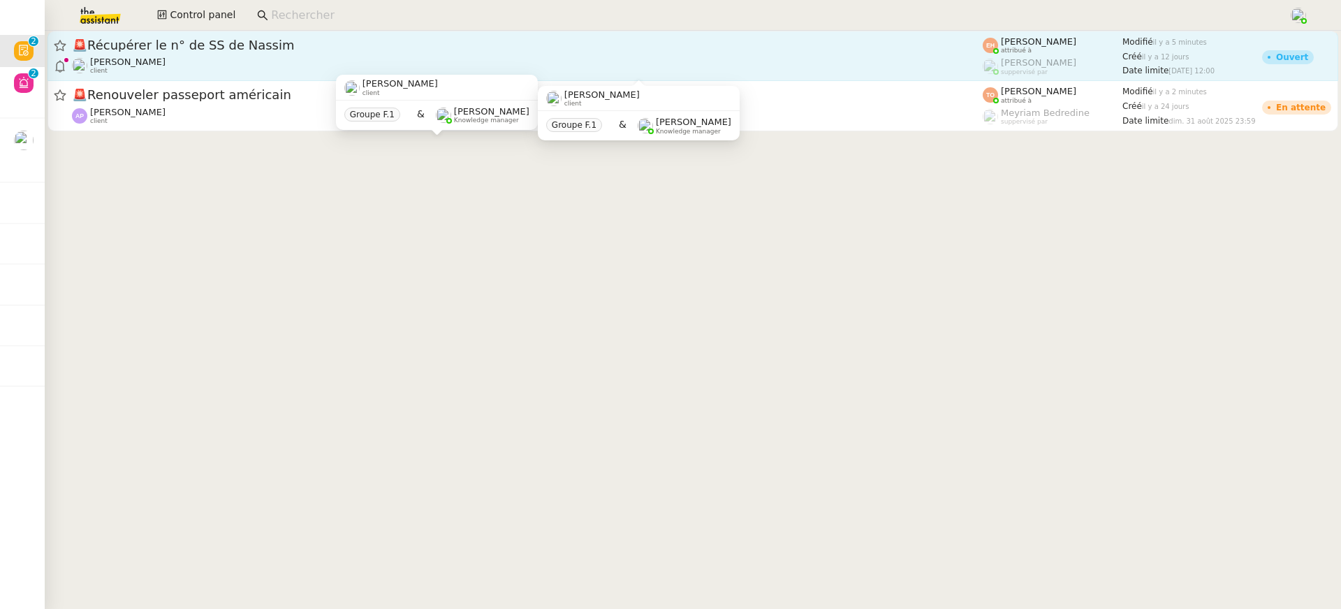
click at [385, 61] on div "Céline MAS client" at bounding box center [527, 66] width 910 height 18
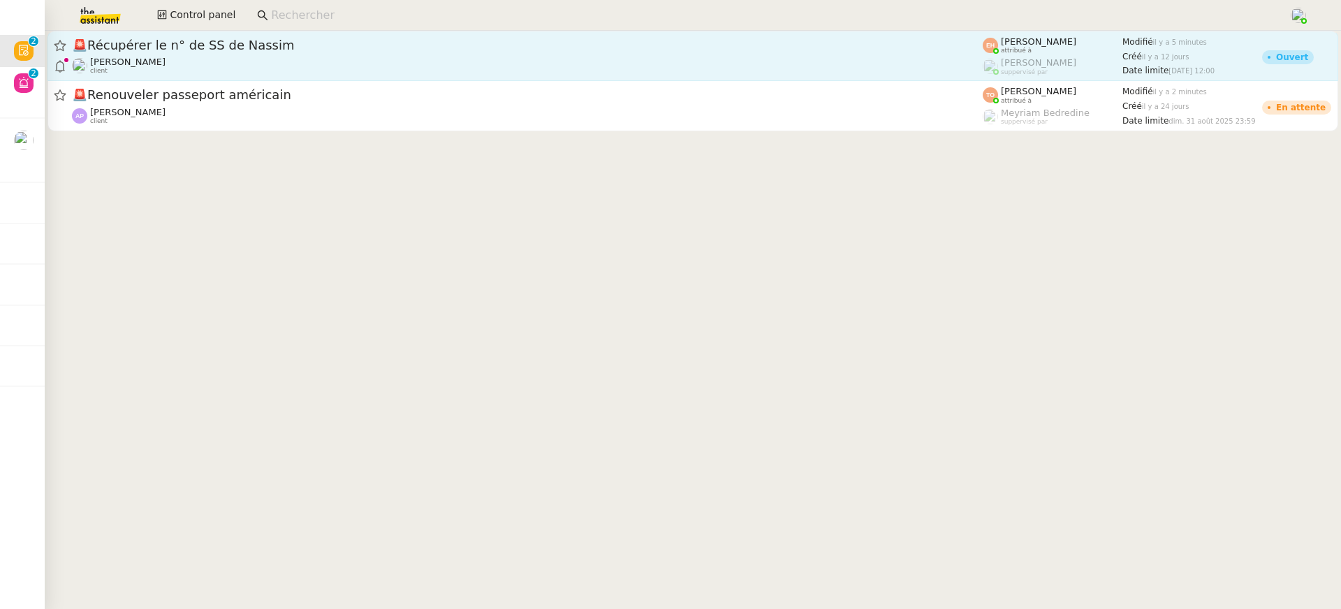
click at [348, 48] on span "🚨 Récupérer le n° de SS de Nassim" at bounding box center [527, 45] width 910 height 13
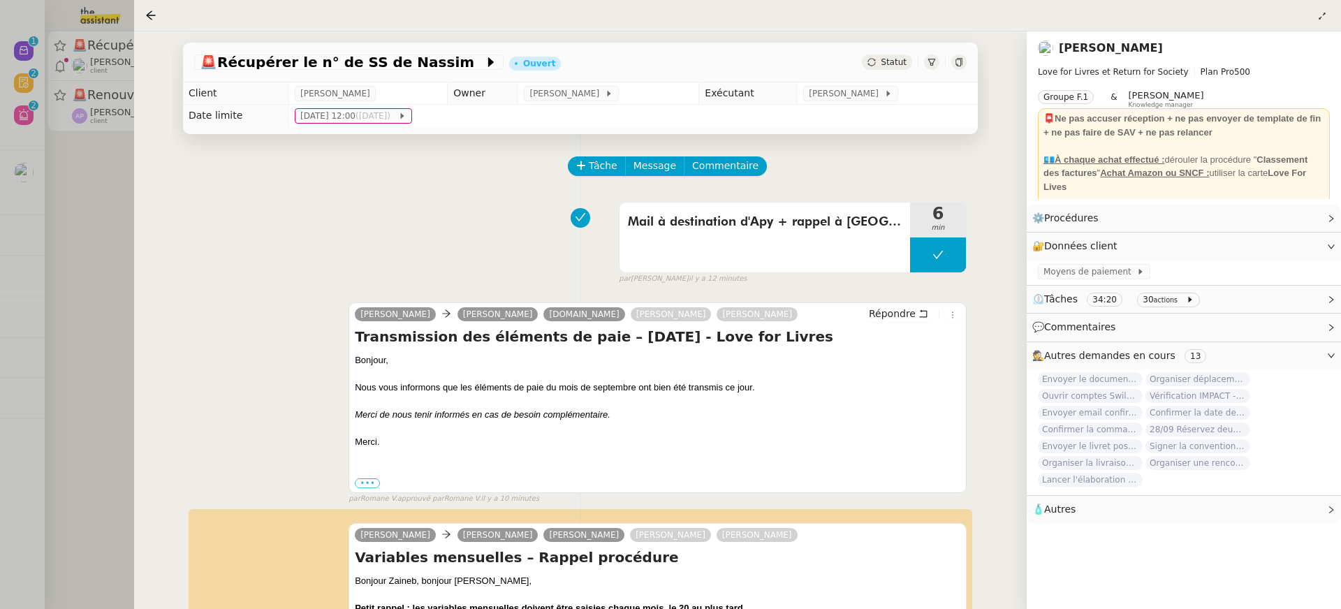
click at [225, 385] on div "Olivia LoveForLivres Cassandra GAHON apy-paie.com Céline MAS Omar Peraza Delgad…" at bounding box center [580, 397] width 772 height 214
click at [120, 317] on div at bounding box center [670, 304] width 1341 height 609
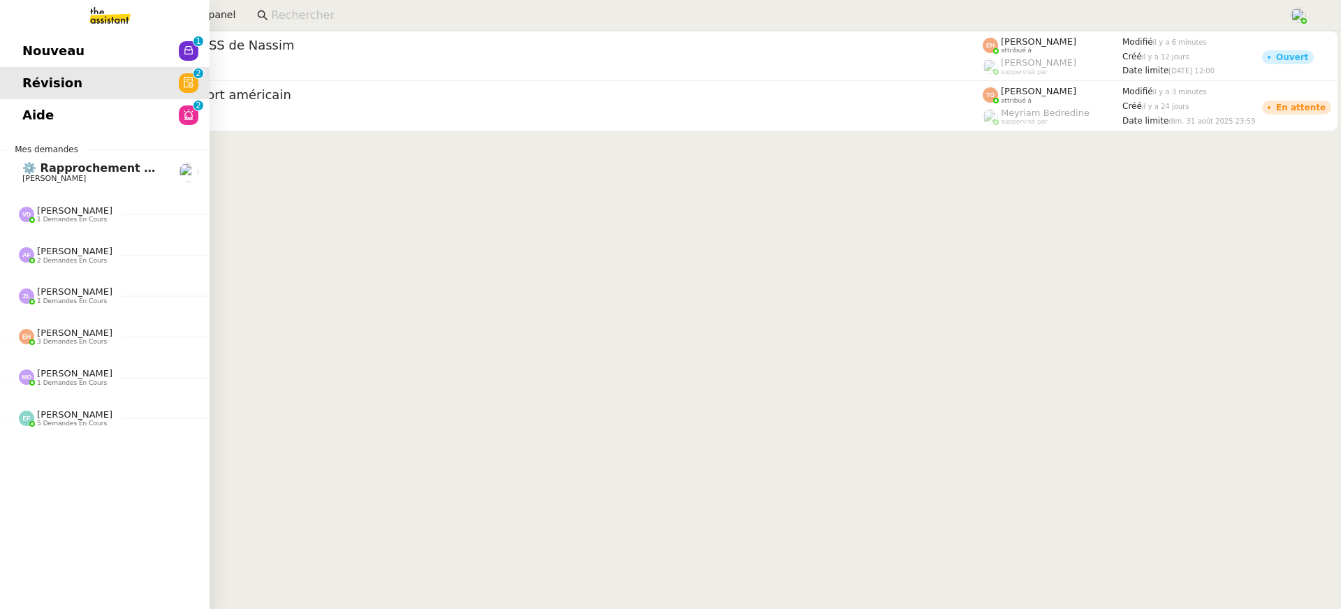
click at [36, 170] on span "⚙️ Rapprochement bancaire" at bounding box center [110, 167] width 176 height 13
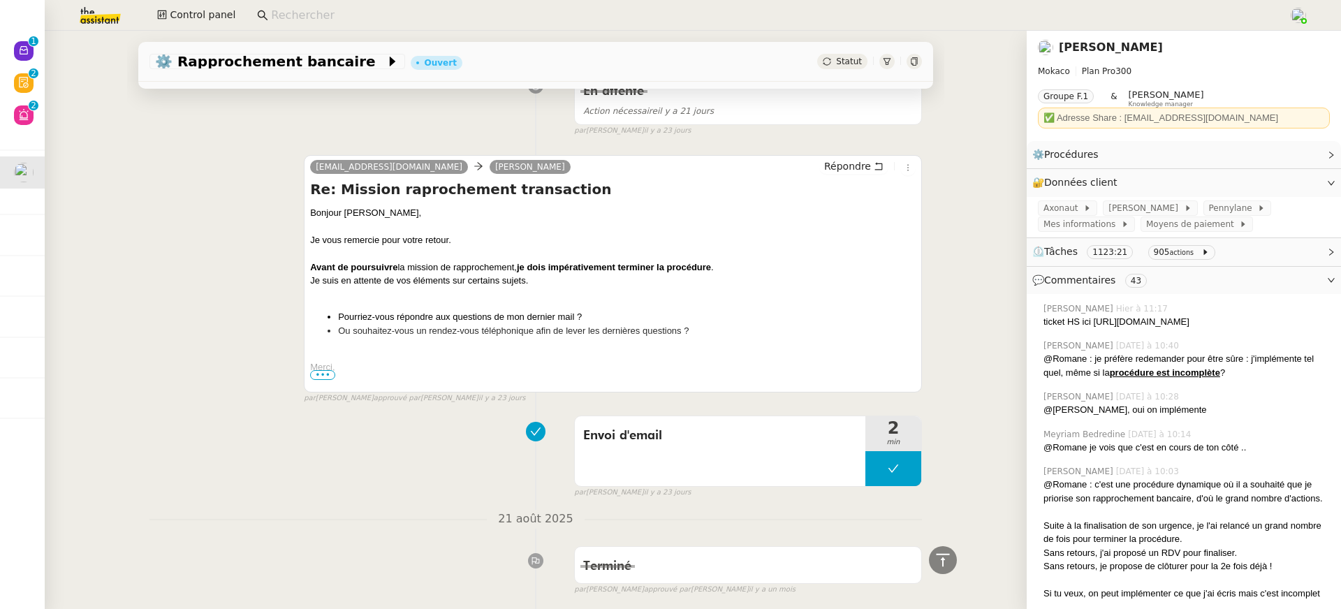
scroll to position [2984, 0]
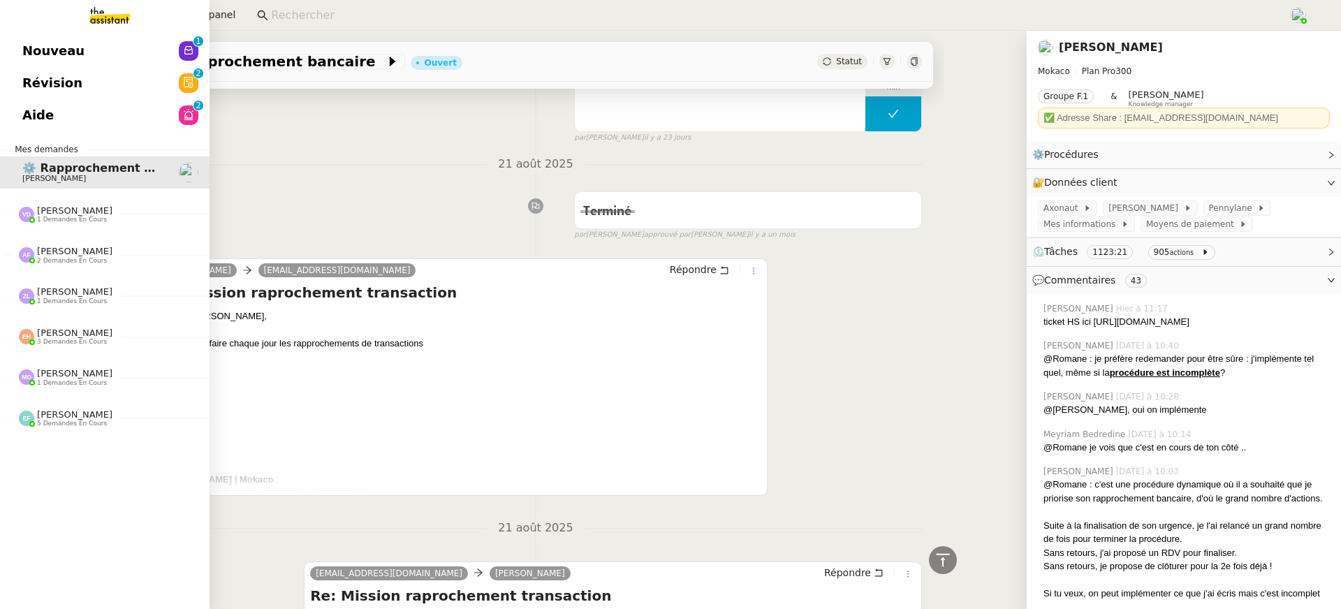
click at [3, 63] on link "Nouveau 0 1 2 3 4 5 6 7 8 9" at bounding box center [104, 51] width 209 height 32
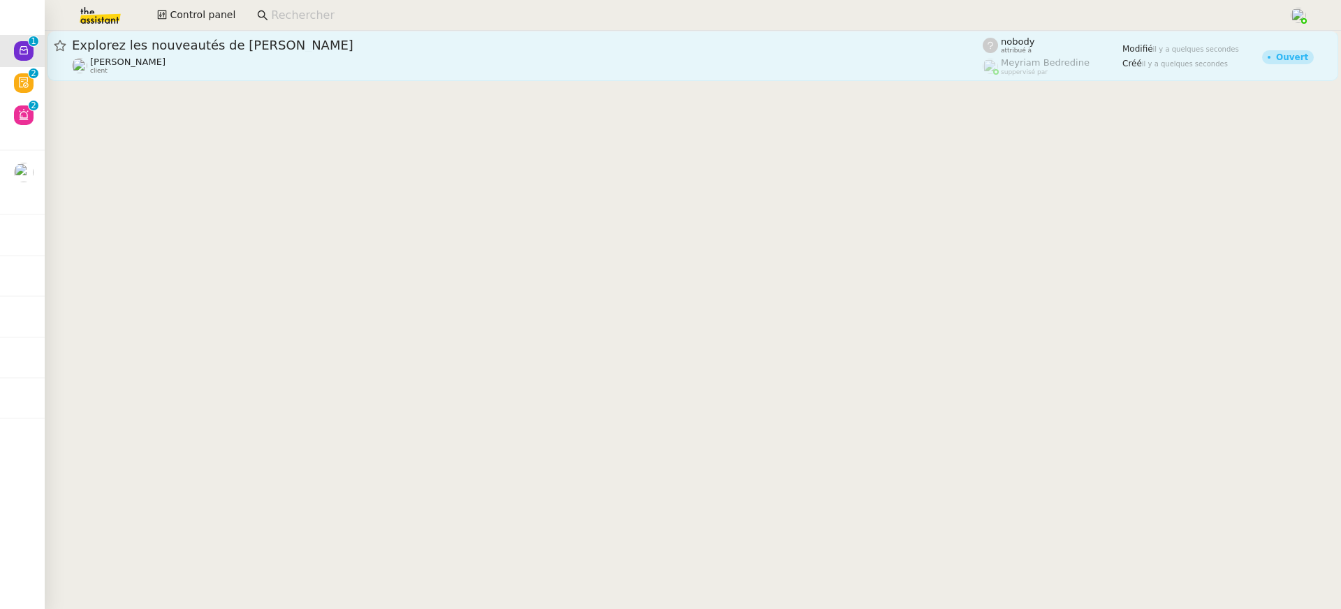
click at [508, 77] on link "Explorez les nouveautés de Pennylane Julien Decroix client nobody attribué à Me…" at bounding box center [692, 56] width 1290 height 50
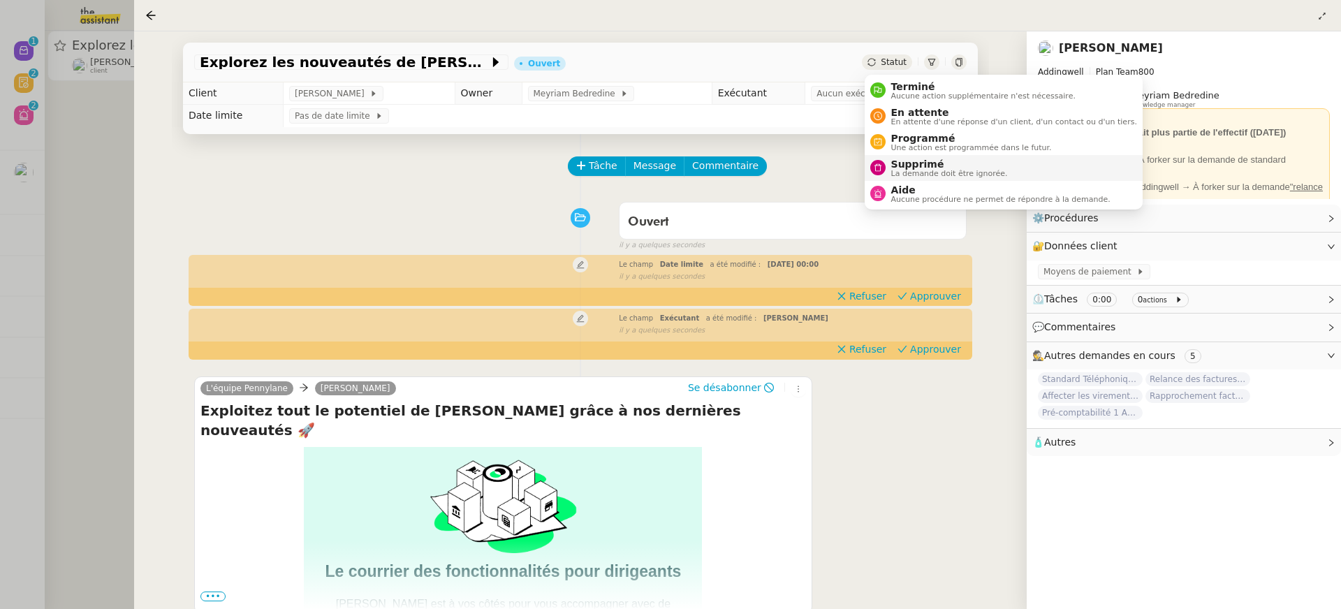
click at [931, 155] on li "Supprimé La demande doit être ignorée." at bounding box center [1003, 168] width 278 height 26
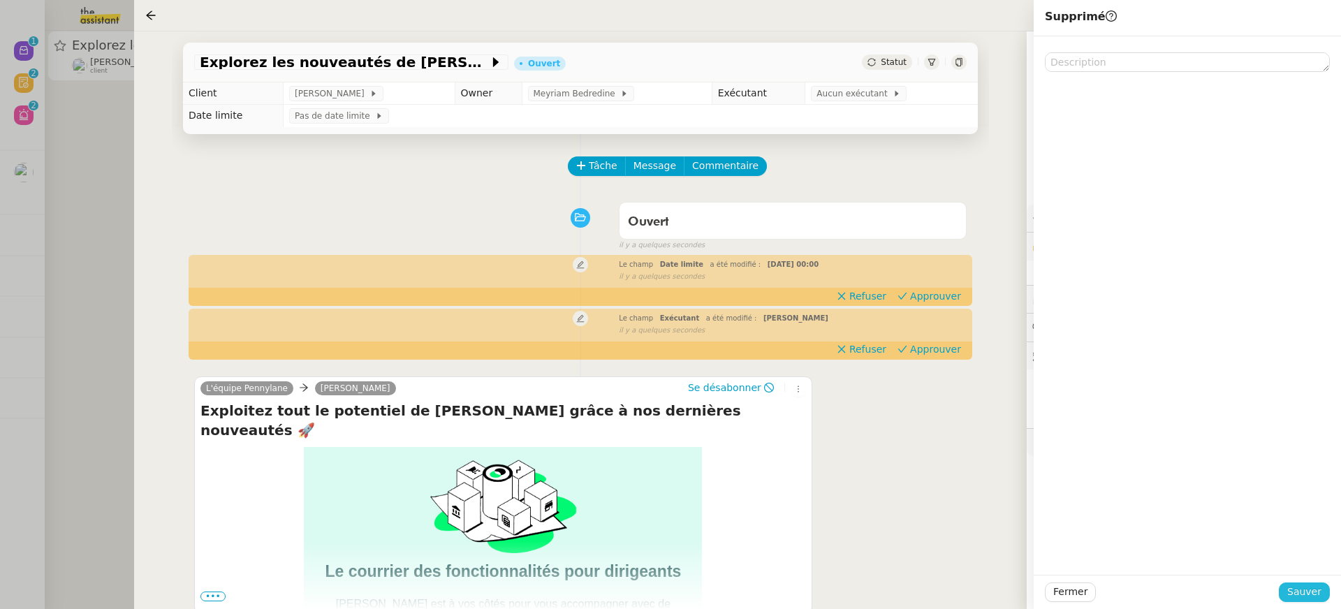
click at [1306, 585] on span "Sauver" at bounding box center [1304, 592] width 34 height 16
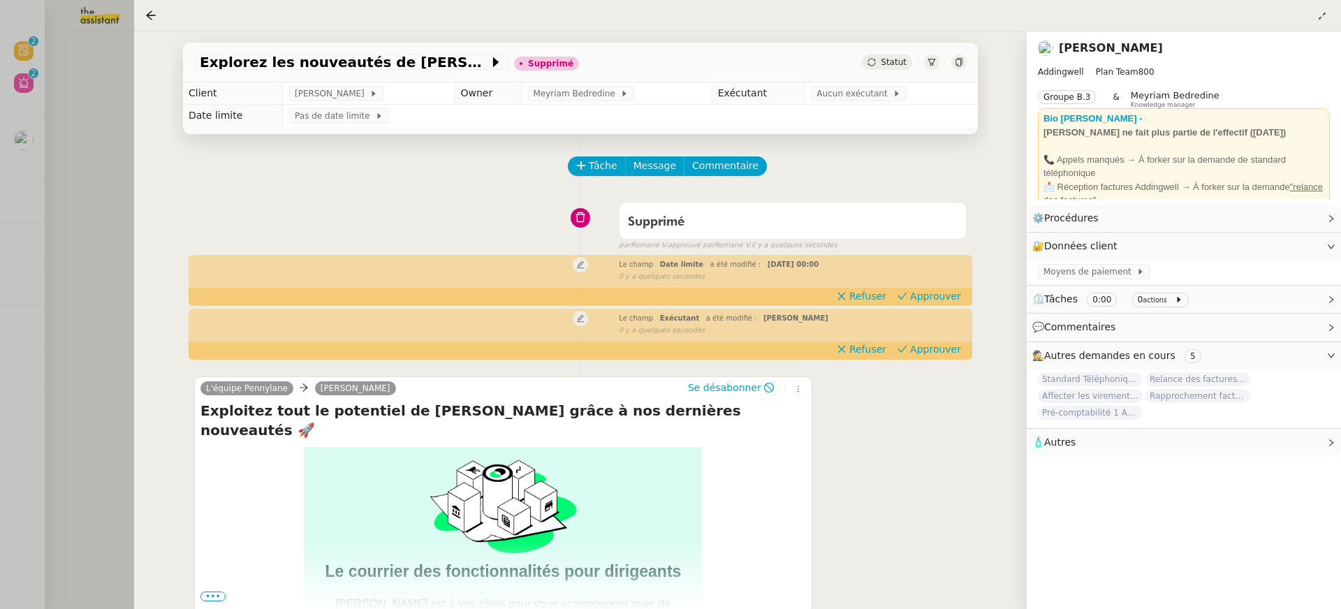
click at [41, 115] on div at bounding box center [670, 304] width 1341 height 609
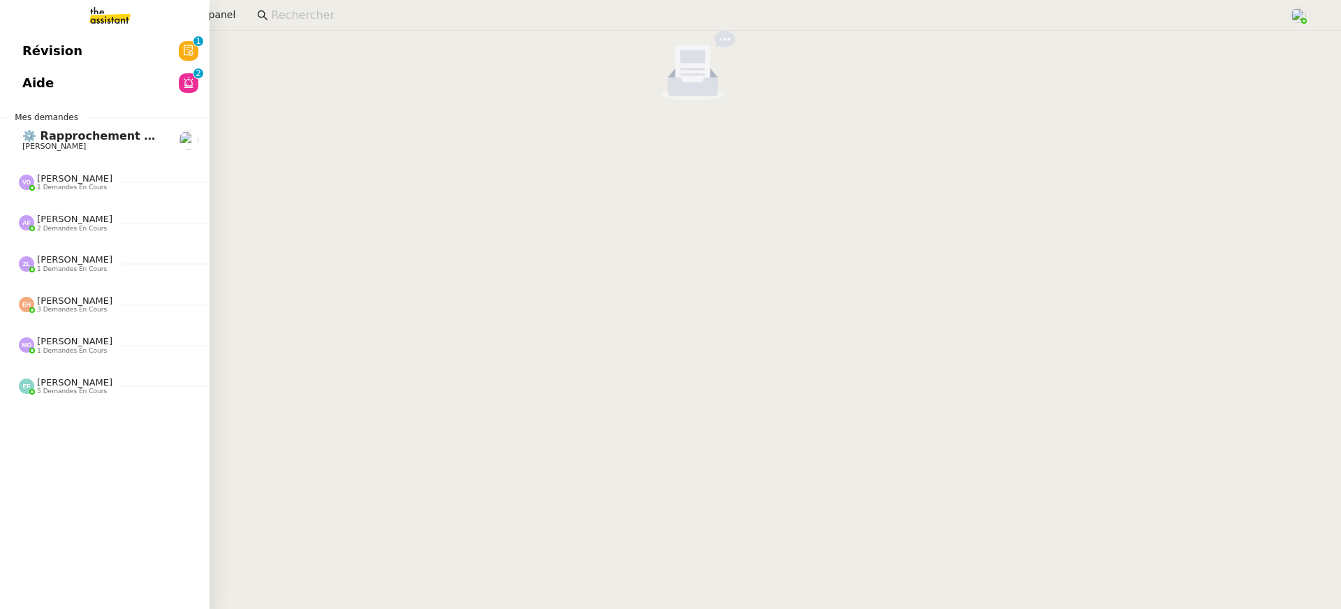
click at [22, 52] on span "Révision" at bounding box center [52, 50] width 60 height 21
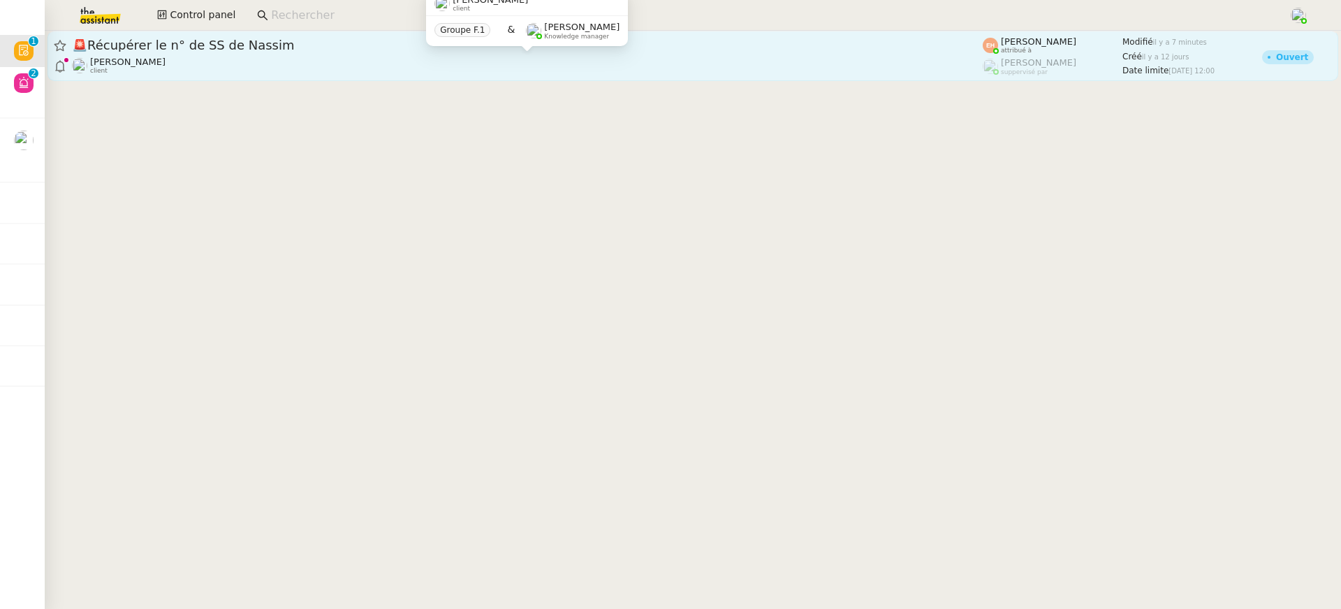
click at [792, 68] on div "Céline MAS client" at bounding box center [527, 66] width 910 height 18
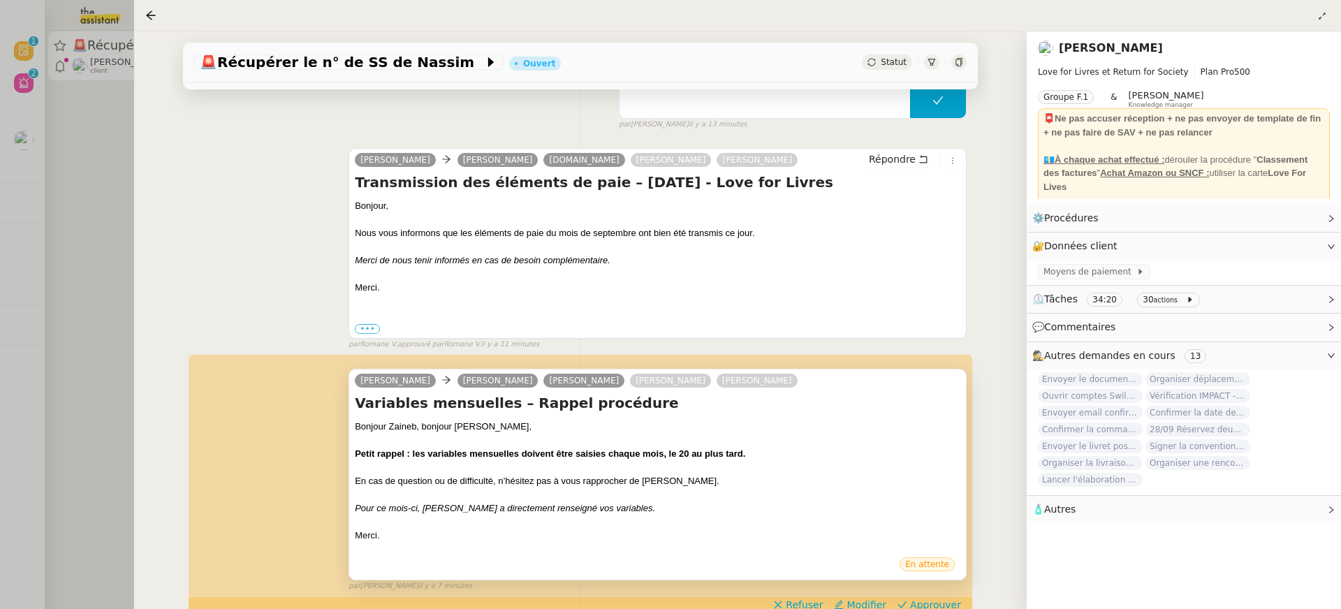
scroll to position [314, 0]
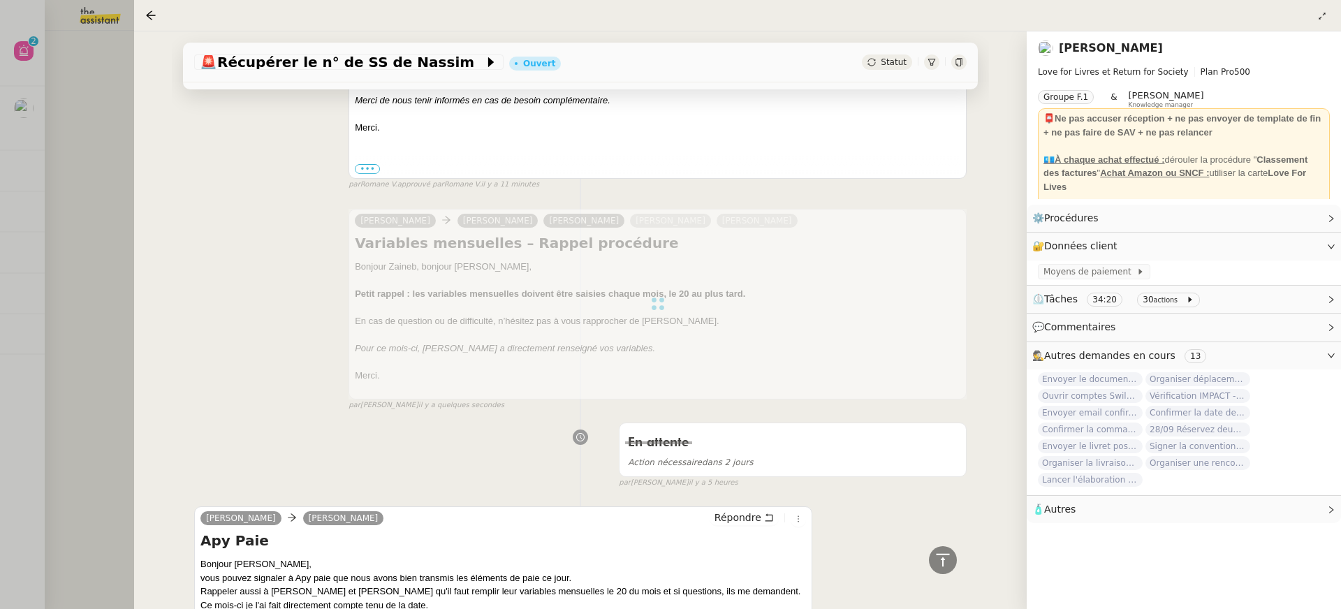
click at [26, 76] on div at bounding box center [670, 304] width 1341 height 609
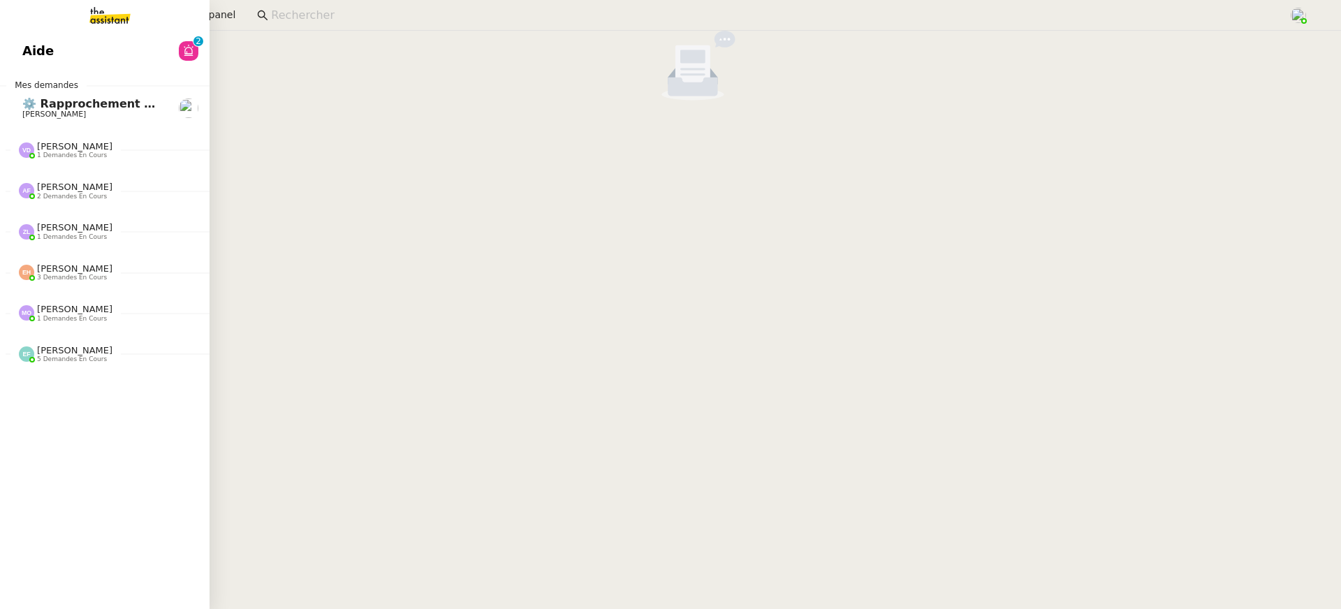
click at [22, 40] on link "Aide 0 1 2 3 4 5 6 7 8 9" at bounding box center [104, 51] width 209 height 32
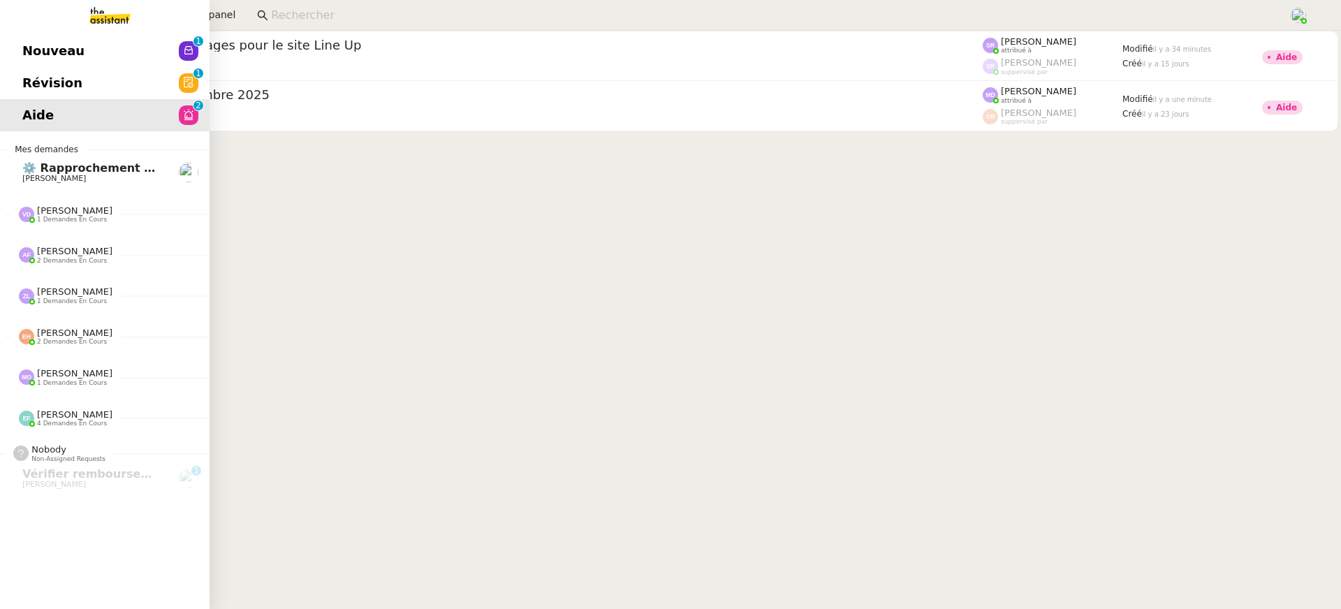
click at [31, 41] on span "Nouveau" at bounding box center [53, 50] width 62 height 21
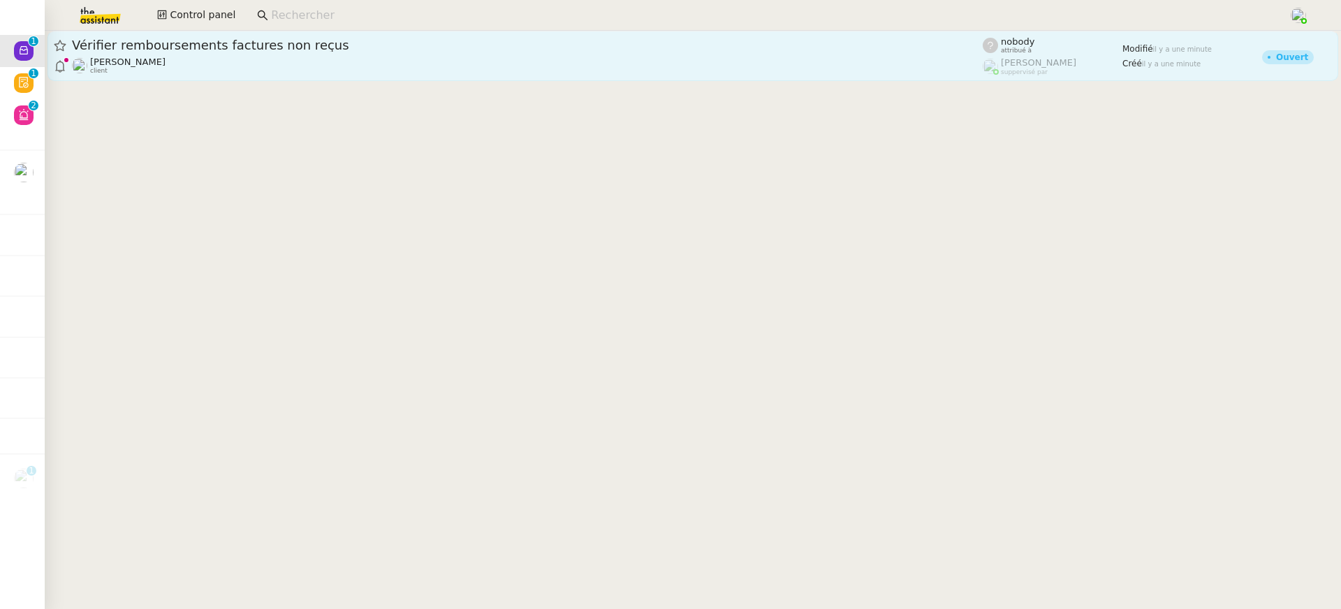
click at [501, 61] on div "Astrid Brucker client" at bounding box center [527, 66] width 910 height 18
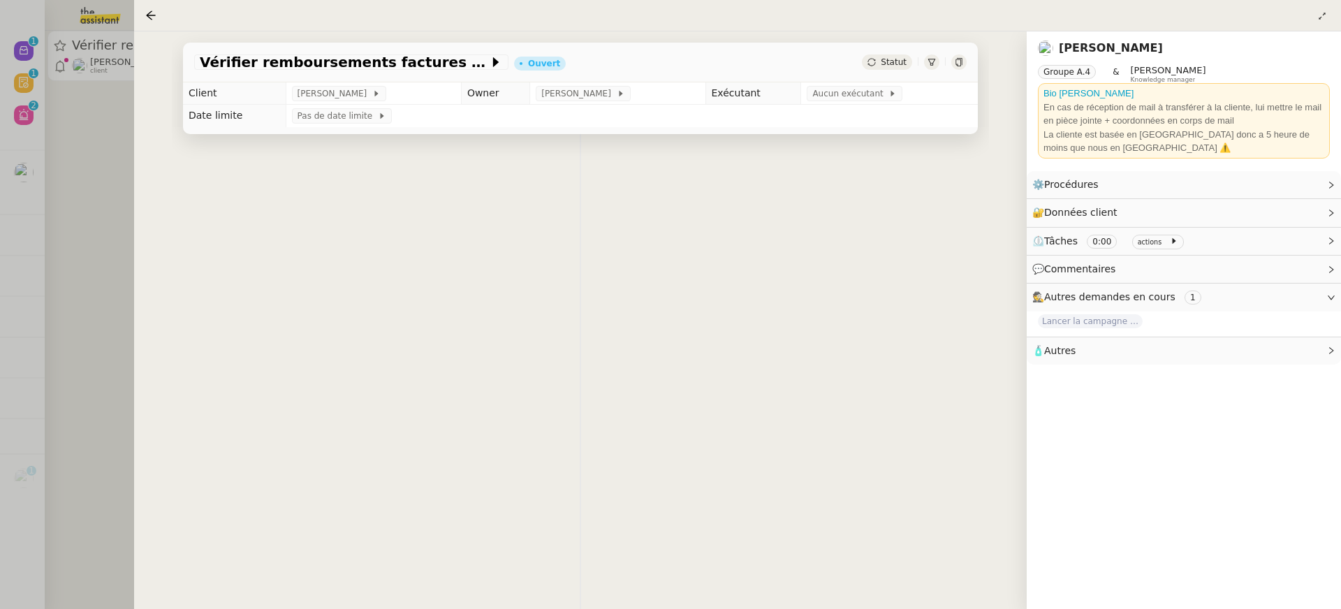
click at [125, 151] on div at bounding box center [670, 304] width 1341 height 609
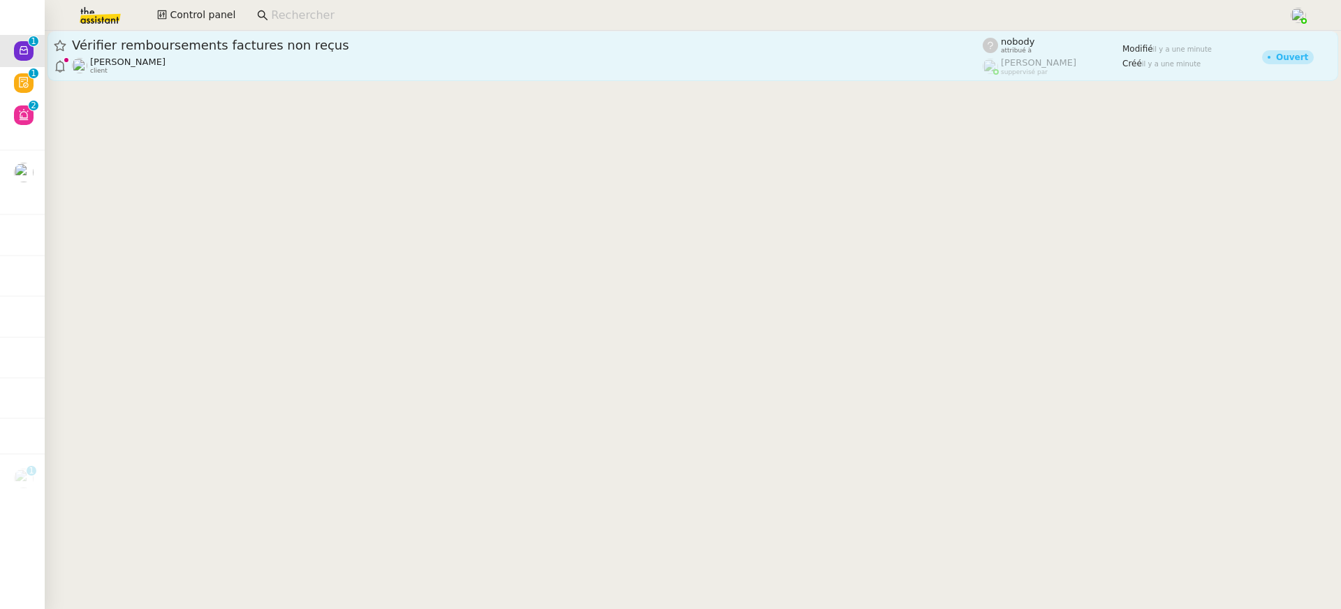
click at [425, 57] on div "Astrid Brucker client" at bounding box center [527, 66] width 910 height 18
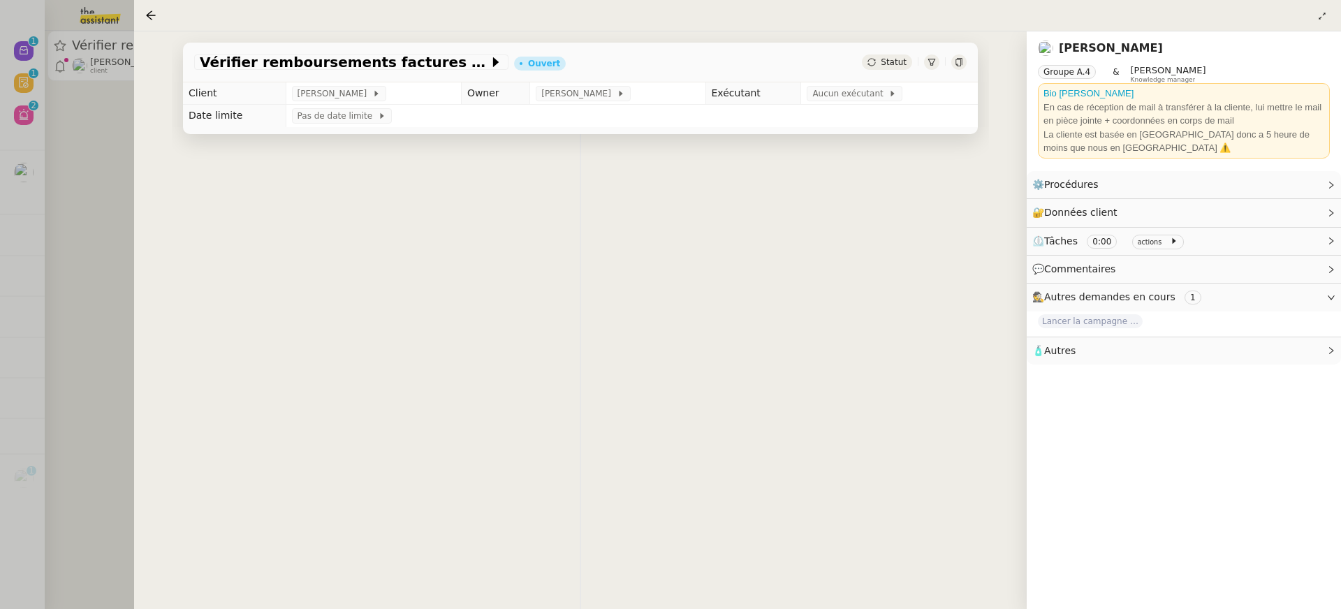
click at [20, 123] on div at bounding box center [670, 304] width 1341 height 609
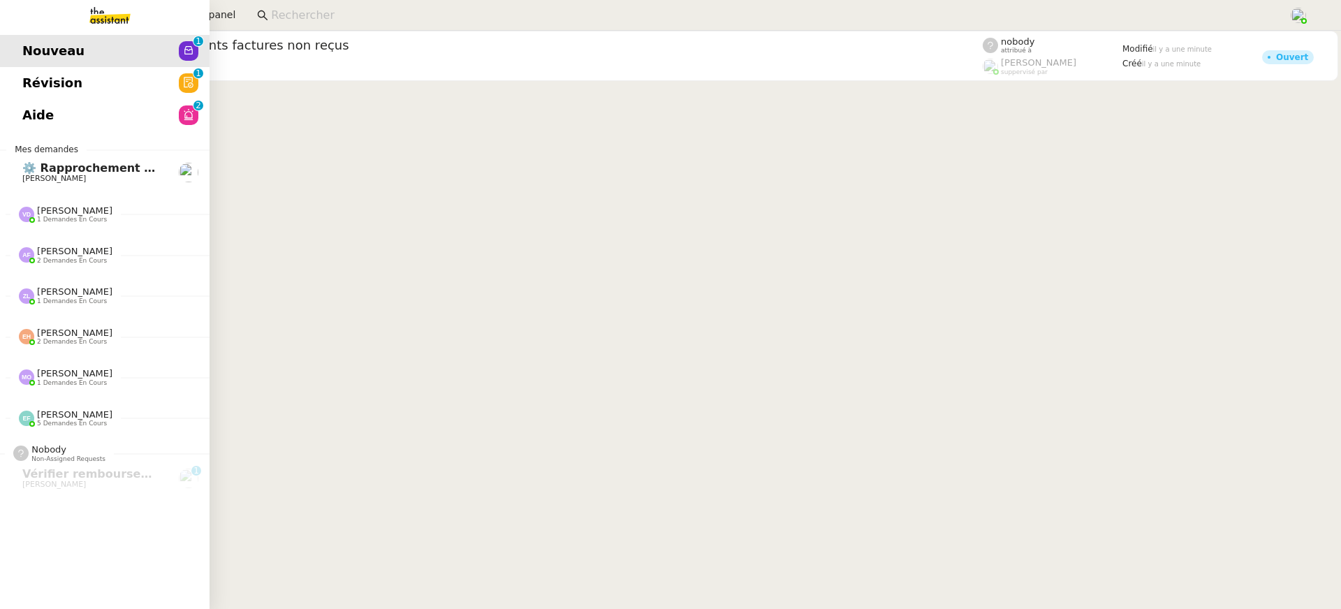
click at [39, 84] on span "Révision" at bounding box center [52, 83] width 60 height 21
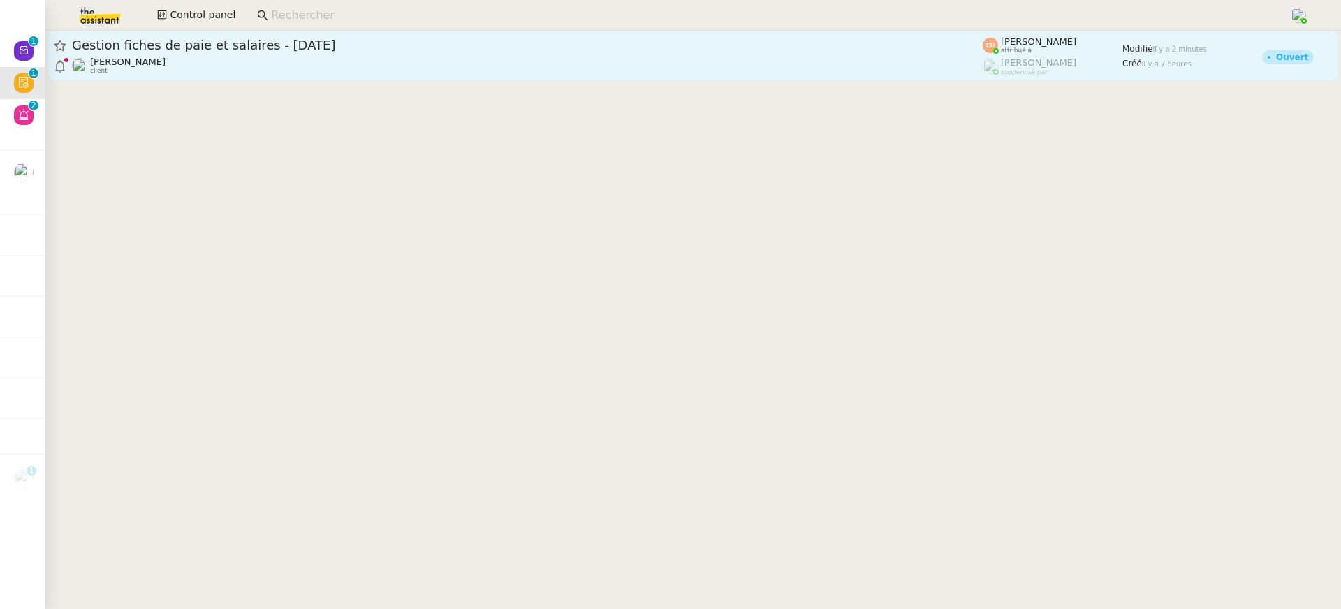
click at [394, 61] on div "Théo Hudry client" at bounding box center [527, 66] width 910 height 18
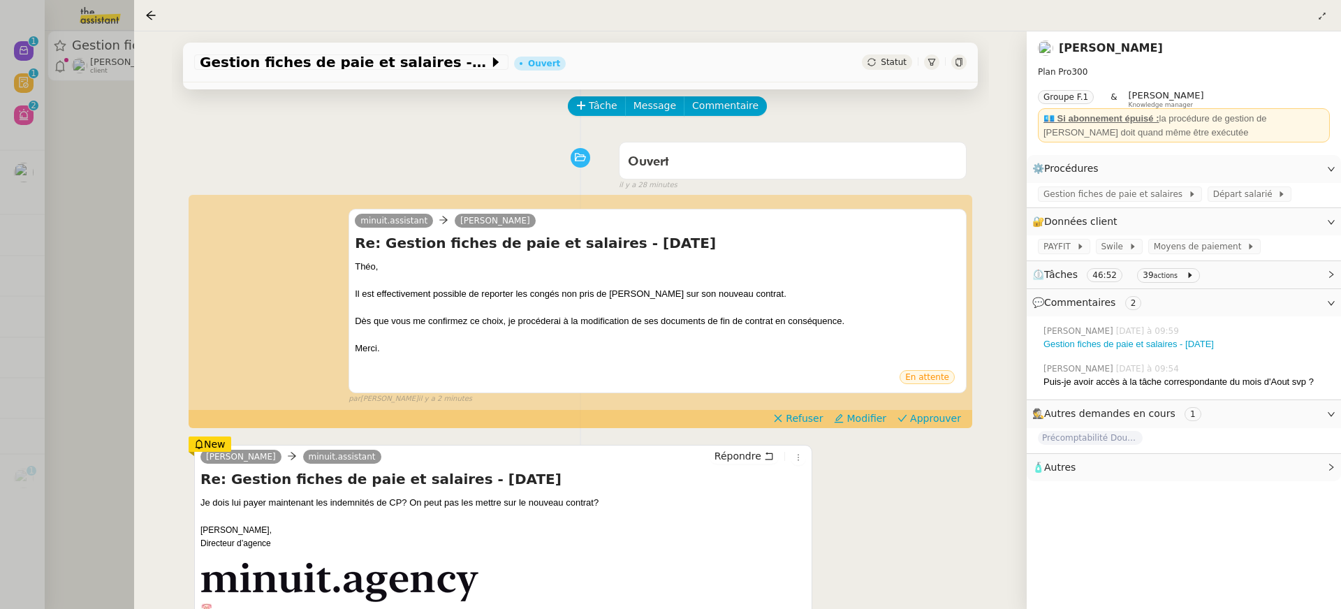
scroll to position [62, 0]
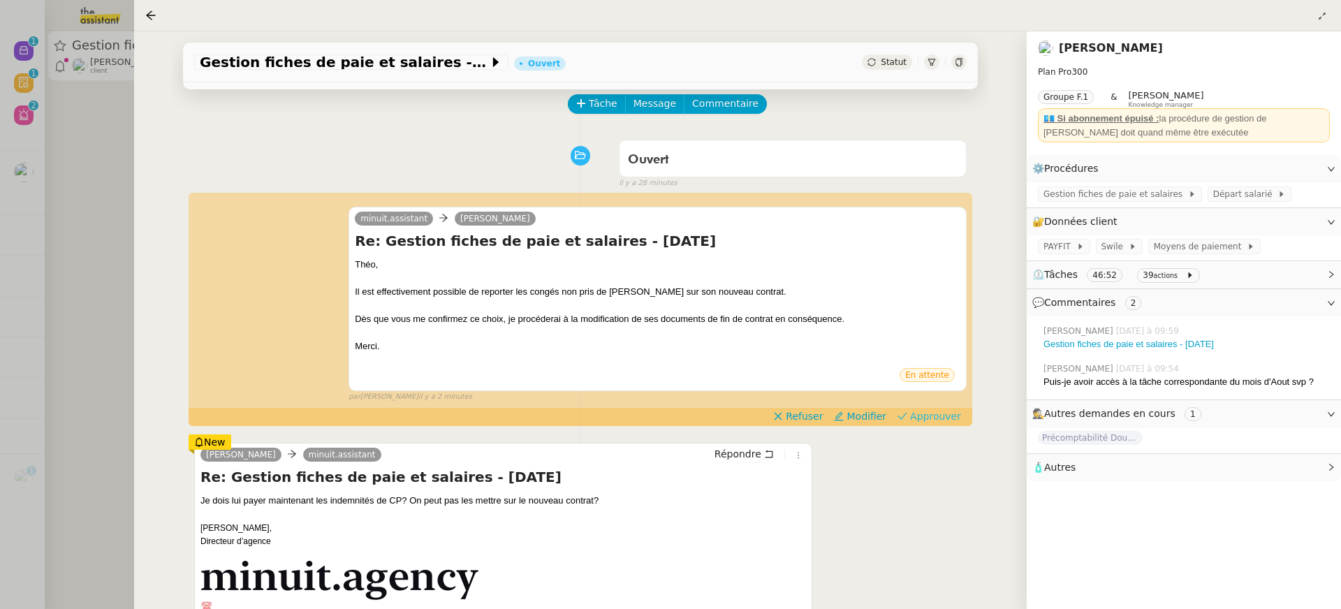
click at [938, 415] on span "Approuver" at bounding box center [935, 416] width 51 height 14
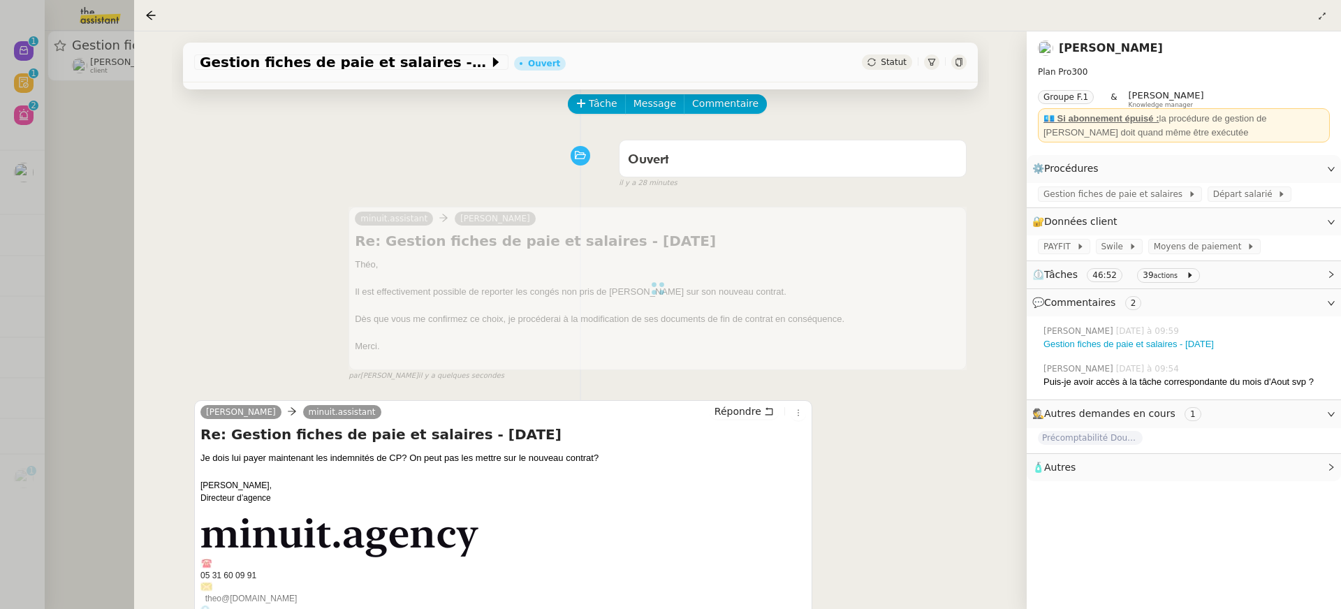
click at [64, 131] on div at bounding box center [670, 304] width 1341 height 609
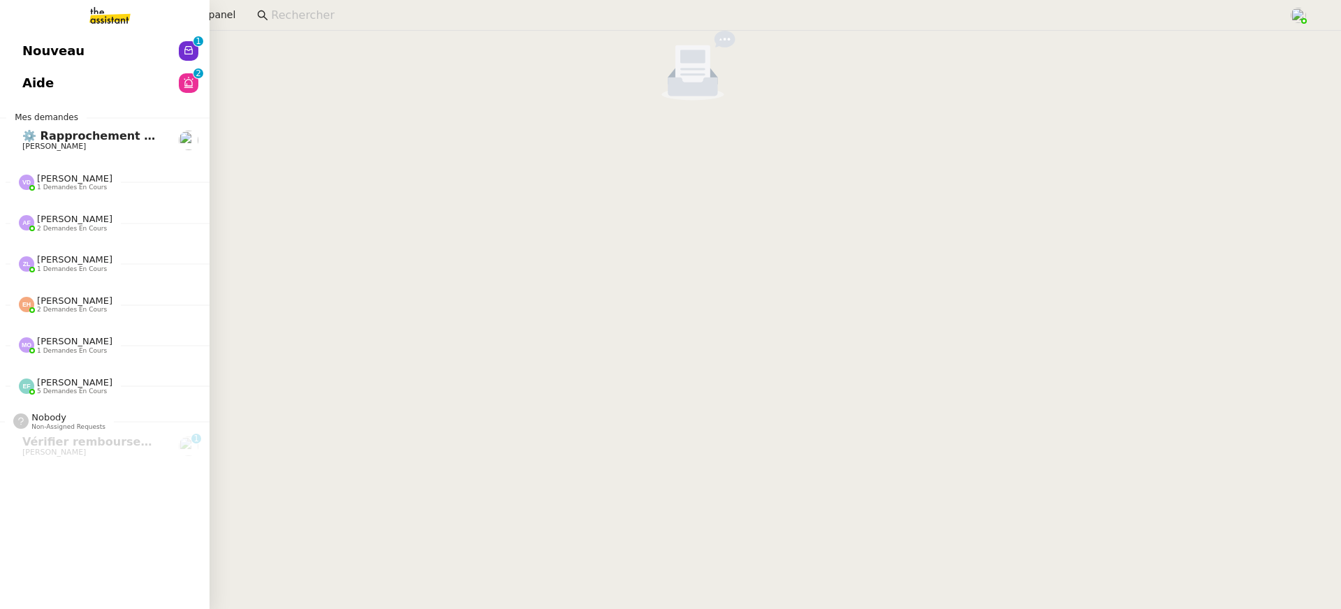
click at [24, 54] on span "Nouveau" at bounding box center [53, 50] width 62 height 21
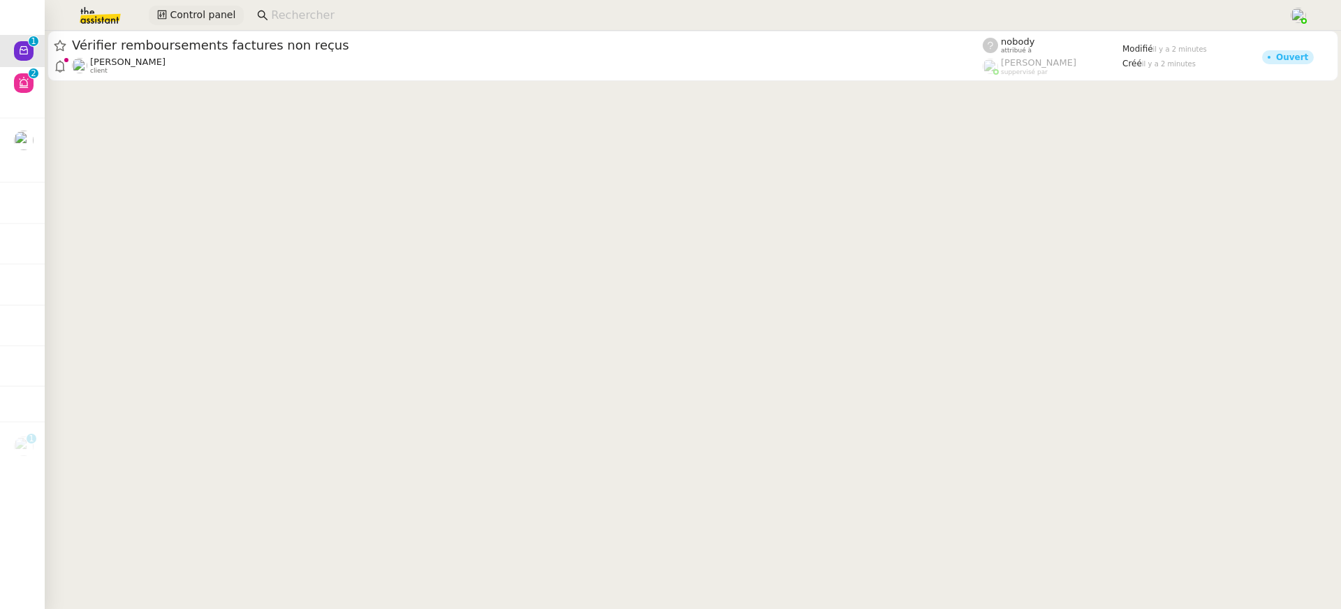
click at [186, 11] on span "Control panel" at bounding box center [203, 15] width 66 height 16
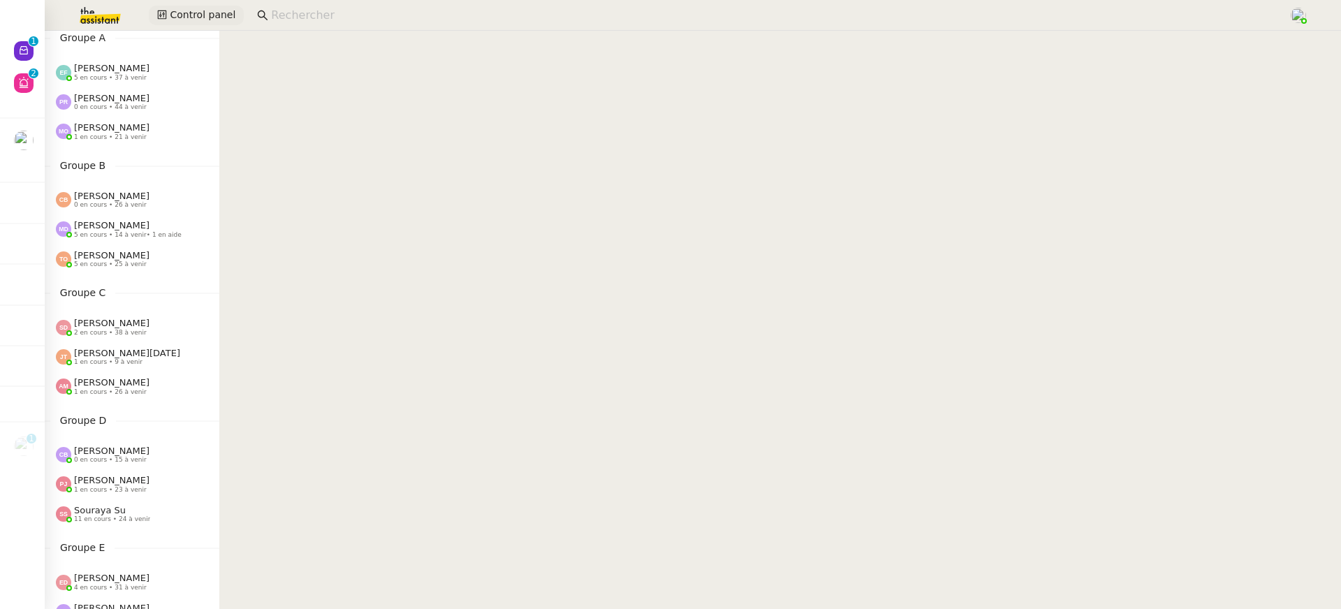
scroll to position [49, 0]
click at [141, 105] on span "0 en cours • 44 à venir" at bounding box center [110, 104] width 73 height 8
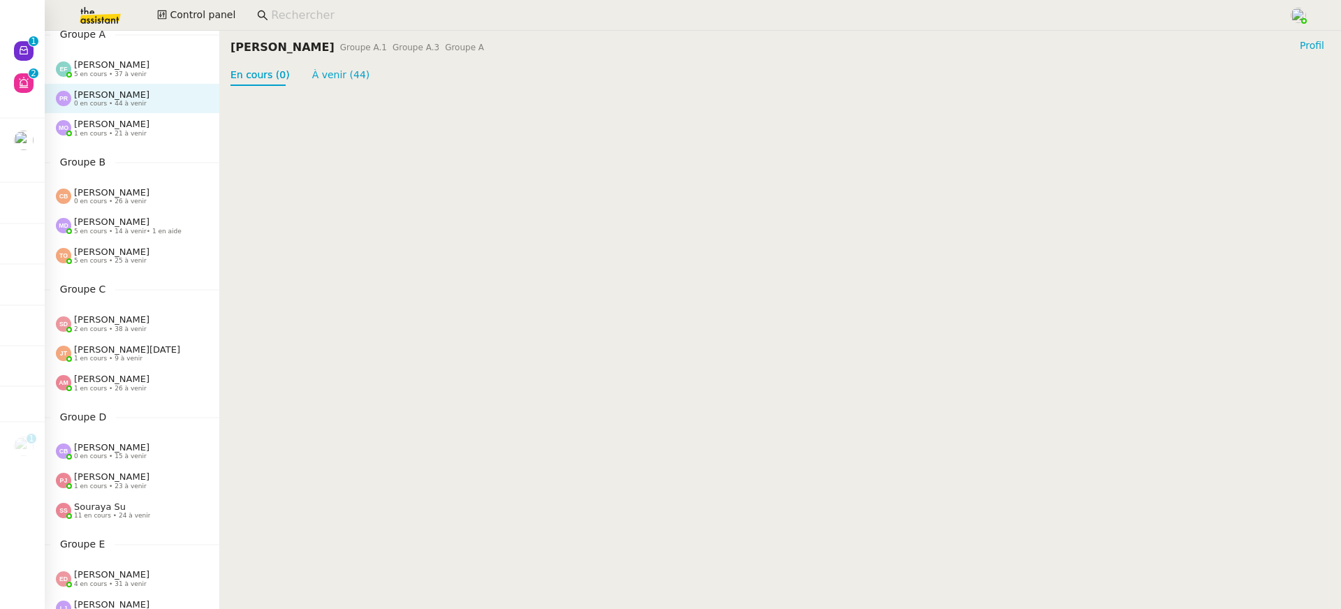
click at [142, 119] on div "[PERSON_NAME] 1 en cours • 21 à venir" at bounding box center [111, 128] width 75 height 18
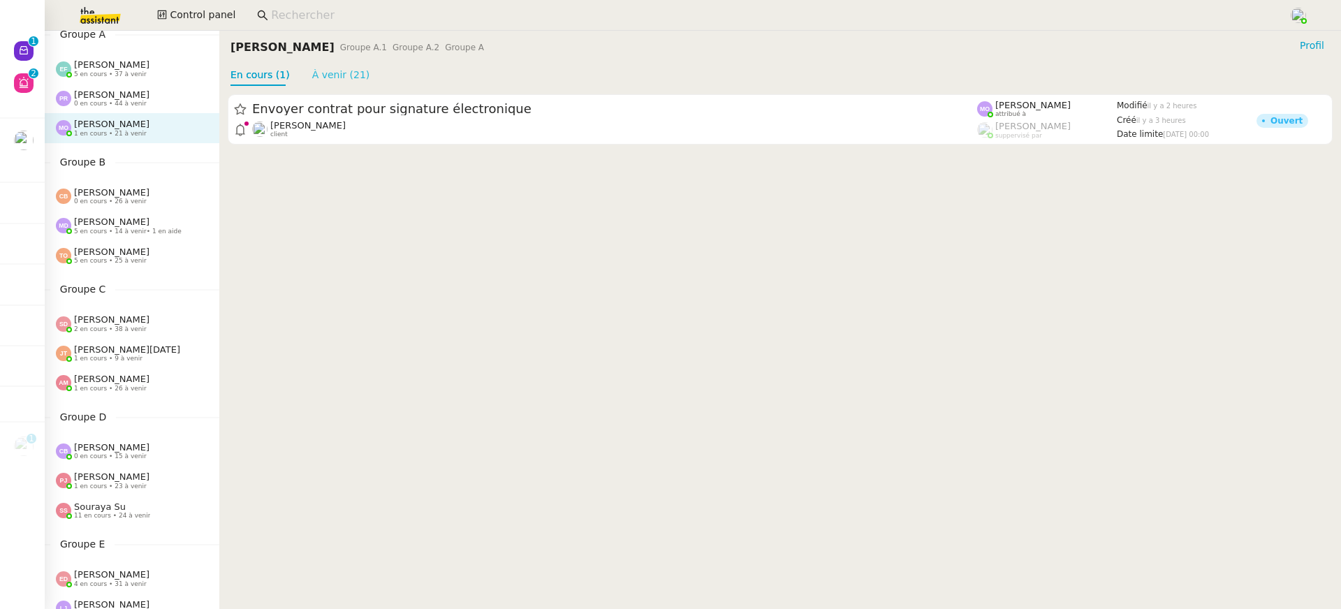
click at [344, 71] on link "À venir (21)" at bounding box center [341, 74] width 58 height 11
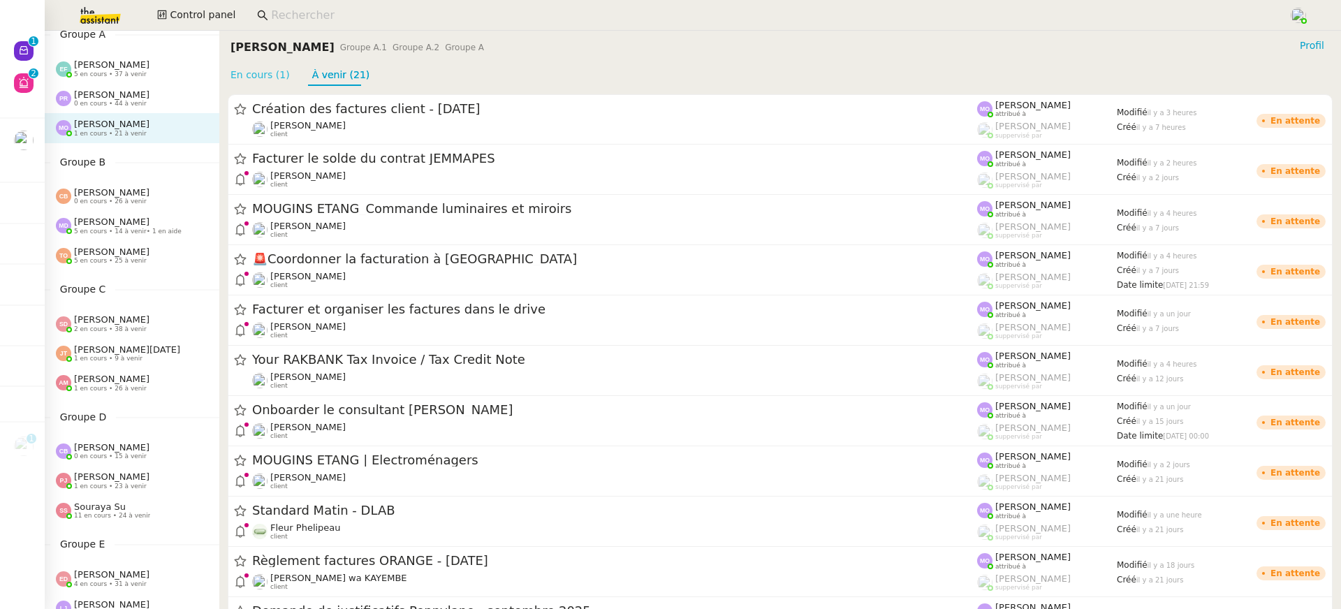
click at [270, 72] on link "En cours (1)" at bounding box center [259, 74] width 59 height 11
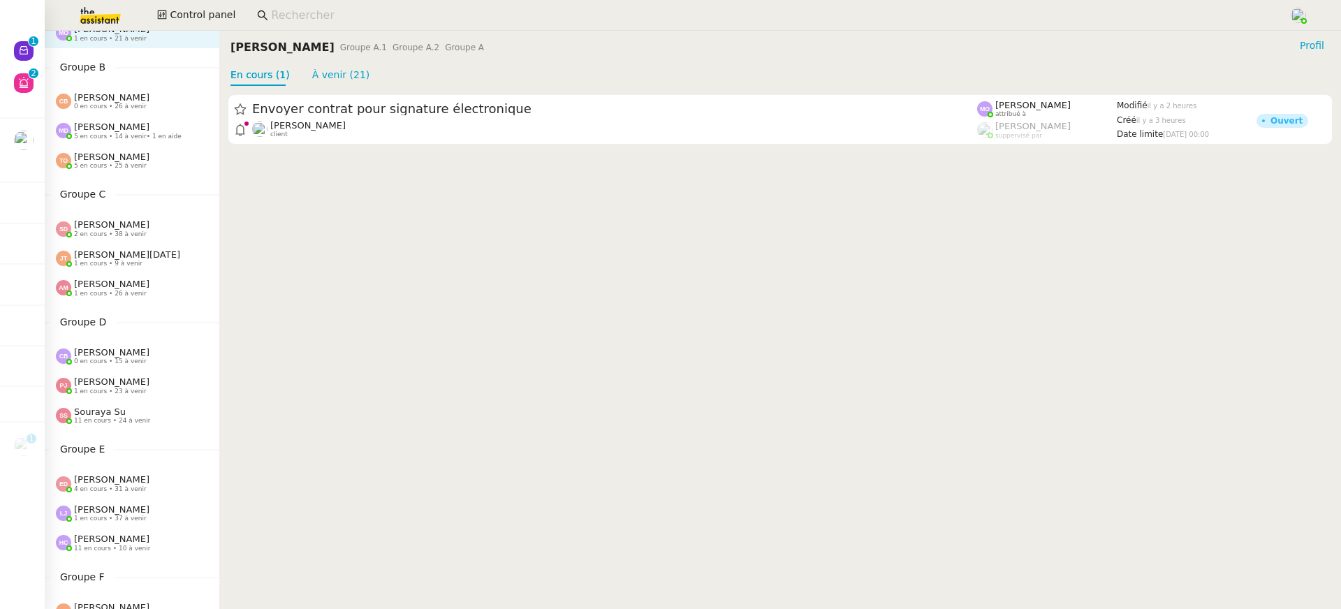
scroll to position [64, 0]
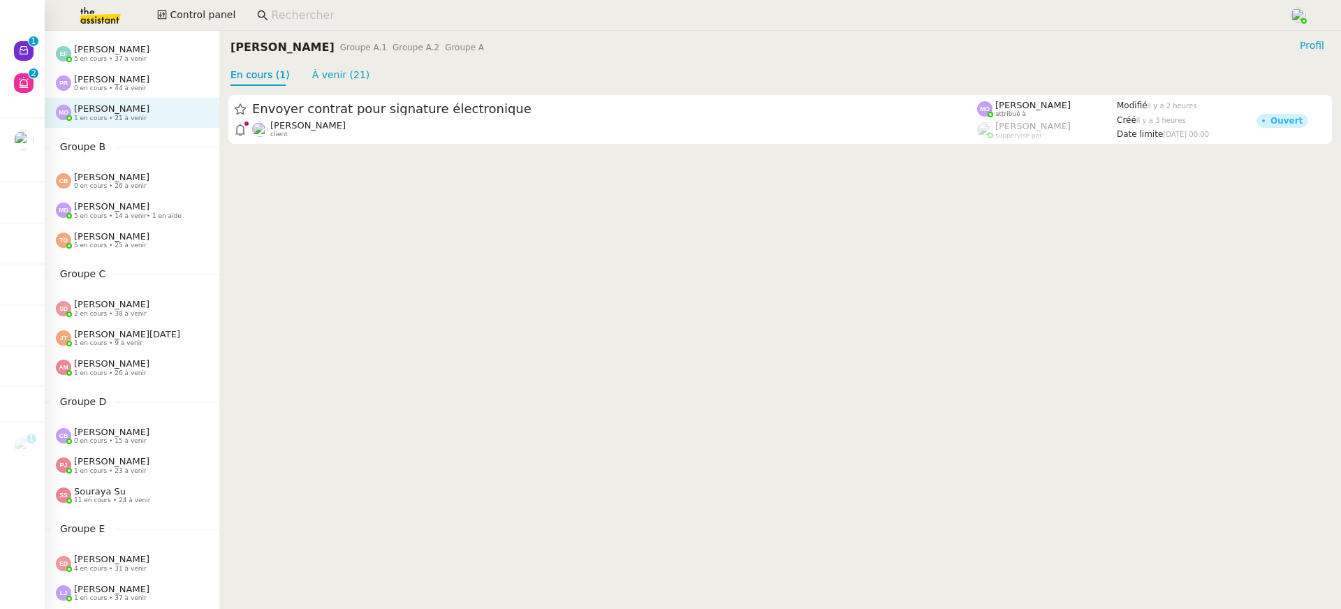
click at [105, 73] on div "[PERSON_NAME] 0 en cours • 44 à venir" at bounding box center [132, 82] width 175 height 29
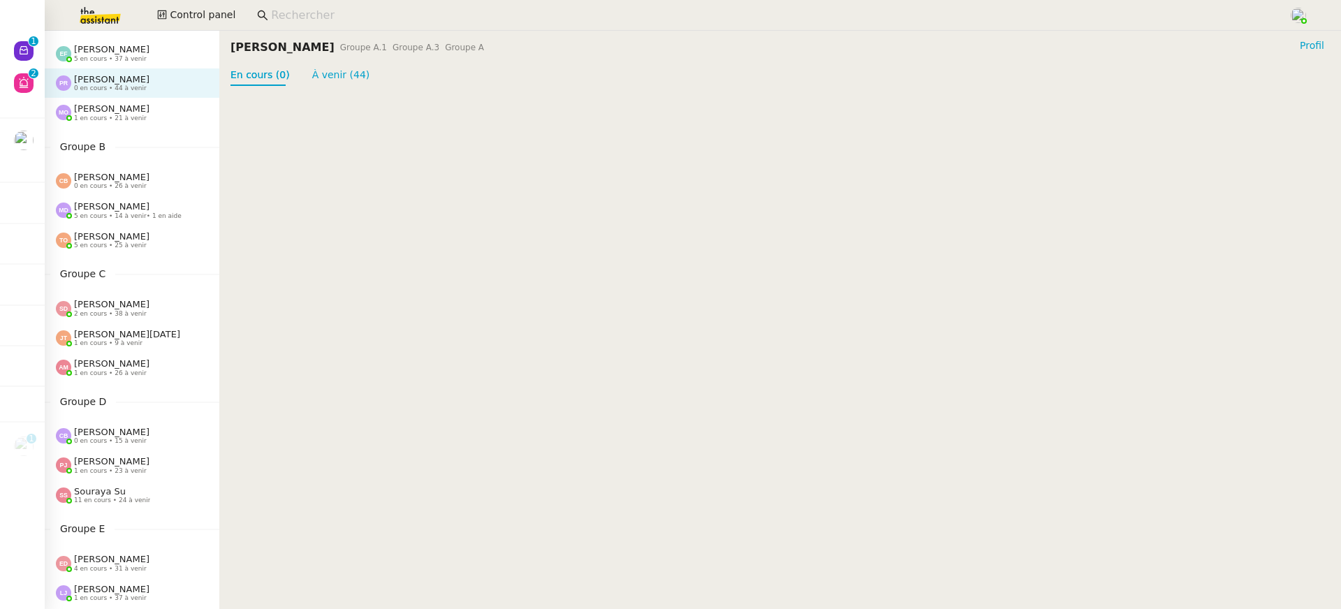
click at [106, 66] on div "[PERSON_NAME] 5 en cours • 37 à venir" at bounding box center [132, 52] width 175 height 29
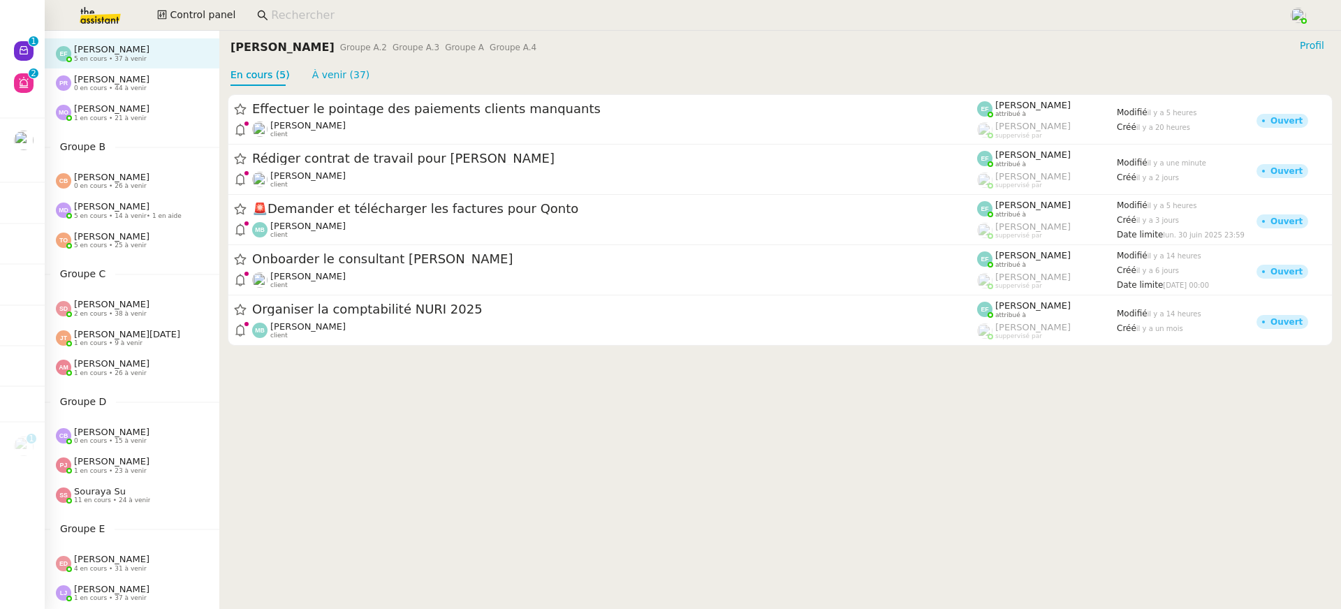
click at [93, 20] on img at bounding box center [89, 15] width 108 height 31
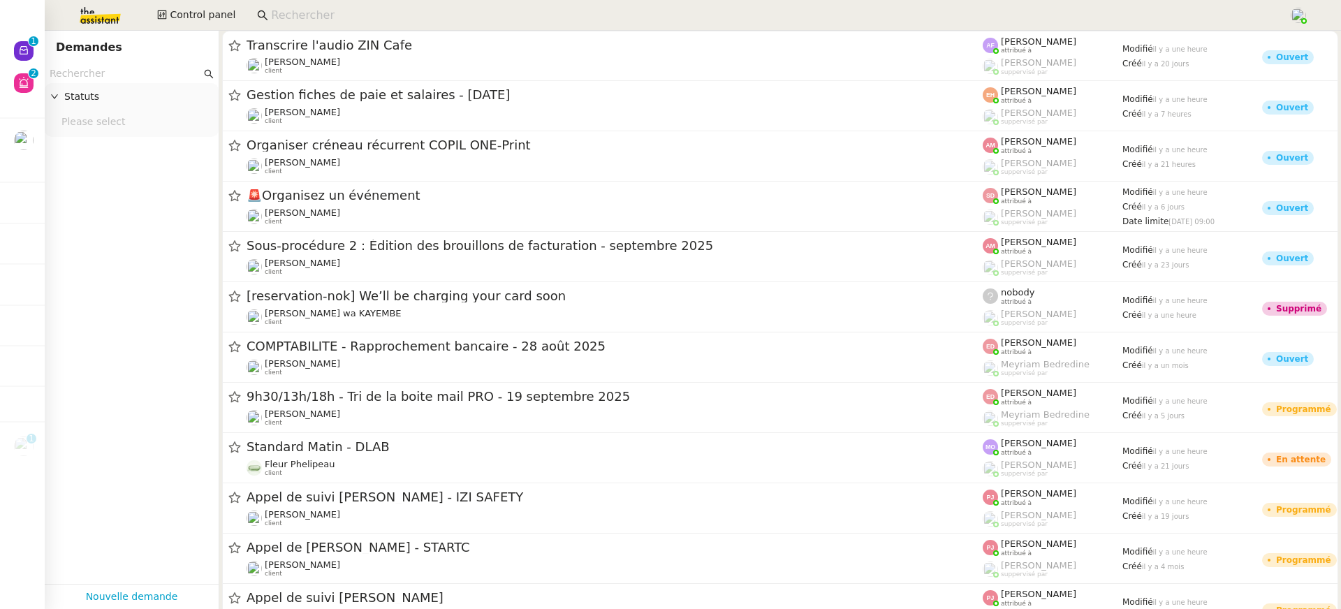
click at [126, 66] on input "text" at bounding box center [126, 74] width 152 height 16
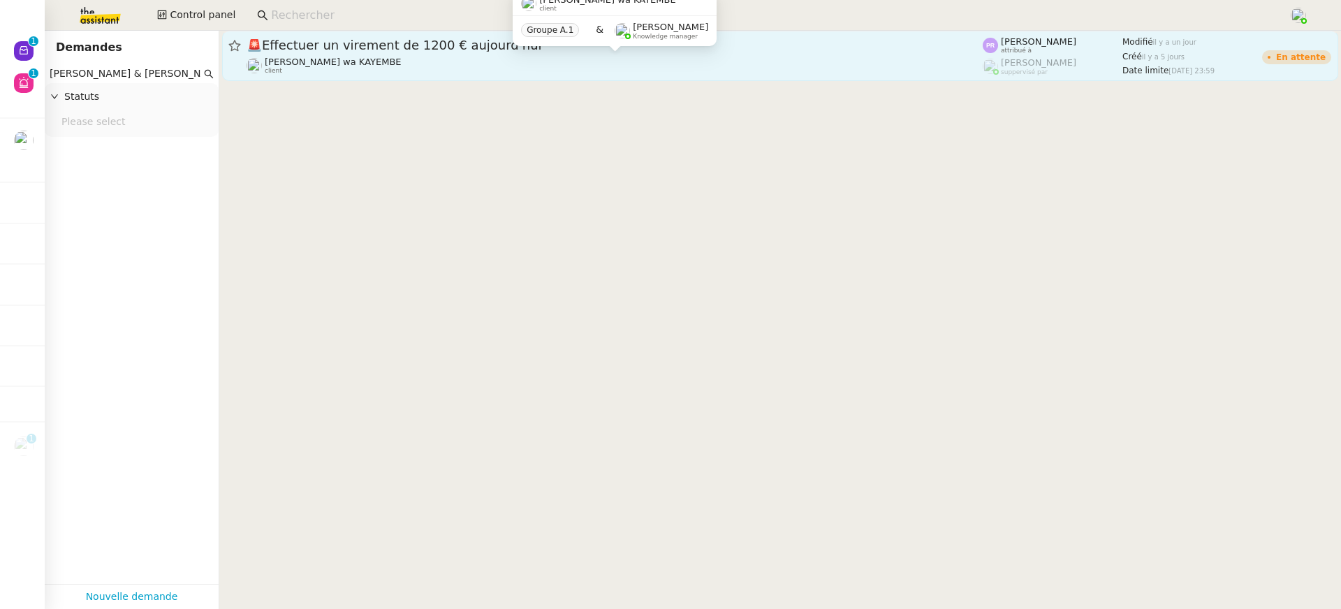
type input "naomi liden & lenz"
click at [461, 78] on link "🚨 Effectuer un virement de 1200 € aujourd'hui Naomi OMEONGA wa KAYEMBE client P…" at bounding box center [780, 56] width 1116 height 50
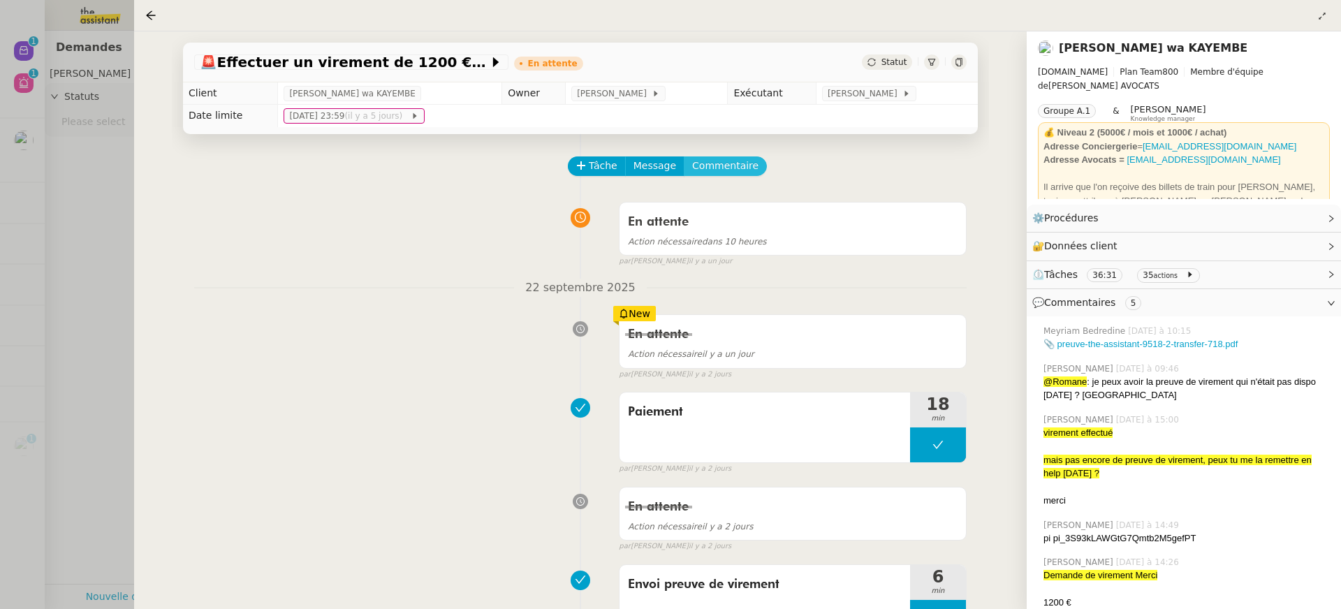
click at [733, 170] on span "Commentaire" at bounding box center [725, 166] width 66 height 16
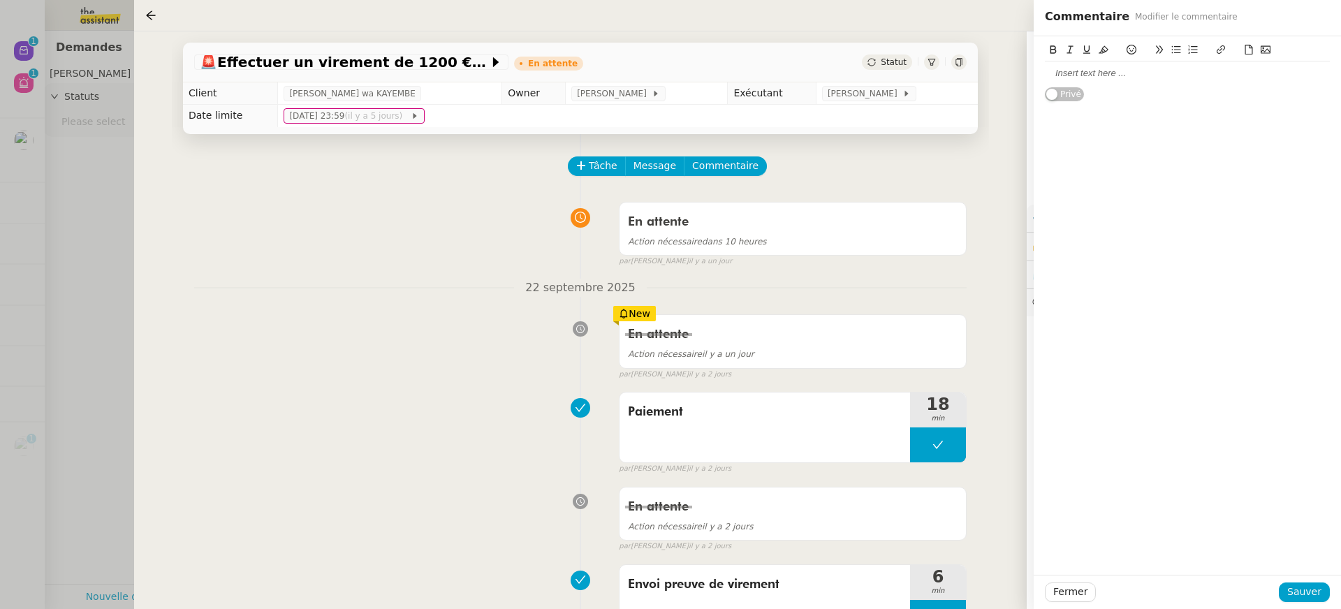
click at [1246, 54] on icon at bounding box center [1249, 50] width 10 height 10
click at [1141, 84] on div at bounding box center [1187, 73] width 285 height 24
click at [1244, 49] on icon at bounding box center [1249, 50] width 10 height 10
click at [1228, 179] on div "0% preuve-the-assistant-9518-2-transfer-718.pdf Privé" at bounding box center [1186, 305] width 307 height 538
click at [1257, 75] on div "0%" at bounding box center [1187, 64] width 285 height 44
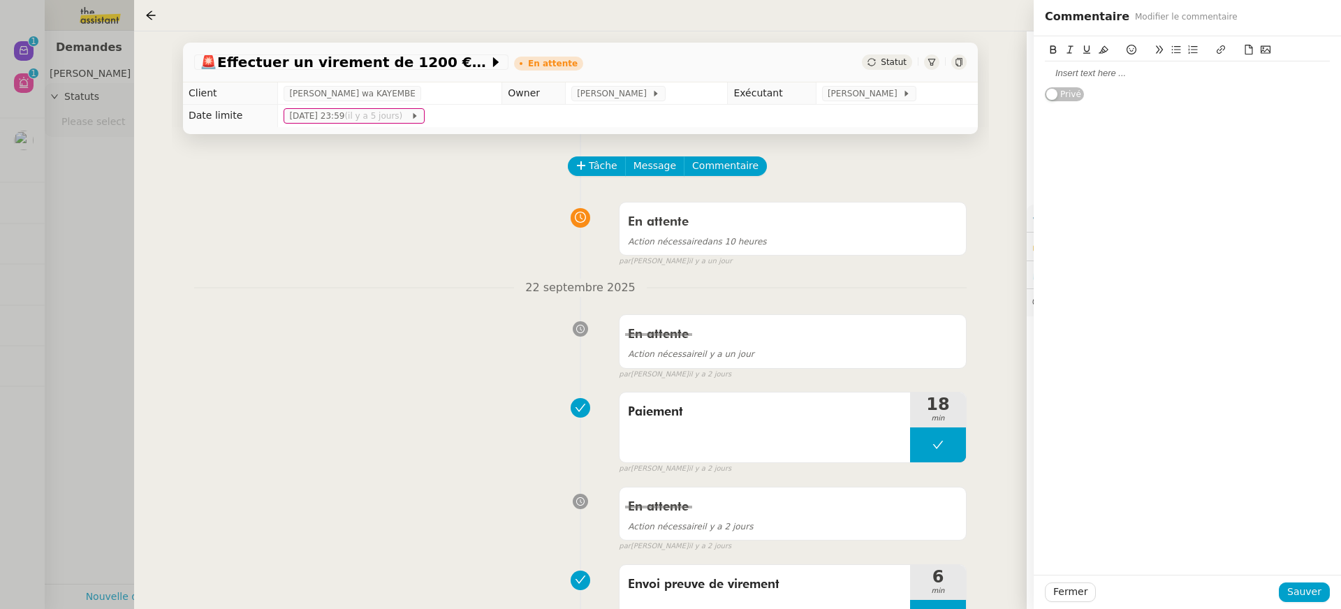
click at [1242, 48] on button at bounding box center [1248, 50] width 17 height 16
click at [1321, 590] on button "Sauver" at bounding box center [1303, 592] width 51 height 20
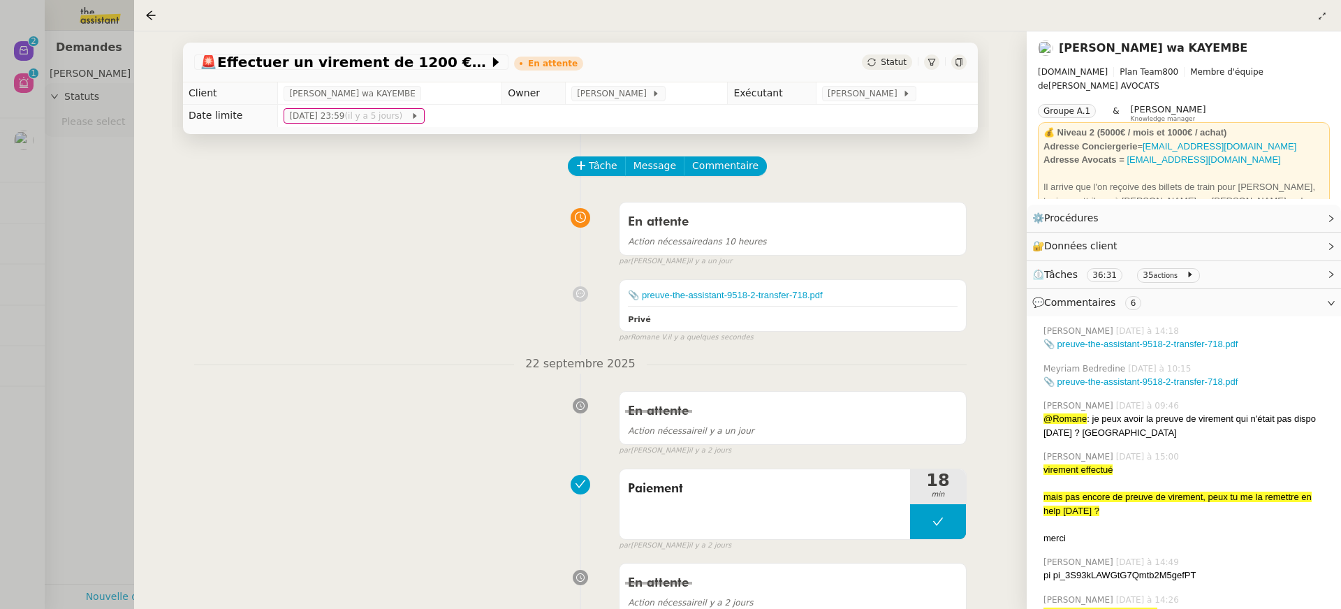
click at [41, 66] on div at bounding box center [670, 304] width 1341 height 609
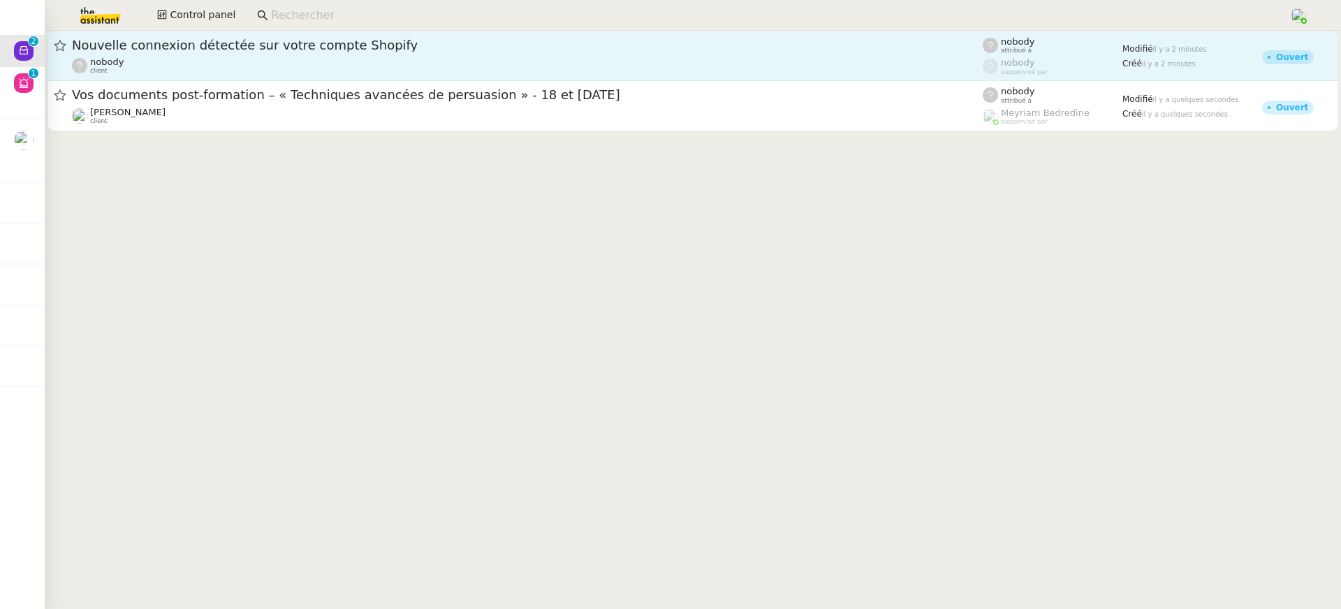
click at [585, 37] on div "Nouvelle connexion détectée sur votre compte Shopify" at bounding box center [527, 45] width 910 height 17
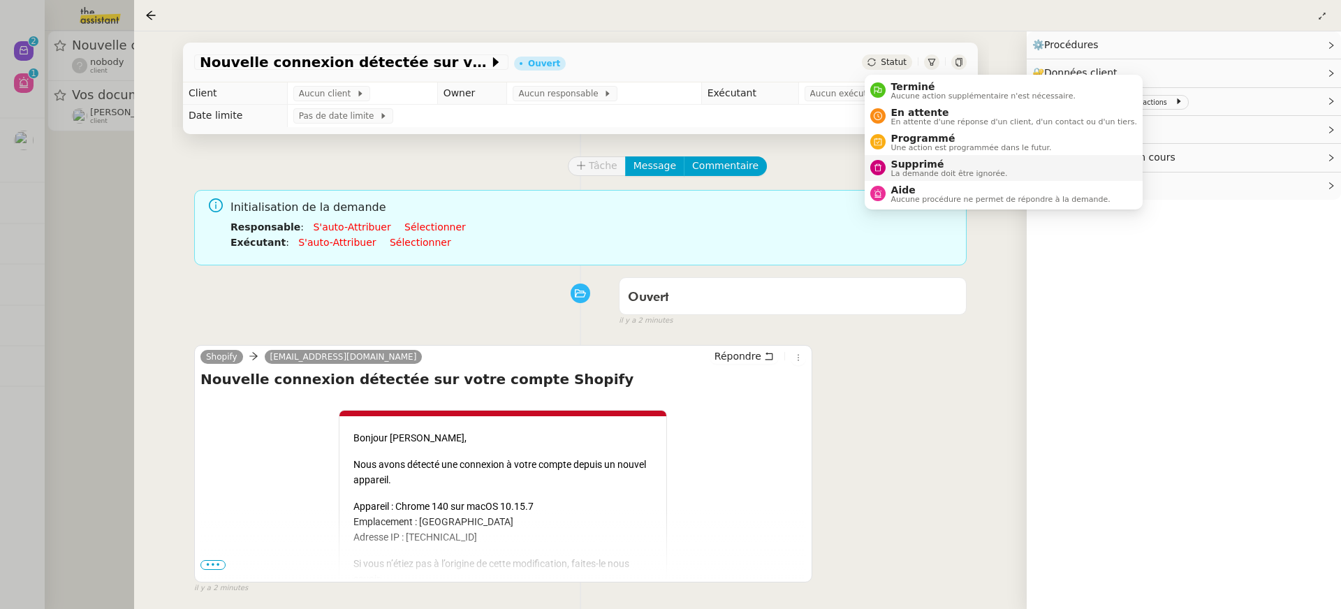
click at [929, 177] on li "Supprimé La demande doit être ignorée." at bounding box center [1003, 168] width 278 height 26
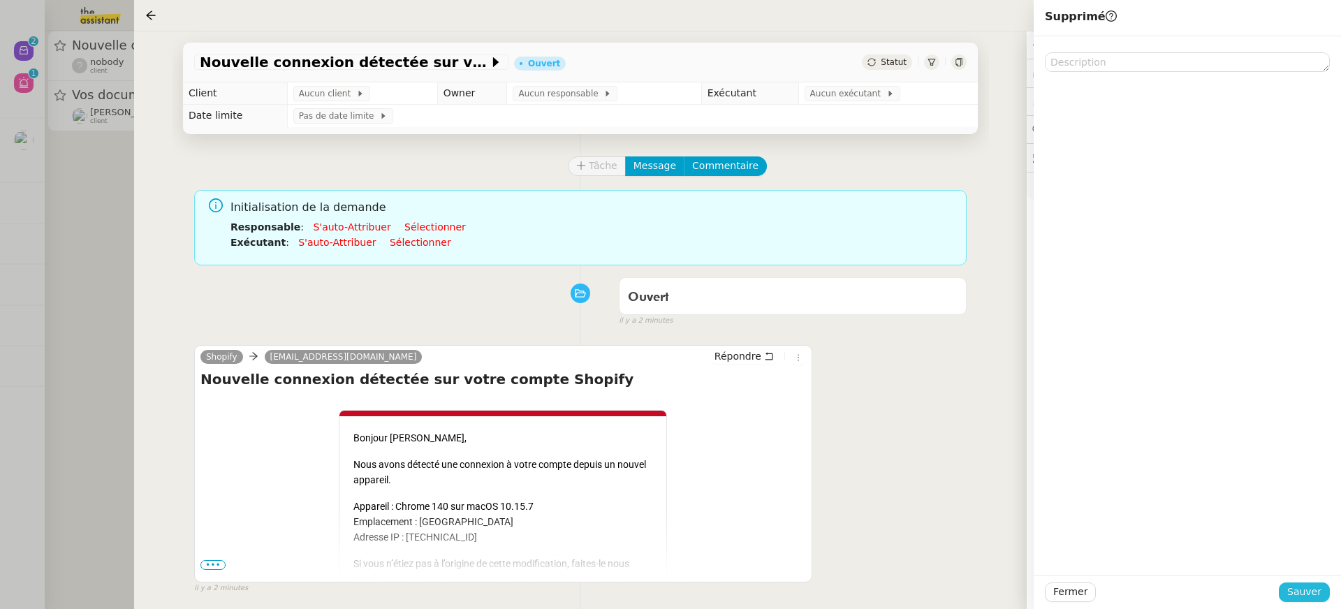
click at [1305, 592] on span "Sauver" at bounding box center [1304, 592] width 34 height 16
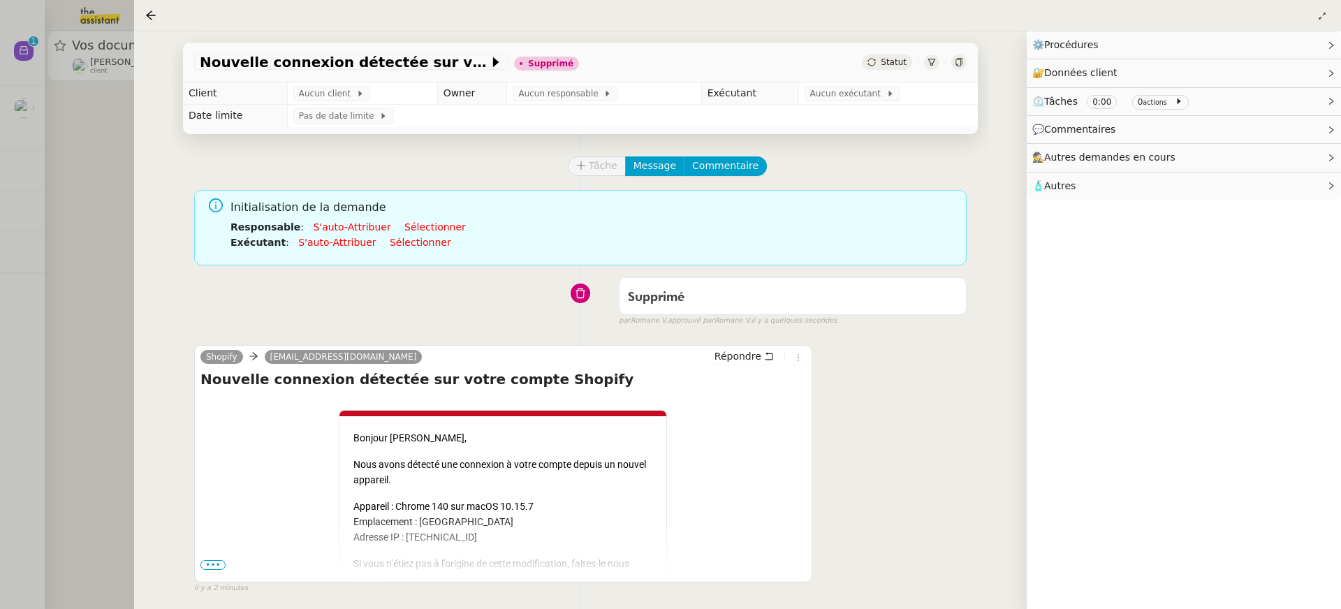
click at [50, 149] on div at bounding box center [670, 304] width 1341 height 609
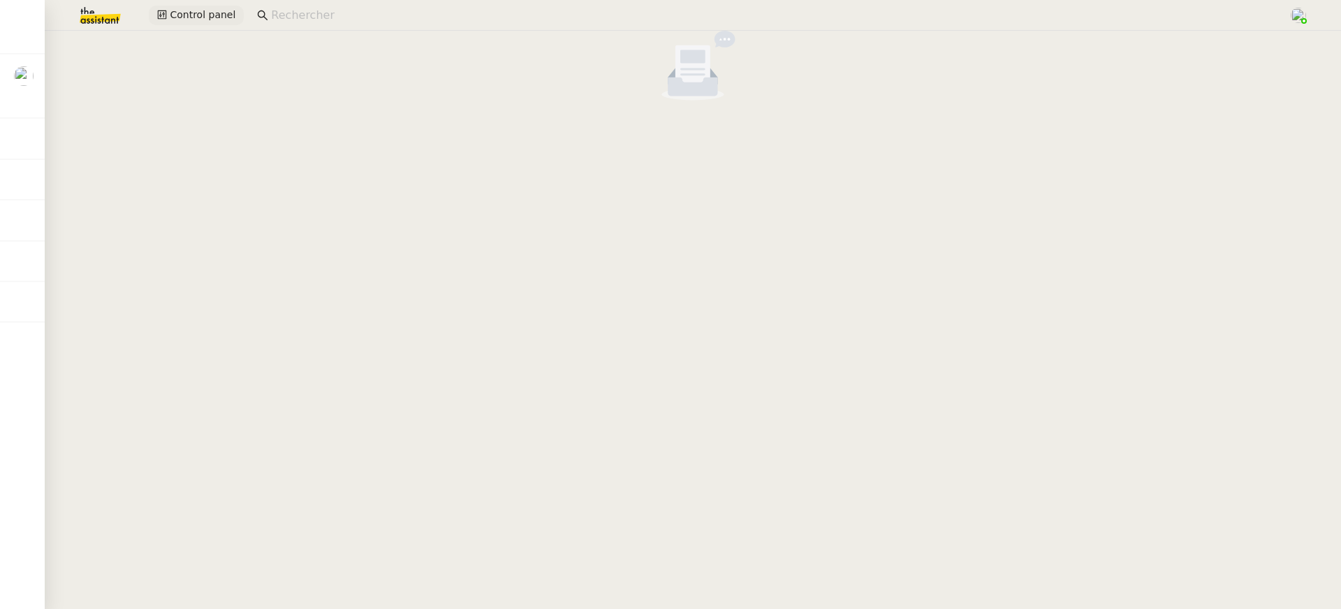
click at [232, 8] on button "Control panel" at bounding box center [196, 16] width 95 height 20
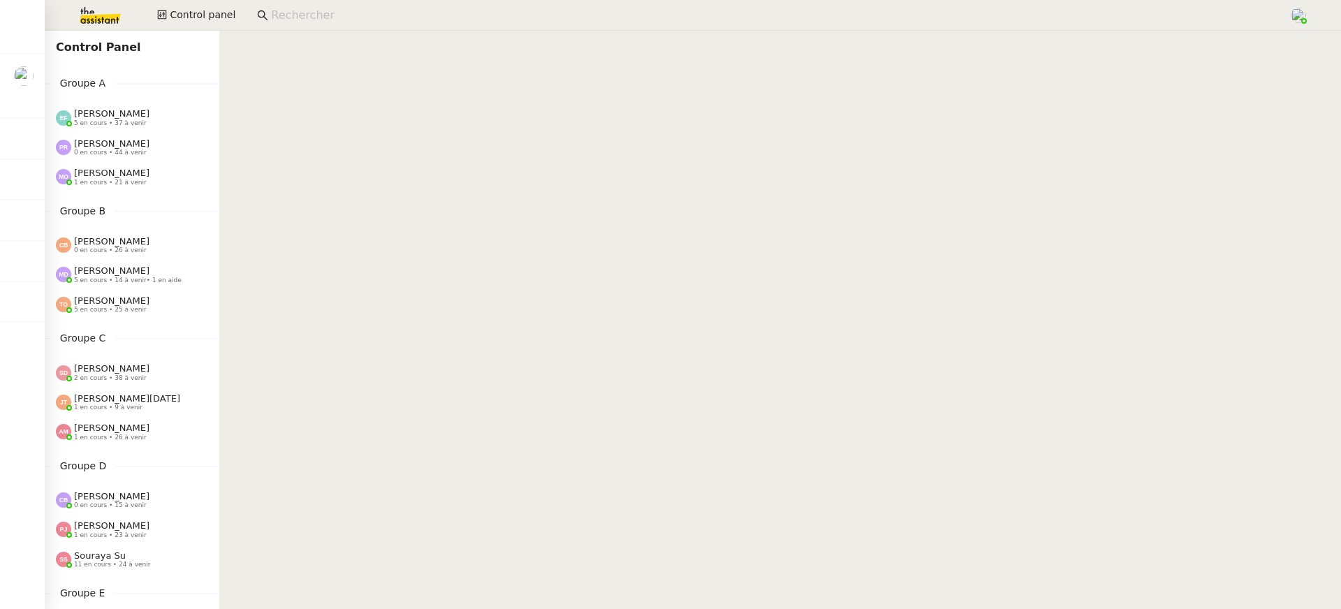
click at [118, 160] on div "[PERSON_NAME] 0 en cours • 44 à venir" at bounding box center [132, 147] width 175 height 29
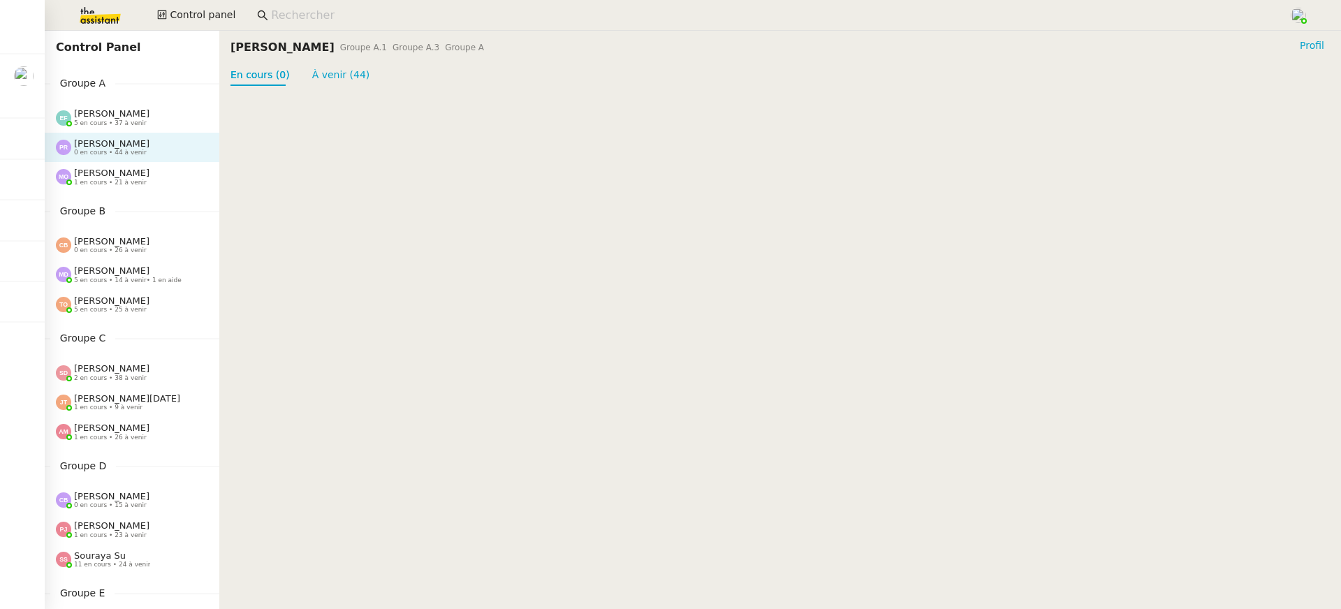
click at [89, 108] on span "[PERSON_NAME]" at bounding box center [111, 113] width 75 height 10
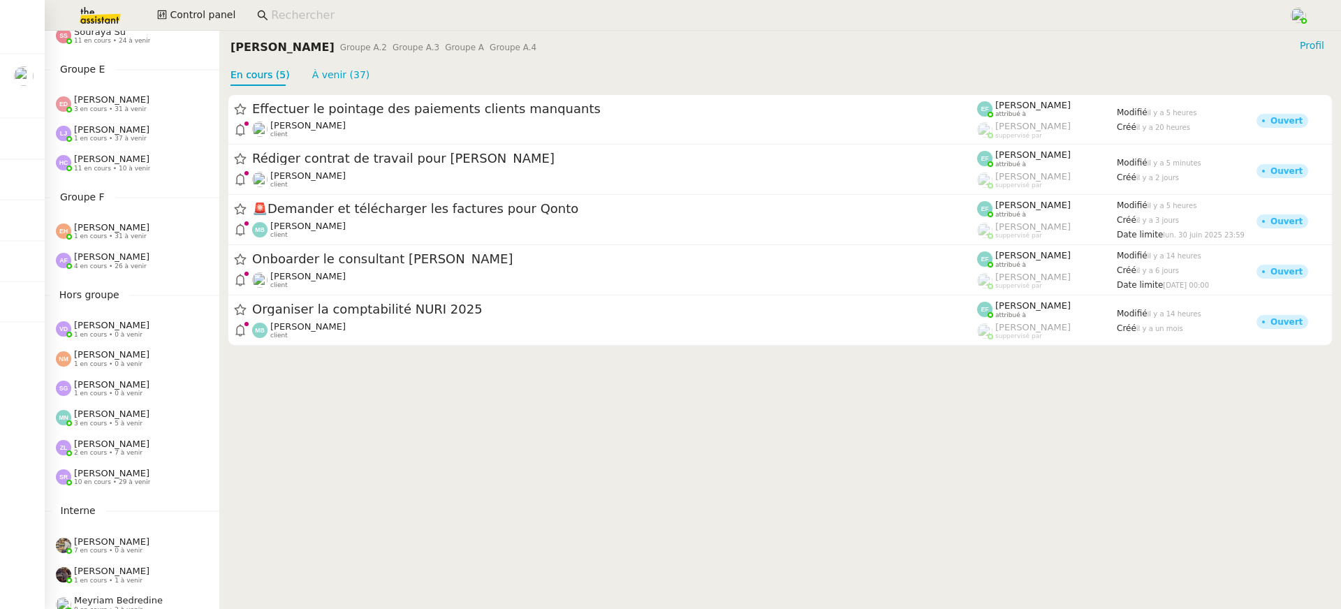
scroll to position [563, 0]
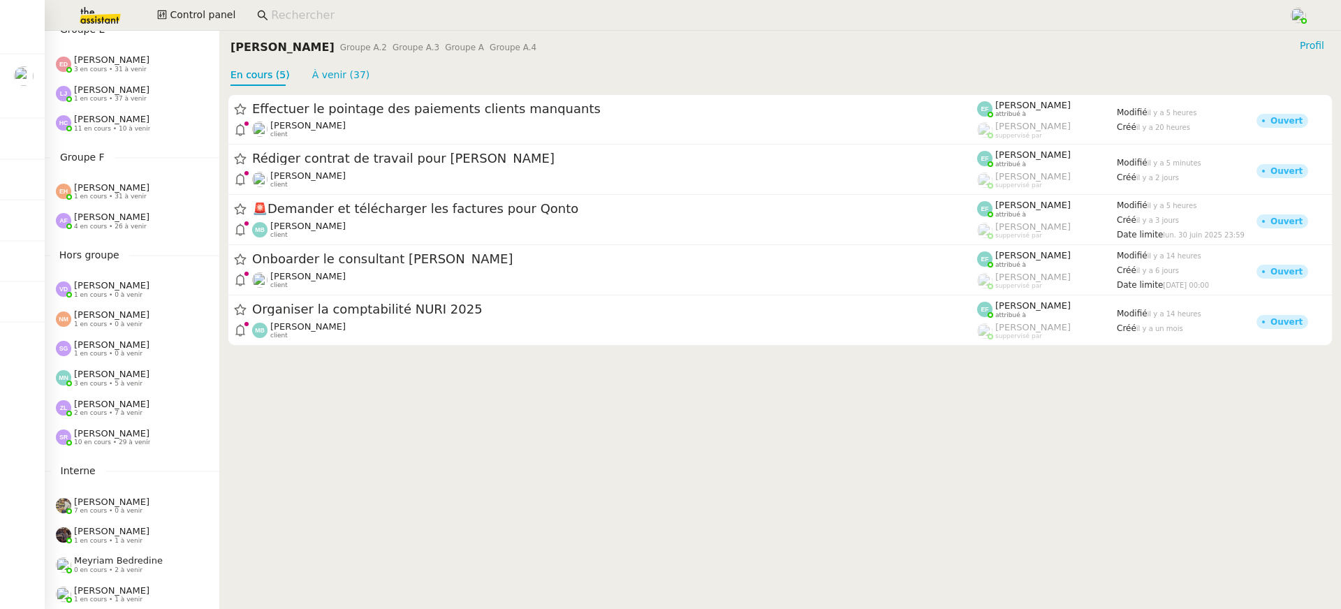
click at [134, 219] on div "Anna Florent 4 en cours • 26 à venir" at bounding box center [111, 221] width 75 height 18
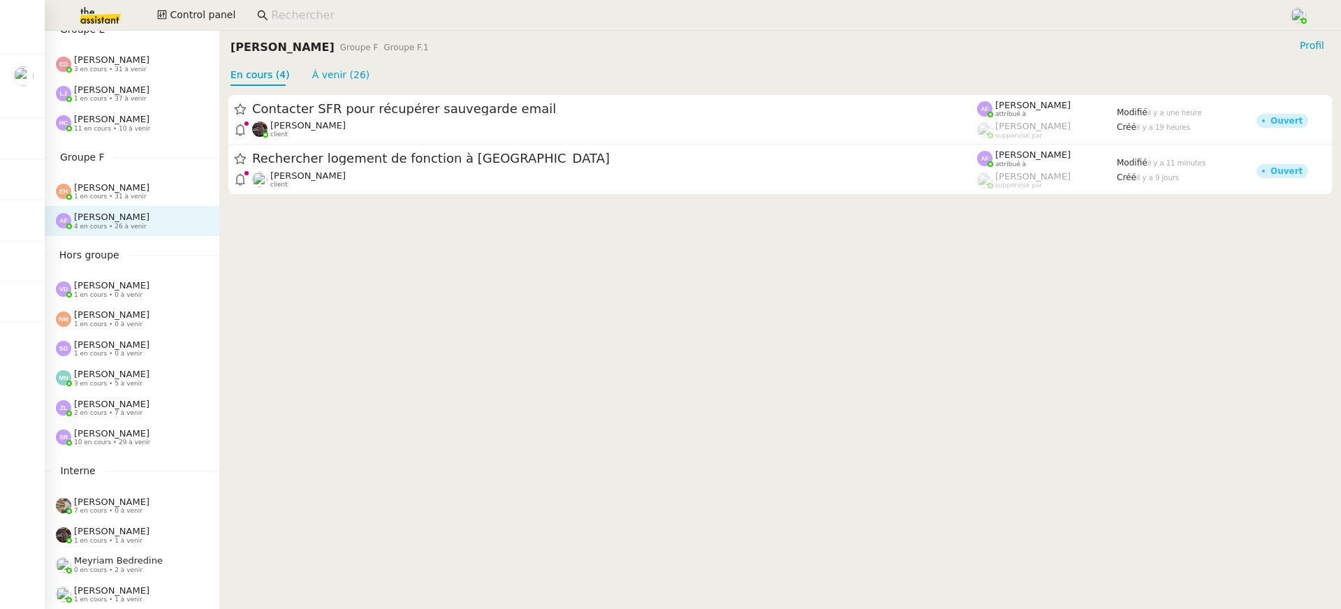
click at [129, 187] on span "[PERSON_NAME]" at bounding box center [111, 187] width 75 height 10
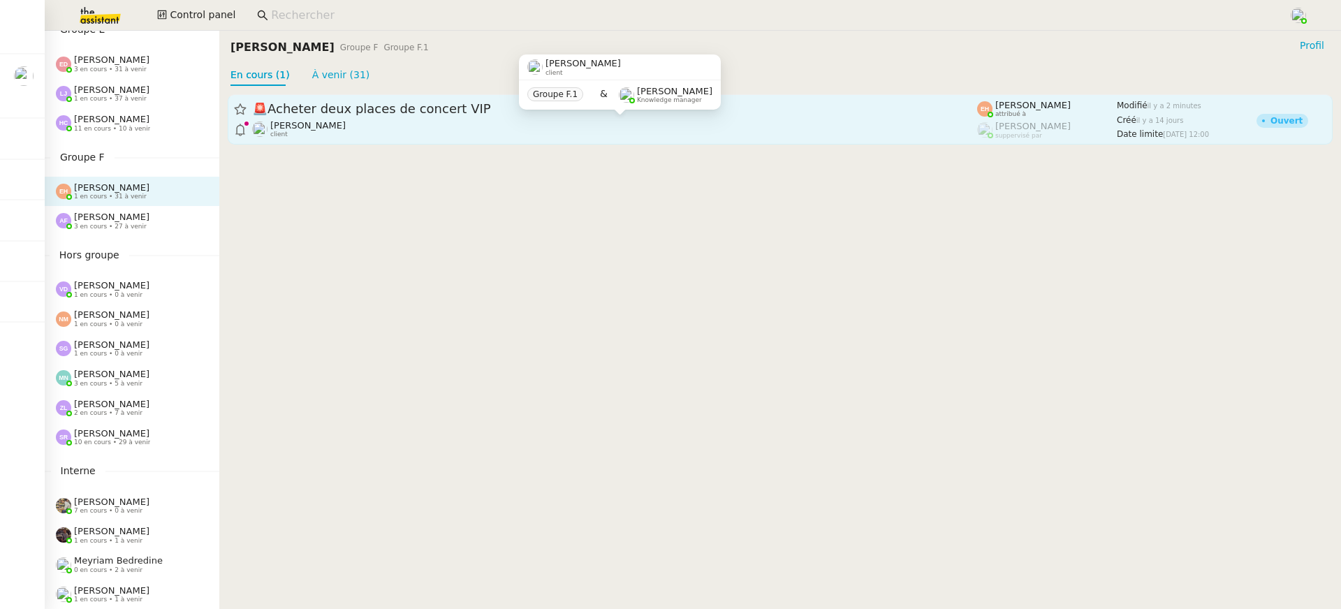
click at [280, 124] on span "[PERSON_NAME]" at bounding box center [307, 125] width 75 height 10
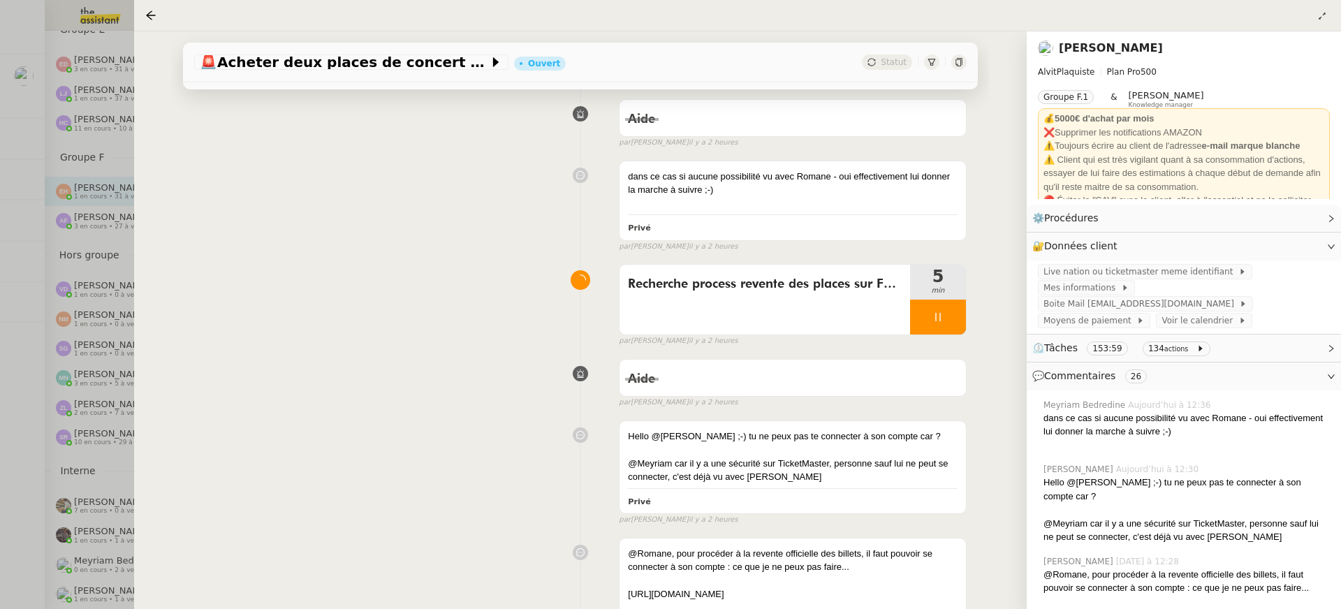
scroll to position [193, 0]
click at [64, 276] on div at bounding box center [670, 304] width 1341 height 609
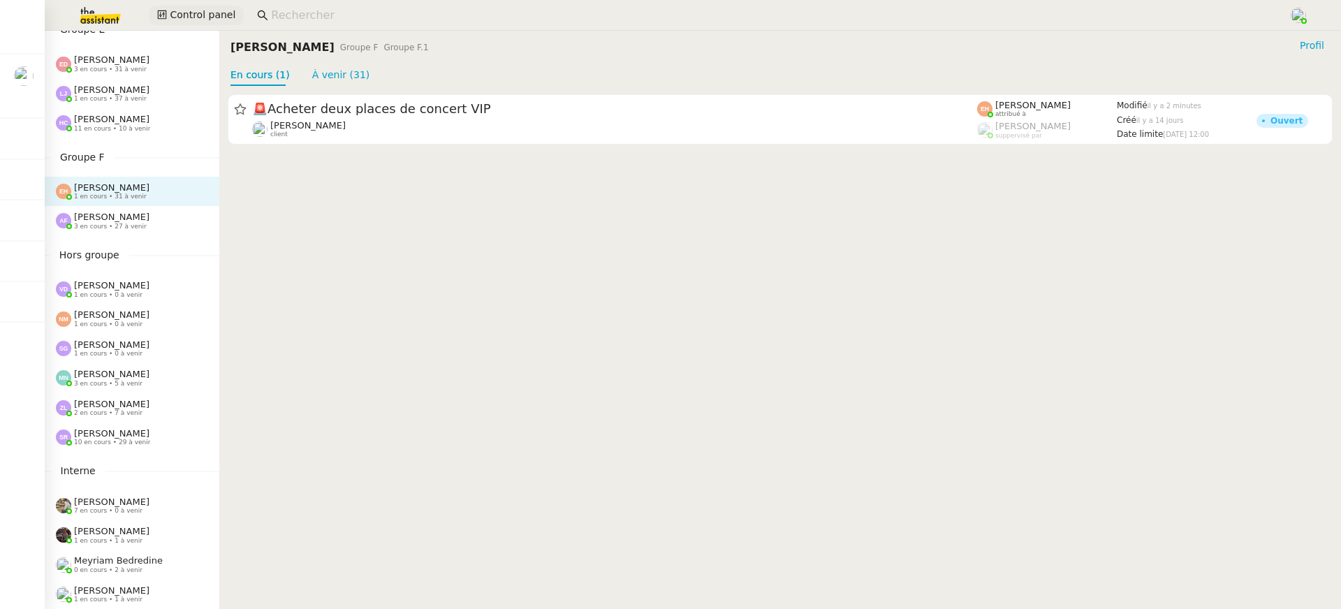
click at [212, 22] on span "Control panel" at bounding box center [203, 15] width 66 height 16
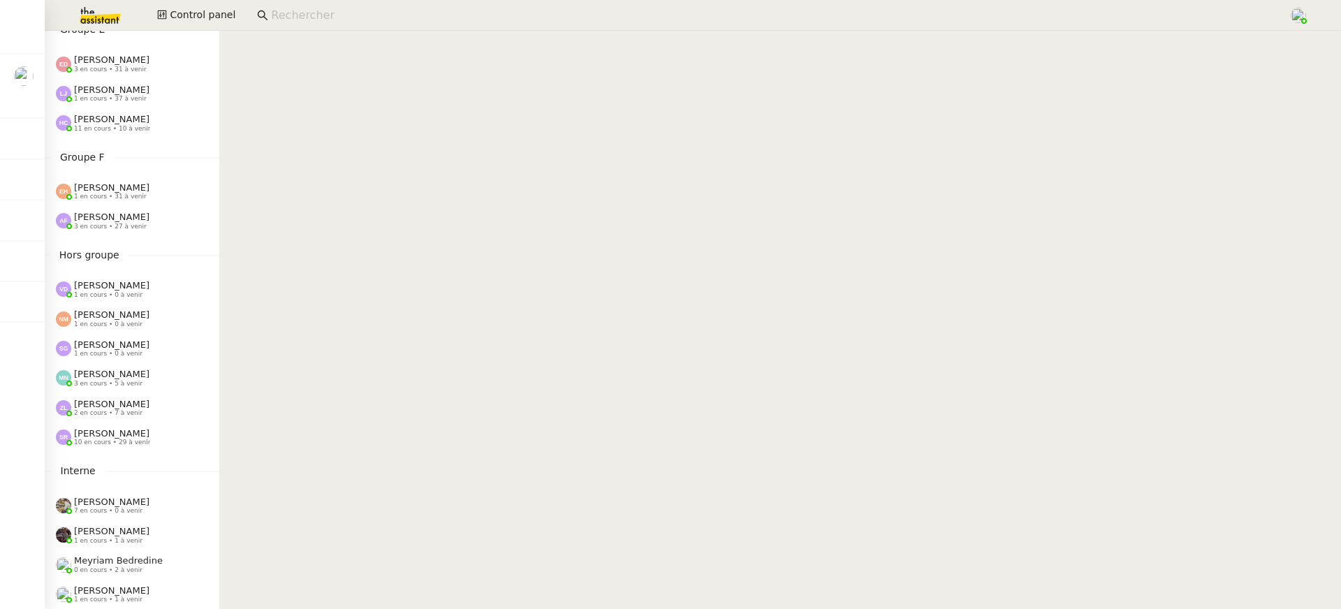
click at [137, 427] on div "Stéphanie Rakotosalama 10 en cours • 29 à venir" at bounding box center [132, 436] width 175 height 29
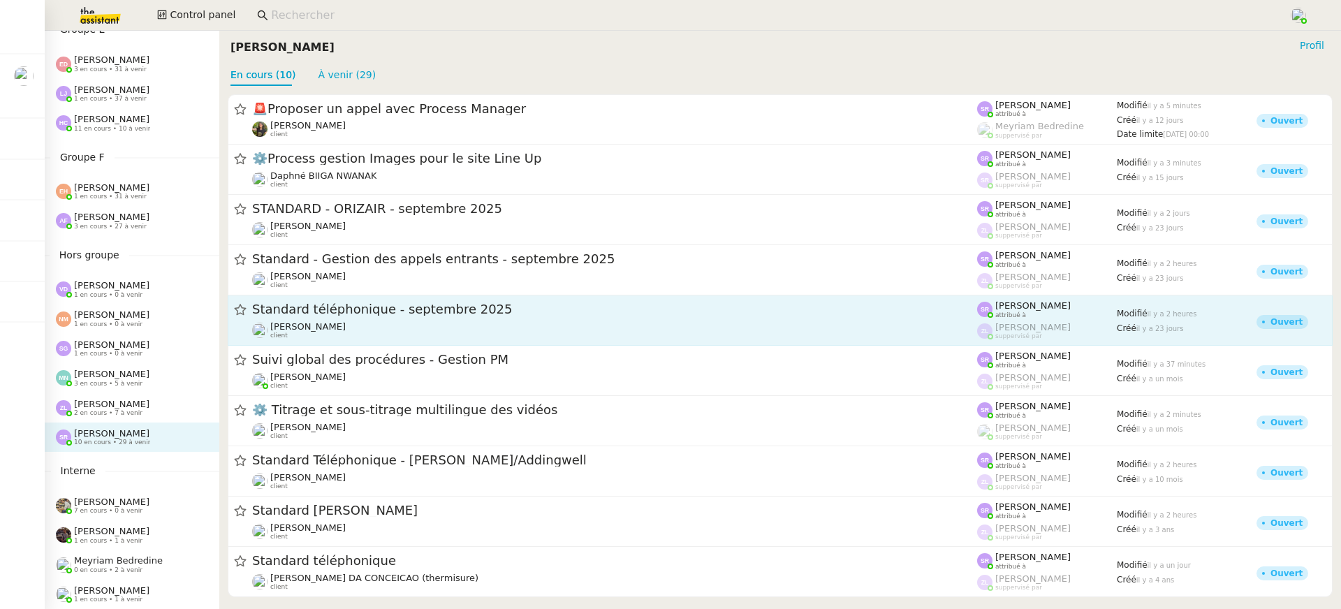
scroll to position [8, 0]
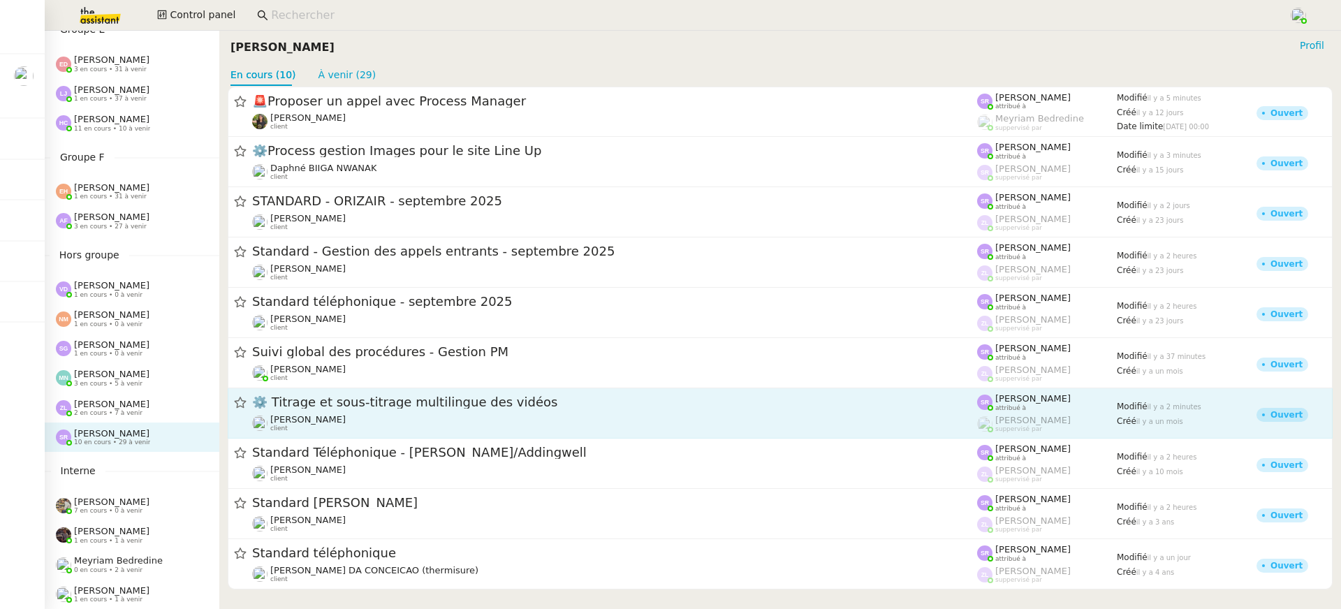
click at [388, 408] on span "⚙️ Titrage et sous-titrage multilingue des vidéos" at bounding box center [614, 403] width 725 height 13
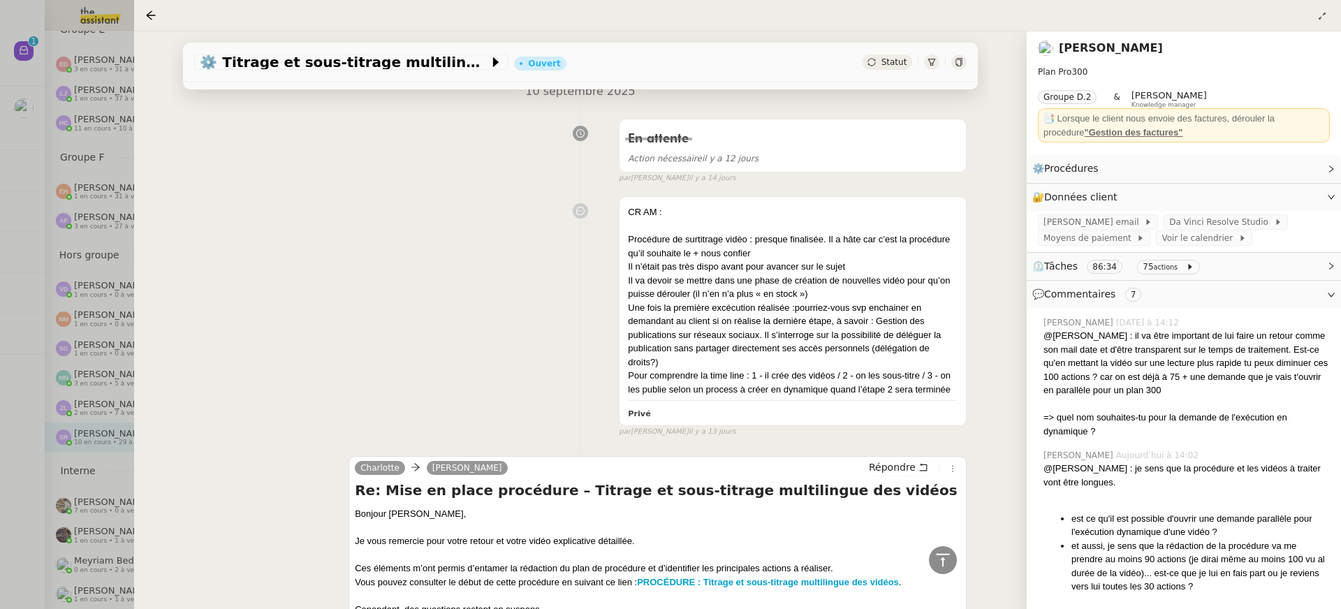
scroll to position [1655, 0]
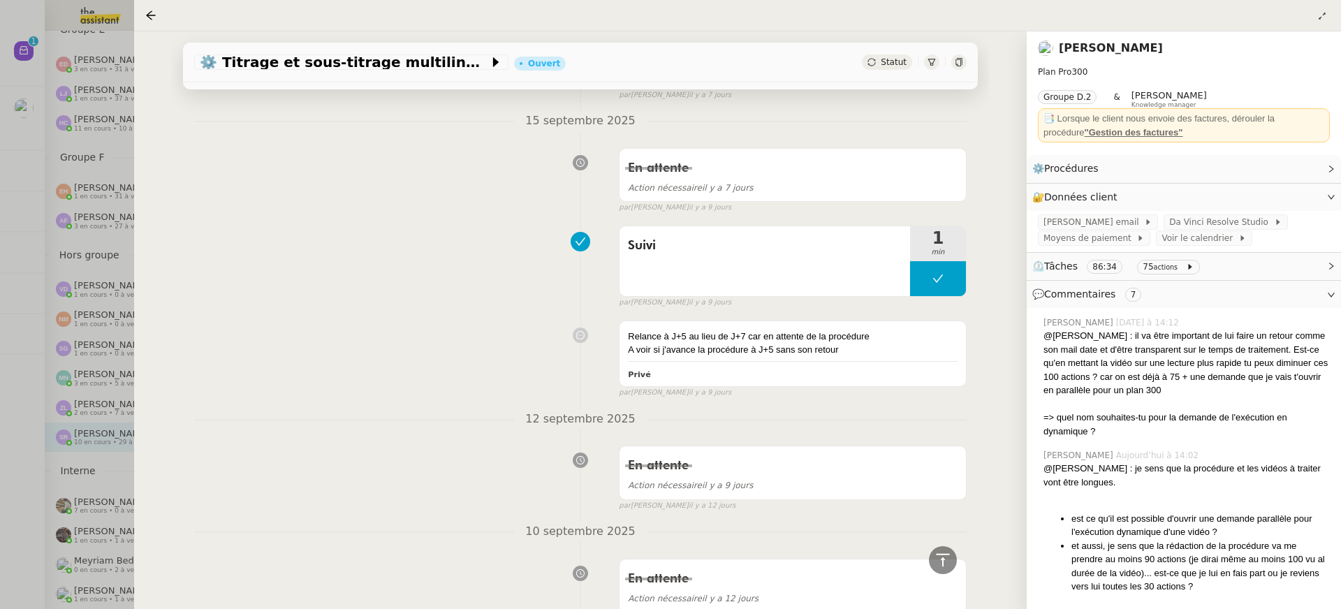
click at [76, 246] on div at bounding box center [670, 304] width 1341 height 609
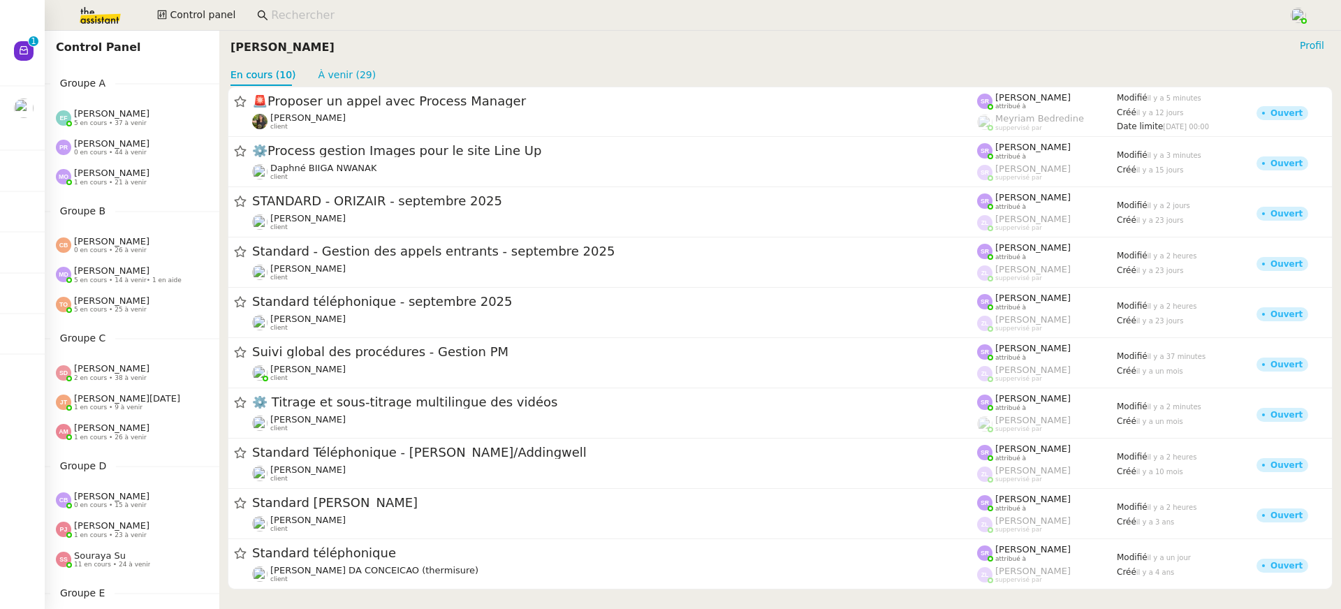
click at [109, 135] on div "[PERSON_NAME] 0 en cours • 44 à venir" at bounding box center [132, 147] width 175 height 29
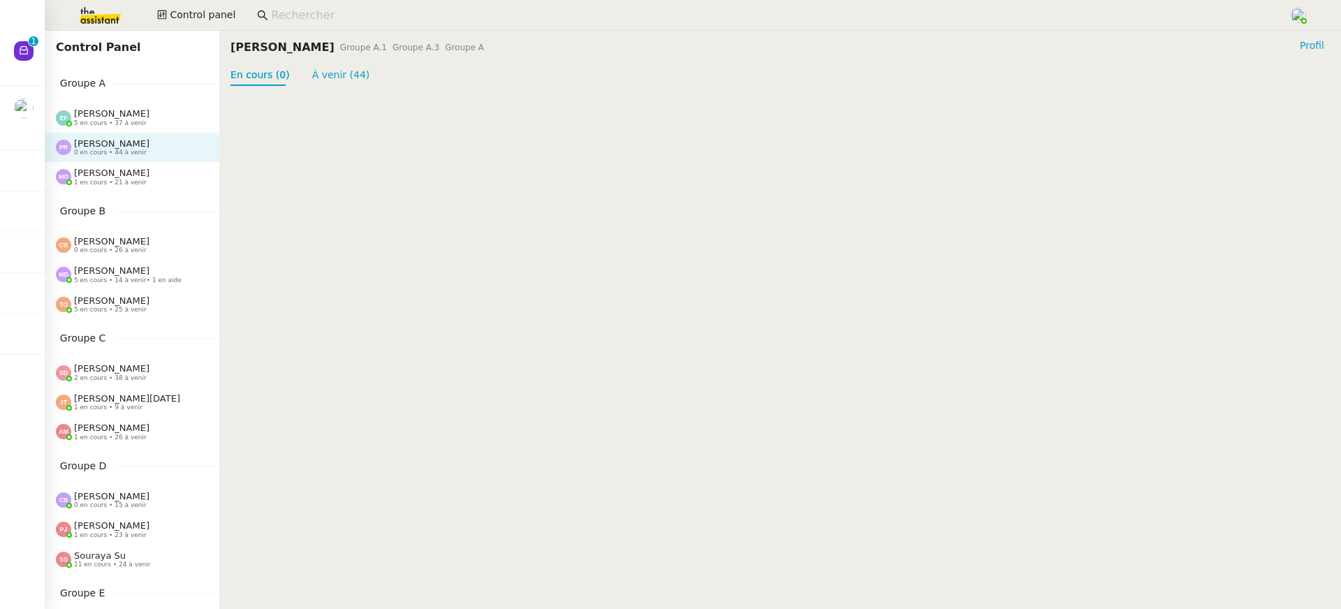
click at [105, 112] on span "[PERSON_NAME]" at bounding box center [111, 113] width 75 height 10
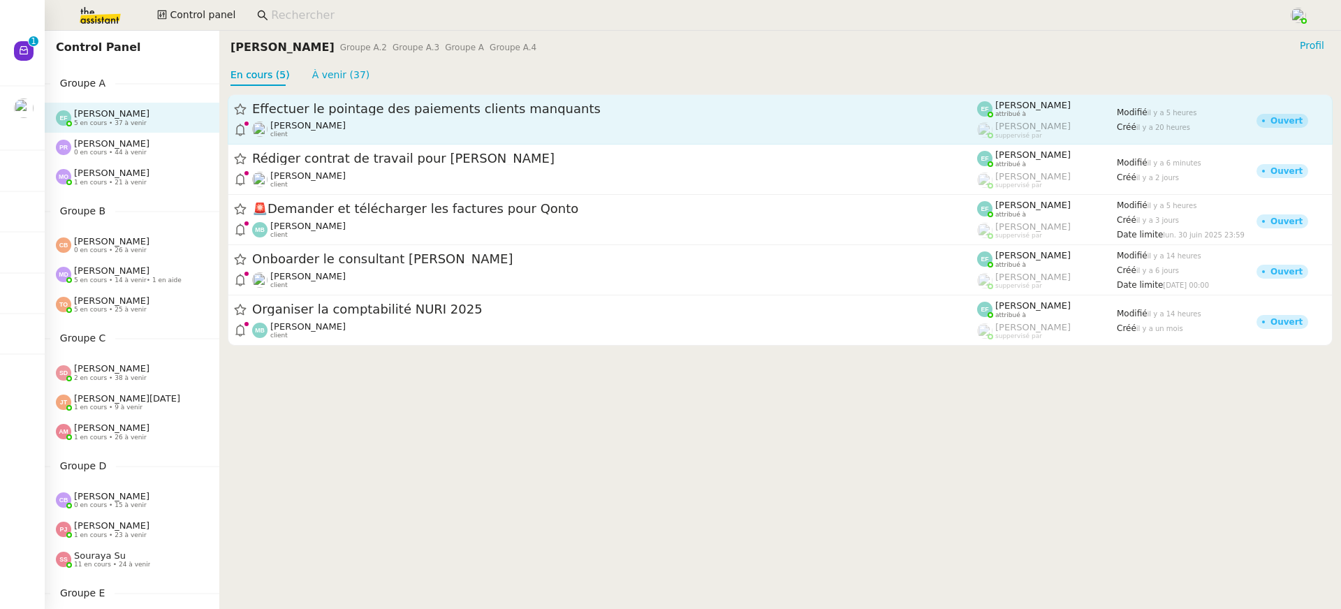
click at [362, 128] on div "Manon Loustau client" at bounding box center [614, 129] width 725 height 18
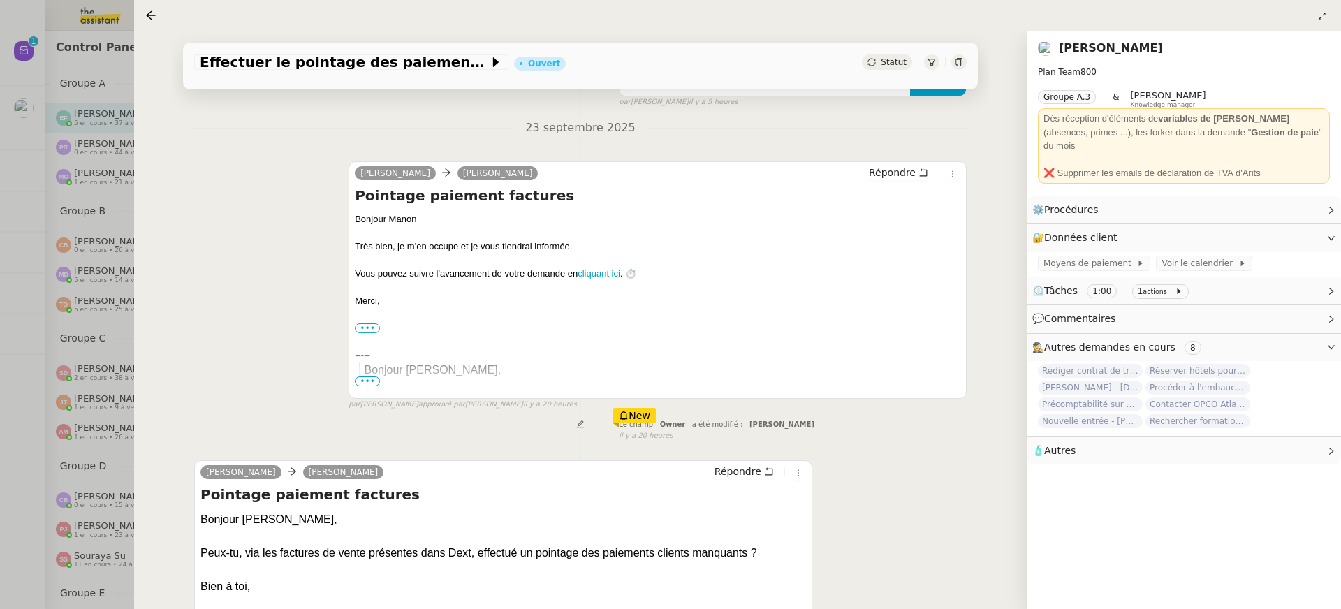
scroll to position [343, 0]
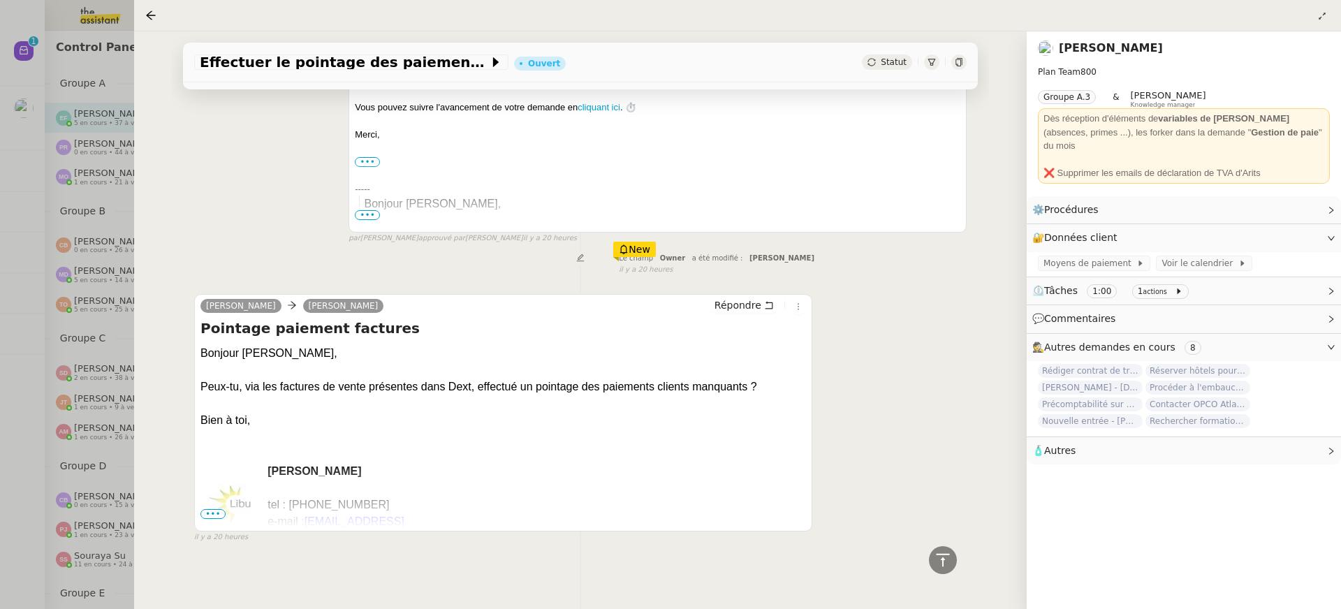
click at [112, 249] on div at bounding box center [670, 304] width 1341 height 609
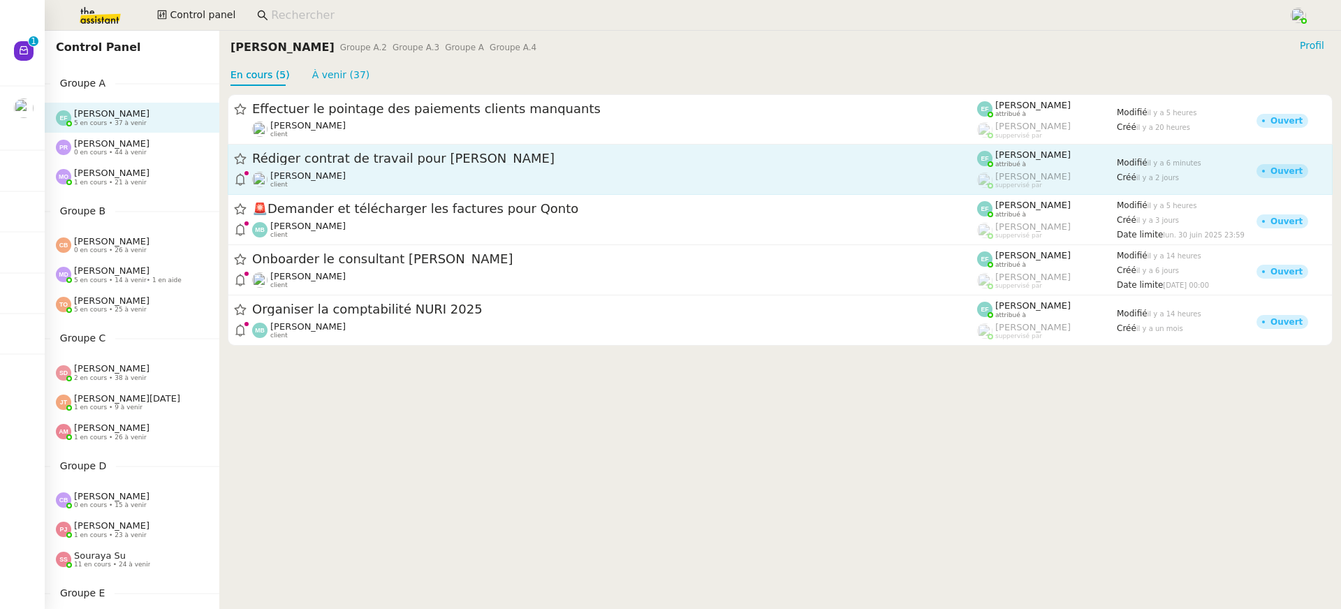
click at [337, 175] on div "Manon Loustau client" at bounding box center [614, 179] width 725 height 18
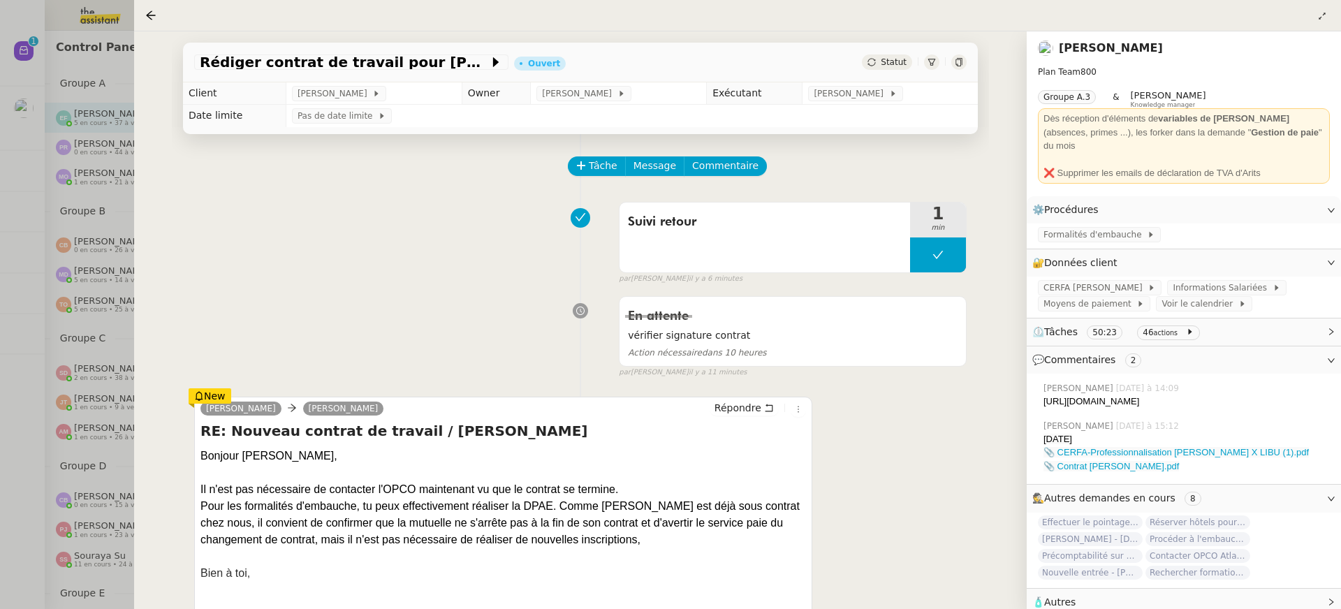
click at [134, 267] on div "Rédiger contrat de travail pour Orlane Fernandez Ouvert Statut Client Manon Lou…" at bounding box center [580, 319] width 892 height 577
click at [119, 257] on div at bounding box center [670, 304] width 1341 height 609
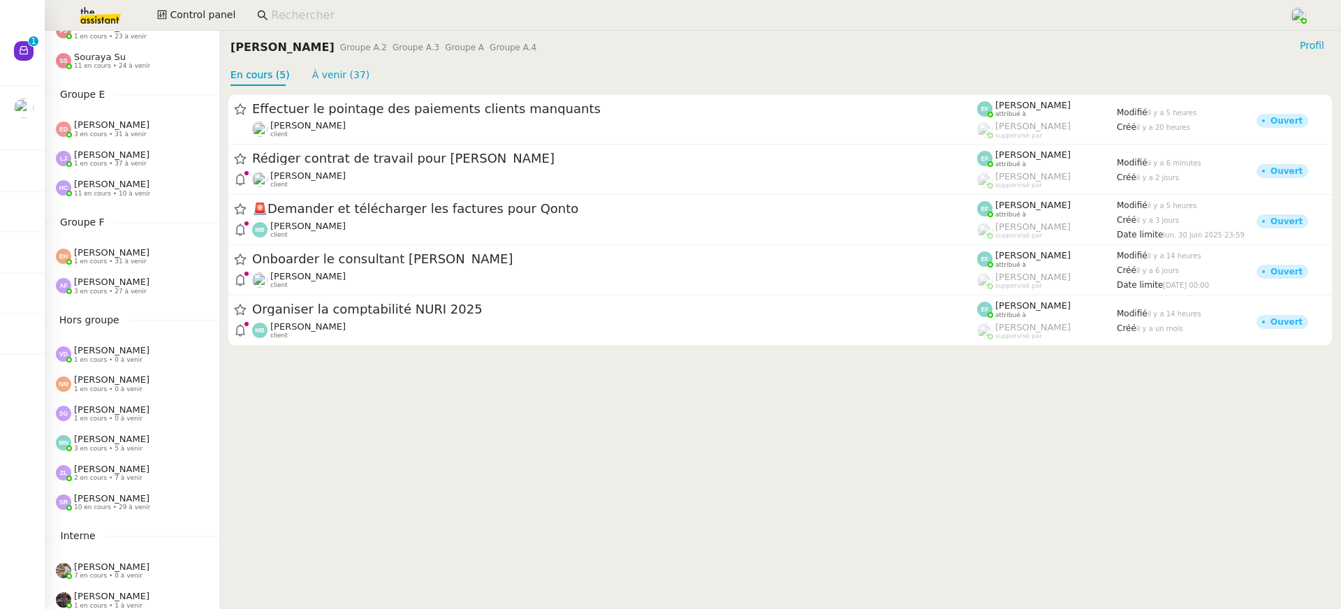
scroll to position [563, 0]
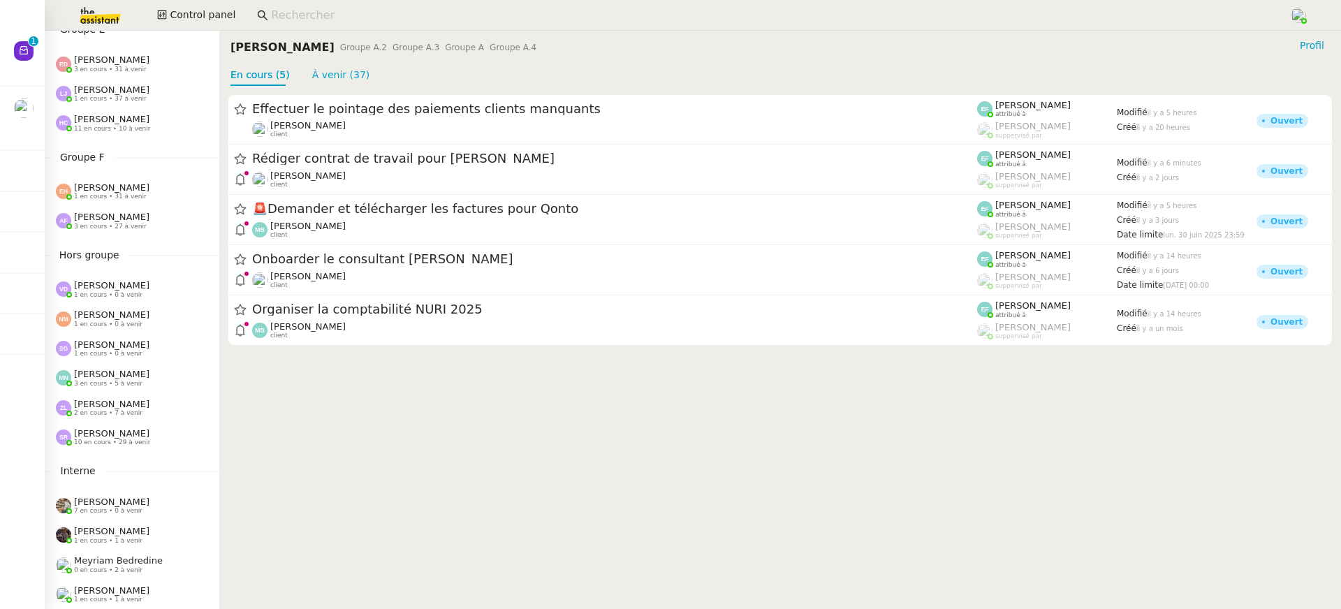
click at [126, 270] on nz-sider "Control Panel Groupe A Emelyne Foussier 5 en cours • 37 à venir Pauline Ribas 0…" at bounding box center [132, 320] width 175 height 578
click at [127, 237] on nz-sider "Control Panel Groupe A Emelyne Foussier 5 en cours • 37 à venir Pauline Ribas 0…" at bounding box center [132, 320] width 175 height 578
click at [121, 226] on span "3 en cours • 27 à venir" at bounding box center [110, 227] width 73 height 8
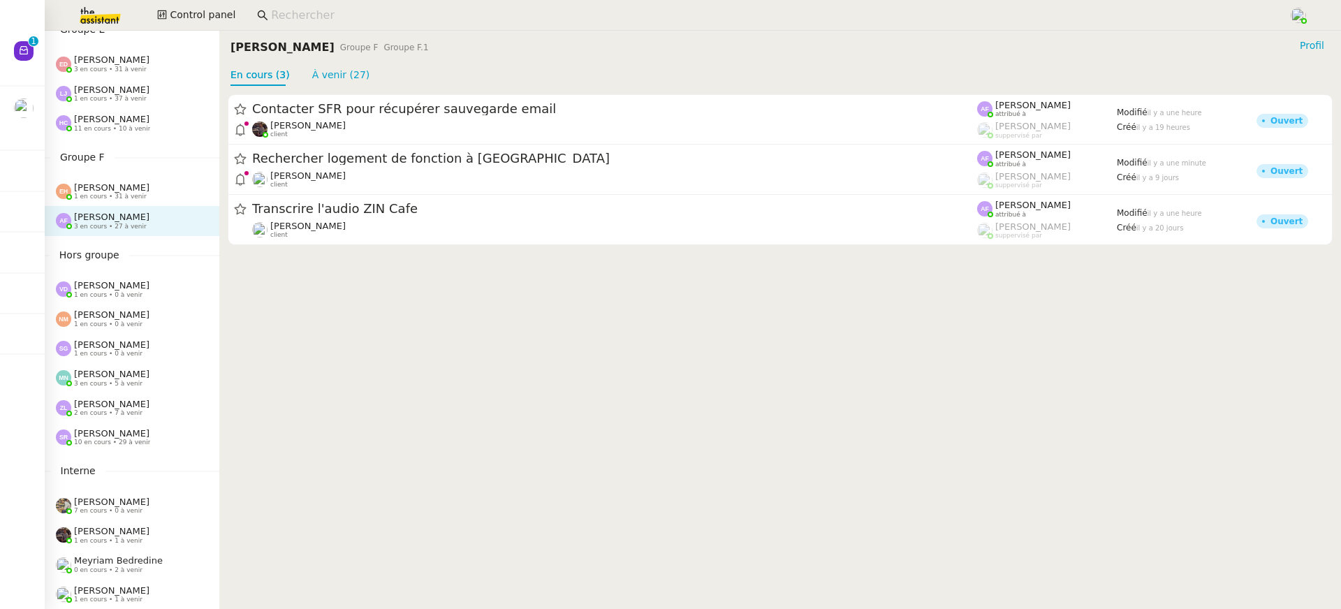
click at [342, 91] on div "Contacter SFR pour récupérer sauvegarde email Bert Canavaggio client Anna Flore…" at bounding box center [779, 170] width 1121 height 168
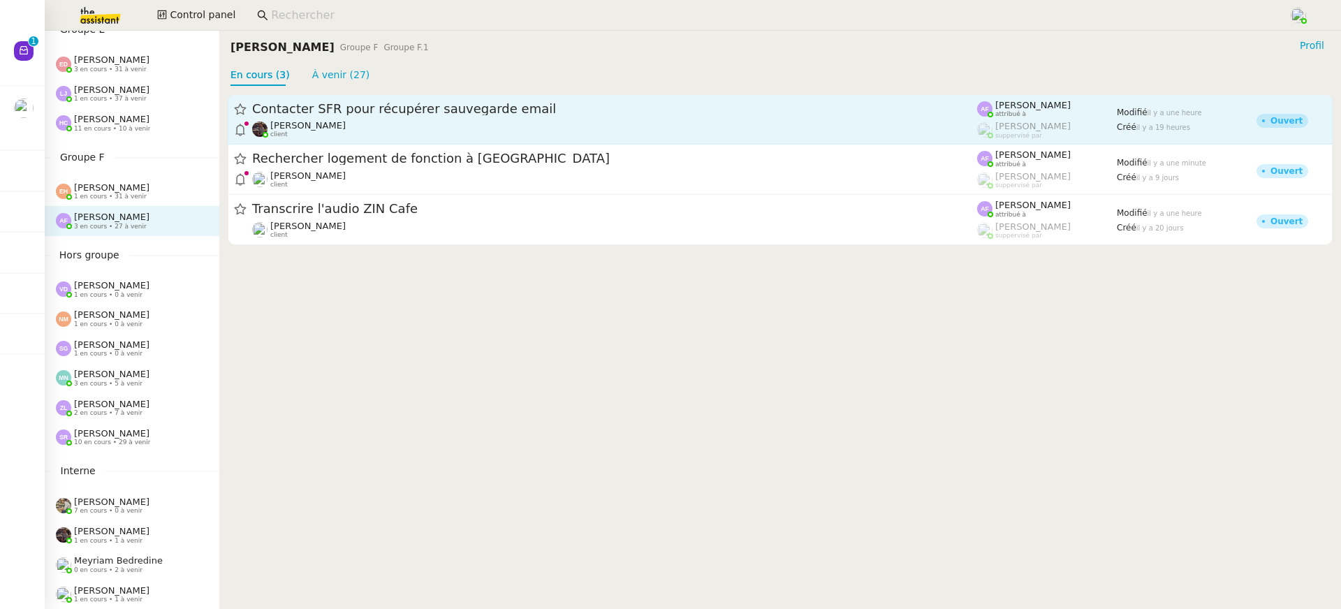
click at [353, 117] on div "Contacter SFR pour récupérer sauvegarde email Bert Canavaggio client" at bounding box center [614, 120] width 725 height 38
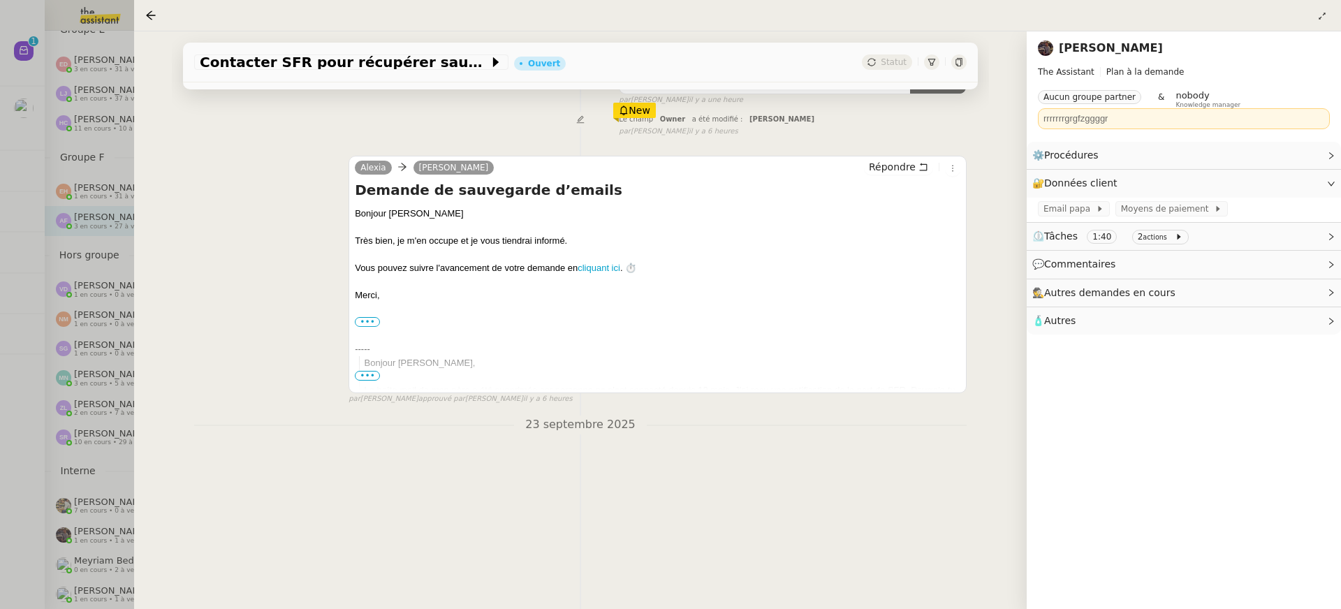
scroll to position [323, 0]
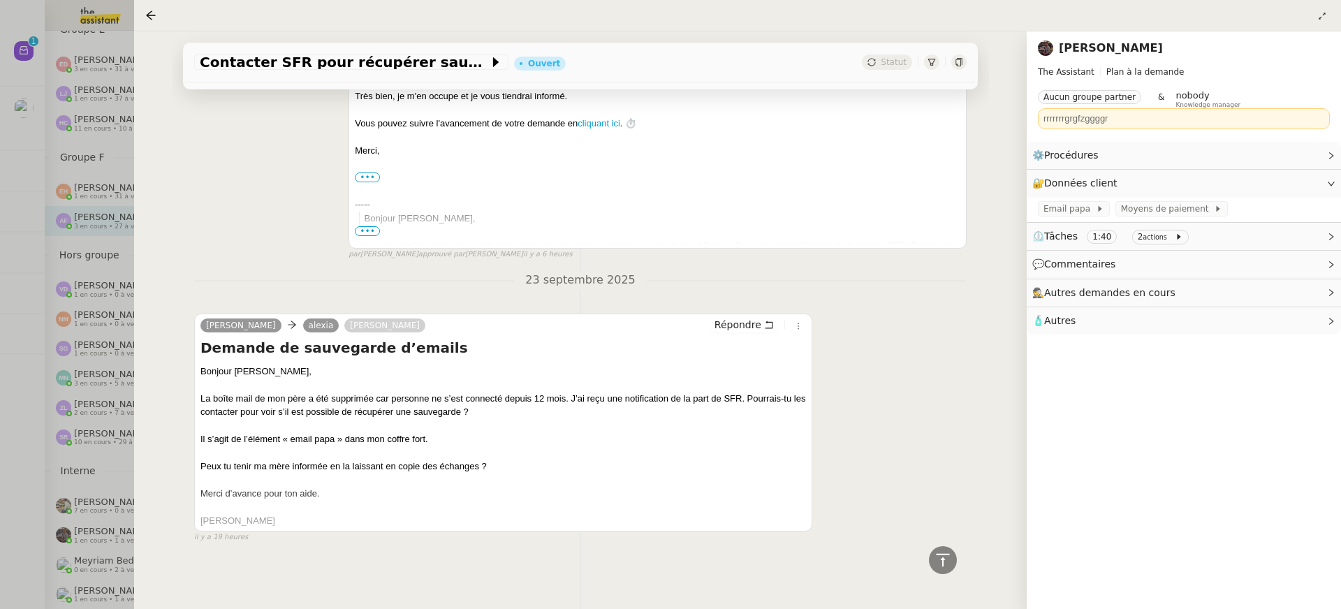
click at [102, 156] on div at bounding box center [670, 304] width 1341 height 609
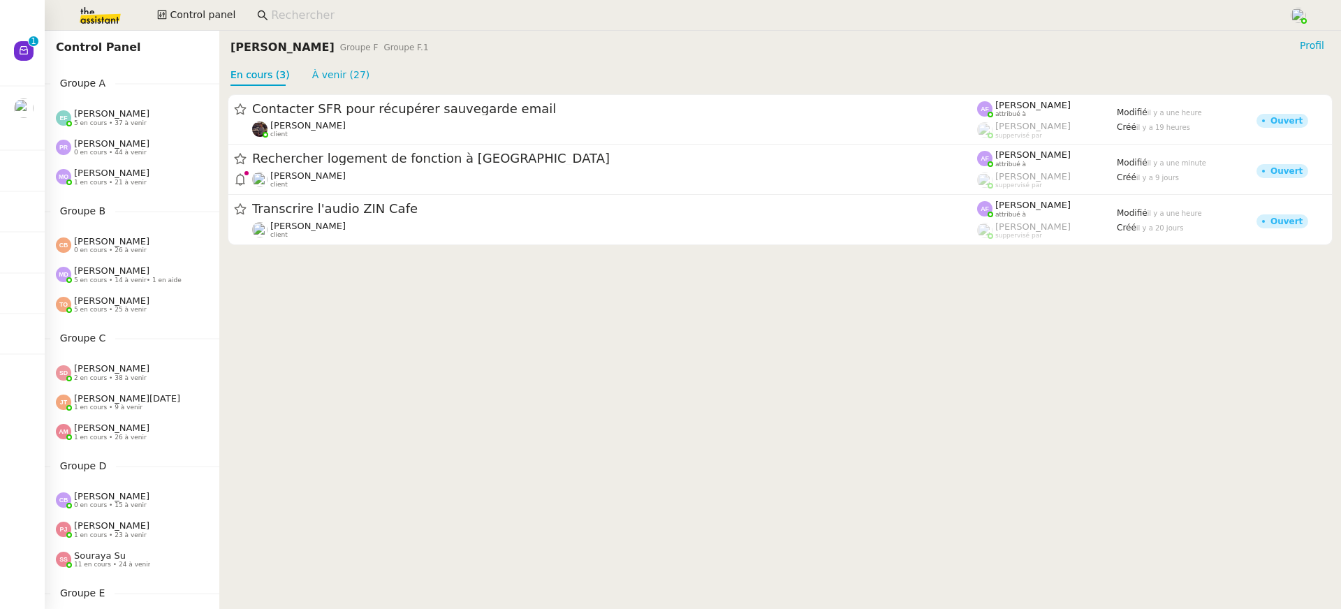
click at [148, 115] on div "[PERSON_NAME] 5 en cours • 37 à venir" at bounding box center [137, 117] width 163 height 18
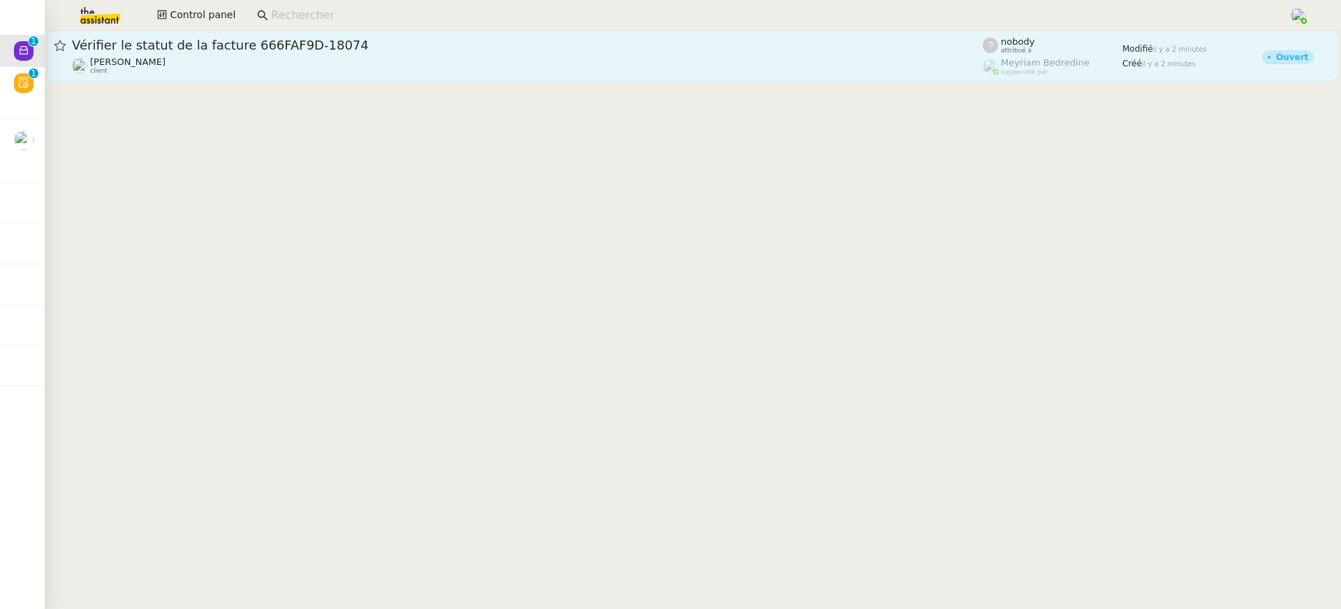
click at [339, 77] on link "Vérifier le statut de la facture 666FAF9D-18074 Julien Decroix client nobody at…" at bounding box center [692, 56] width 1290 height 50
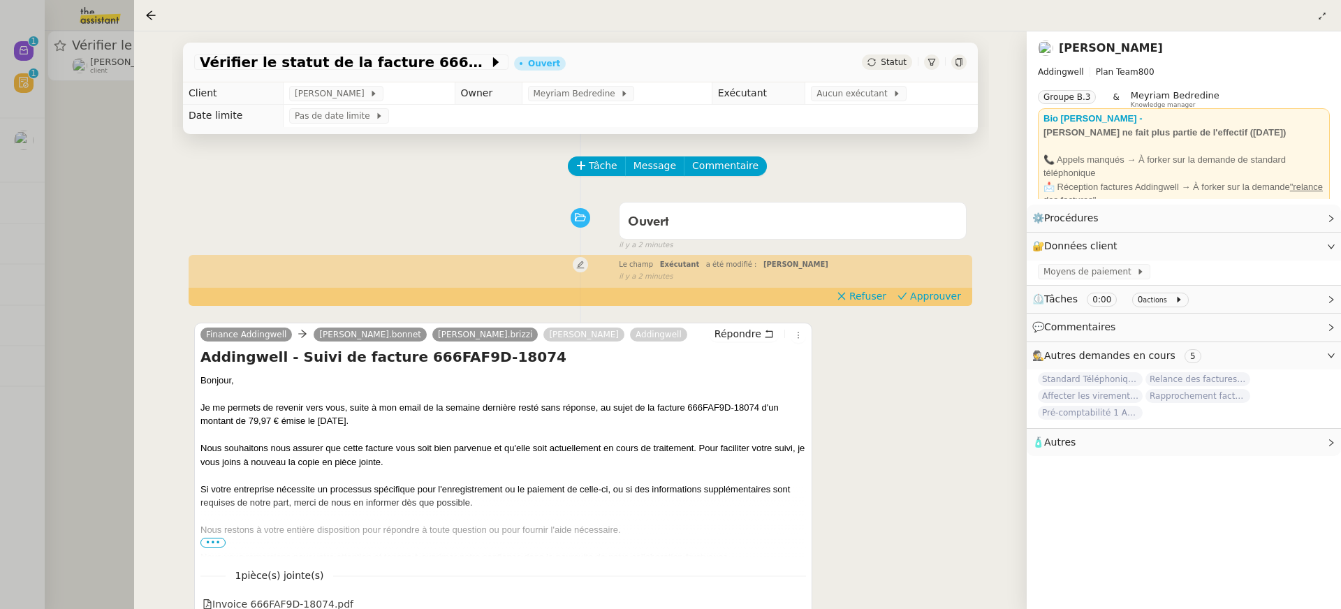
scroll to position [179, 0]
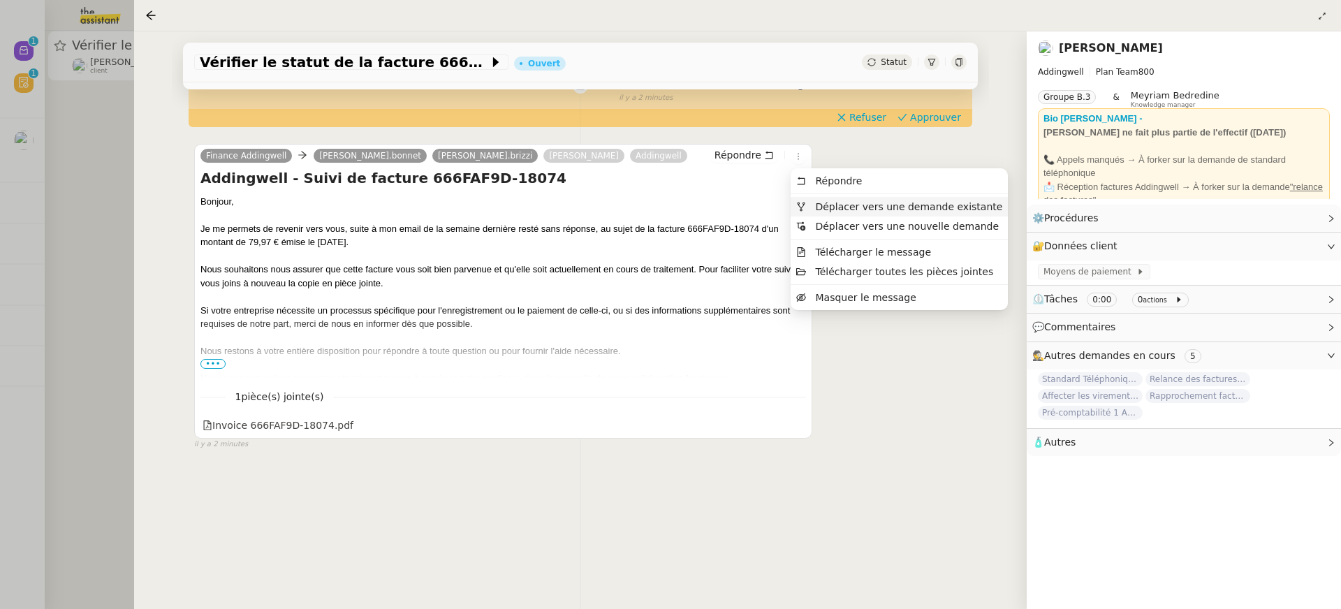
click at [843, 209] on span "Déplacer vers une demande existante" at bounding box center [908, 206] width 187 height 11
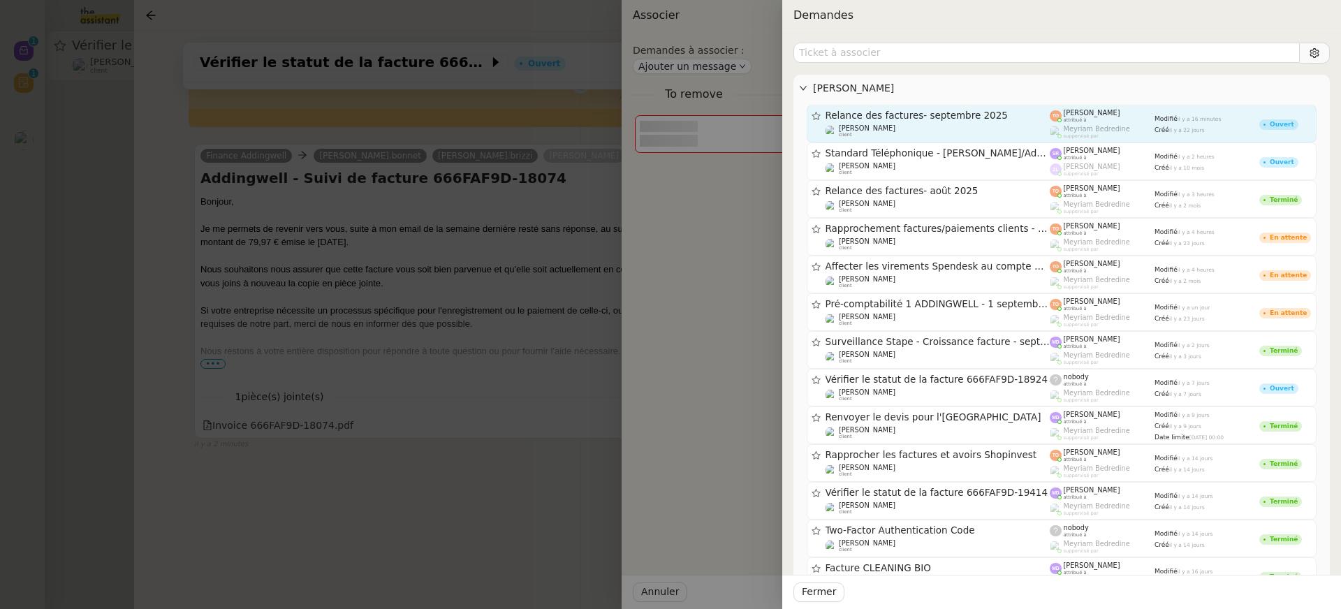
click at [931, 117] on span "Relance des factures- septembre 2025" at bounding box center [937, 116] width 225 height 10
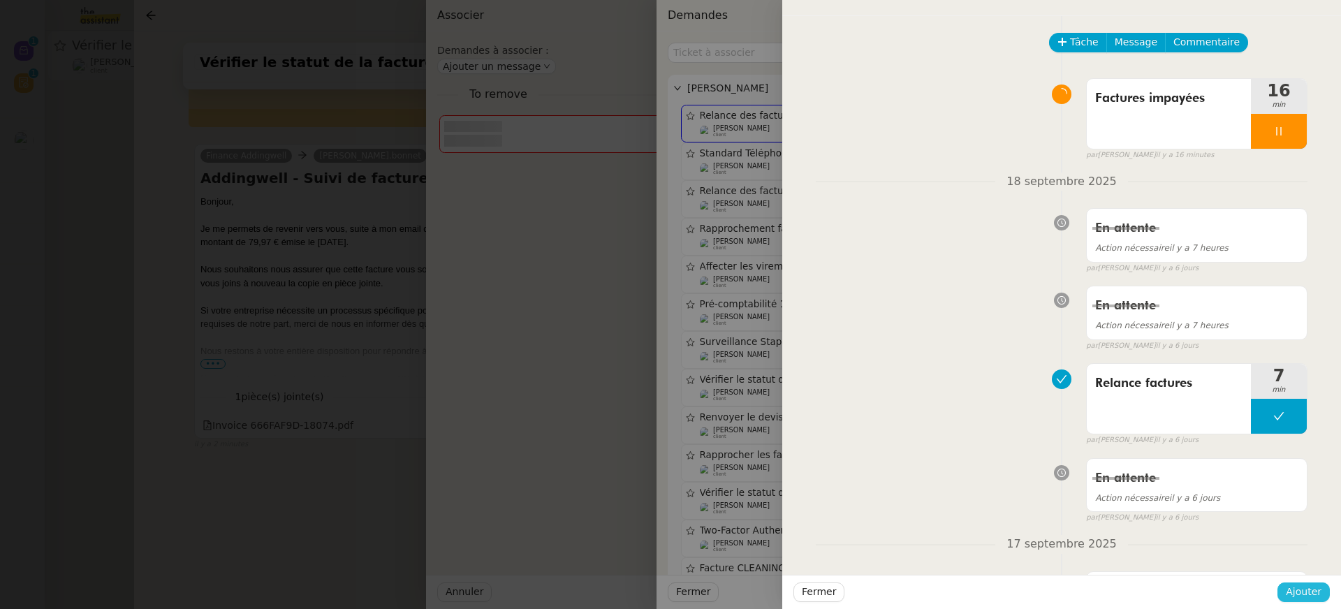
click at [1315, 587] on span "Ajouter" at bounding box center [1303, 592] width 36 height 16
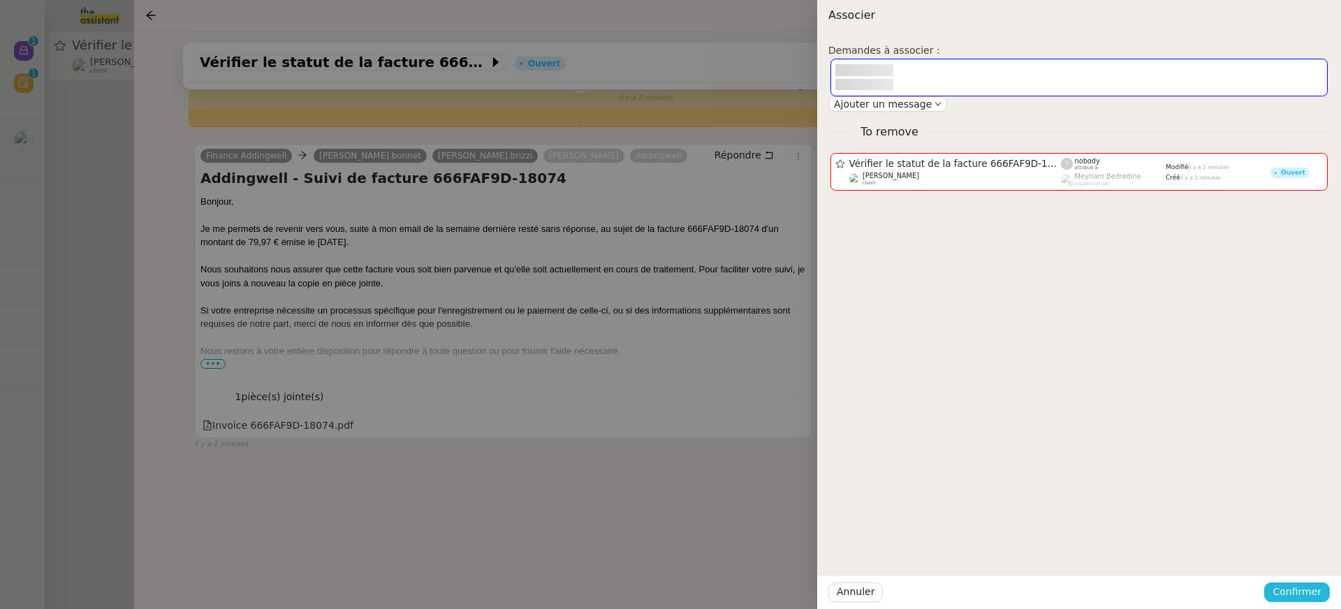
click at [1315, 587] on span "Confirmer" at bounding box center [1296, 592] width 49 height 16
click at [1301, 563] on div "Annuler Ajouter" at bounding box center [1270, 555] width 101 height 16
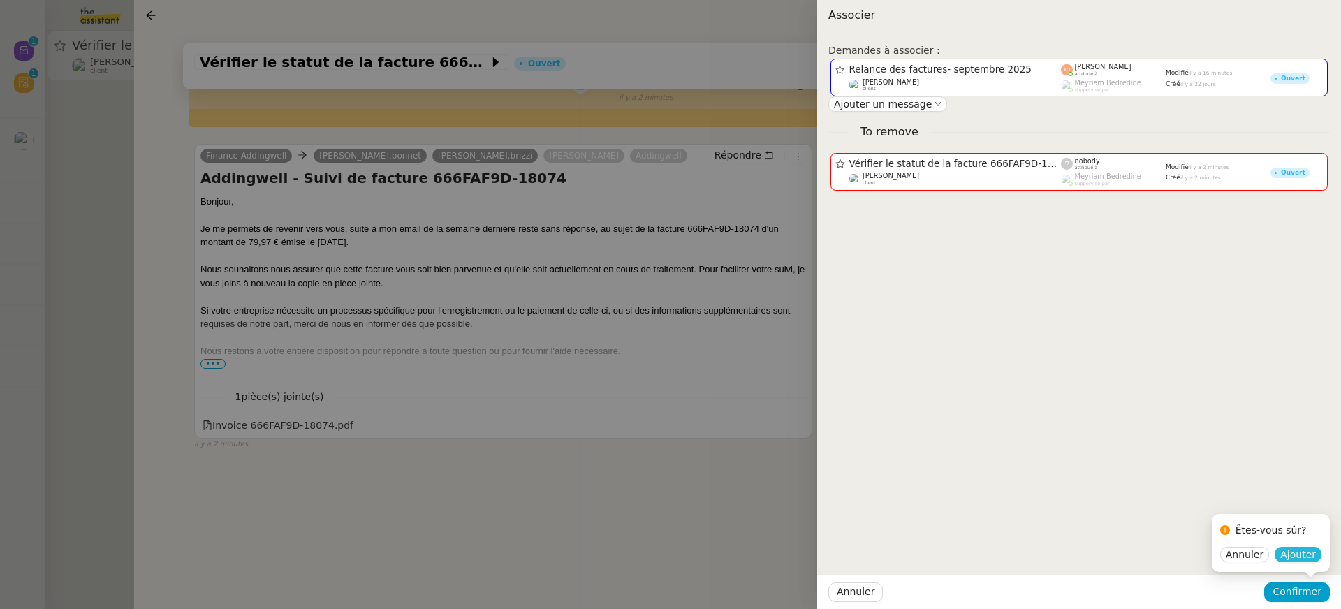
click at [1297, 552] on span "Ajouter" at bounding box center [1298, 554] width 36 height 14
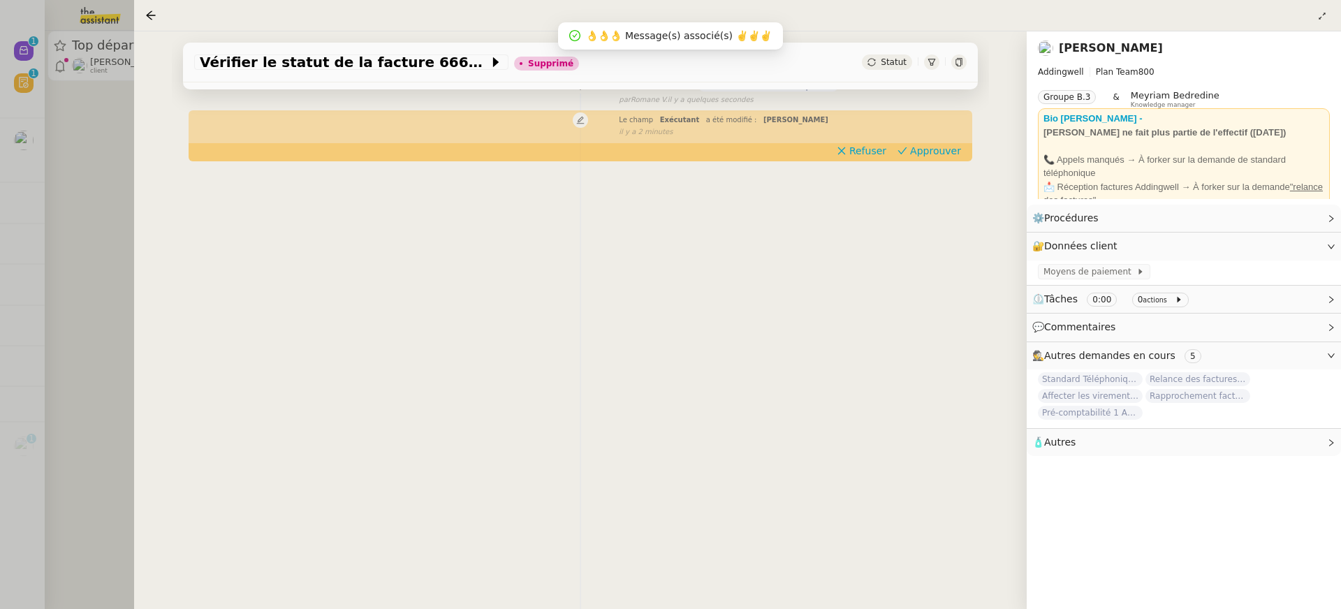
click at [124, 101] on div at bounding box center [670, 304] width 1341 height 609
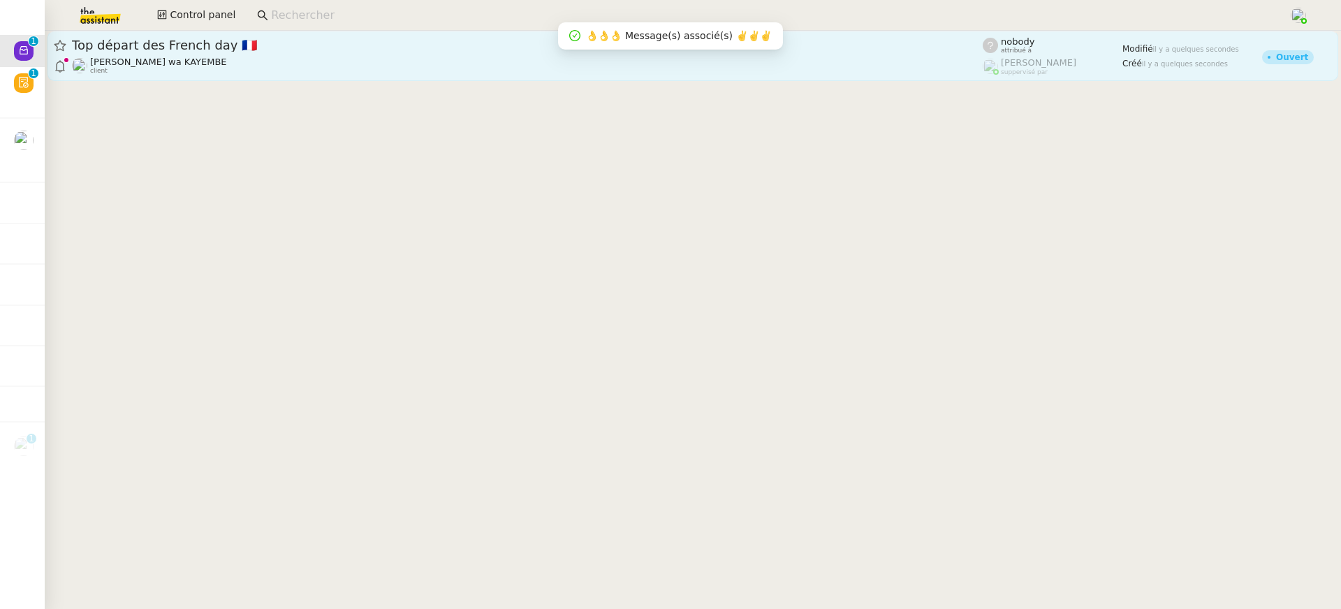
click at [247, 64] on div "Naomi OMEONGA wa KAYEMBE client" at bounding box center [527, 66] width 910 height 18
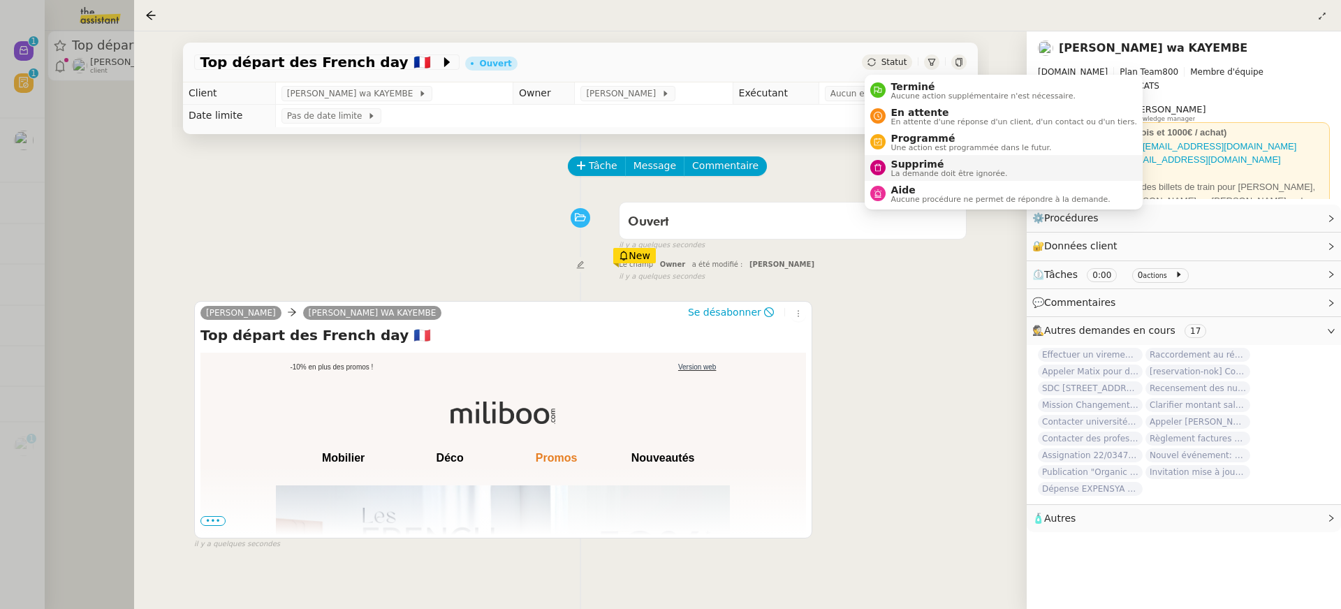
click at [936, 167] on span "Supprimé" at bounding box center [949, 163] width 117 height 11
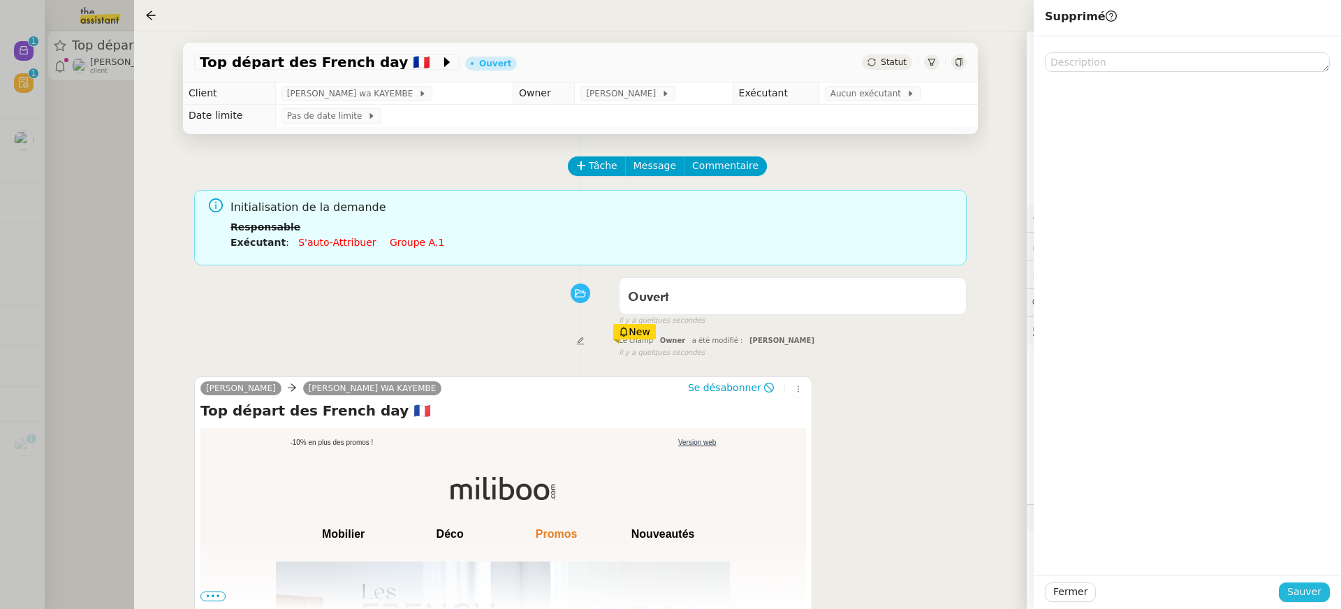
click at [1311, 597] on span "Sauver" at bounding box center [1304, 592] width 34 height 16
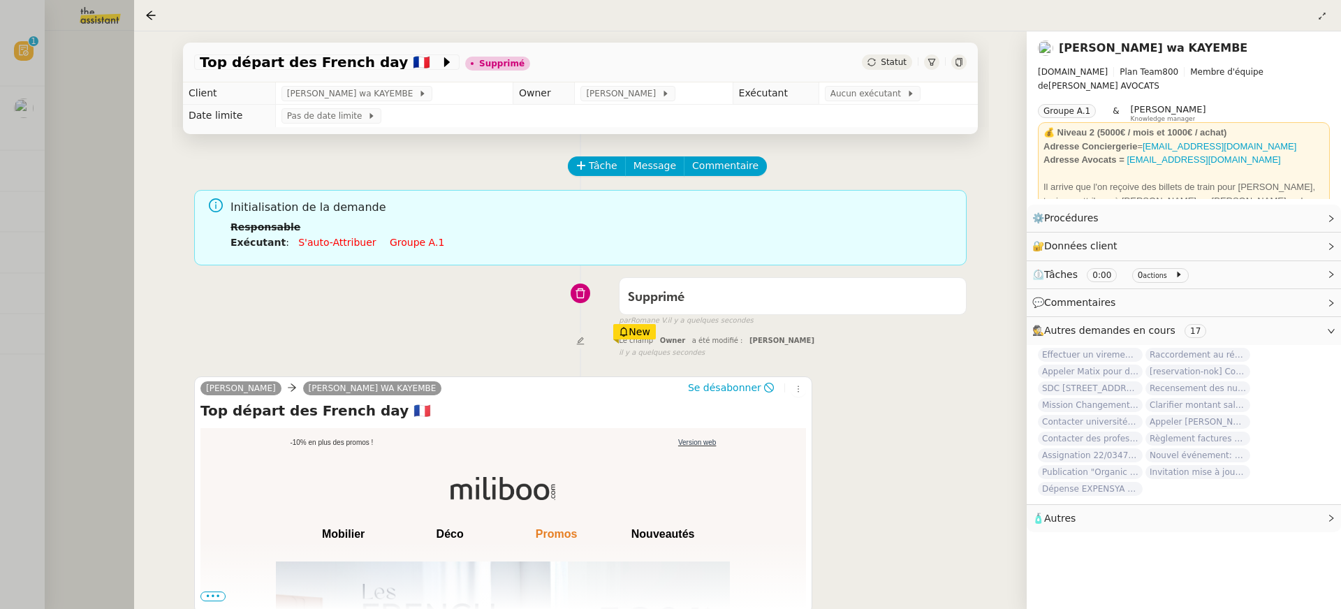
click at [75, 63] on div at bounding box center [670, 304] width 1341 height 609
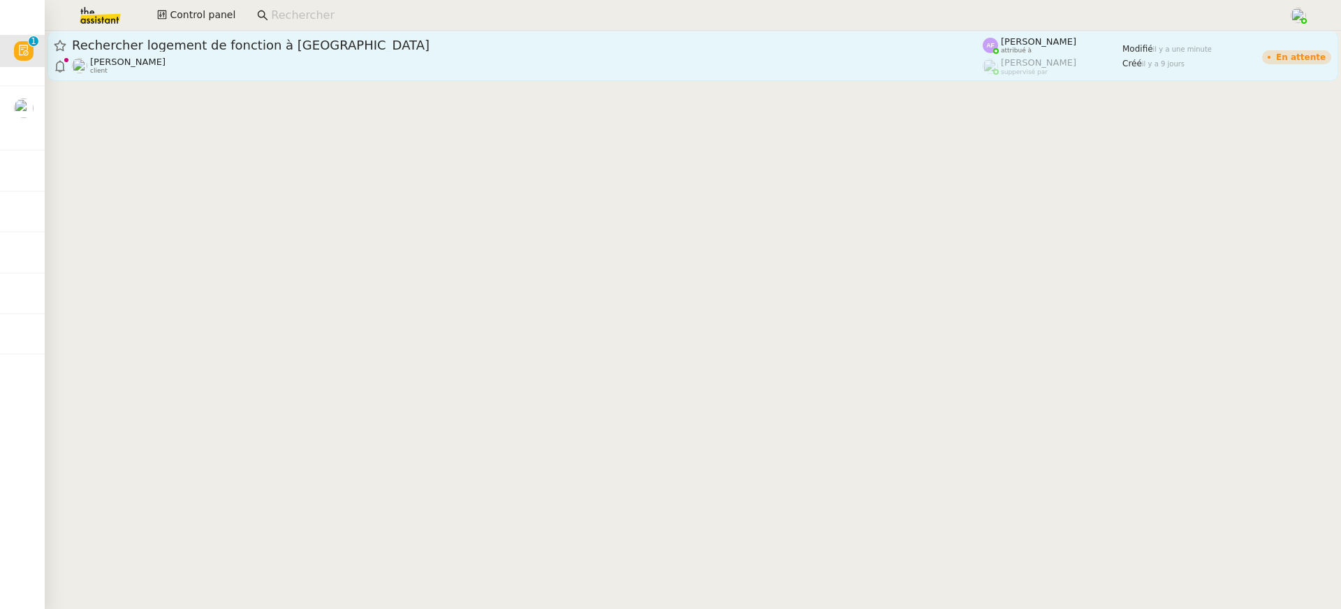
click at [552, 71] on div "Jerome Proust client" at bounding box center [527, 66] width 910 height 18
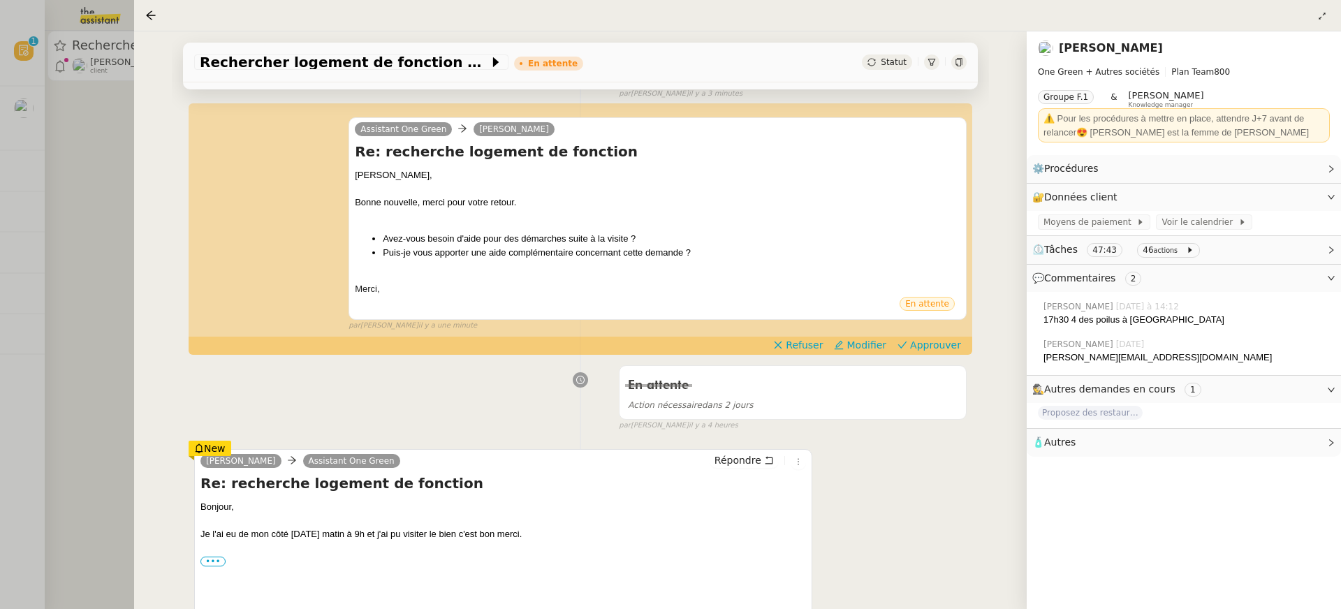
scroll to position [263, 0]
click at [938, 337] on span "Approuver" at bounding box center [935, 344] width 51 height 14
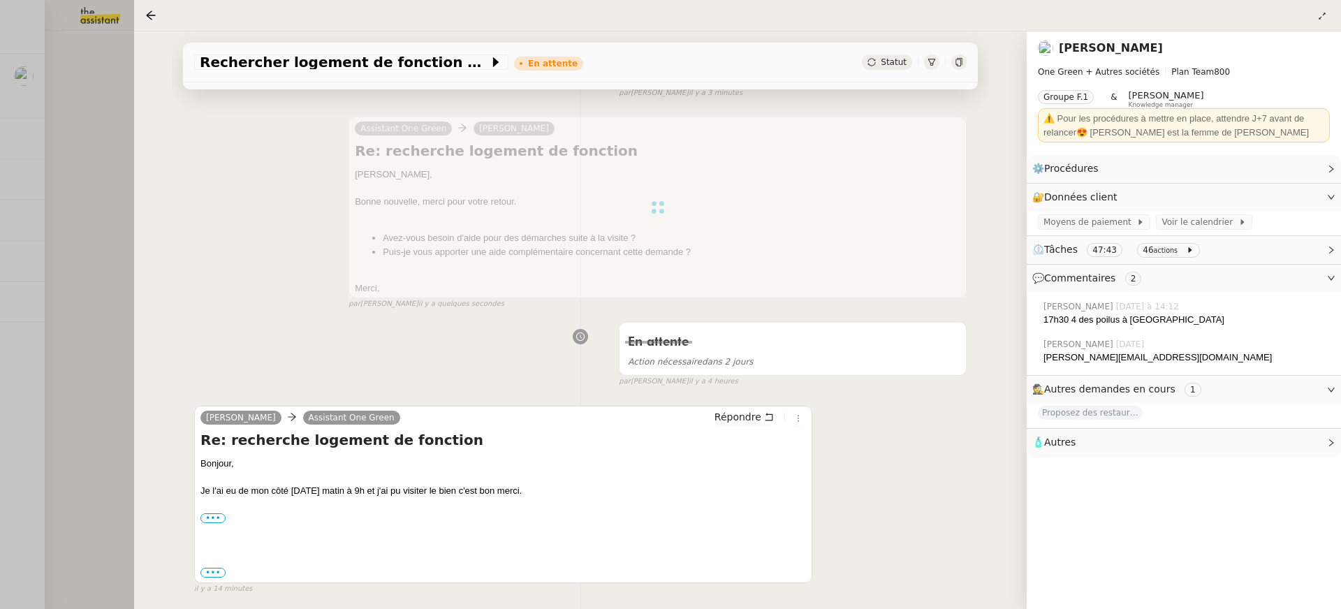
click at [64, 213] on div at bounding box center [670, 304] width 1341 height 609
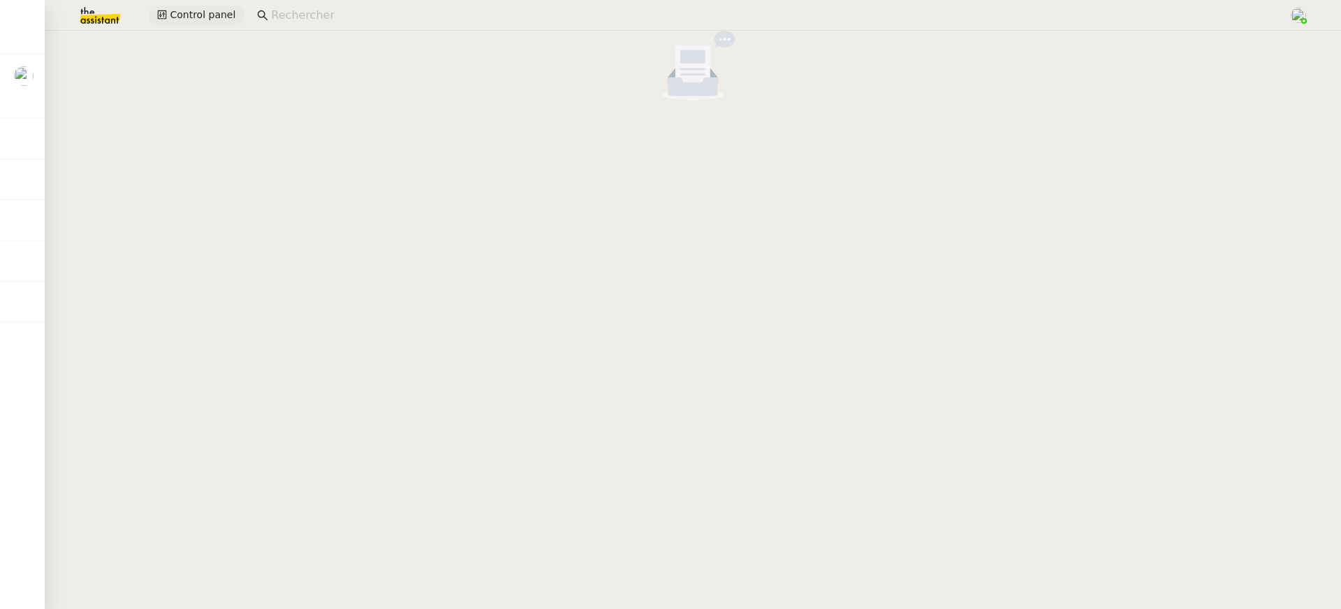
click at [204, 10] on span "Control panel" at bounding box center [203, 15] width 66 height 16
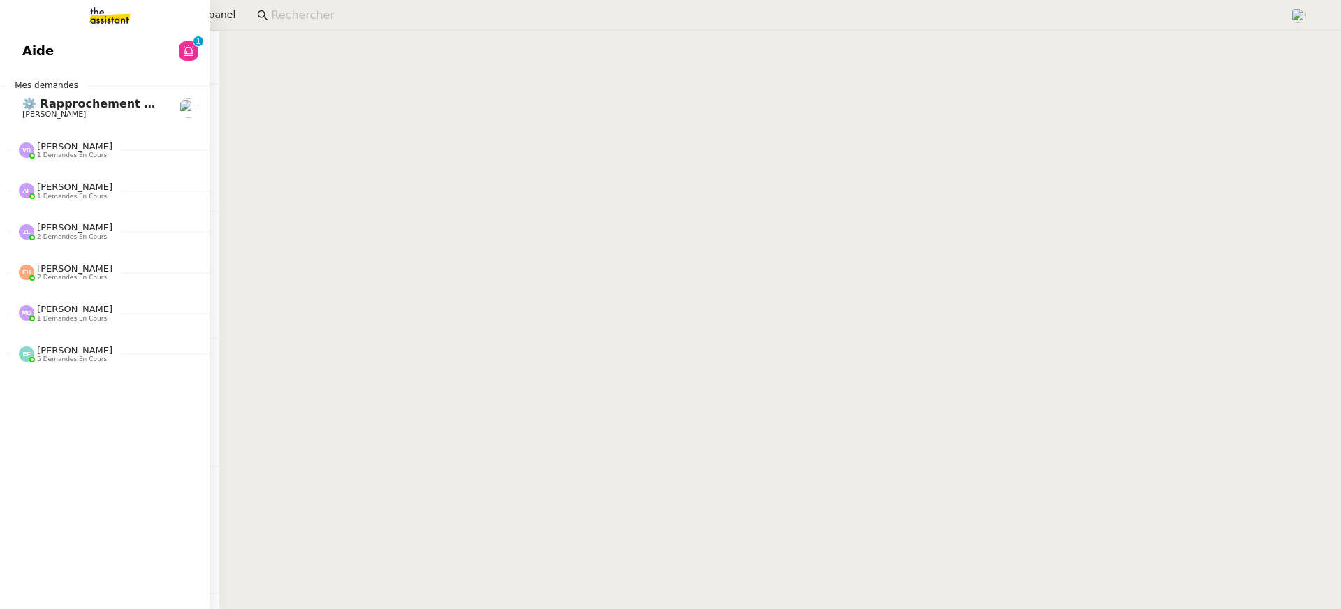
click at [34, 45] on link "Aide 0 1 2 3 4 5 6 7 8 9" at bounding box center [104, 51] width 209 height 32
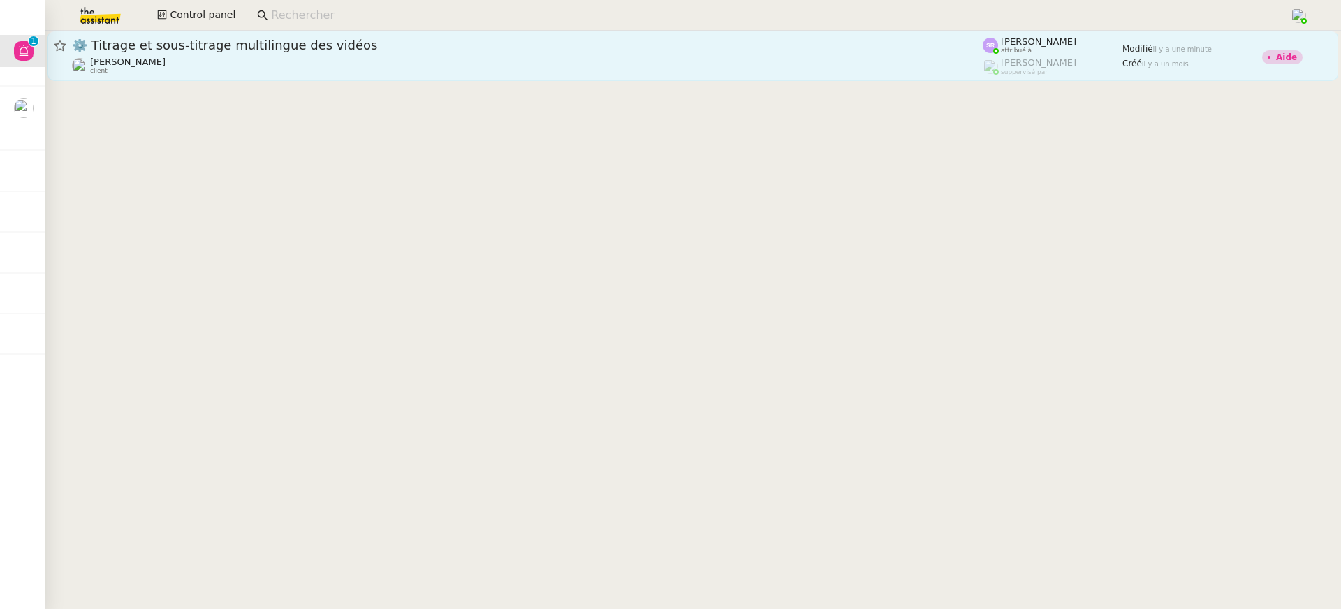
click at [966, 50] on span "⚙️ Titrage et sous-titrage multilingue des vidéos" at bounding box center [527, 45] width 910 height 13
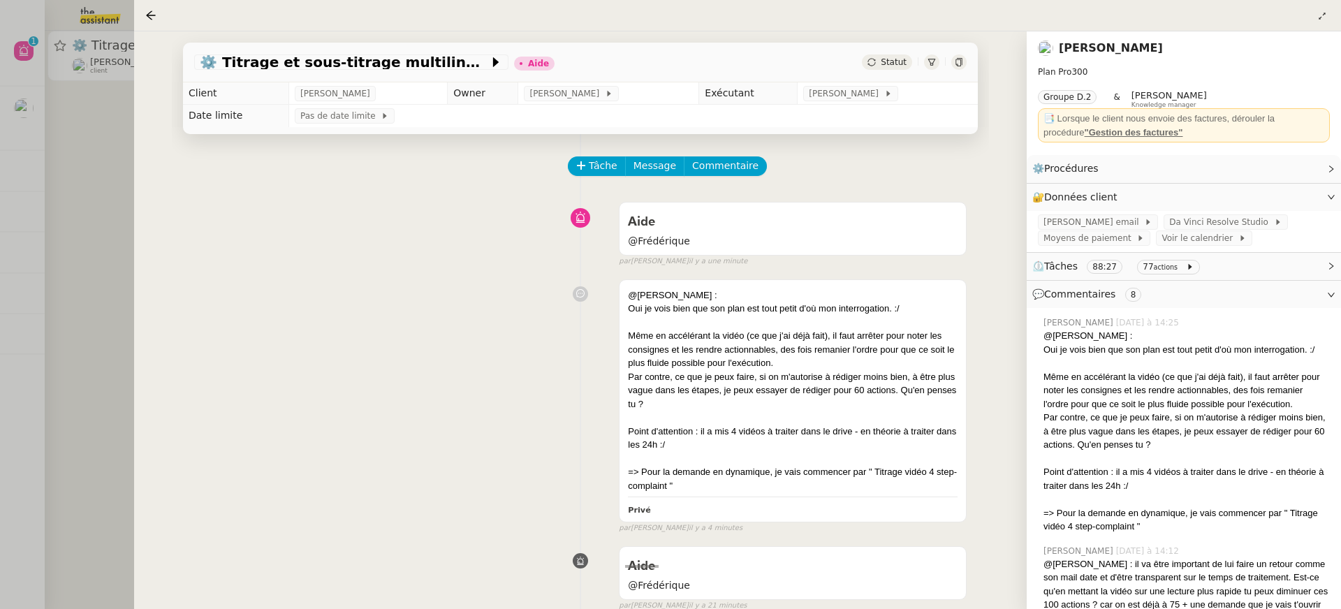
click at [78, 122] on div at bounding box center [670, 304] width 1341 height 609
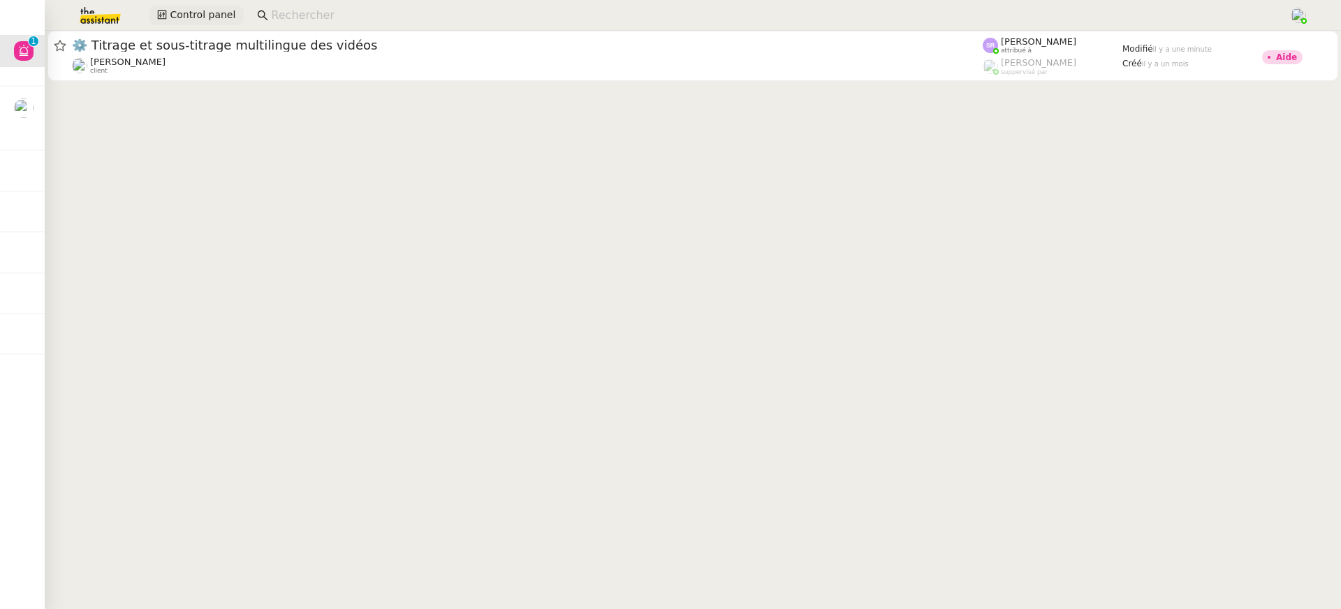
click at [205, 19] on span "Control panel" at bounding box center [203, 15] width 66 height 16
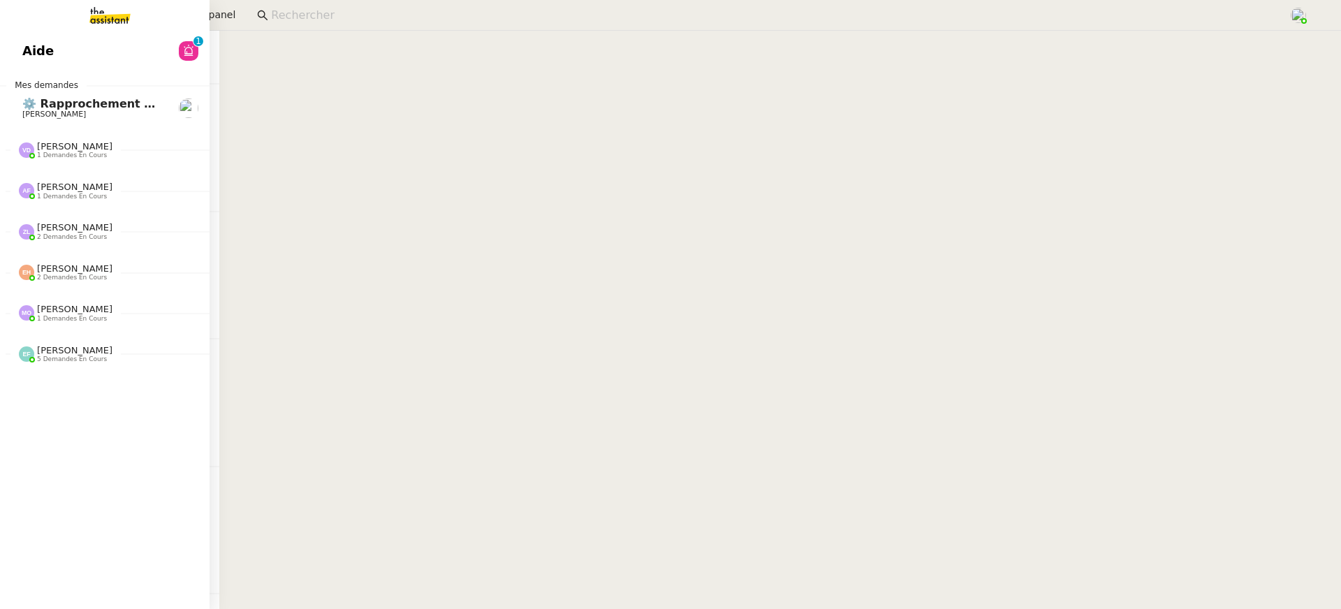
click at [102, 77] on div "Aide 0 1 2 3 4 5 6 7 8 9 Mes demandes ⚙️ Rapprochement bancaire Raphael Tougero…" at bounding box center [104, 320] width 209 height 578
click at [81, 59] on link "Aide 0 1 2 3 4 5 6 7 8 9" at bounding box center [104, 51] width 209 height 32
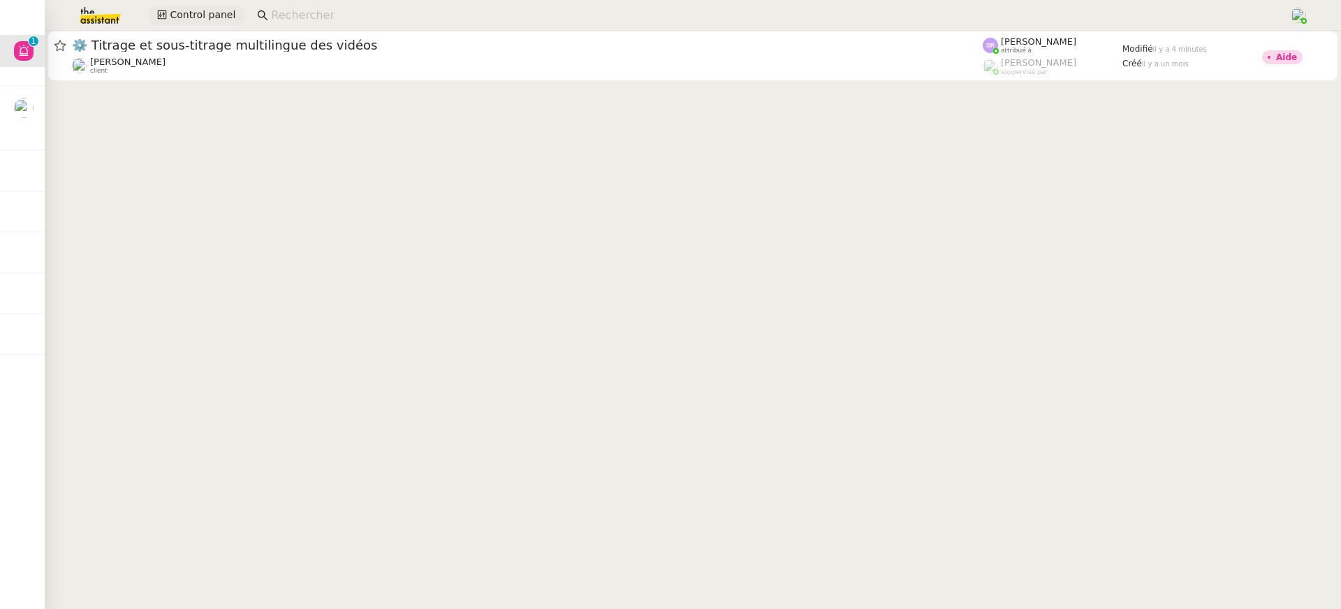
click at [200, 10] on span "Control panel" at bounding box center [203, 15] width 66 height 16
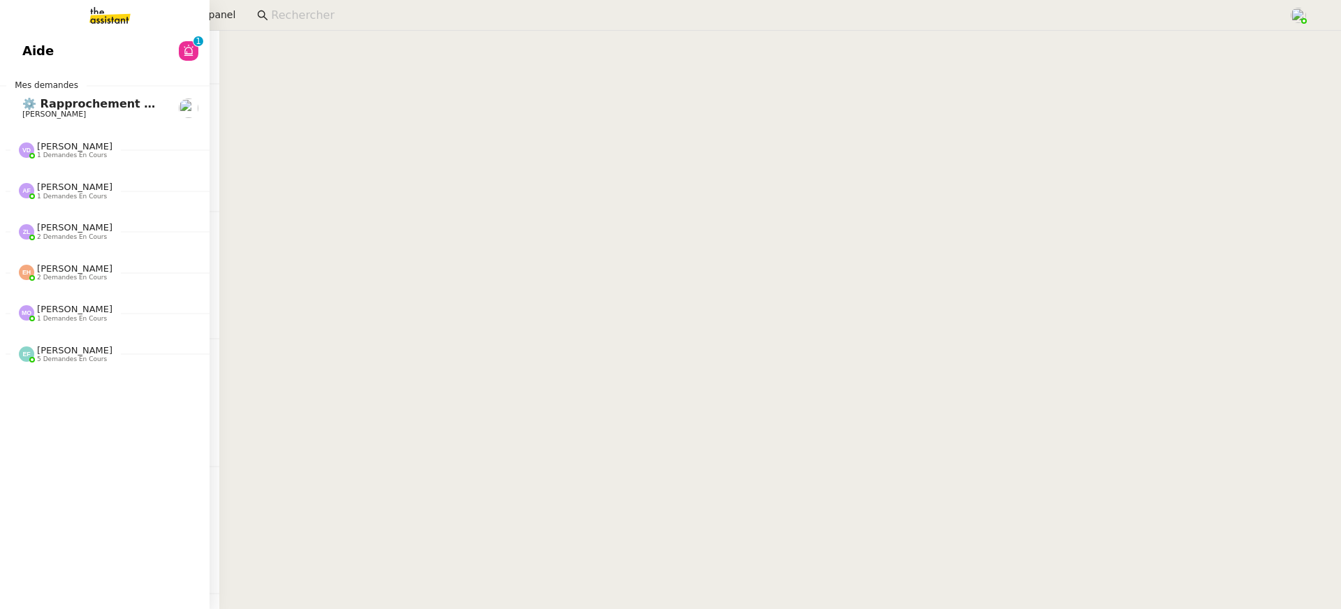
click at [8, 112] on link "⚙️ Rapprochement bancaire Raphael Tougeron" at bounding box center [104, 108] width 209 height 32
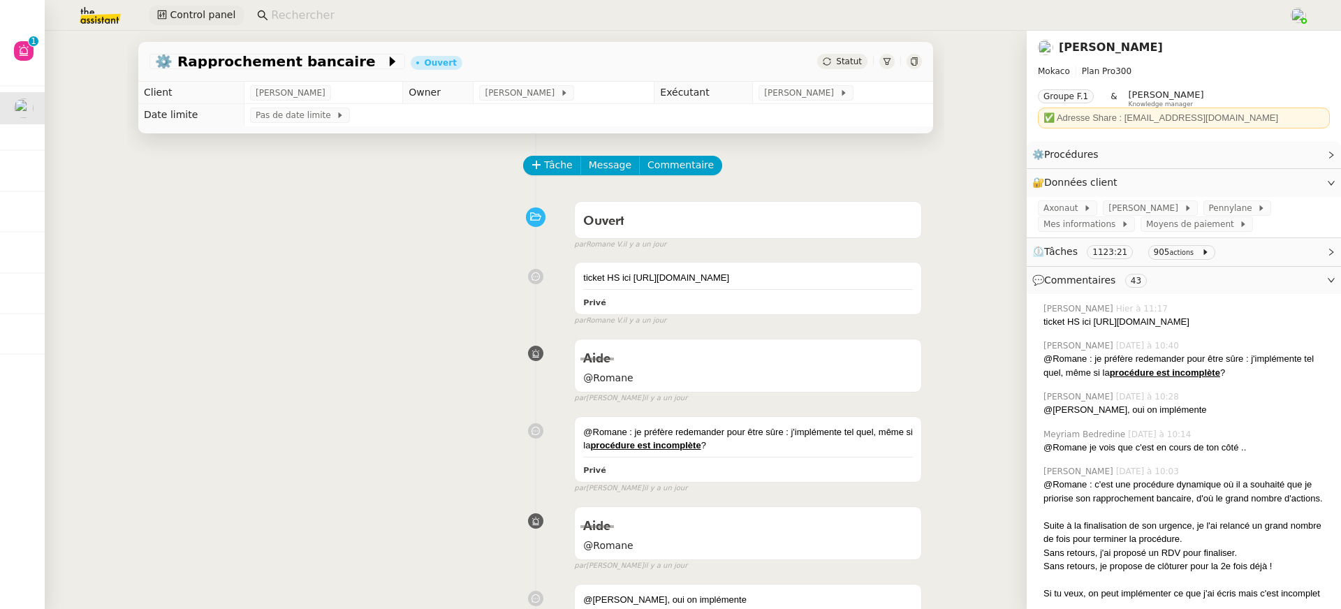
click at [191, 18] on span "Control panel" at bounding box center [203, 15] width 66 height 16
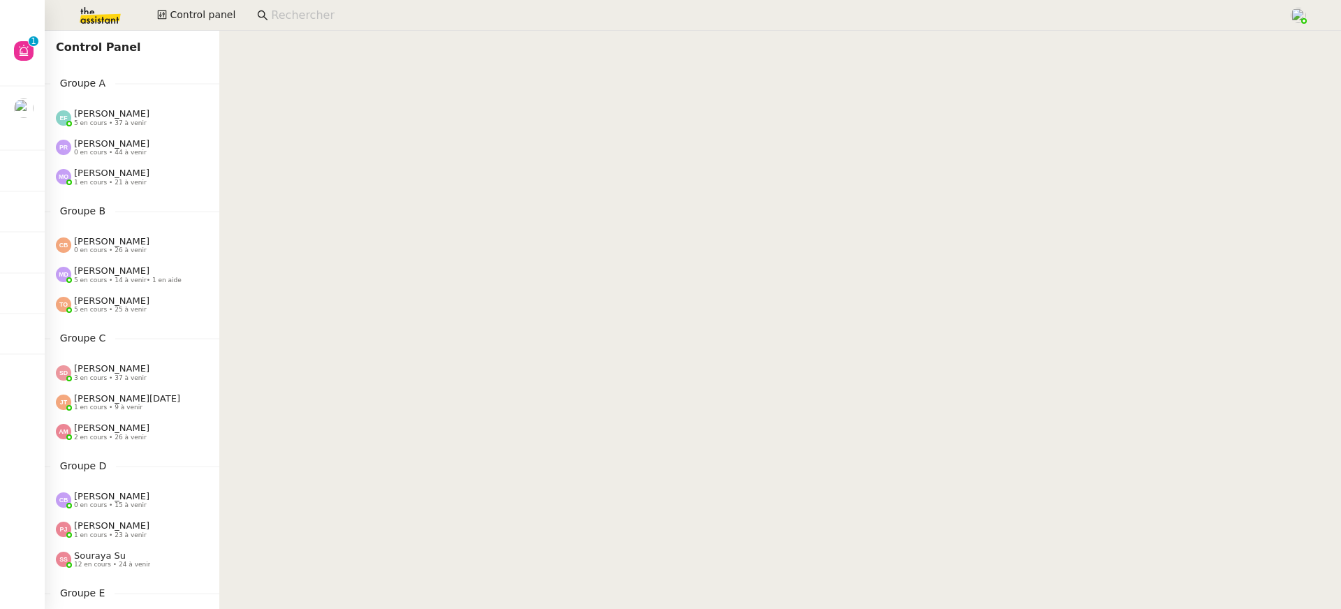
click at [357, 22] on input at bounding box center [772, 15] width 1003 height 19
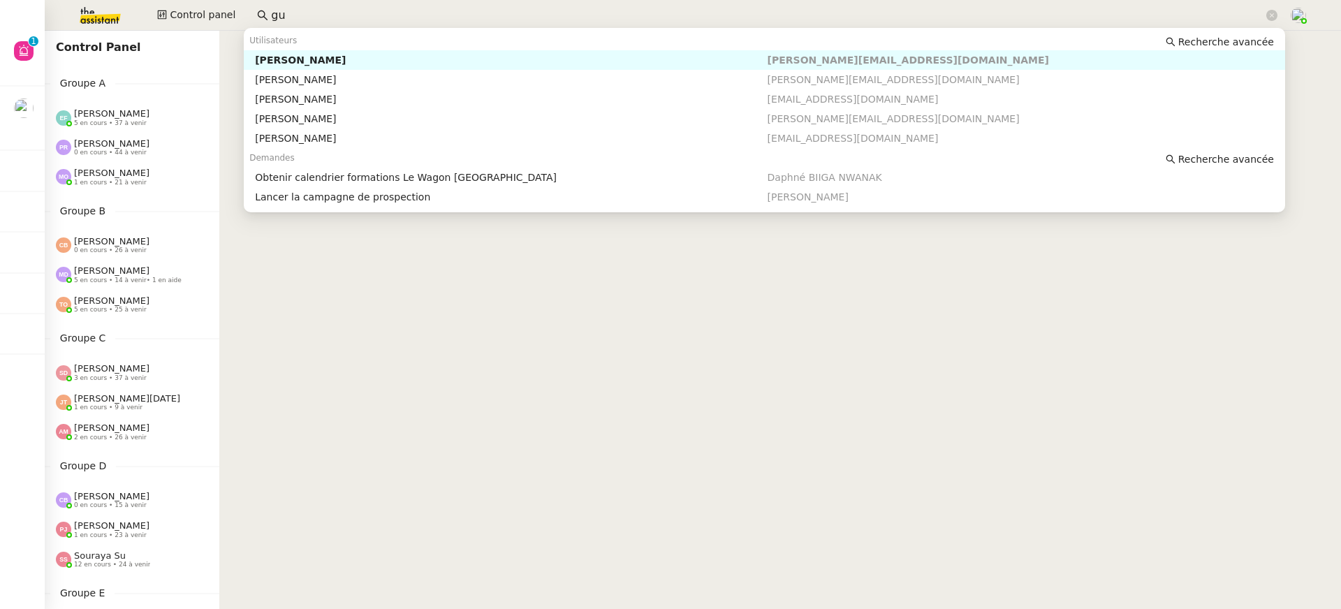
click at [379, 64] on div "Guillaume de Fraguier" at bounding box center [511, 60] width 512 height 13
type input "gu"
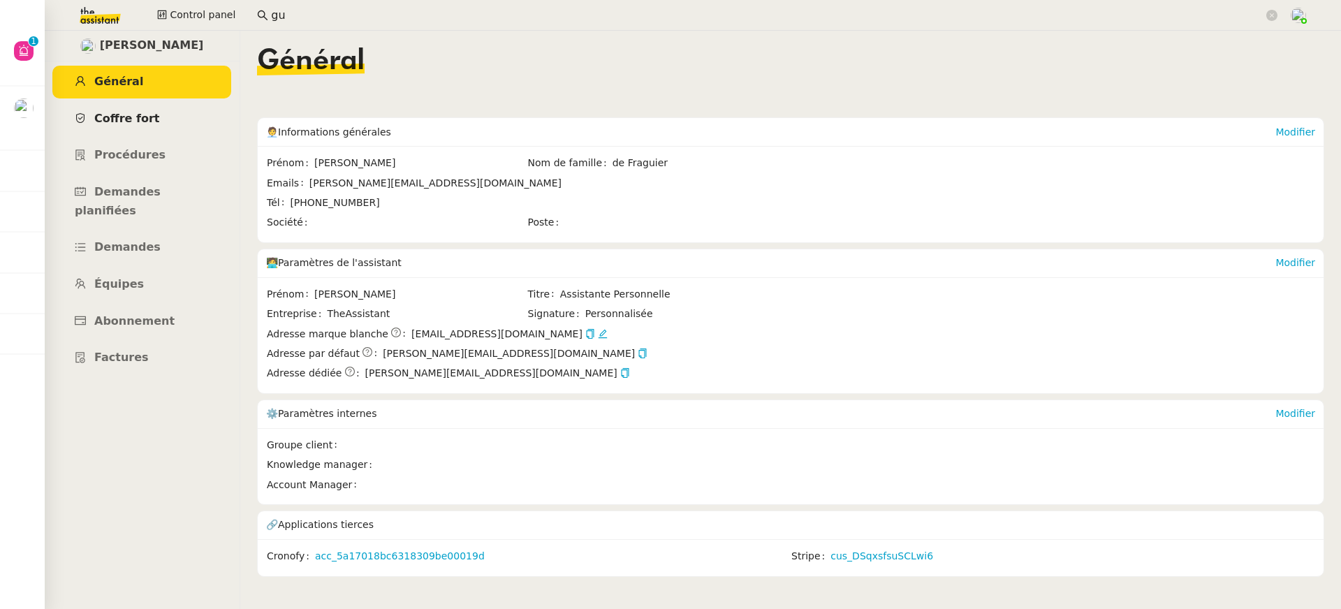
click at [147, 119] on span "Coffre fort" at bounding box center [127, 118] width 66 height 13
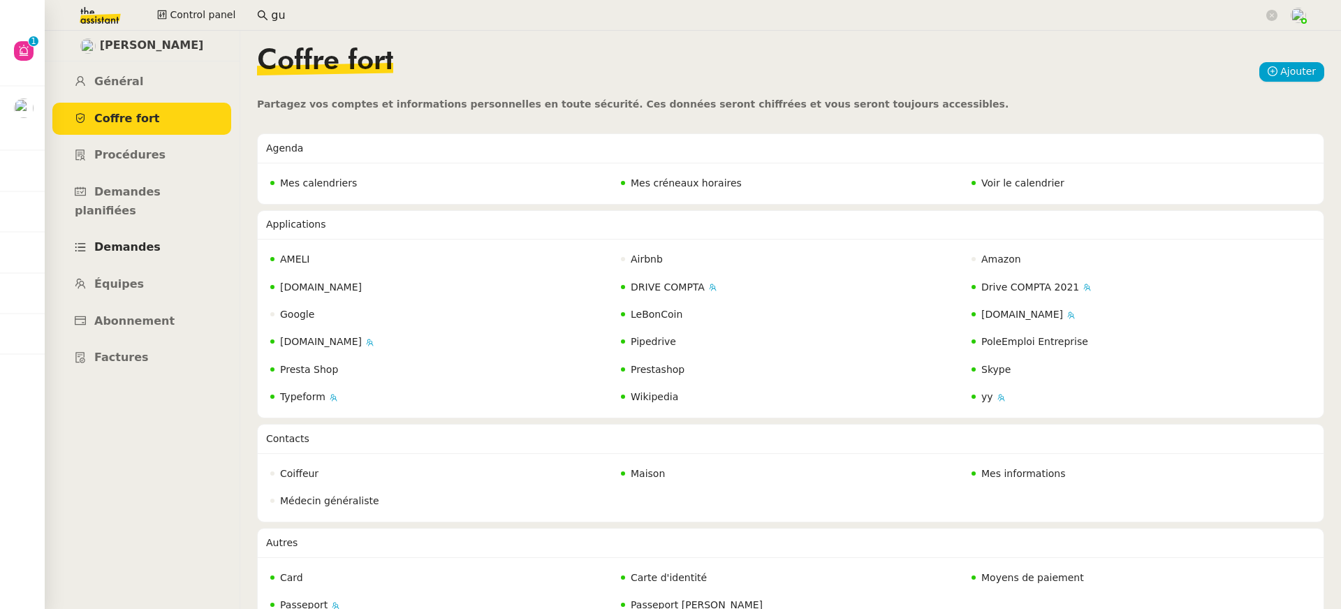
click at [156, 237] on link "Demandes" at bounding box center [141, 247] width 179 height 33
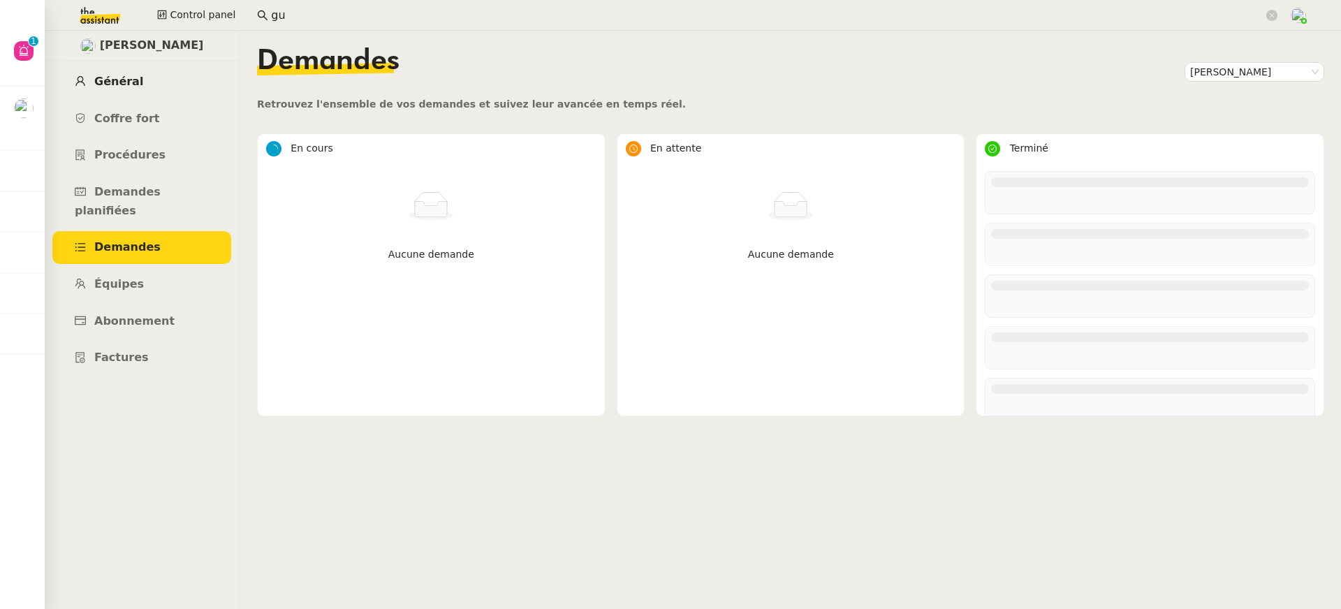
click at [119, 75] on link "Général" at bounding box center [141, 82] width 179 height 33
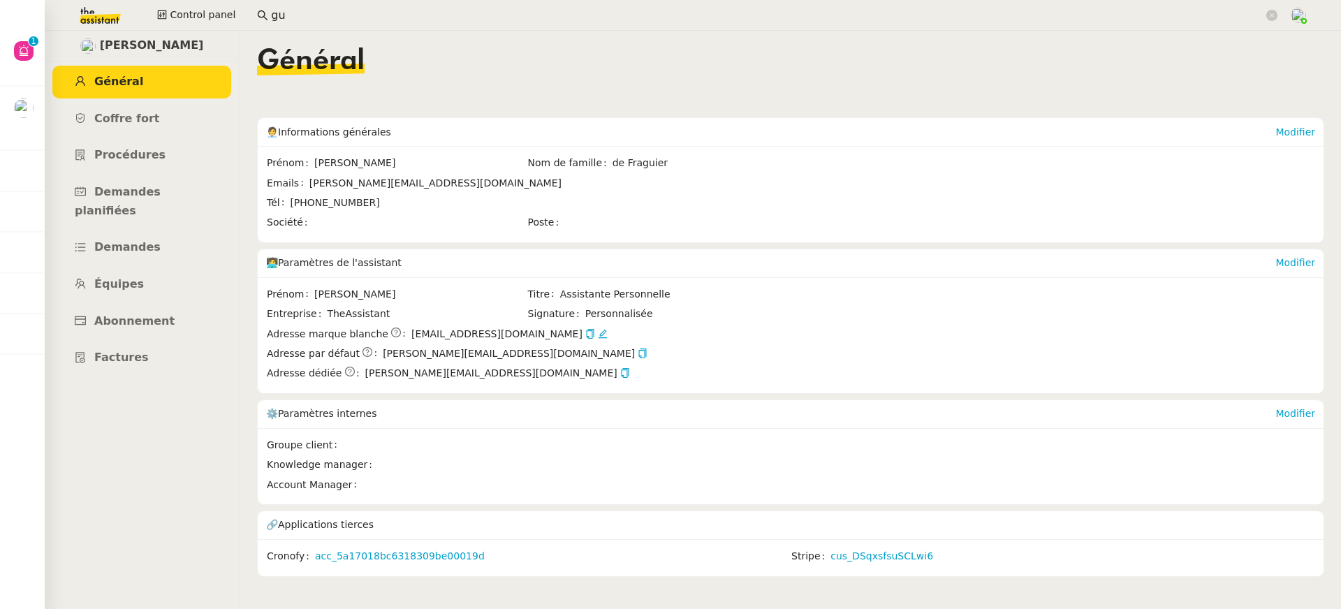
click at [109, 15] on img at bounding box center [89, 15] width 108 height 31
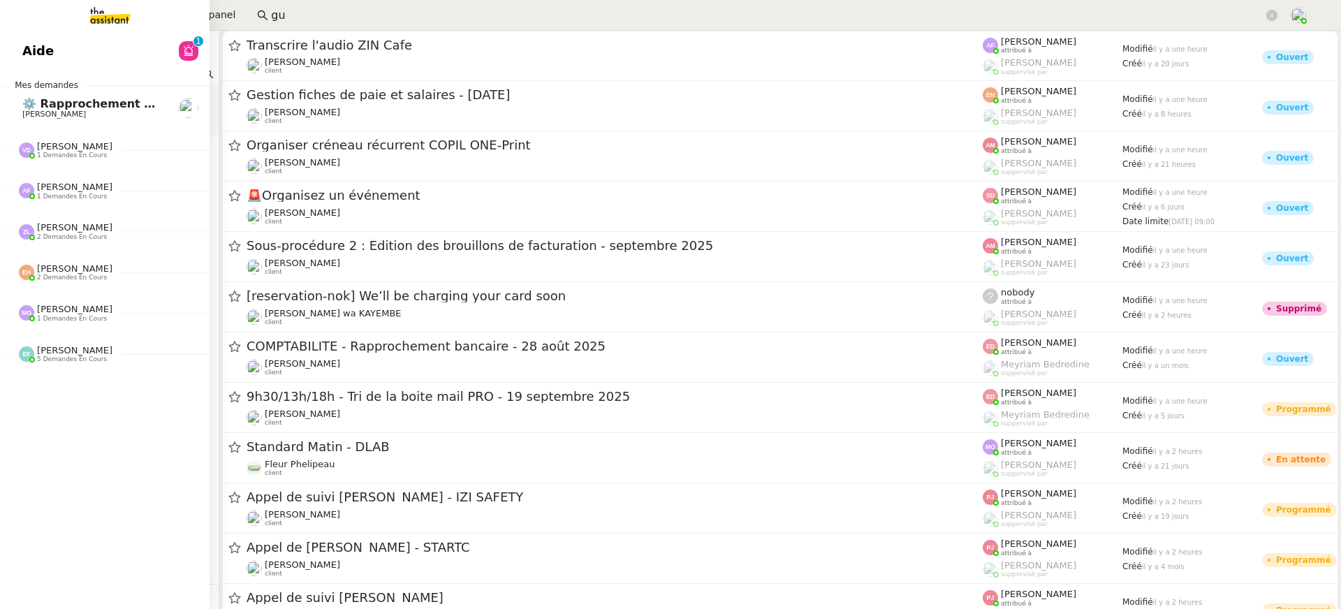
click at [8, 61] on link "Aide 0 1 2 3 4 5 6 7 8 9" at bounding box center [104, 51] width 209 height 32
